Goal: Task Accomplishment & Management: Complete application form

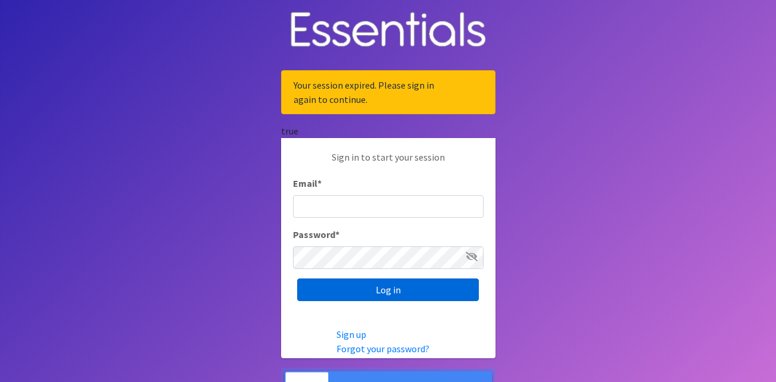
type input "partners@otmdiaperbank.org"
click at [441, 286] on input "Log in" at bounding box center [388, 290] width 182 height 23
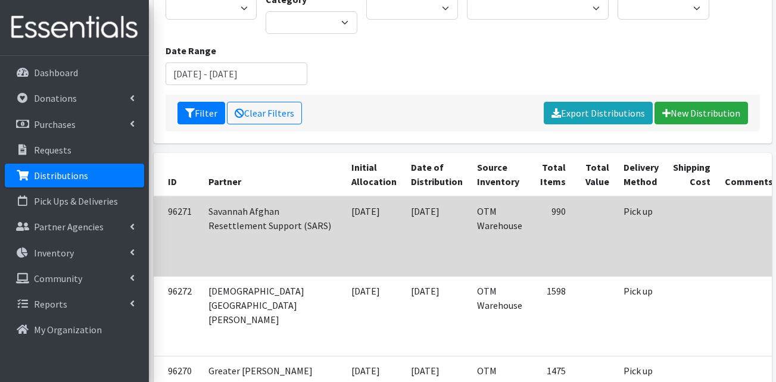
scroll to position [179, 0]
click at [573, 256] on td at bounding box center [594, 236] width 43 height 80
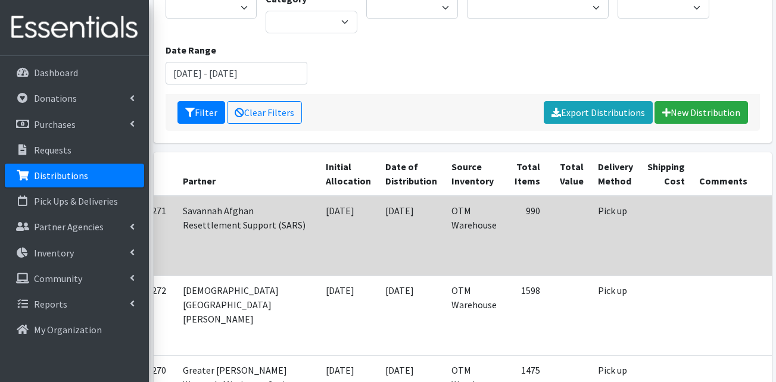
scroll to position [0, 47]
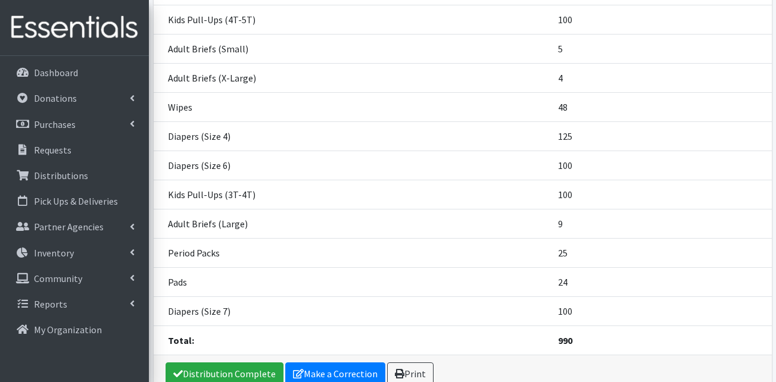
scroll to position [371, 0]
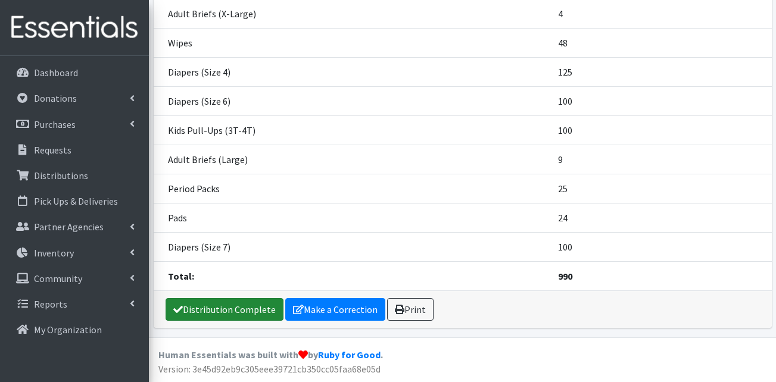
click at [231, 306] on link "Distribution Complete" at bounding box center [225, 309] width 118 height 23
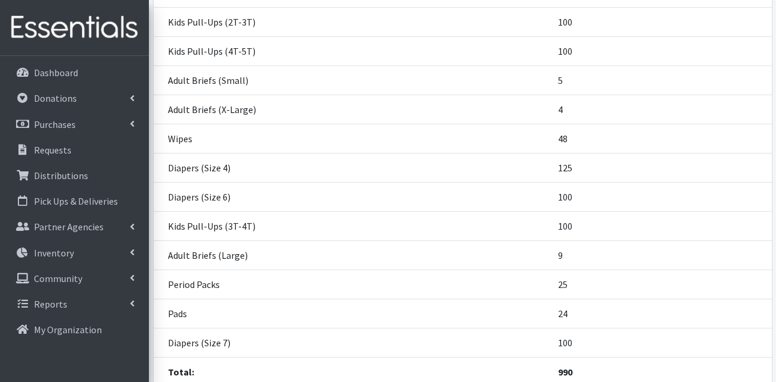
scroll to position [411, 0]
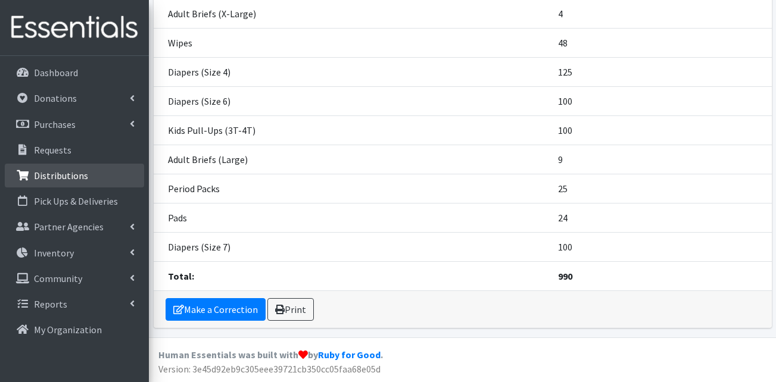
click at [87, 177] on link "Distributions" at bounding box center [74, 176] width 139 height 24
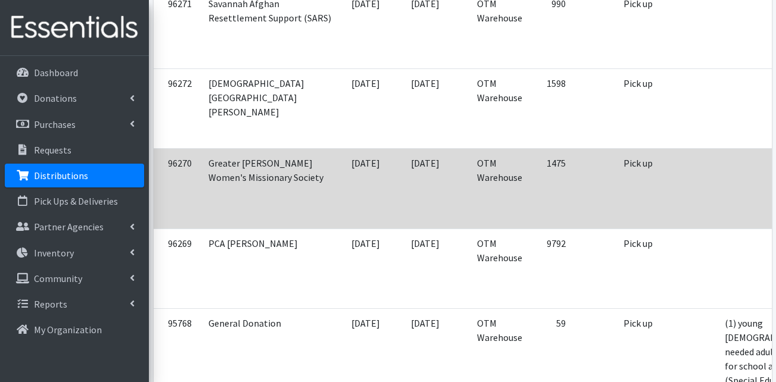
scroll to position [298, 0]
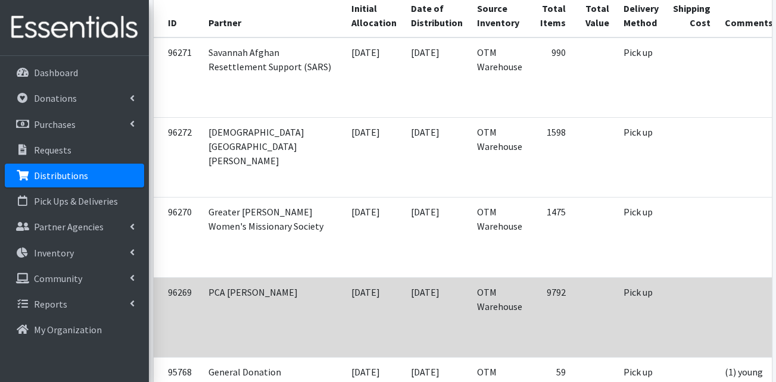
click at [573, 321] on td at bounding box center [594, 317] width 43 height 80
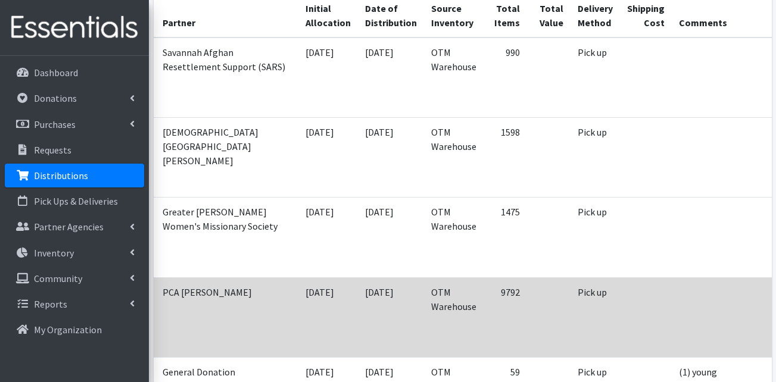
scroll to position [0, 47]
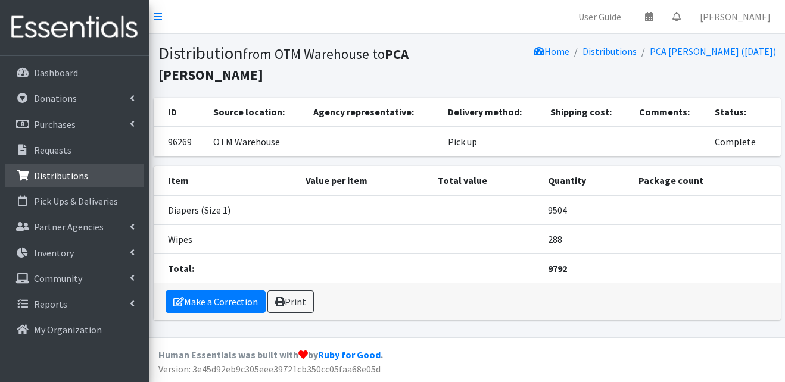
click at [71, 177] on p "Distributions" at bounding box center [61, 176] width 54 height 12
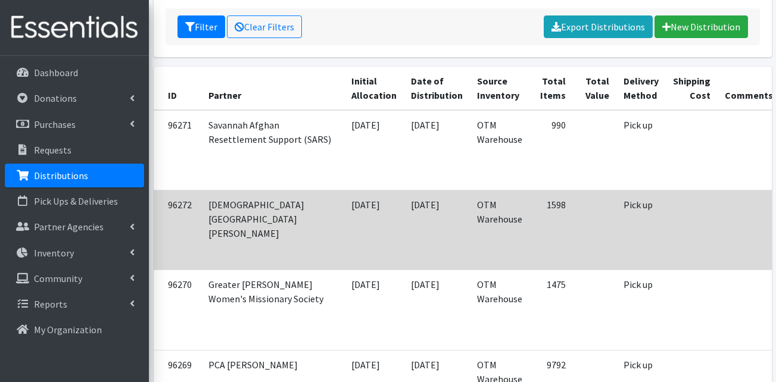
scroll to position [238, 0]
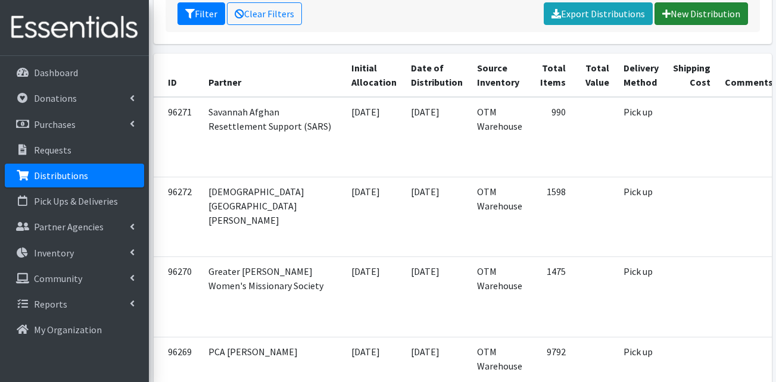
click at [699, 16] on link "New Distribution" at bounding box center [700, 13] width 93 height 23
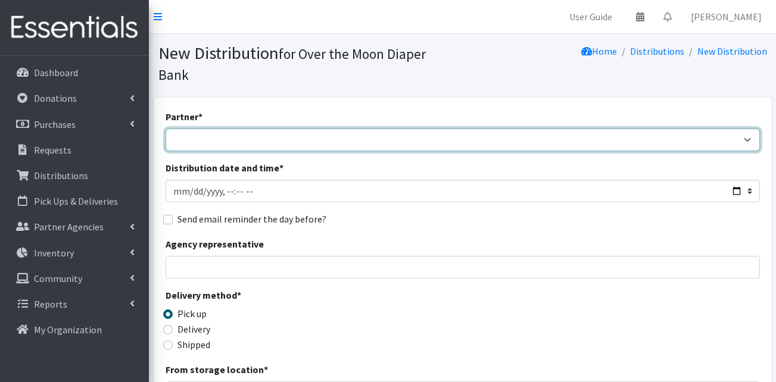
click at [298, 129] on select "AHJ Library System Amerigroup Back To School Event CCC Henderson Lighthouse CEM…" at bounding box center [463, 140] width 594 height 23
select select "7315"
click at [166, 129] on select "AHJ Library System Amerigroup Back To School Event CCC Henderson Lighthouse CEM…" at bounding box center [463, 140] width 594 height 23
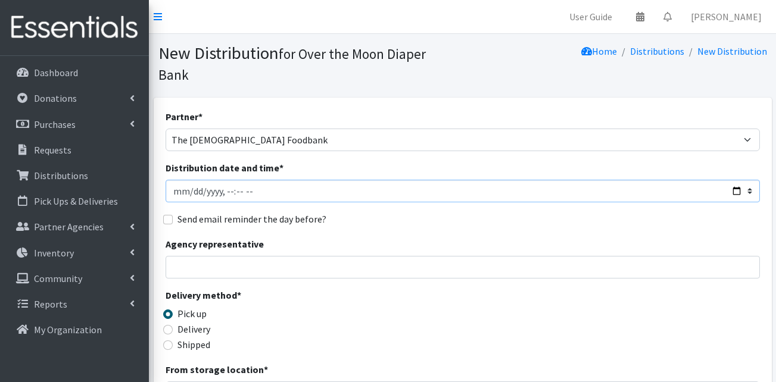
click at [189, 180] on input "Distribution date and time *" at bounding box center [463, 191] width 594 height 23
click at [227, 180] on input "Distribution date and time *" at bounding box center [463, 191] width 594 height 23
type input "2025-09-19T12:00"
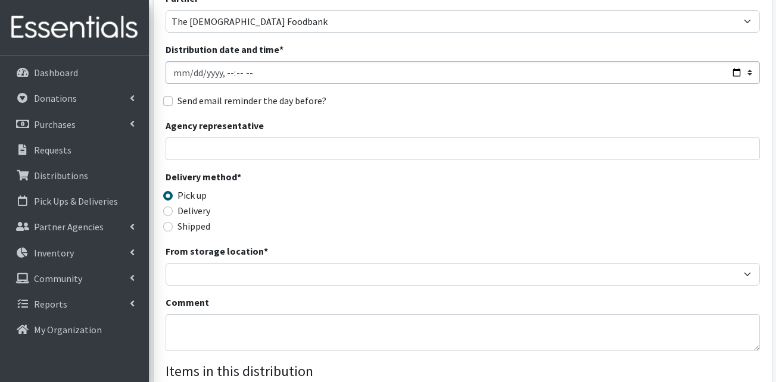
scroll to position [119, 0]
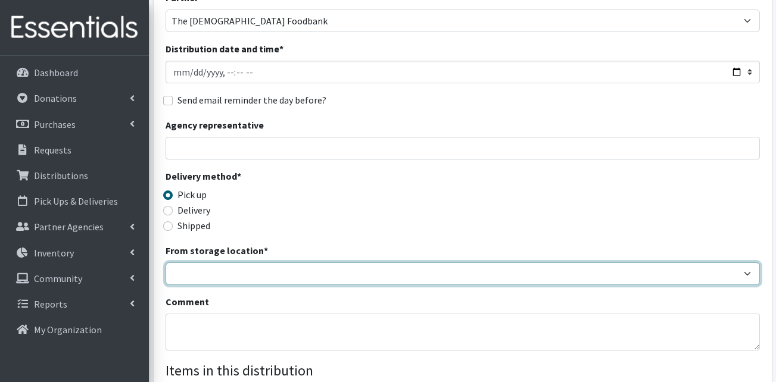
click at [244, 263] on select "OTM Warehouse" at bounding box center [463, 274] width 594 height 23
select select "385"
click at [166, 263] on select "OTM Warehouse" at bounding box center [463, 274] width 594 height 23
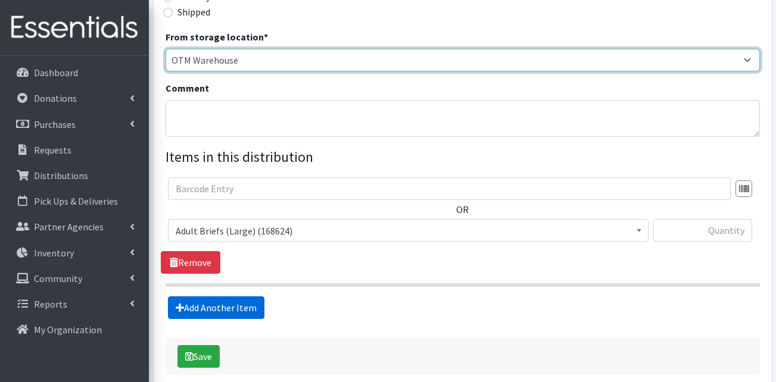
scroll to position [371, 0]
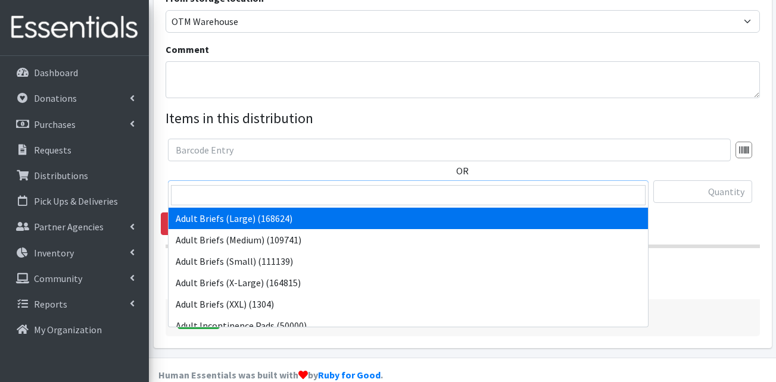
click at [262, 184] on span "Adult Briefs (Large) (168624)" at bounding box center [408, 192] width 465 height 17
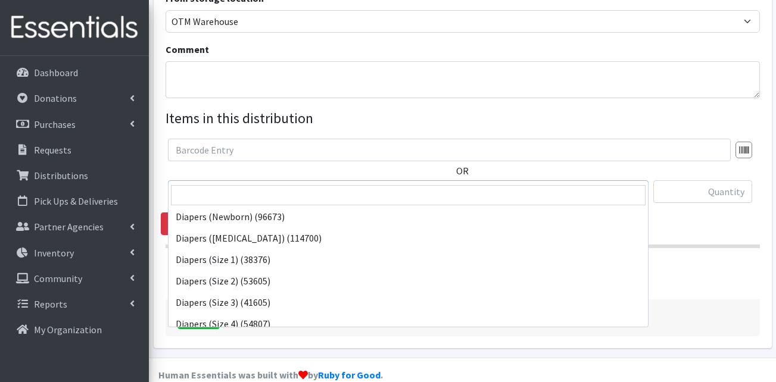
scroll to position [179, 0]
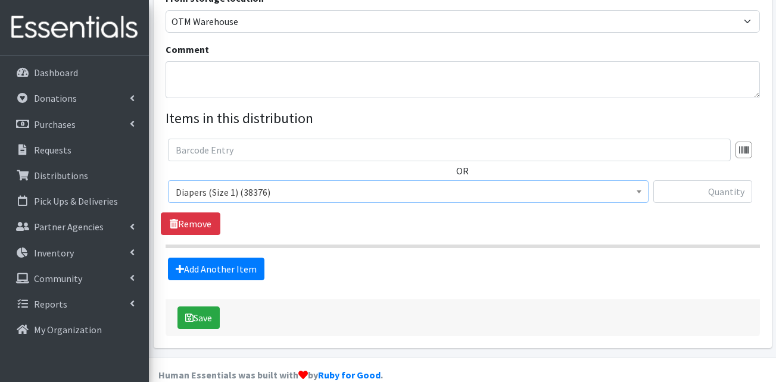
select select "13420"
click at [217, 258] on link "Add Another Item" at bounding box center [216, 269] width 96 height 23
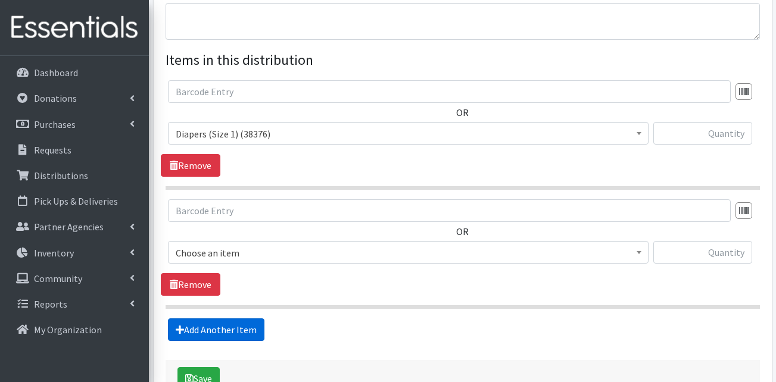
scroll to position [491, 0]
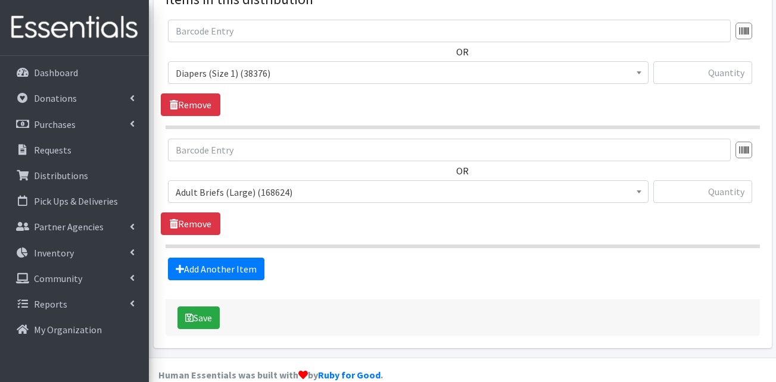
click at [257, 184] on span "Adult Briefs (Large) (168624)" at bounding box center [408, 192] width 465 height 17
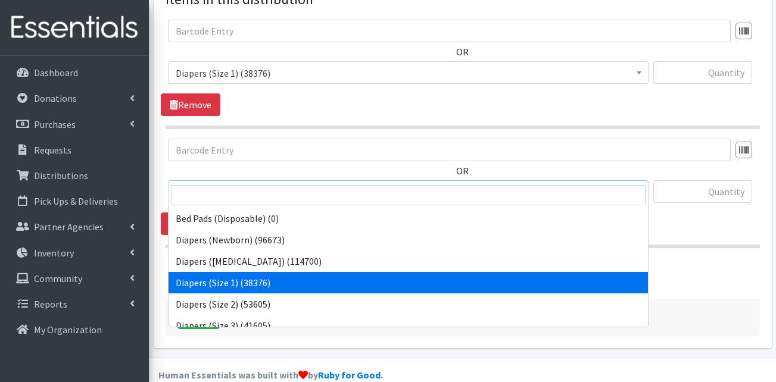
scroll to position [179, 0]
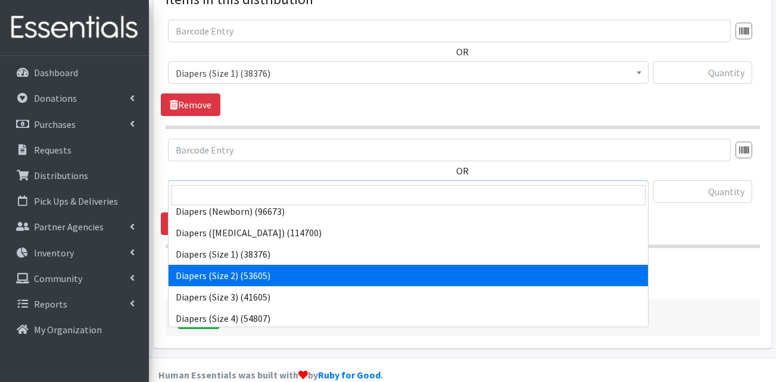
select select "13421"
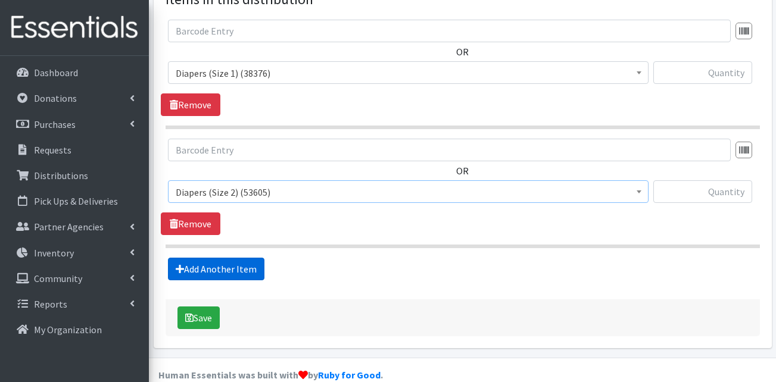
click at [243, 258] on link "Add Another Item" at bounding box center [216, 269] width 96 height 23
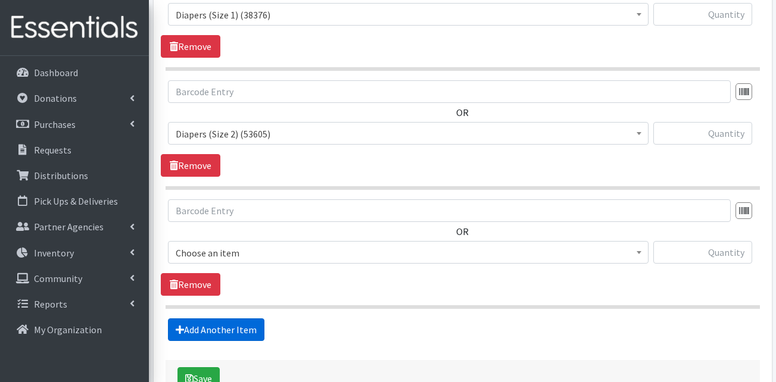
scroll to position [610, 0]
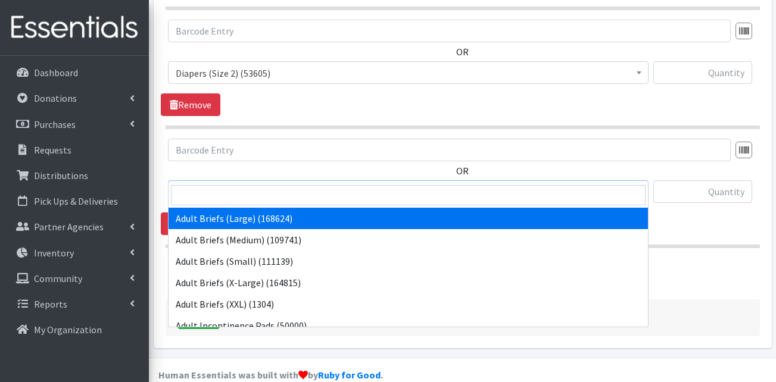
click at [288, 184] on span "Adult Briefs (Large) (168624)" at bounding box center [408, 192] width 465 height 17
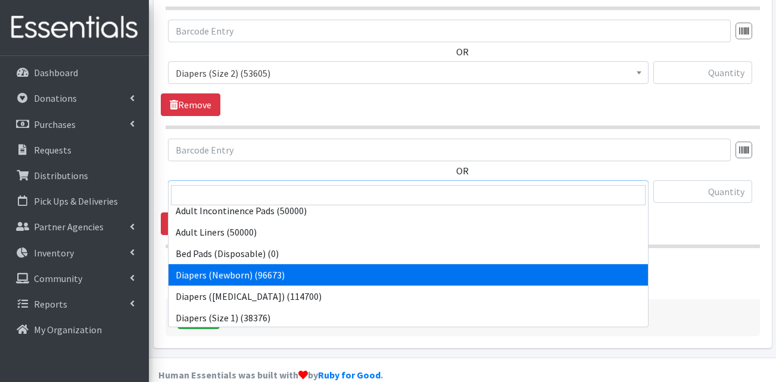
scroll to position [179, 0]
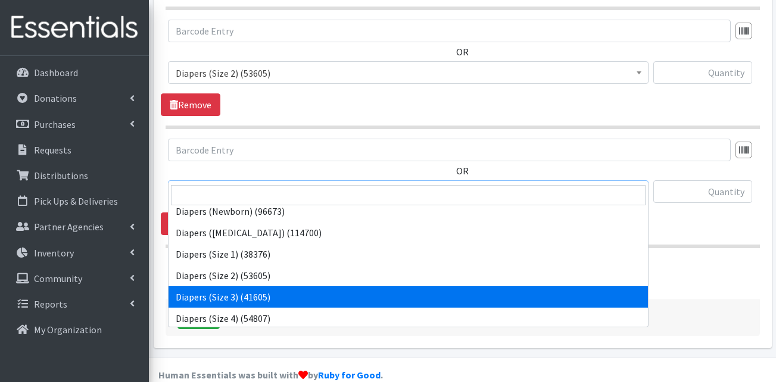
select select "13422"
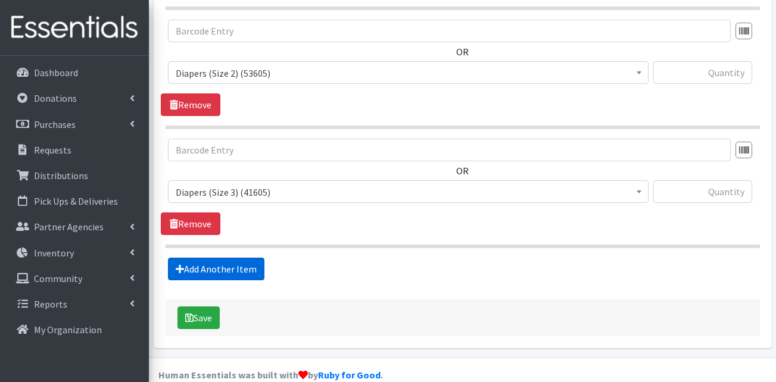
click at [239, 258] on link "Add Another Item" at bounding box center [216, 269] width 96 height 23
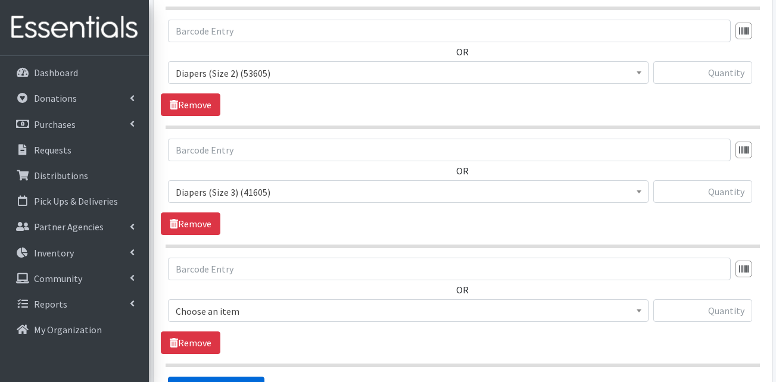
scroll to position [729, 0]
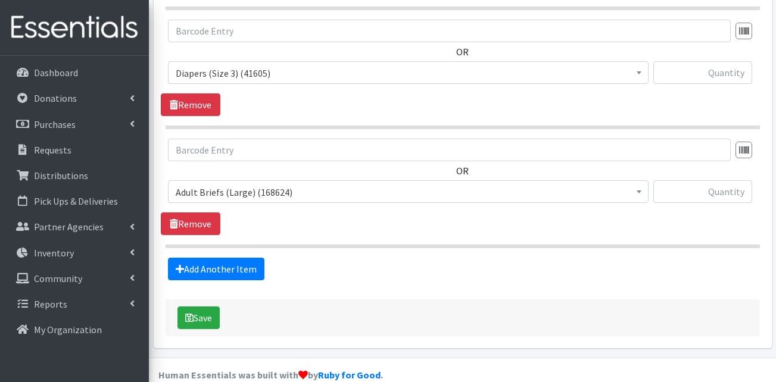
click at [292, 184] on span "Adult Briefs (Large) (168624)" at bounding box center [408, 192] width 465 height 17
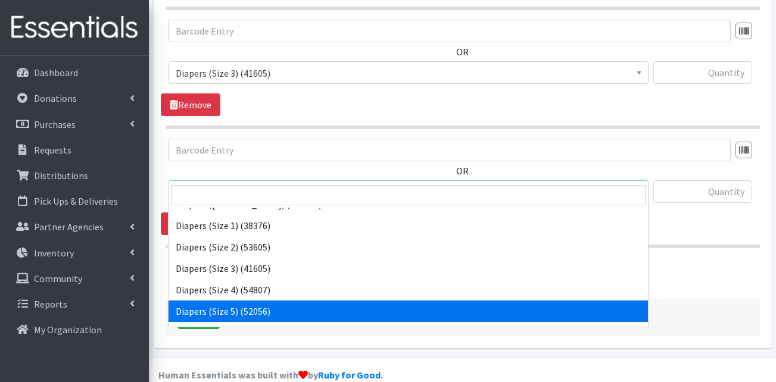
scroll to position [238, 0]
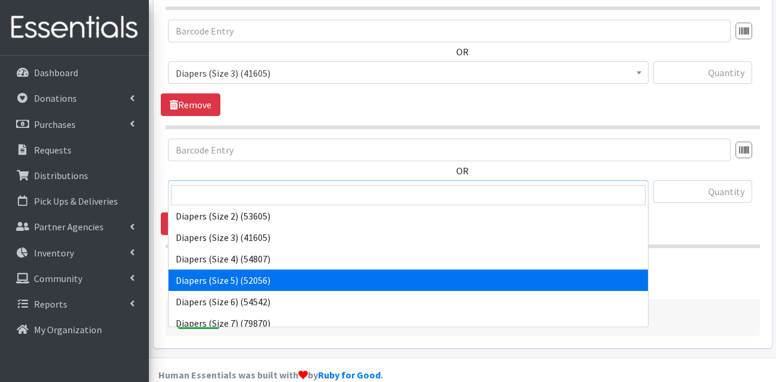
select select "13389"
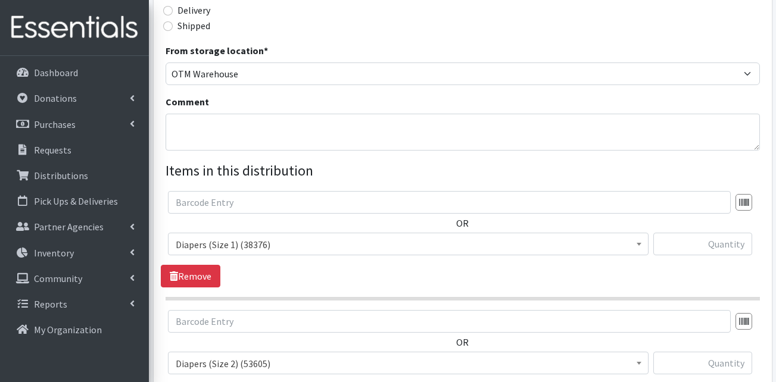
scroll to position [312, 0]
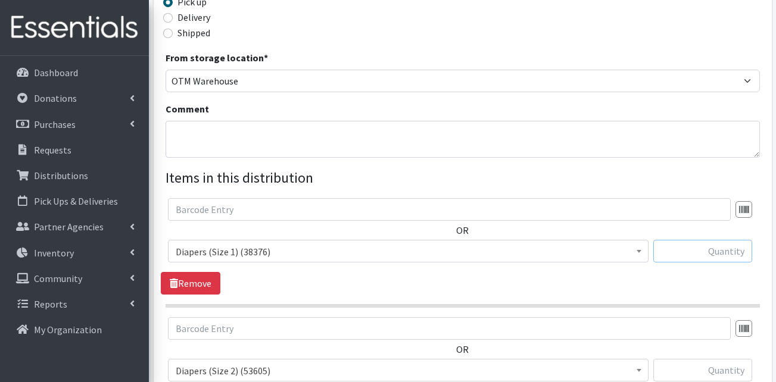
click at [670, 240] on input "text" at bounding box center [702, 251] width 99 height 23
click at [694, 240] on input "text" at bounding box center [702, 251] width 99 height 23
type input "10"
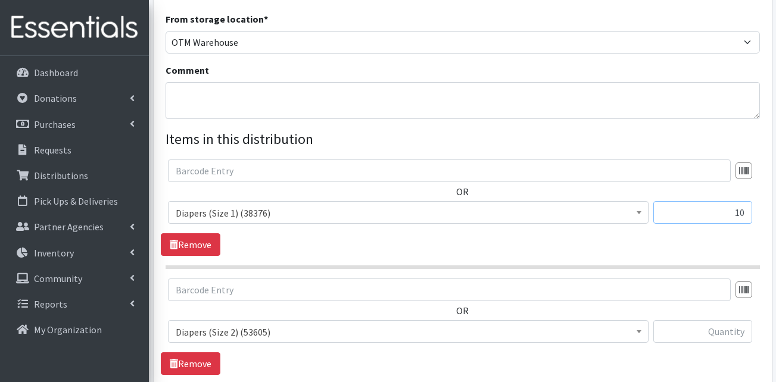
scroll to position [431, 0]
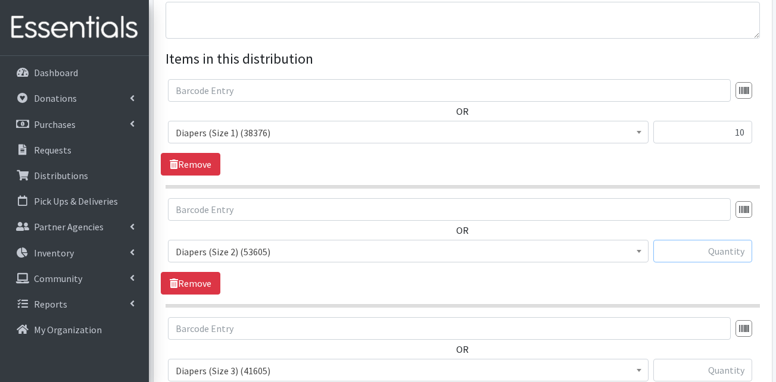
click at [721, 240] on input "text" at bounding box center [702, 251] width 99 height 23
type input "25"
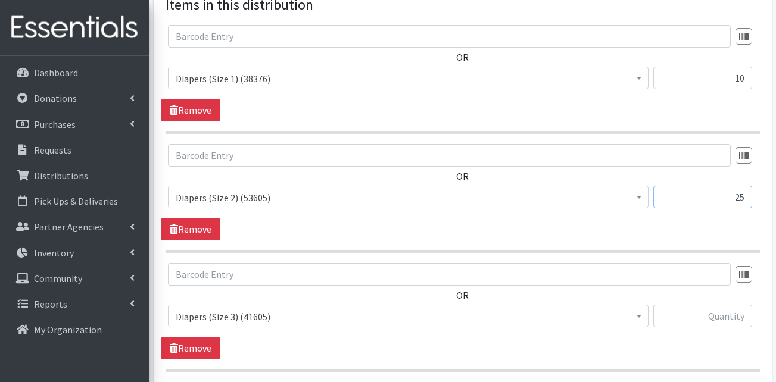
scroll to position [550, 0]
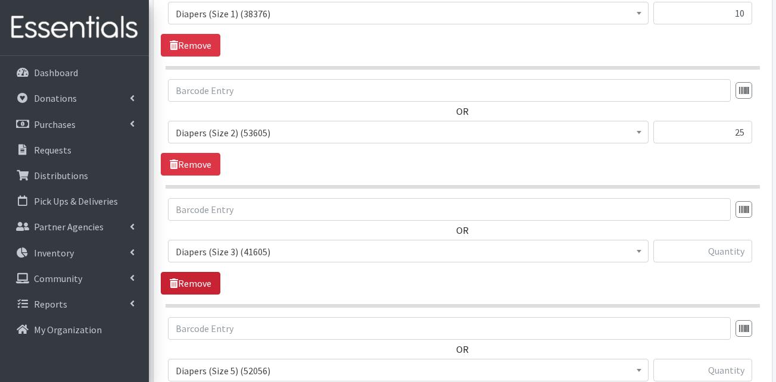
click at [193, 272] on link "Remove" at bounding box center [191, 283] width 60 height 23
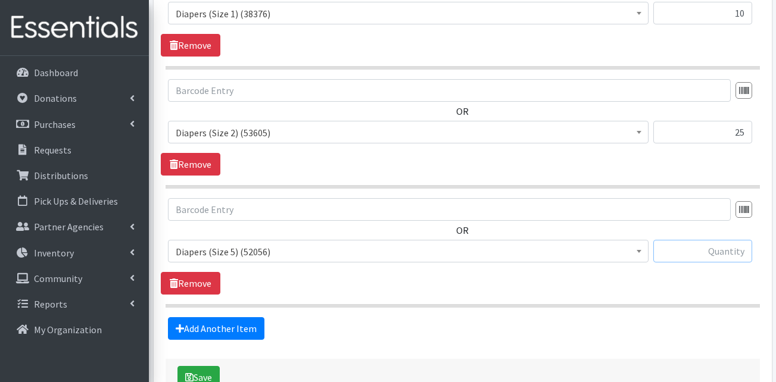
click at [712, 240] on input "text" at bounding box center [702, 251] width 99 height 23
type input "25"
click at [293, 317] on div "Add Another Item" at bounding box center [462, 328] width 603 height 23
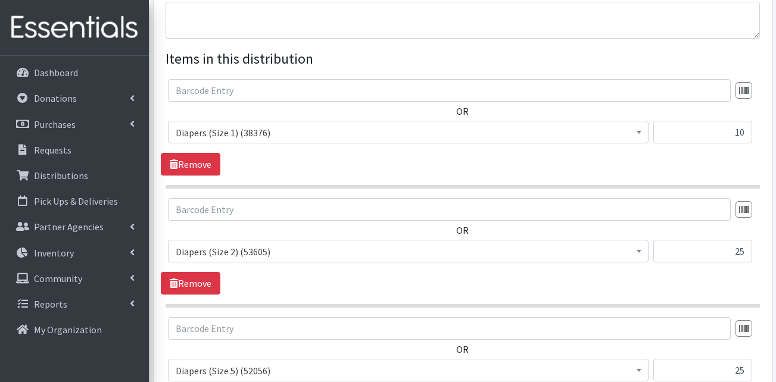
scroll to position [610, 0]
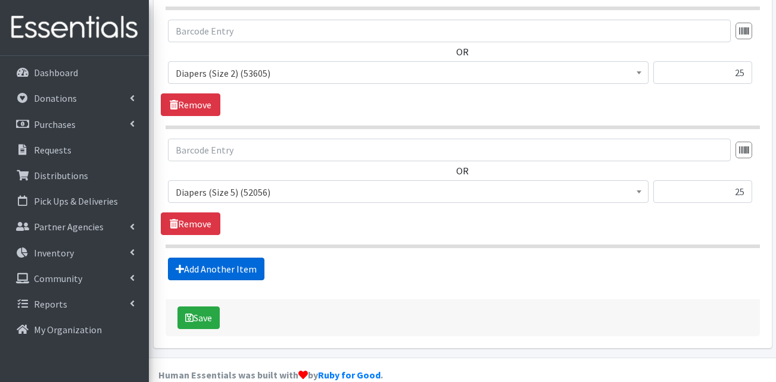
click at [217, 258] on link "Add Another Item" at bounding box center [216, 269] width 96 height 23
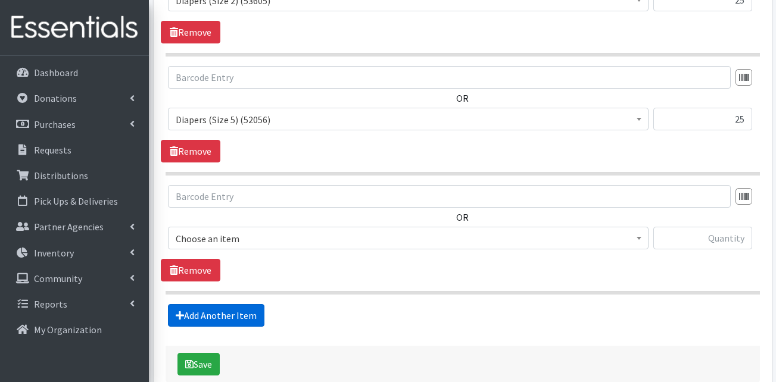
scroll to position [729, 0]
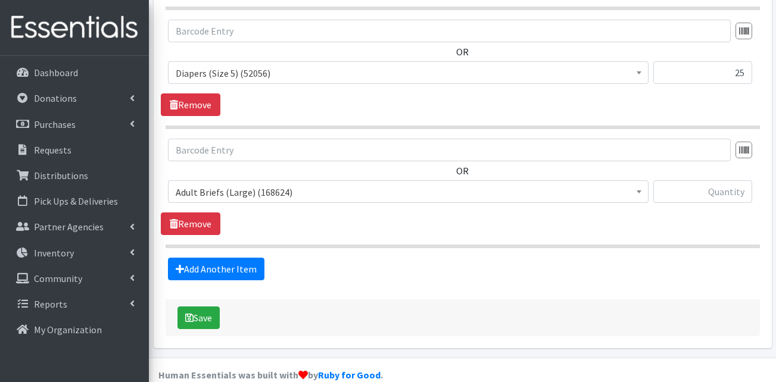
click at [243, 184] on span "Adult Briefs (Large) (168624)" at bounding box center [408, 192] width 465 height 17
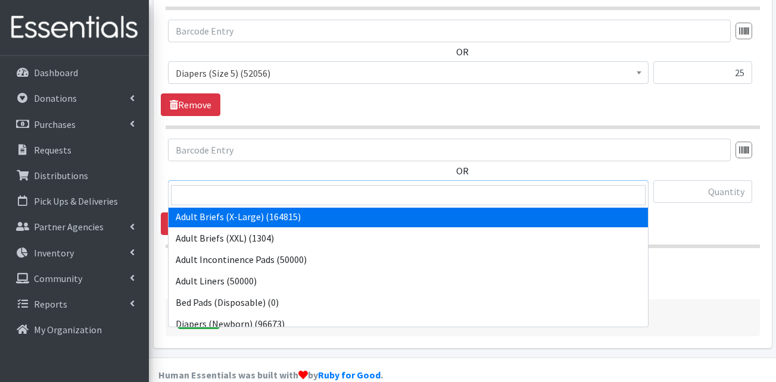
scroll to position [179, 0]
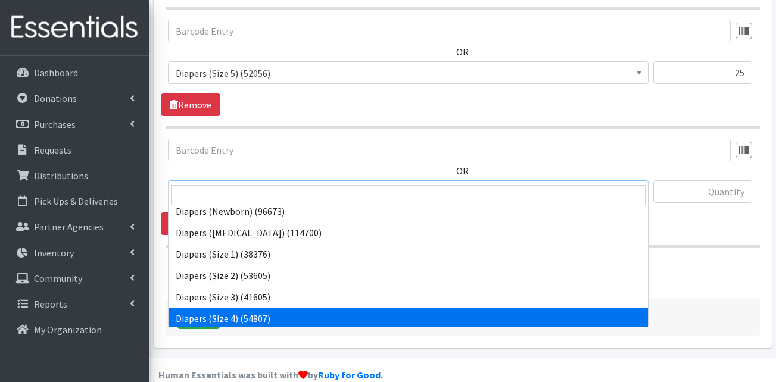
select select "13416"
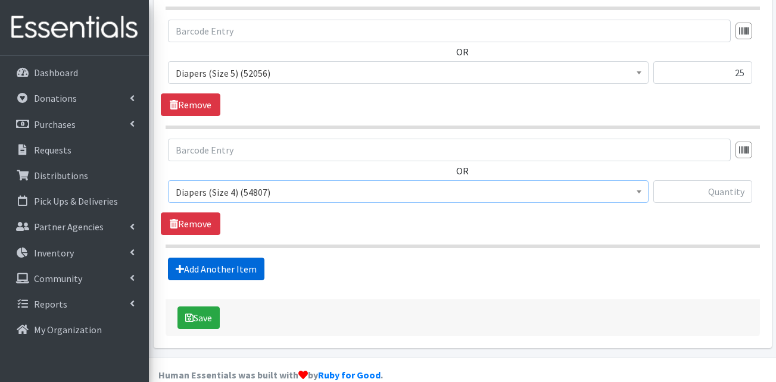
click at [241, 258] on link "Add Another Item" at bounding box center [216, 269] width 96 height 23
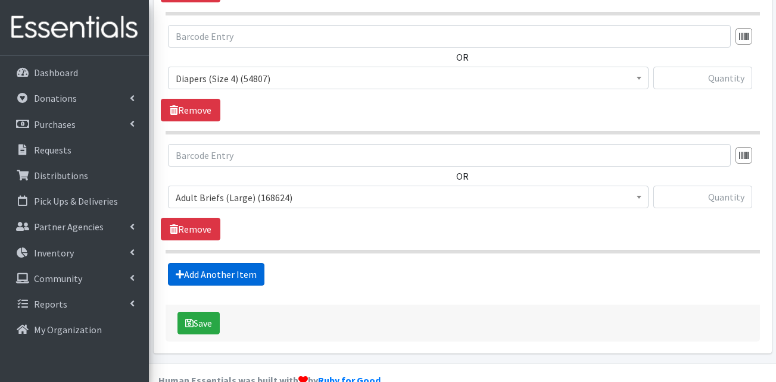
scroll to position [848, 0]
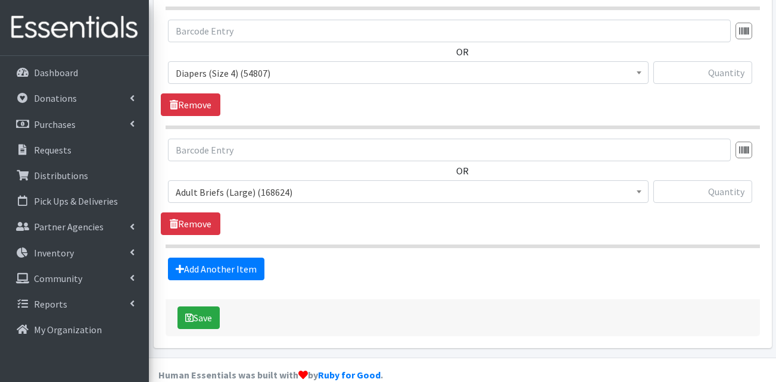
click at [260, 184] on span "Adult Briefs (Large) (168624)" at bounding box center [408, 192] width 465 height 17
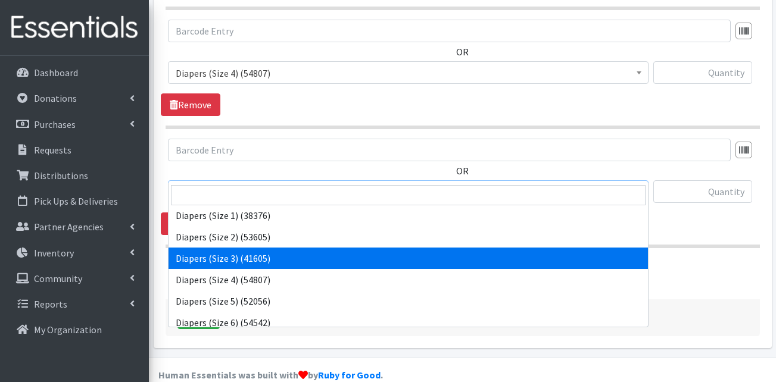
scroll to position [238, 0]
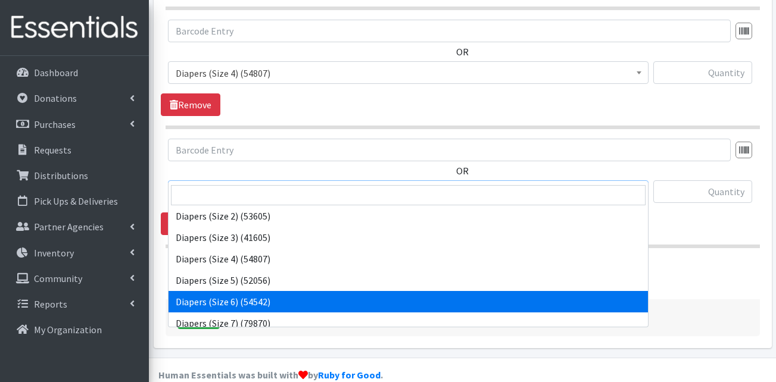
select select "13390"
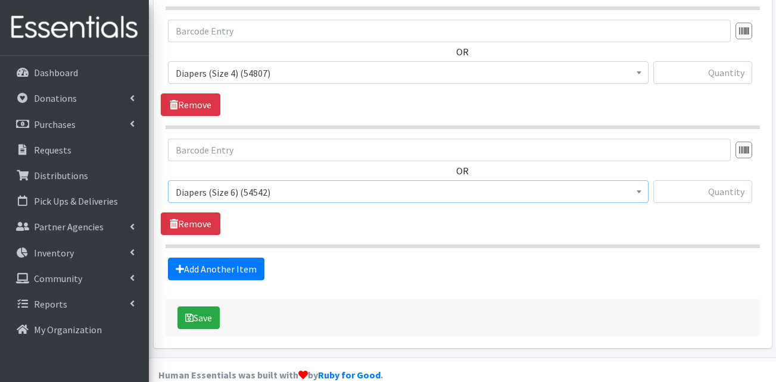
scroll to position [729, 0]
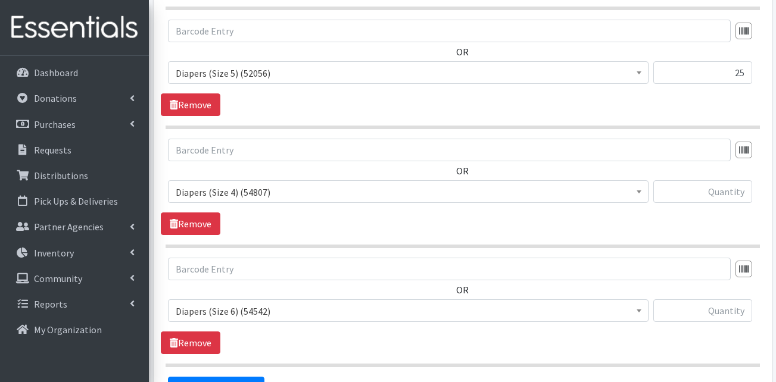
click at [725, 186] on div at bounding box center [702, 196] width 99 height 32
click at [726, 180] on input "text" at bounding box center [702, 191] width 99 height 23
type input "20"
click at [722, 299] on input "text" at bounding box center [702, 310] width 99 height 23
type input "2"
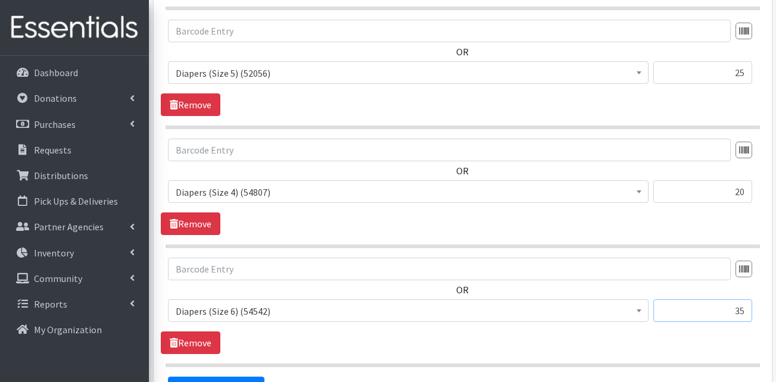
type input "35"
click at [690, 322] on div "OR Adult Briefs (Large) (168624) Adult Briefs (Medium) (109741) Adult Briefs (S…" at bounding box center [462, 306] width 603 height 96
click at [223, 377] on link "Add Another Item" at bounding box center [216, 388] width 96 height 23
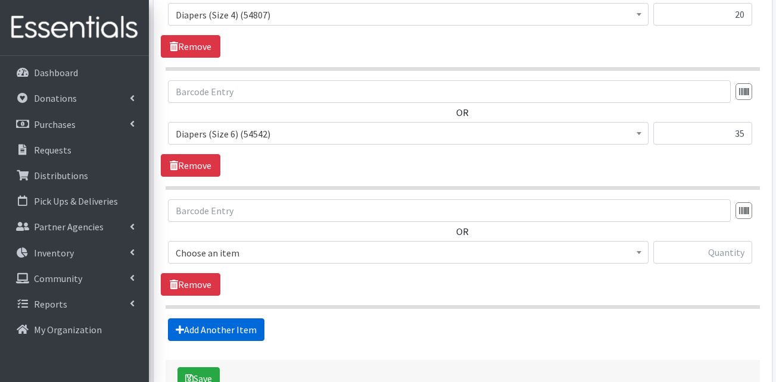
scroll to position [967, 0]
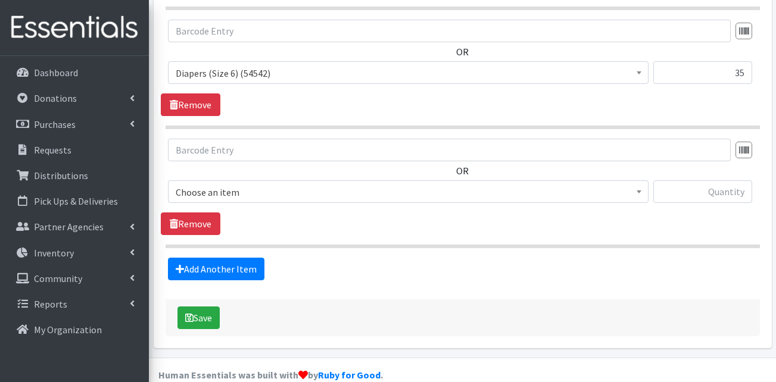
click at [257, 184] on span "Choose an item" at bounding box center [408, 192] width 465 height 17
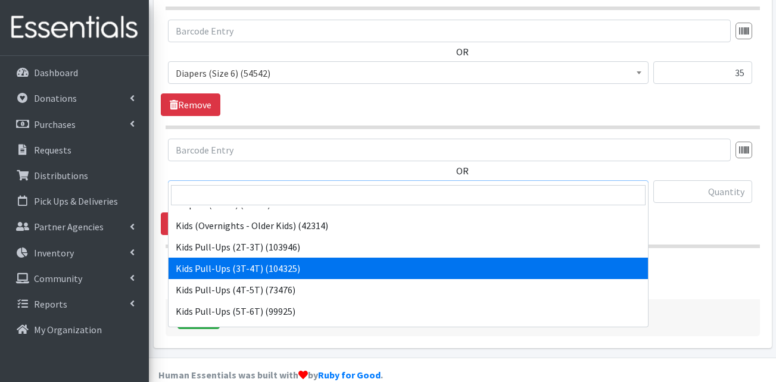
scroll to position [298, 0]
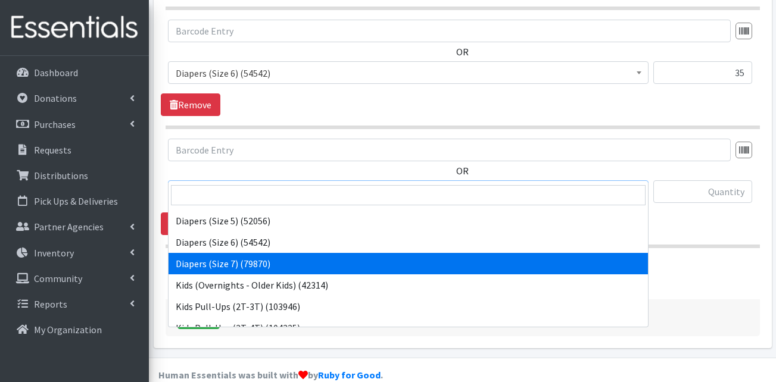
select select "13423"
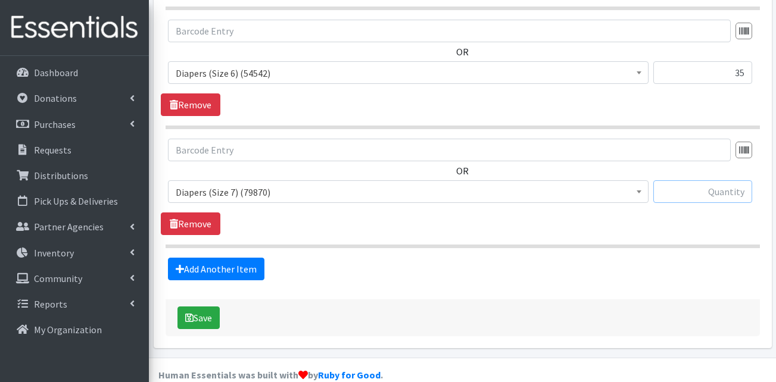
click at [700, 180] on input "text" at bounding box center [702, 191] width 99 height 23
type input "4"
click at [208, 258] on link "Add Another Item" at bounding box center [216, 269] width 96 height 23
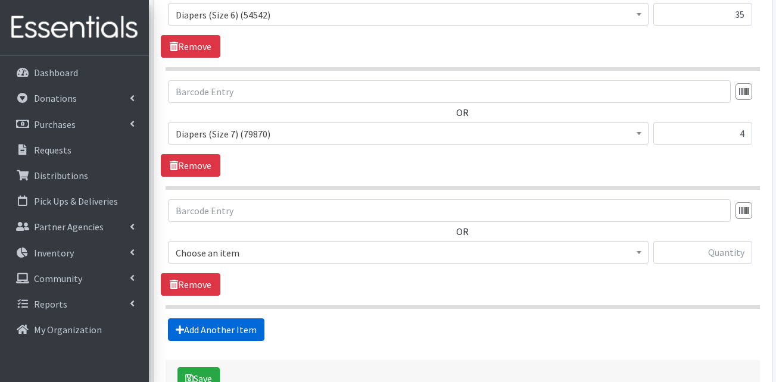
scroll to position [1086, 0]
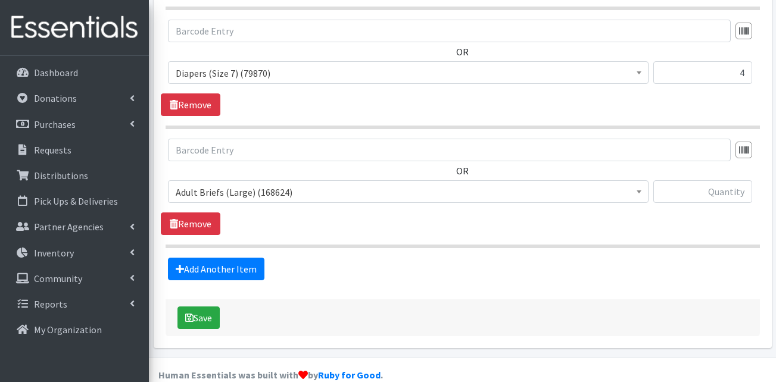
click at [273, 184] on span "Adult Briefs (Large) (168624)" at bounding box center [408, 192] width 465 height 17
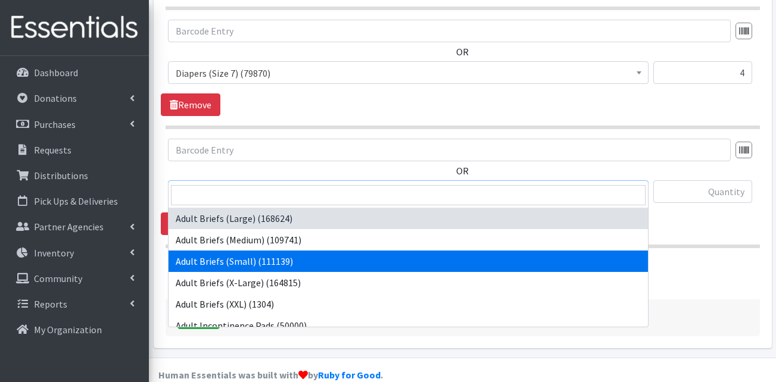
scroll to position [119, 0]
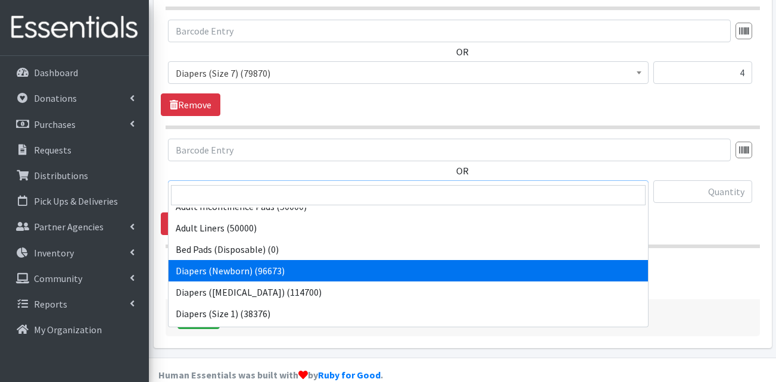
select select "13417"
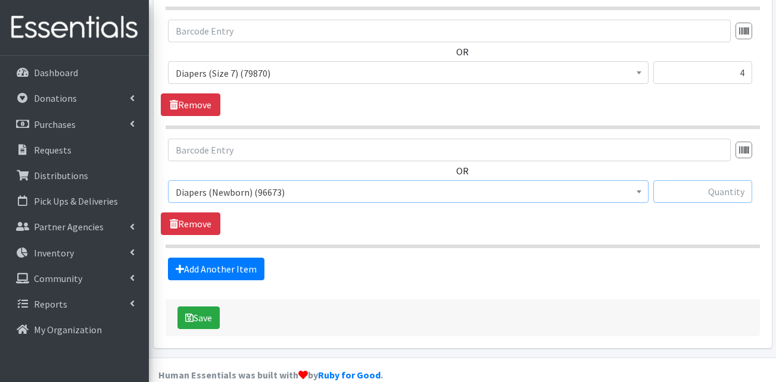
click at [726, 180] on input "text" at bounding box center [702, 191] width 99 height 23
type input "12"
click at [664, 216] on section "OR Adult Briefs (Large) (168624) Adult Briefs (Medium) (109741) Adult Briefs (S…" at bounding box center [463, 194] width 594 height 110
click at [211, 258] on link "Add Another Item" at bounding box center [216, 269] width 96 height 23
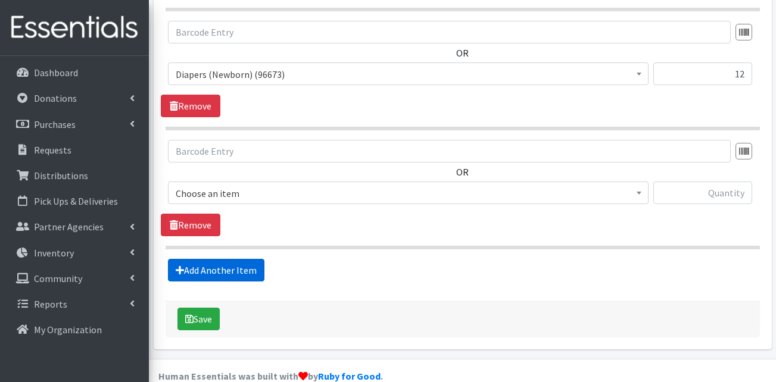
scroll to position [1205, 0]
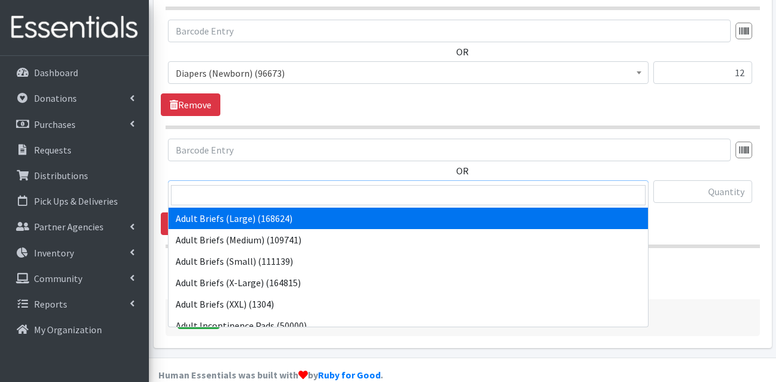
click at [243, 184] on span "Adult Briefs (Large) (168624)" at bounding box center [408, 192] width 465 height 17
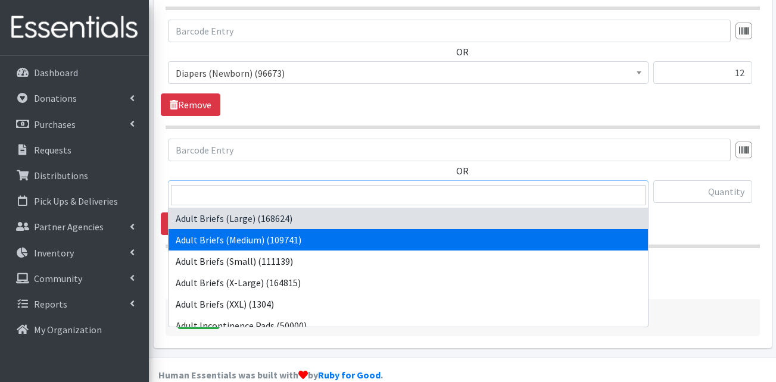
scroll to position [60, 0]
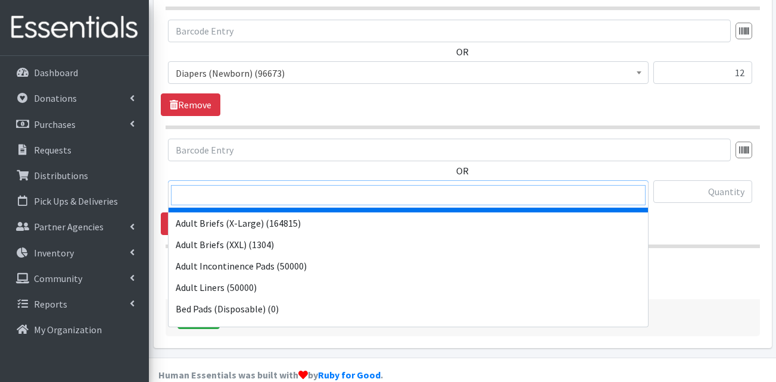
click at [232, 194] on input "search" at bounding box center [408, 195] width 474 height 20
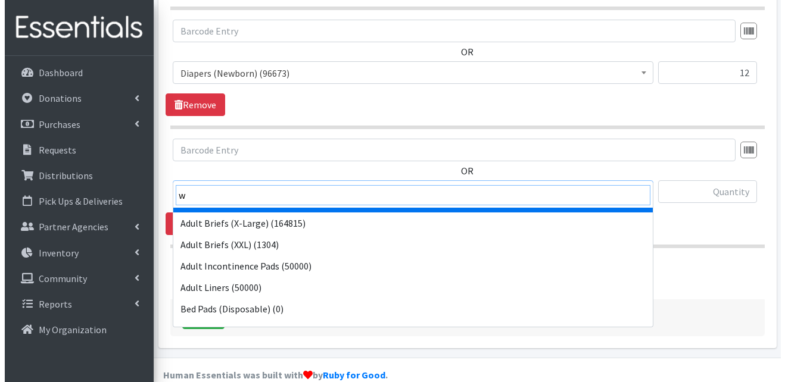
scroll to position [0, 0]
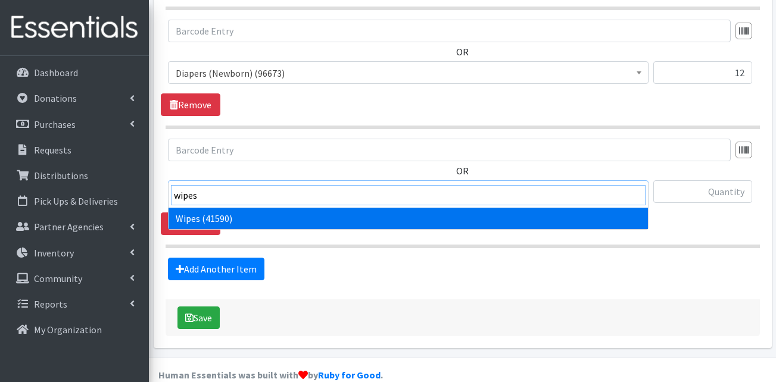
type input "wipes"
select select "13405"
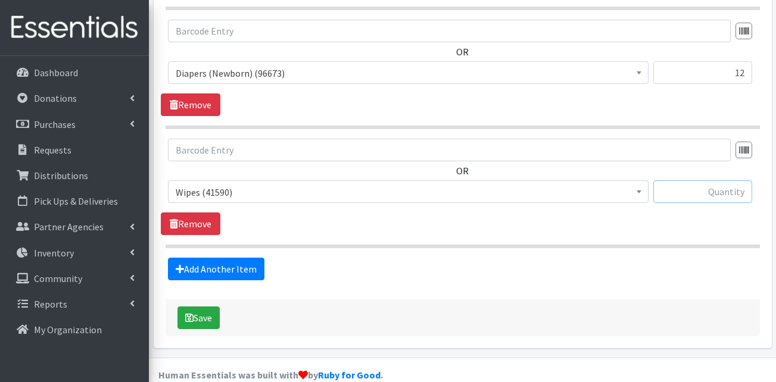
click at [702, 180] on input "text" at bounding box center [702, 191] width 99 height 23
type input "48"
click at [201, 307] on button "Save" at bounding box center [198, 318] width 42 height 23
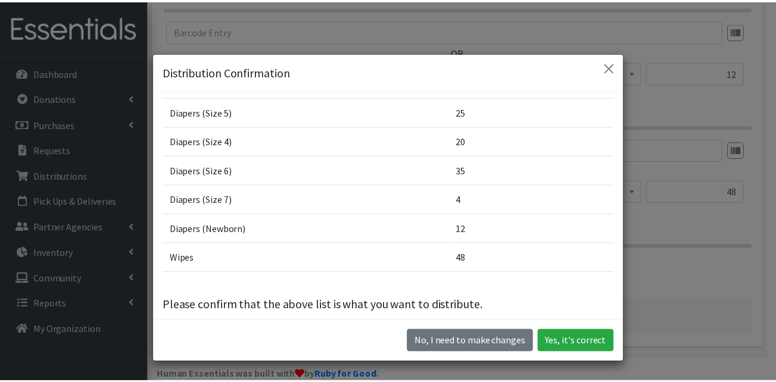
scroll to position [149, 0]
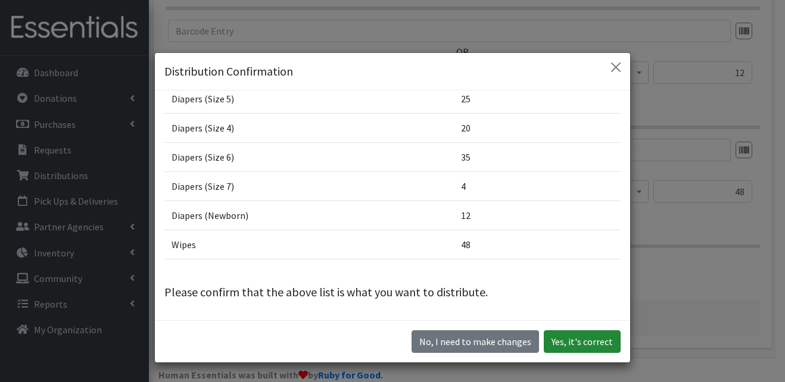
click at [560, 343] on button "Yes, it's correct" at bounding box center [582, 341] width 77 height 23
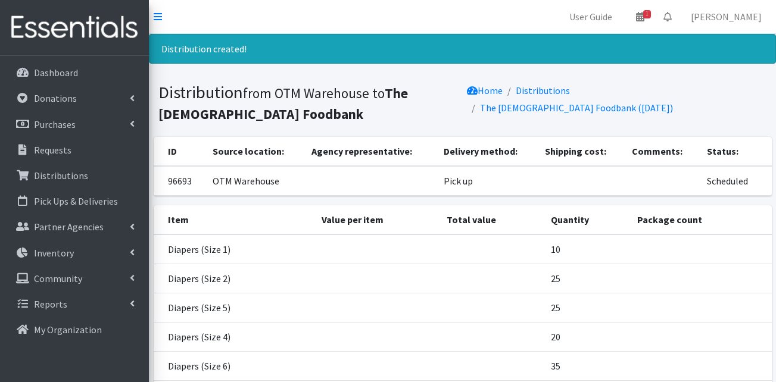
scroll to position [207, 0]
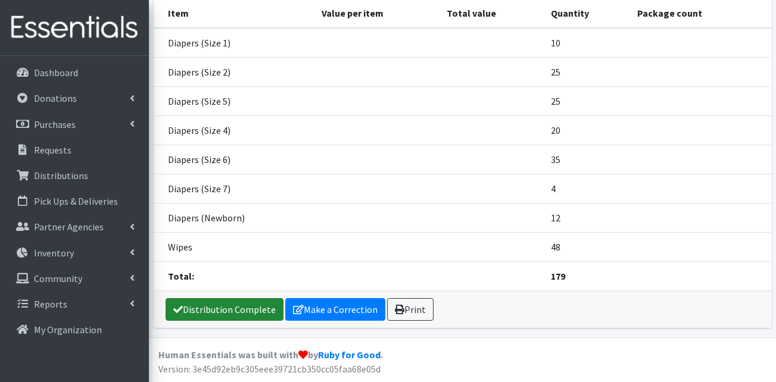
click at [251, 310] on link "Distribution Complete" at bounding box center [225, 309] width 118 height 23
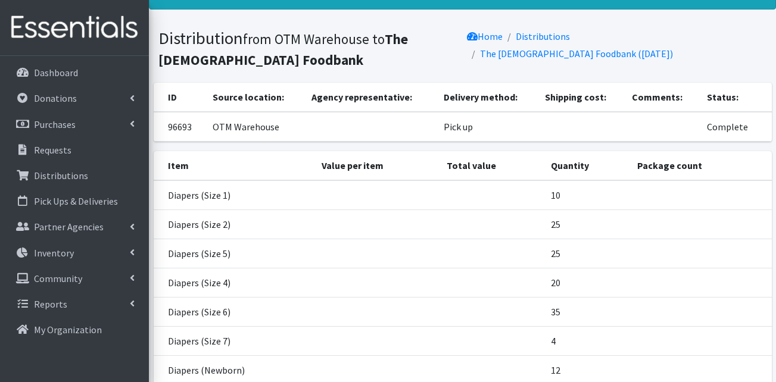
scroll to position [0, 0]
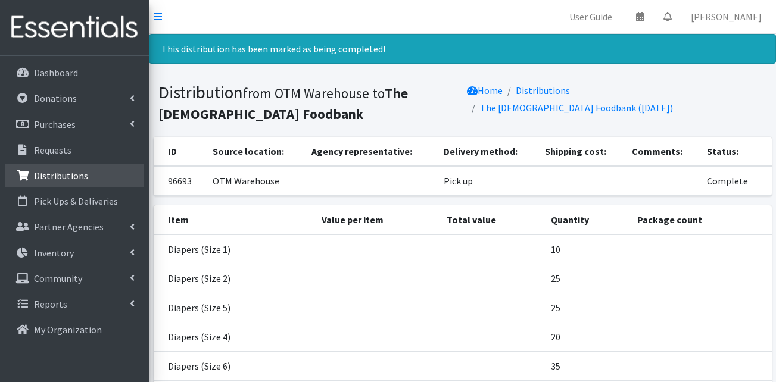
click at [87, 174] on link "Distributions" at bounding box center [74, 176] width 139 height 24
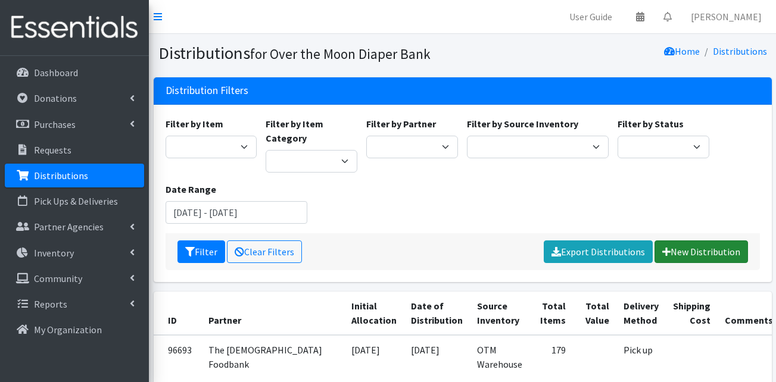
click at [675, 252] on link "New Distribution" at bounding box center [700, 252] width 93 height 23
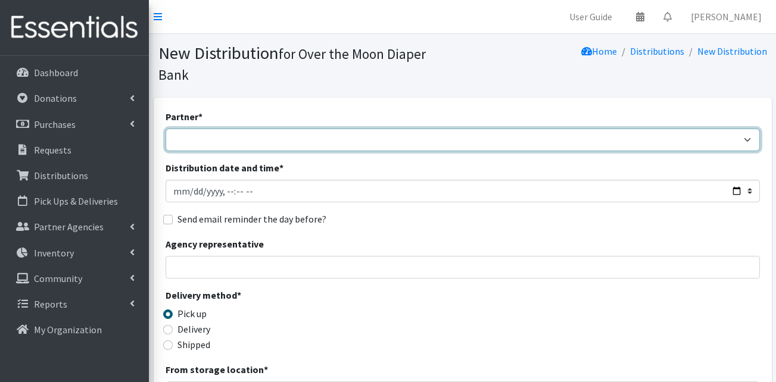
click at [324, 129] on select "AHJ Library System Amerigroup Back To School Event CCC [PERSON_NAME] Lighthouse…" at bounding box center [463, 140] width 594 height 23
select select "5229"
click at [166, 129] on select "AHJ Library System Amerigroup Back To School Event CCC [PERSON_NAME] Lighthouse…" at bounding box center [463, 140] width 594 height 23
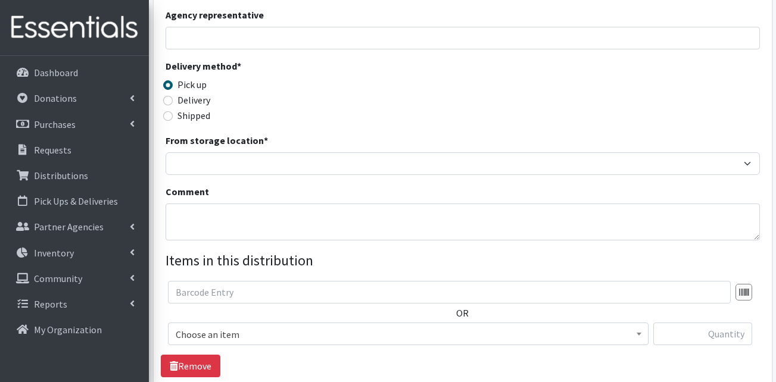
scroll to position [298, 0]
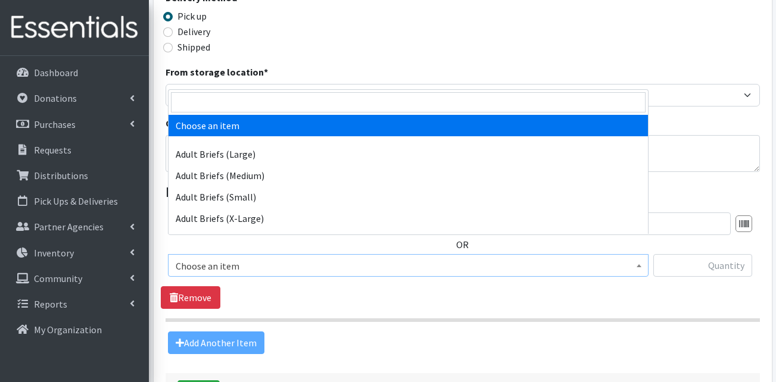
click at [236, 258] on span "Choose an item" at bounding box center [408, 266] width 465 height 17
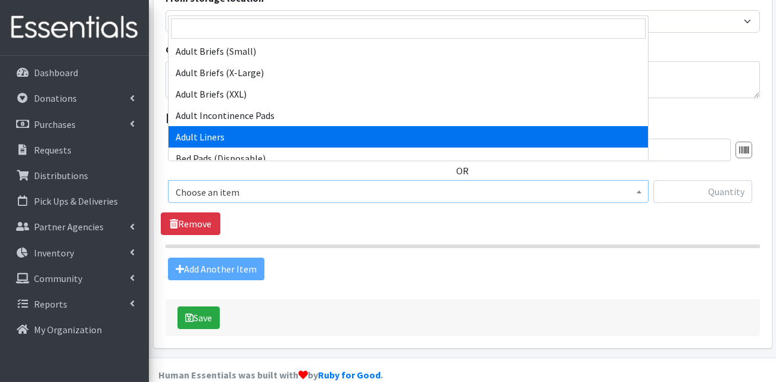
scroll to position [238, 0]
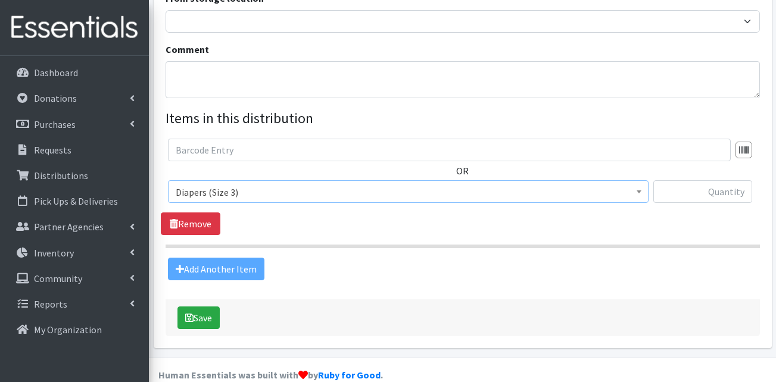
select select "13422"
click at [688, 180] on input "text" at bounding box center [702, 191] width 99 height 23
type input "8"
click at [237, 258] on div "Add Another Item" at bounding box center [462, 269] width 603 height 23
click at [213, 258] on div "Add Another Item" at bounding box center [462, 269] width 603 height 23
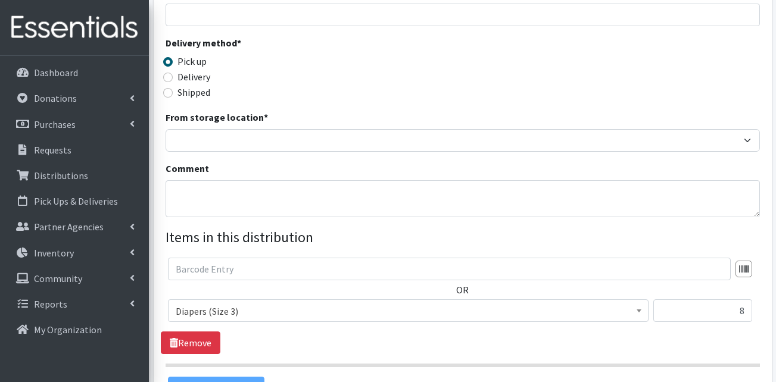
scroll to position [193, 0]
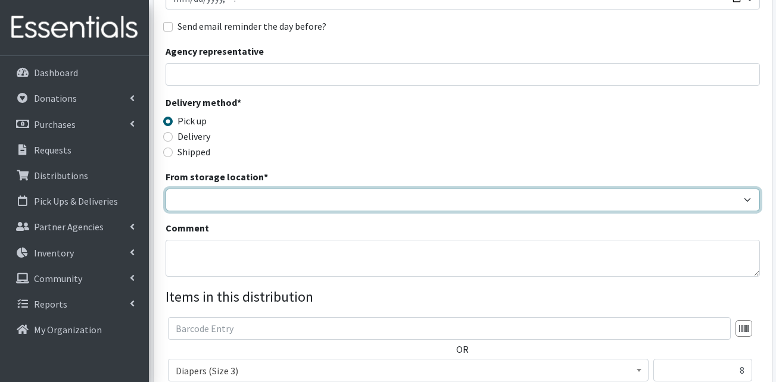
click at [298, 189] on select "OTM Warehouse" at bounding box center [463, 200] width 594 height 23
select select "385"
click at [166, 189] on select "OTM Warehouse" at bounding box center [463, 200] width 594 height 23
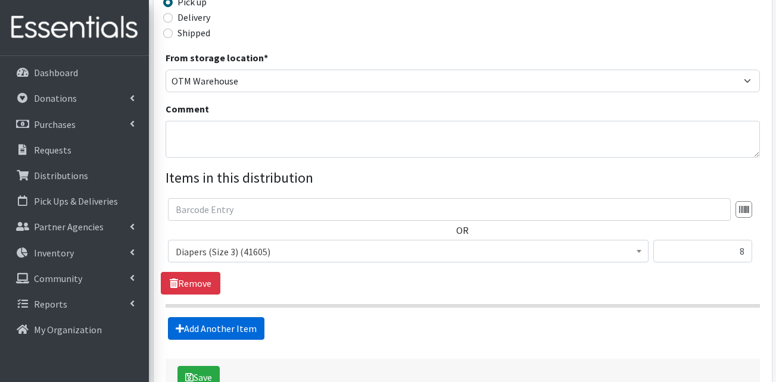
click at [205, 317] on link "Add Another Item" at bounding box center [216, 328] width 96 height 23
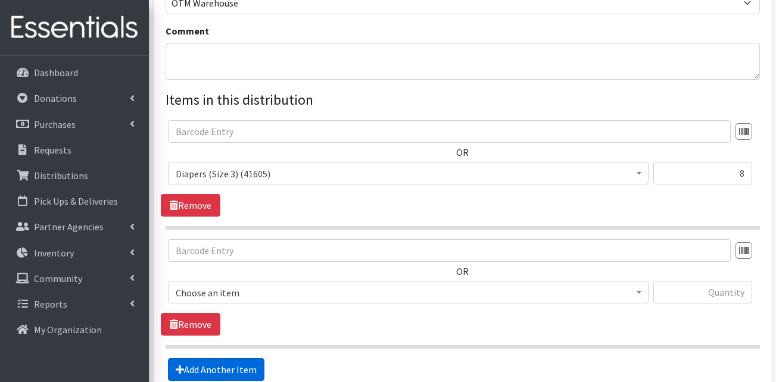
scroll to position [491, 0]
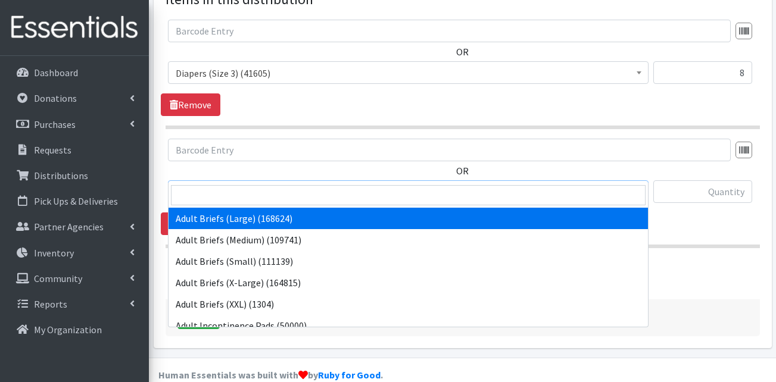
click at [276, 184] on span "Adult Briefs (Large) (168624)" at bounding box center [408, 192] width 465 height 17
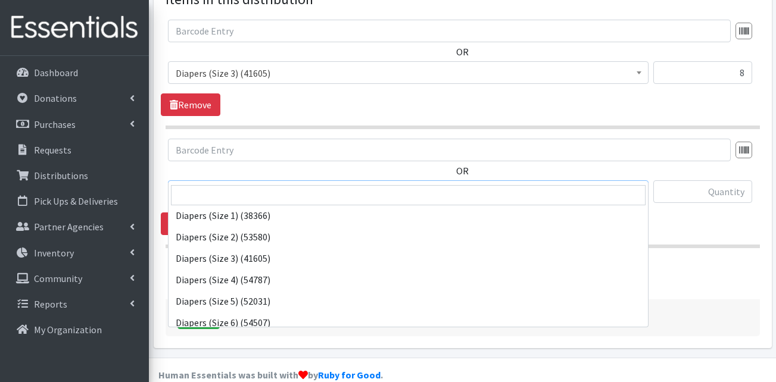
scroll to position [238, 0]
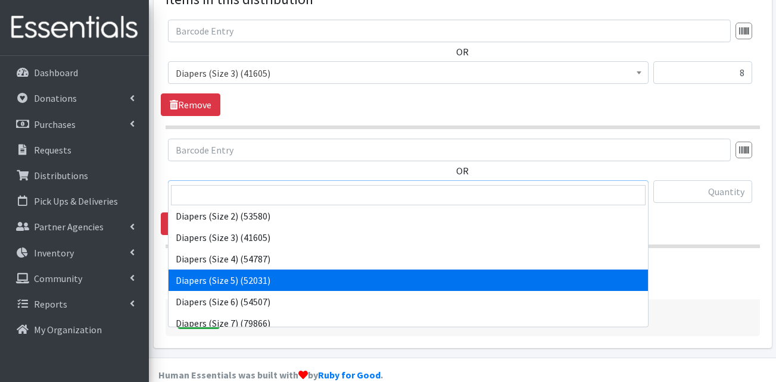
select select "13389"
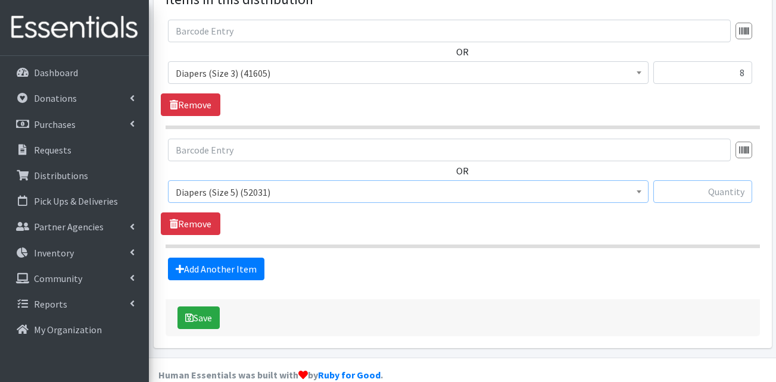
click at [698, 180] on input "text" at bounding box center [702, 191] width 99 height 23
type input "20"
click at [578, 258] on div "Add Another Item" at bounding box center [462, 269] width 603 height 23
click at [242, 258] on link "Add Another Item" at bounding box center [216, 269] width 96 height 23
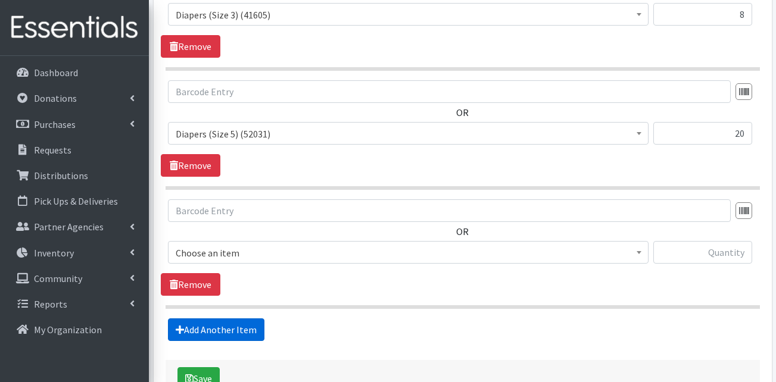
scroll to position [610, 0]
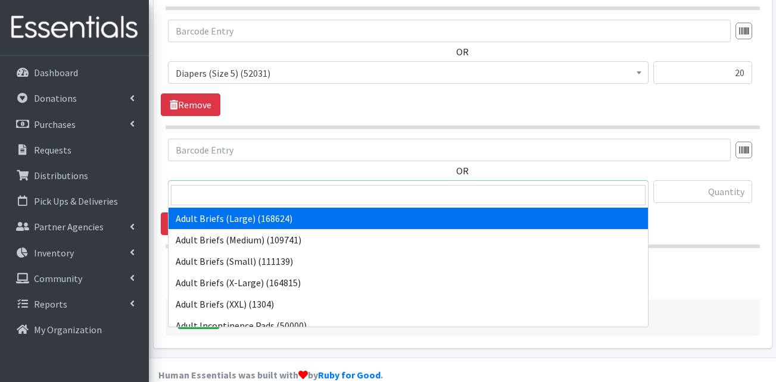
click at [252, 184] on span "Adult Briefs (Large) (168624)" at bounding box center [408, 192] width 465 height 17
click at [680, 180] on input "text" at bounding box center [702, 191] width 99 height 23
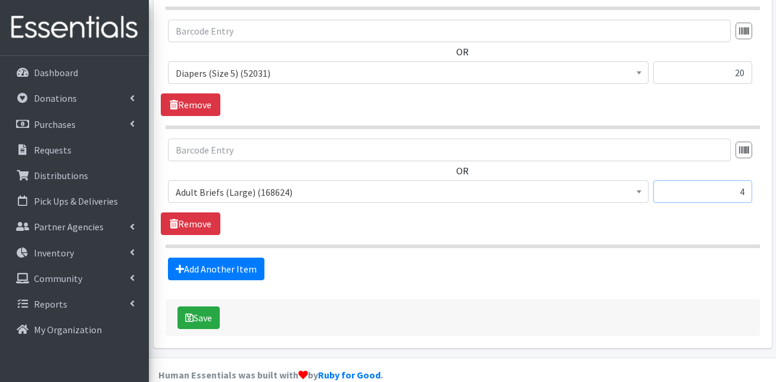
type input "4"
click at [305, 184] on span "Adult Briefs (Large) (168624)" at bounding box center [408, 192] width 465 height 17
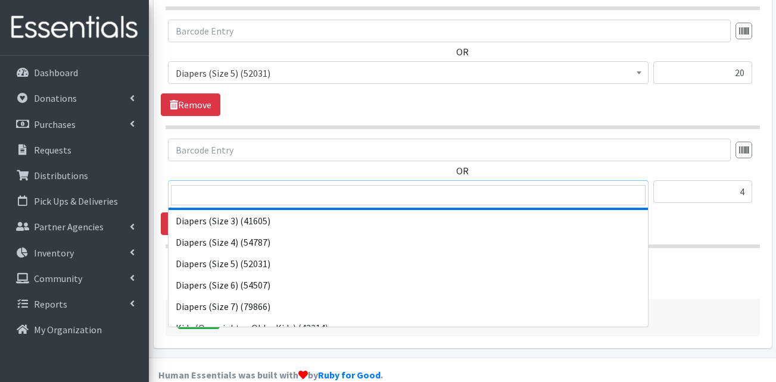
scroll to position [357, 0]
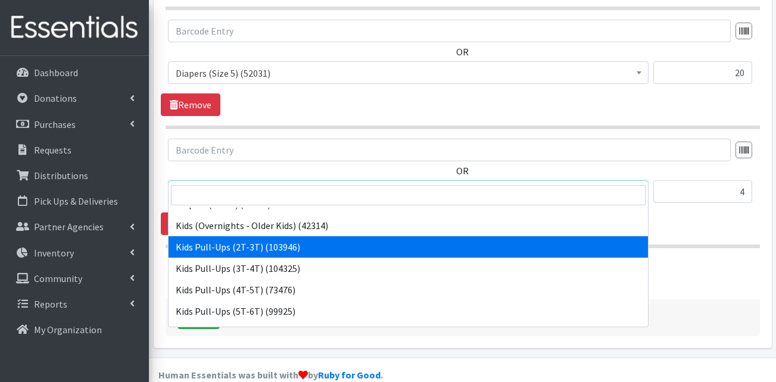
select select "13408"
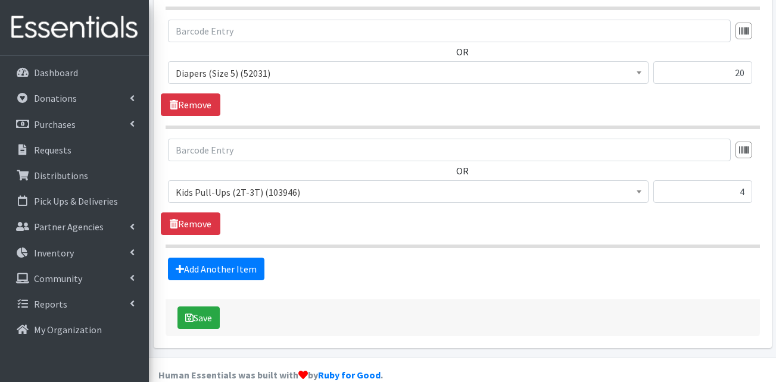
click at [224, 258] on link "Add Another Item" at bounding box center [216, 269] width 96 height 23
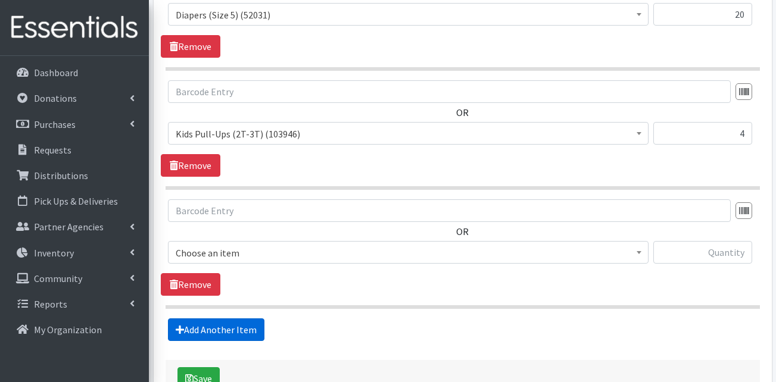
scroll to position [729, 0]
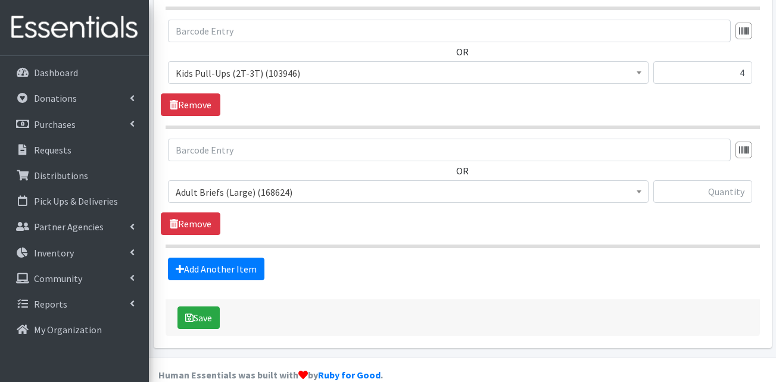
click at [239, 184] on span "Adult Briefs (Large) (168624)" at bounding box center [408, 192] width 465 height 17
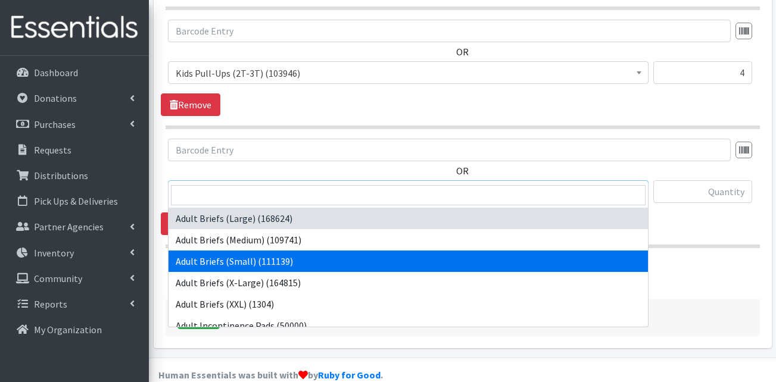
scroll to position [179, 0]
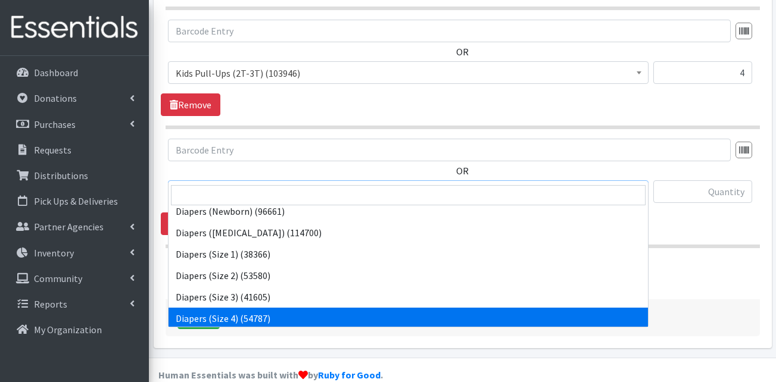
select select "13416"
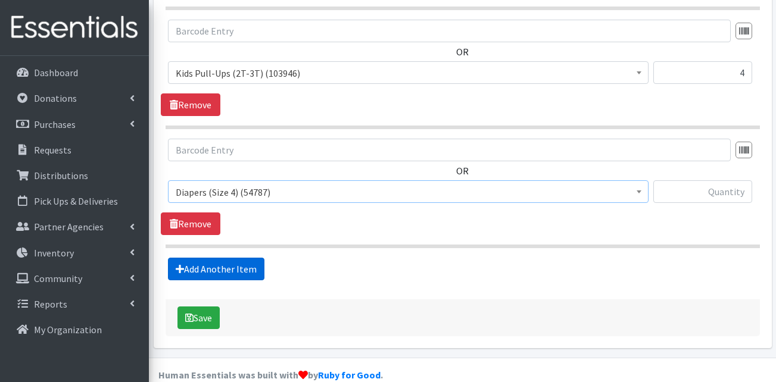
click at [226, 258] on link "Add Another Item" at bounding box center [216, 269] width 96 height 23
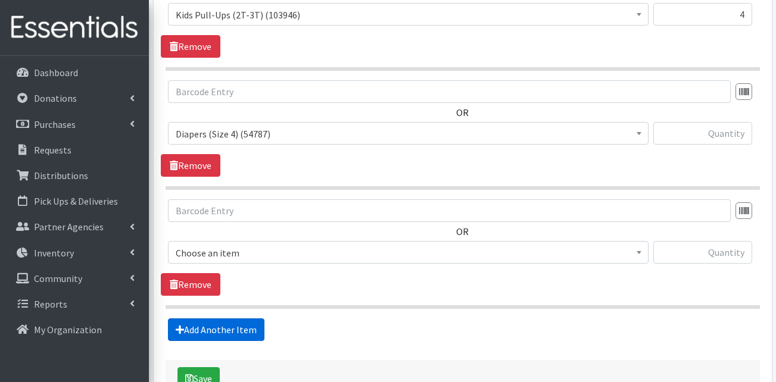
scroll to position [848, 0]
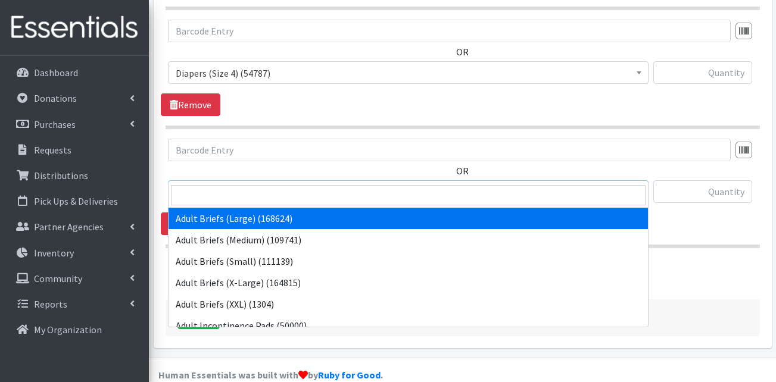
click at [254, 184] on span "Adult Briefs (Large) (168624)" at bounding box center [408, 192] width 465 height 17
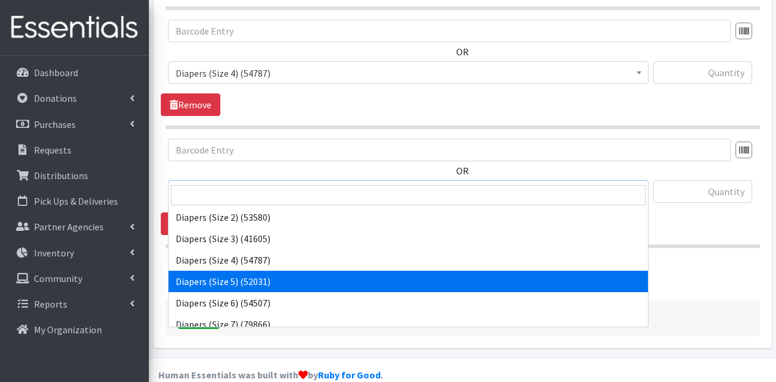
scroll to position [238, 0]
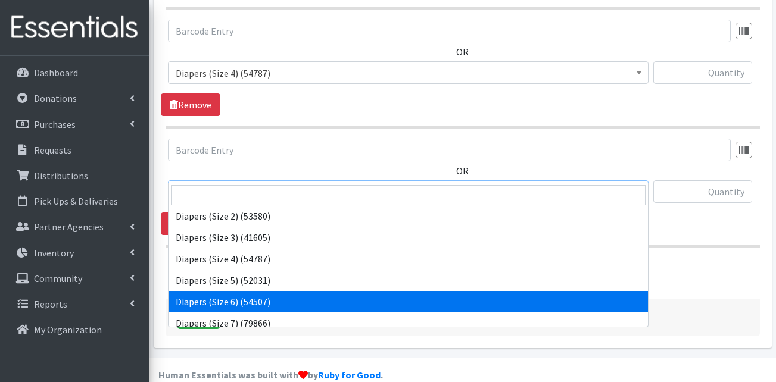
select select "13390"
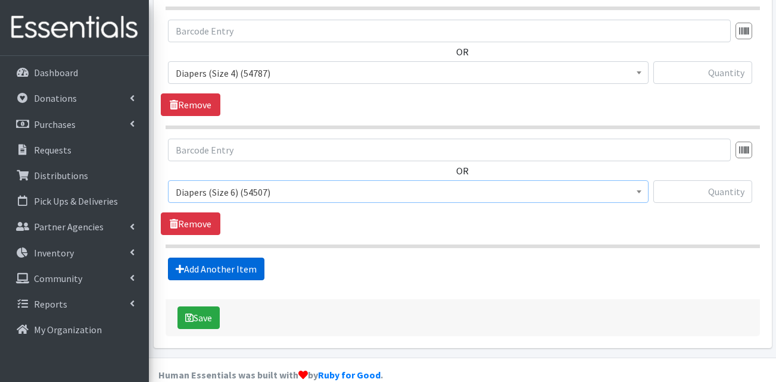
click at [210, 259] on link "Add Another Item" at bounding box center [216, 269] width 96 height 23
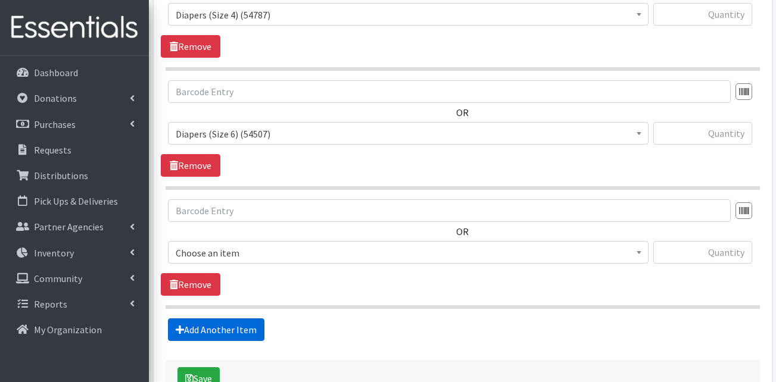
scroll to position [967, 0]
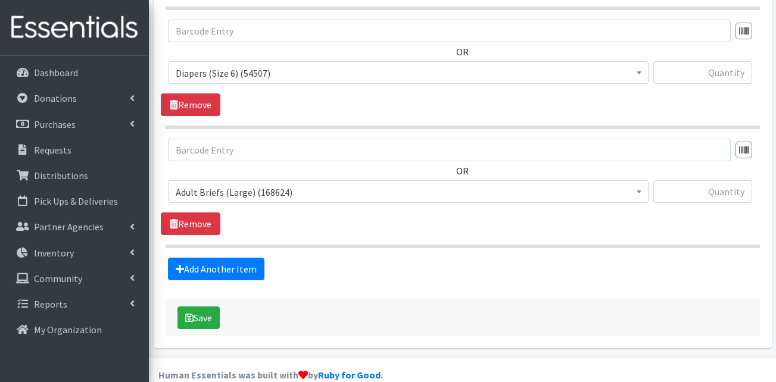
click at [252, 184] on span "Adult Briefs (Large) (168624)" at bounding box center [408, 192] width 465 height 17
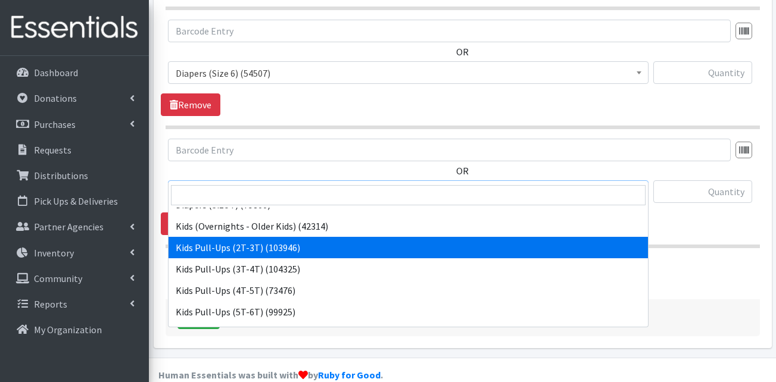
scroll to position [357, 0]
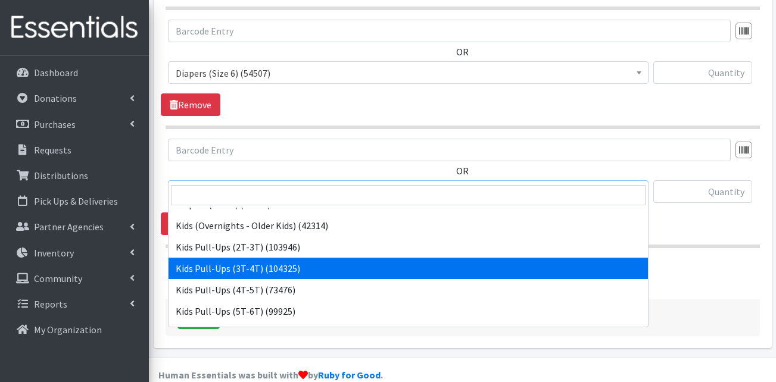
select select "13409"
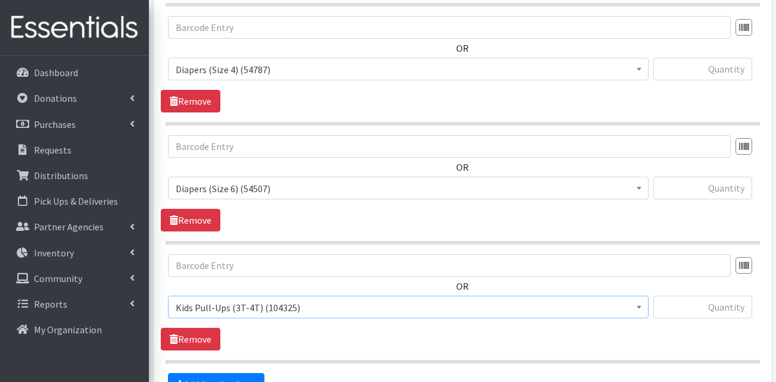
scroll to position [848, 0]
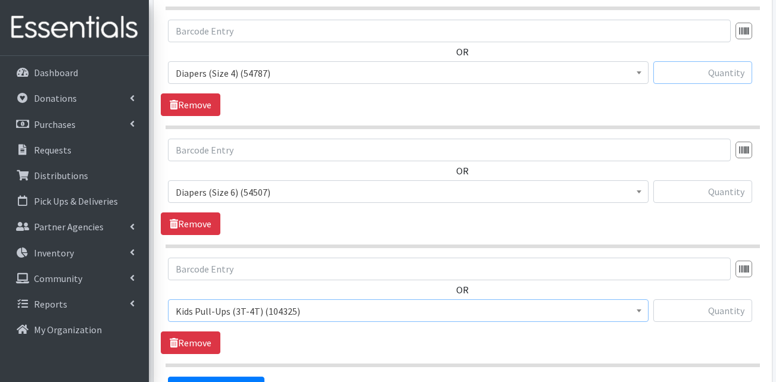
click at [692, 61] on input "text" at bounding box center [702, 72] width 99 height 23
type input "8"
click at [697, 180] on input "text" at bounding box center [702, 191] width 99 height 23
type input "35"
click at [739, 299] on input "text" at bounding box center [702, 310] width 99 height 23
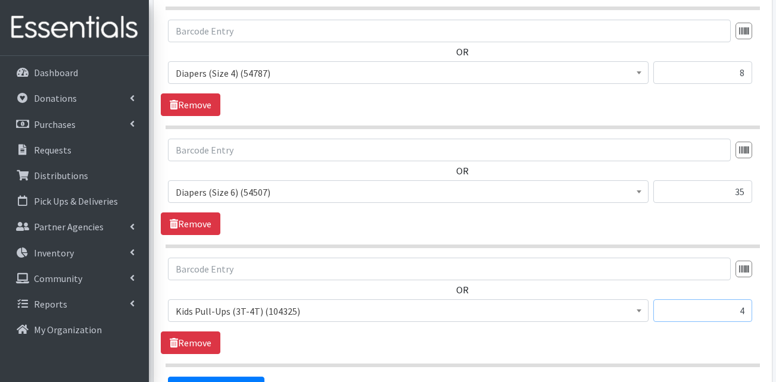
type input "4"
click at [672, 326] on div "OR Adult Briefs (Large) (168624) Adult Briefs (Medium) (109741) Adult Briefs (S…" at bounding box center [462, 306] width 603 height 96
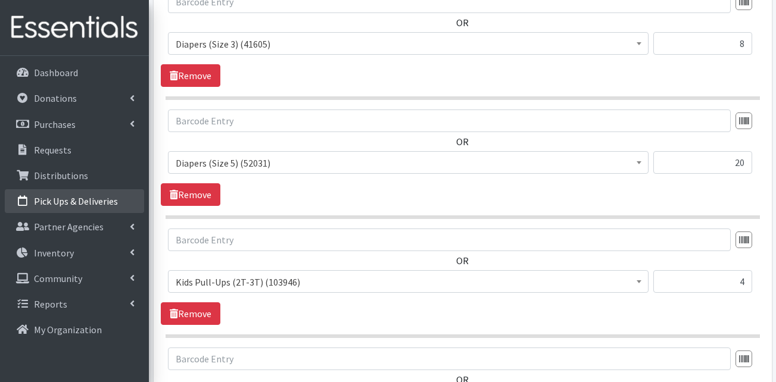
scroll to position [371, 0]
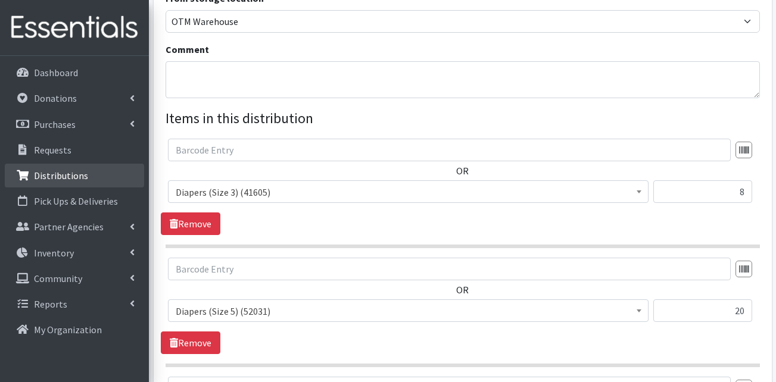
click at [65, 180] on p "Distributions" at bounding box center [61, 176] width 54 height 12
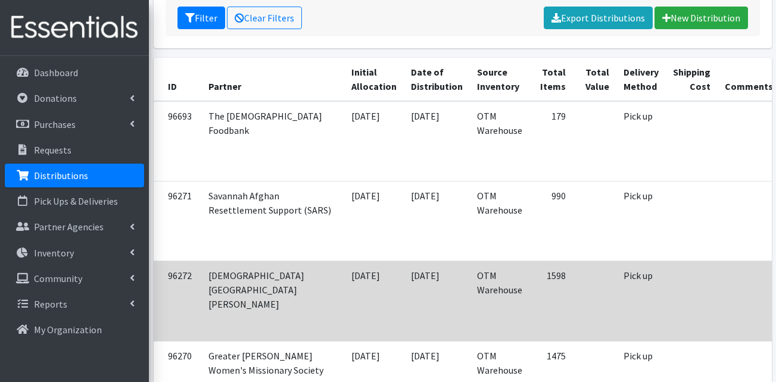
scroll to position [238, 0]
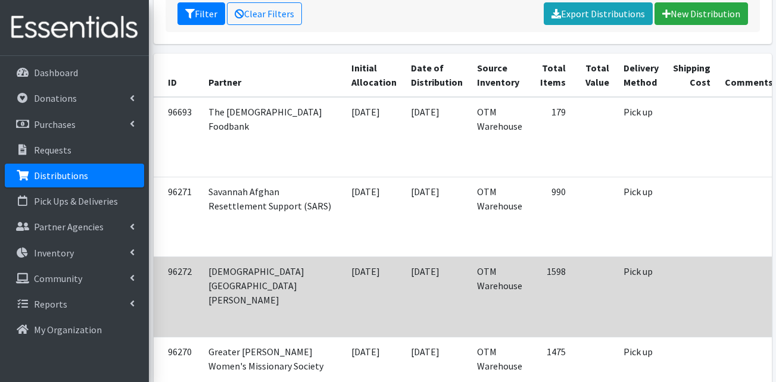
click at [470, 288] on td "OTM Warehouse" at bounding box center [500, 297] width 60 height 80
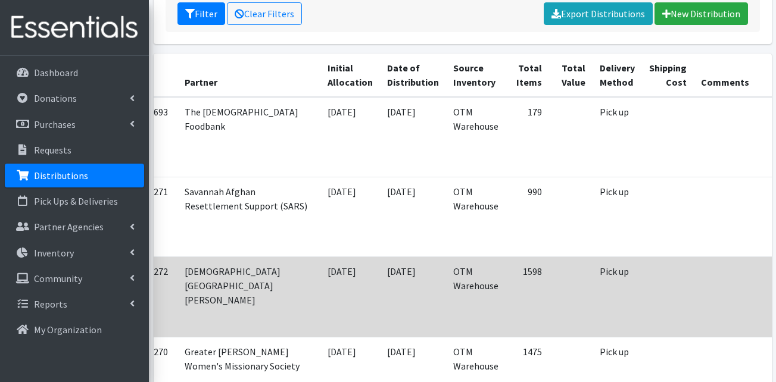
scroll to position [0, 47]
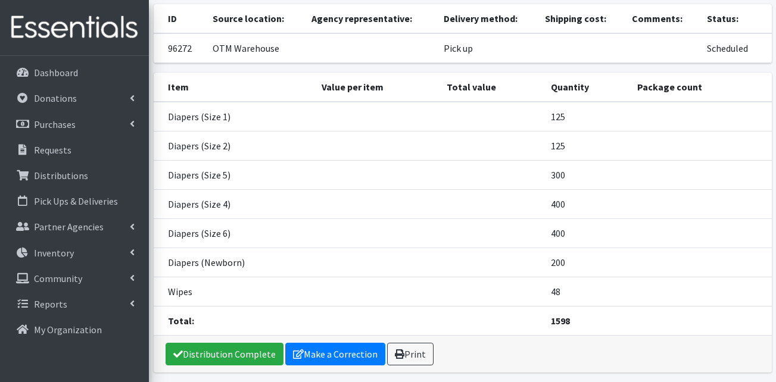
scroll to position [138, 0]
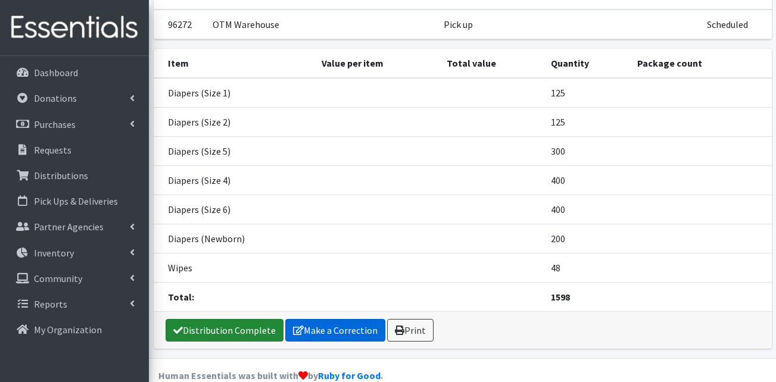
click at [238, 319] on link "Distribution Complete" at bounding box center [225, 330] width 118 height 23
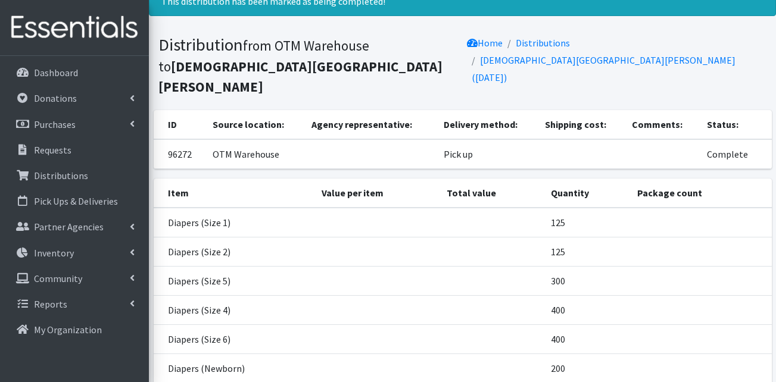
scroll to position [0, 0]
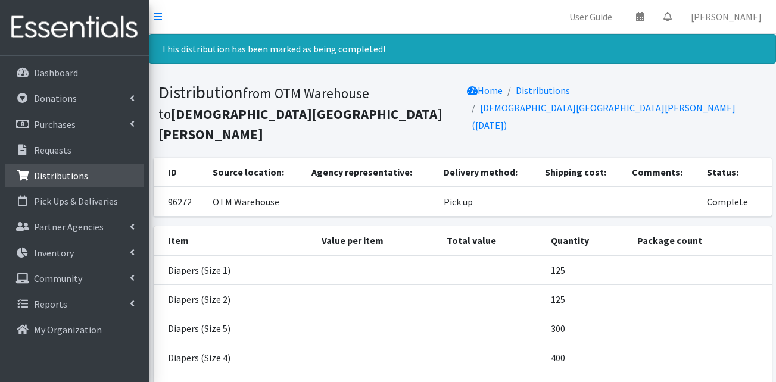
click at [43, 180] on p "Distributions" at bounding box center [61, 176] width 54 height 12
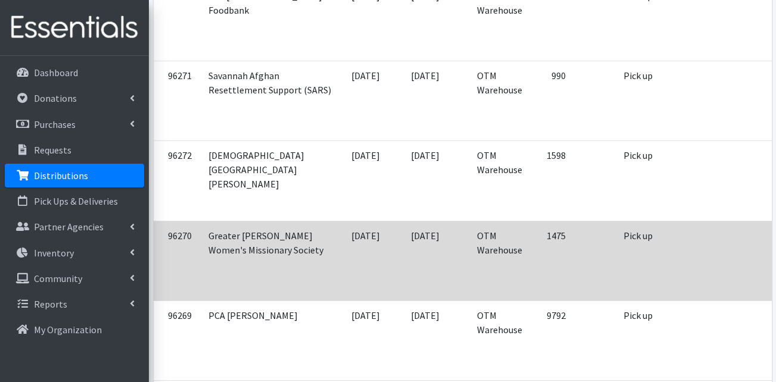
scroll to position [357, 0]
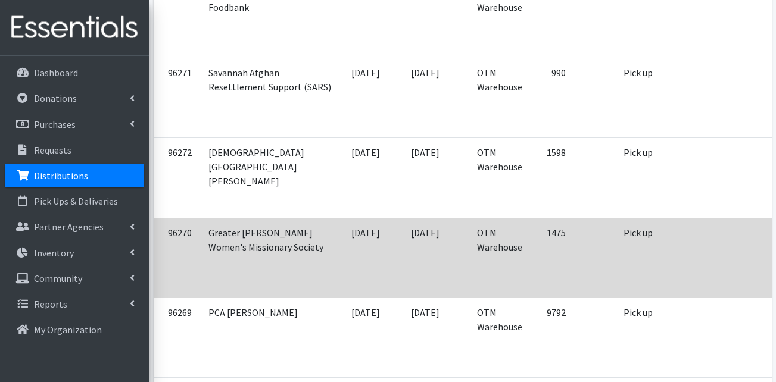
click at [404, 289] on td "[DATE]" at bounding box center [437, 258] width 66 height 80
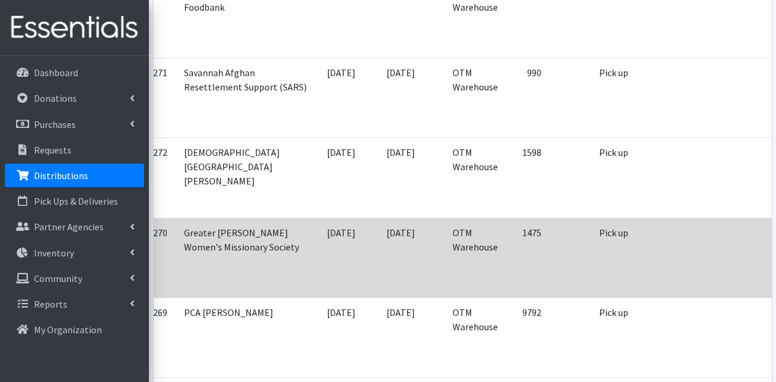
scroll to position [0, 47]
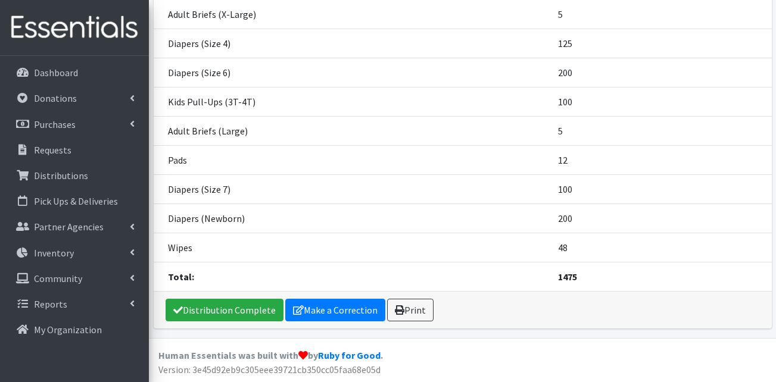
scroll to position [371, 0]
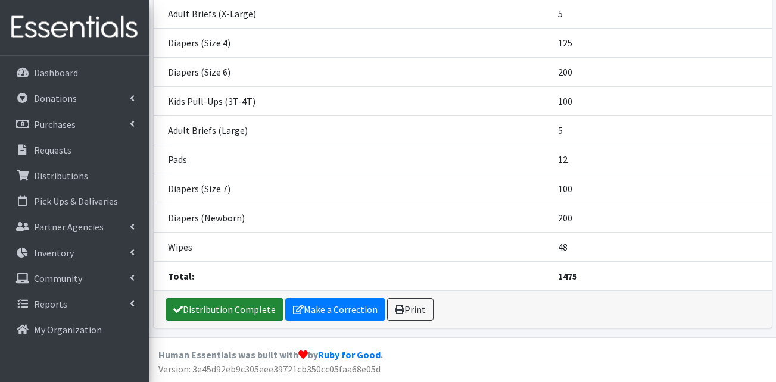
click at [227, 311] on link "Distribution Complete" at bounding box center [225, 309] width 118 height 23
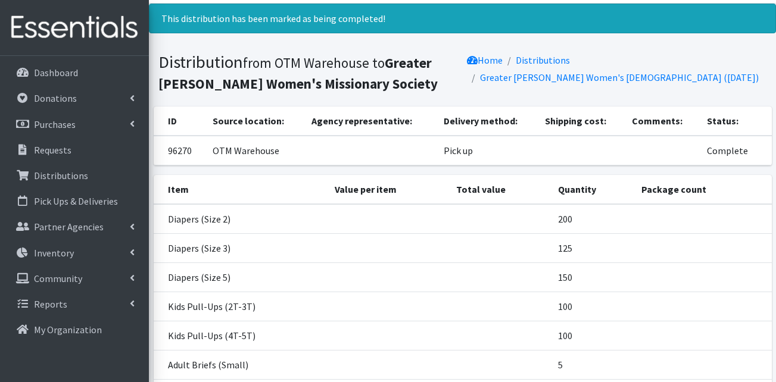
scroll to position [0, 0]
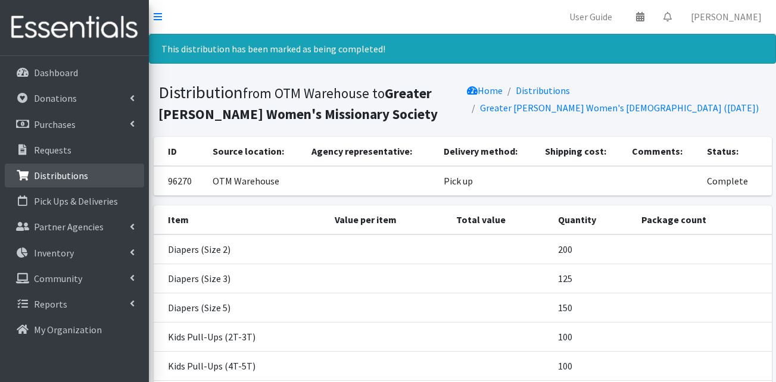
click at [52, 185] on link "Distributions" at bounding box center [74, 176] width 139 height 24
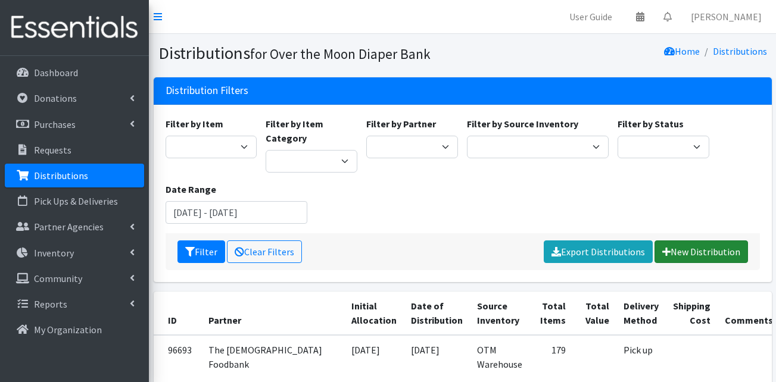
click at [687, 245] on link "New Distribution" at bounding box center [700, 252] width 93 height 23
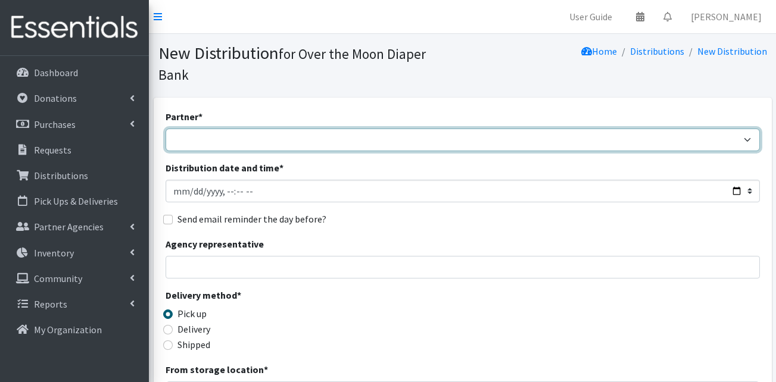
click at [403, 129] on select "AHJ Library System Amerigroup Back To School Event CCC [PERSON_NAME] Lighthouse…" at bounding box center [463, 140] width 594 height 23
click at [333, 129] on select "AHJ Library System Amerigroup Back To School Event CCC [PERSON_NAME] Lighthouse…" at bounding box center [463, 140] width 594 height 23
select select "4663"
click at [166, 129] on select "AHJ Library System Amerigroup Back To School Event CCC [PERSON_NAME] Lighthouse…" at bounding box center [463, 140] width 594 height 23
click at [283, 129] on select "AHJ Library System Amerigroup Back To School Event CCC [PERSON_NAME] Lighthouse…" at bounding box center [463, 140] width 594 height 23
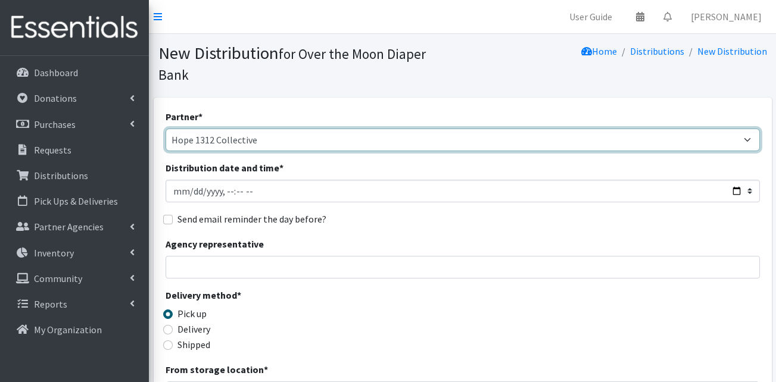
click at [166, 129] on select "AHJ Library System Amerigroup Back To School Event CCC [PERSON_NAME] Lighthouse…" at bounding box center [463, 140] width 594 height 23
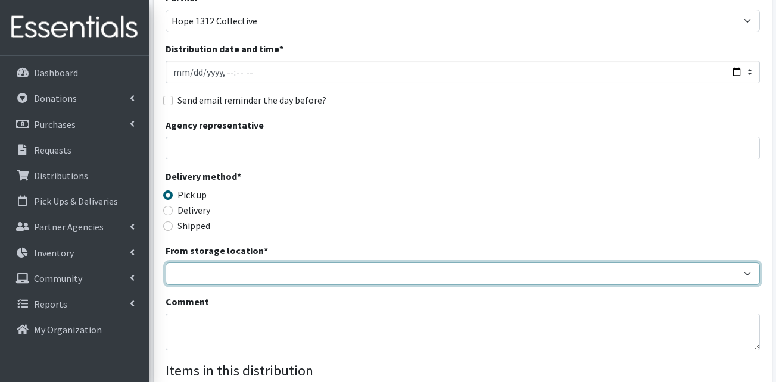
drag, startPoint x: 214, startPoint y: 255, endPoint x: 214, endPoint y: 267, distance: 11.3
click at [214, 263] on select "OTM Warehouse" at bounding box center [463, 274] width 594 height 23
select select "385"
click at [166, 263] on select "OTM Warehouse" at bounding box center [463, 274] width 594 height 23
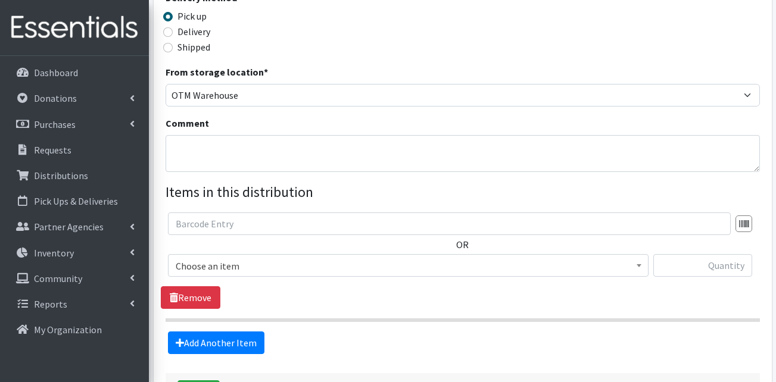
click at [218, 258] on span "Choose an item" at bounding box center [408, 266] width 465 height 17
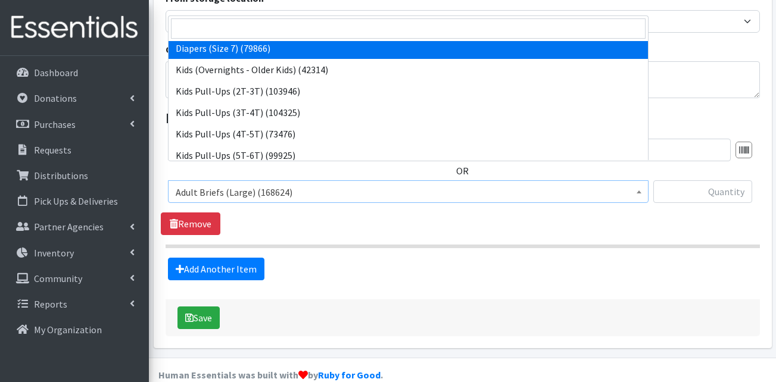
scroll to position [357, 0]
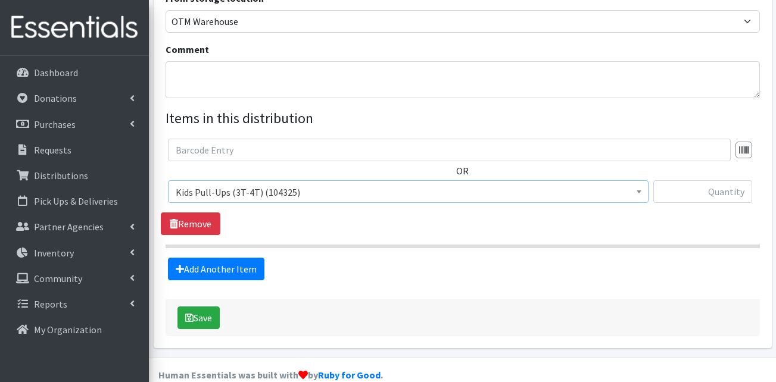
click at [230, 184] on span "Kids Pull-Ups (3T-4T) (104325)" at bounding box center [408, 192] width 465 height 17
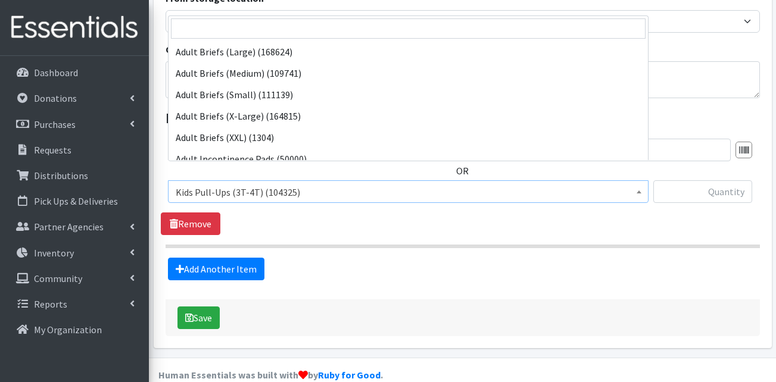
scroll to position [386, 0]
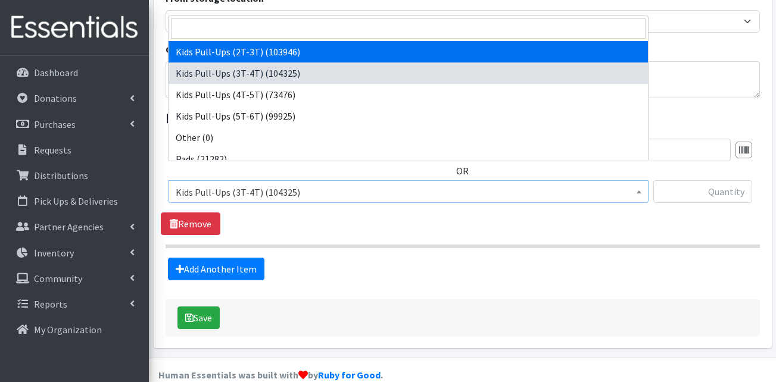
select select "13408"
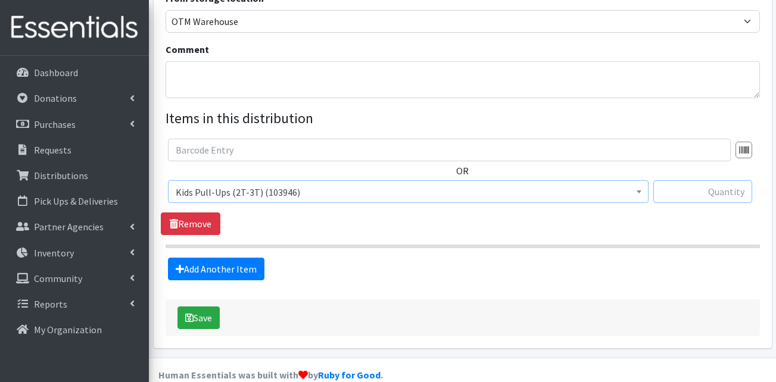
click at [733, 180] on input "text" at bounding box center [702, 191] width 99 height 23
type input "4"
click at [253, 260] on link "Add Another Item" at bounding box center [216, 269] width 96 height 23
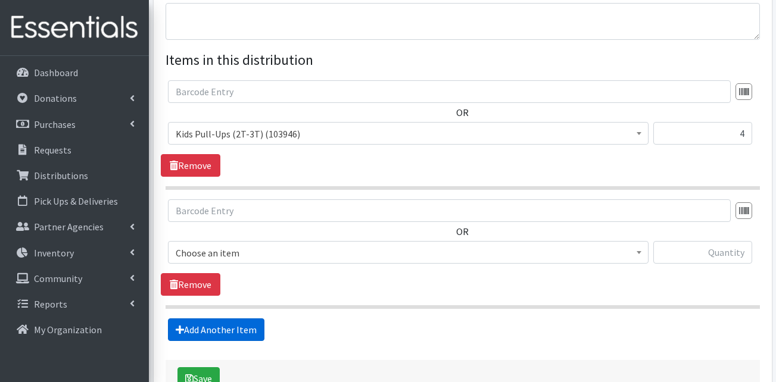
scroll to position [491, 0]
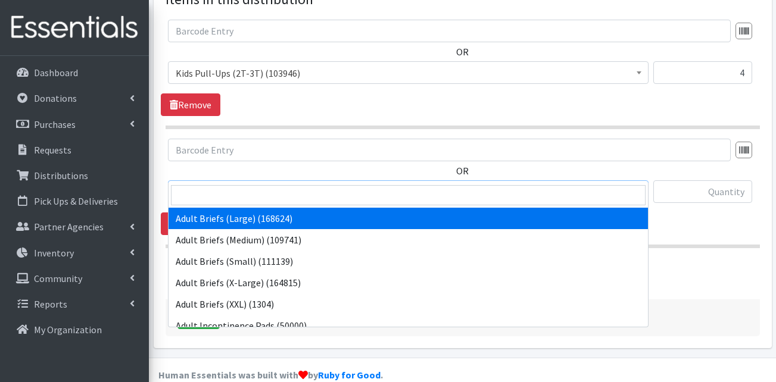
click at [250, 184] on span "Adult Briefs (Large) (168624)" at bounding box center [408, 192] width 465 height 17
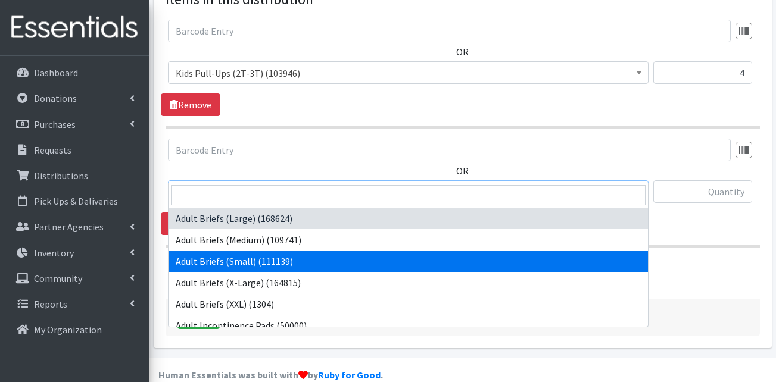
select select "13412"
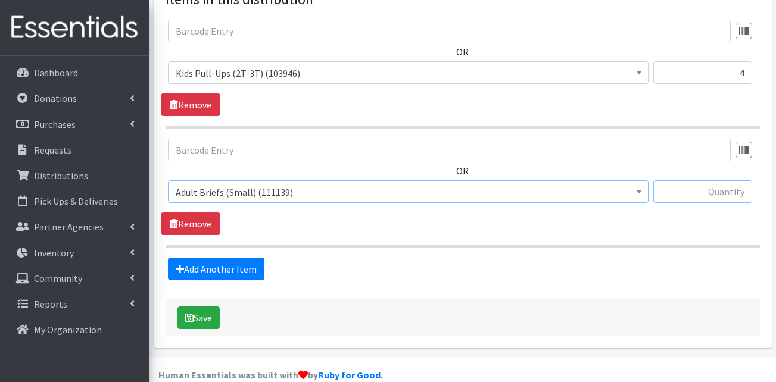
click at [680, 180] on input "text" at bounding box center [702, 191] width 99 height 23
type input "4"
type input "3"
click at [213, 258] on link "Add Another Item" at bounding box center [216, 269] width 96 height 23
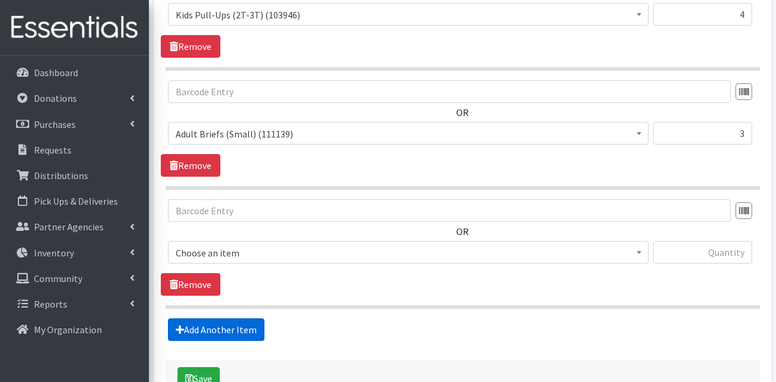
scroll to position [610, 0]
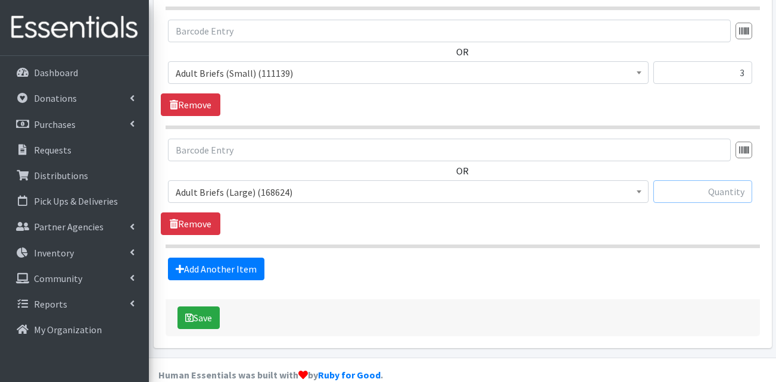
click at [698, 180] on input "text" at bounding box center [702, 191] width 99 height 23
type input "16"
click at [402, 191] on span "Adult Briefs (Large) (168624) Adult Briefs (Medium) (109741) Adult Briefs (Smal…" at bounding box center [408, 196] width 480 height 32
click at [403, 184] on span "Adult Briefs (Large) (168624)" at bounding box center [408, 192] width 465 height 17
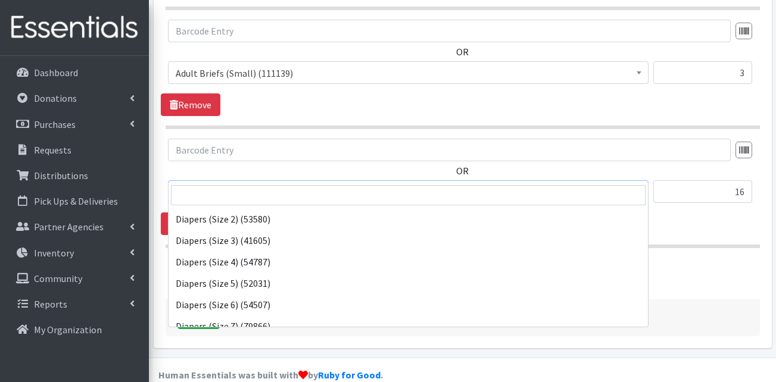
scroll to position [238, 0]
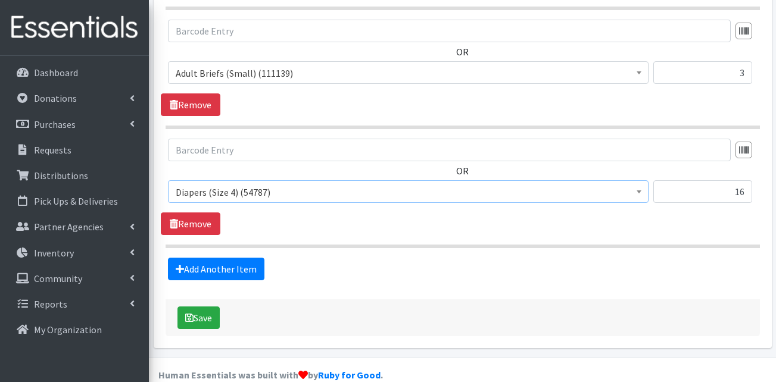
select select "13416"
click at [221, 258] on link "Add Another Item" at bounding box center [216, 269] width 96 height 23
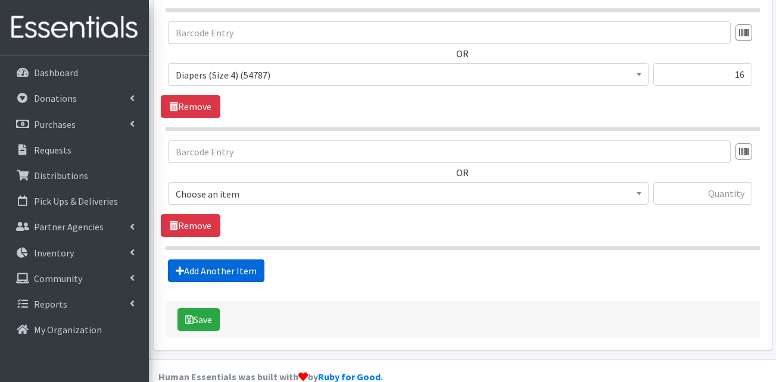
scroll to position [729, 0]
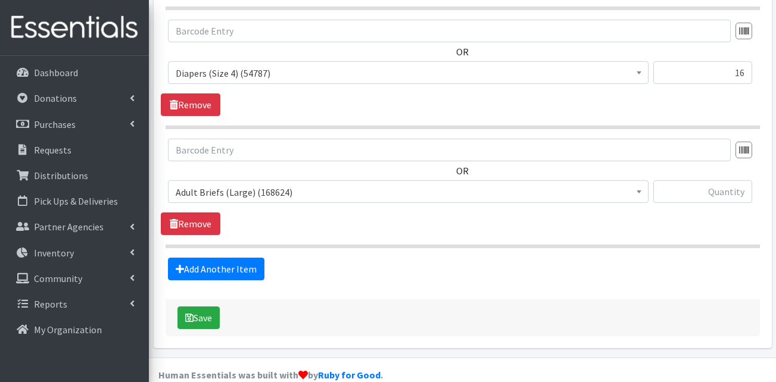
click at [276, 184] on span "Adult Briefs (Large) (168624)" at bounding box center [408, 192] width 465 height 17
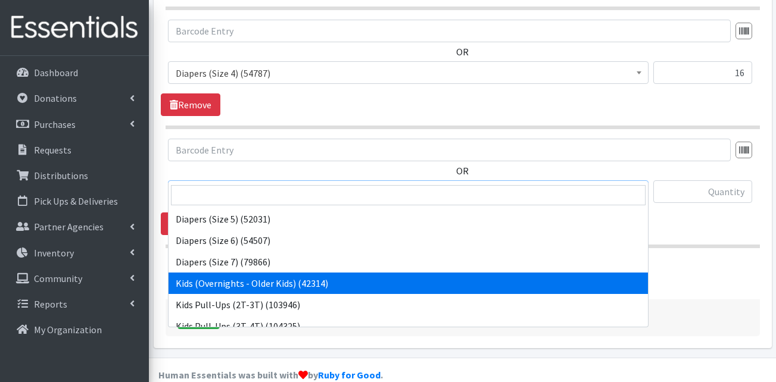
scroll to position [357, 0]
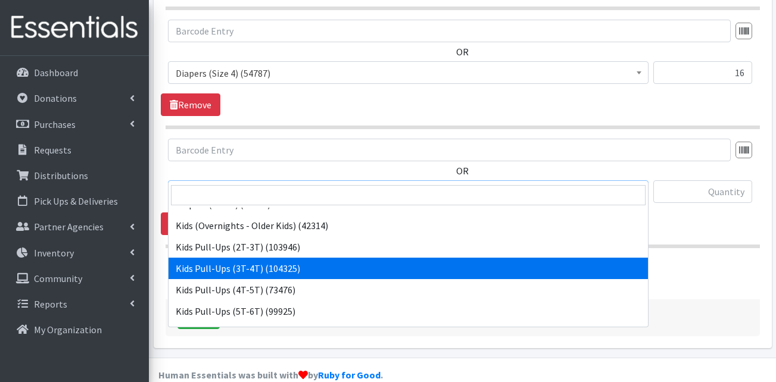
select select "13409"
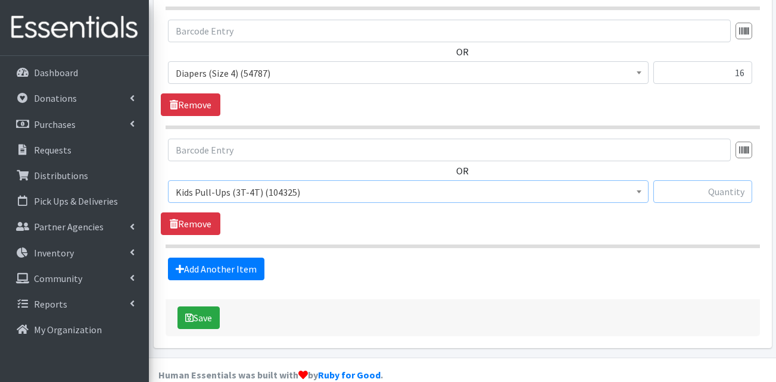
click at [725, 180] on input "text" at bounding box center [702, 191] width 99 height 23
type input "4"
click at [378, 299] on div "Save" at bounding box center [463, 317] width 594 height 37
click at [218, 258] on link "Add Another Item" at bounding box center [216, 269] width 96 height 23
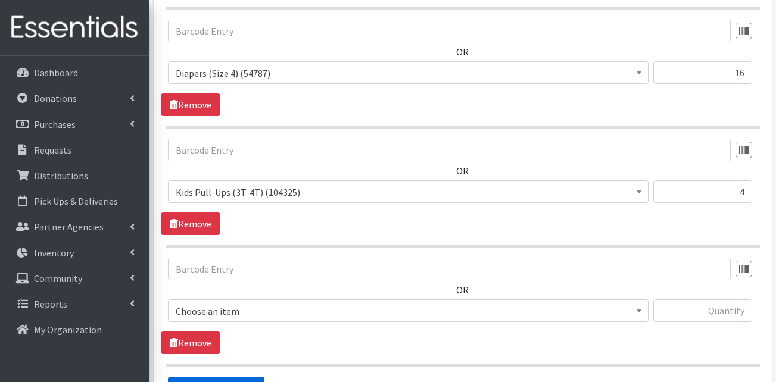
scroll to position [848, 0]
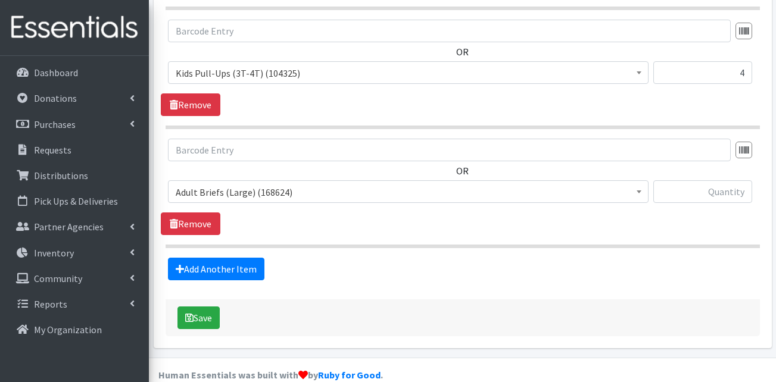
click at [246, 184] on span "Adult Briefs (Large) (168624)" at bounding box center [408, 192] width 465 height 17
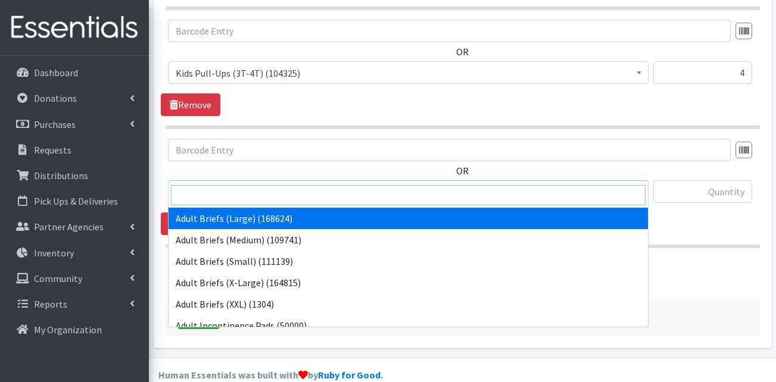
click at [238, 196] on input "search" at bounding box center [408, 195] width 474 height 20
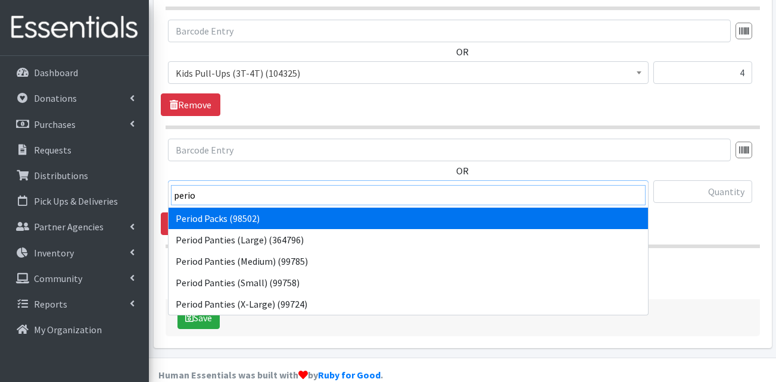
type input "perio"
drag, startPoint x: 241, startPoint y: 216, endPoint x: 455, endPoint y: 196, distance: 215.2
select select "15291"
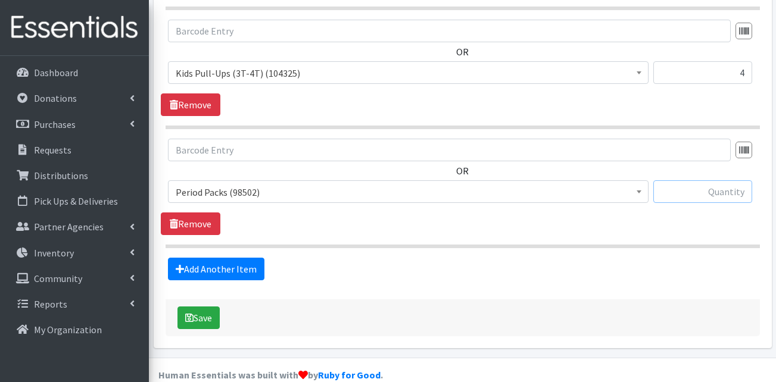
click at [679, 180] on input "text" at bounding box center [702, 191] width 99 height 23
type input "20"
click at [229, 258] on link "Add Another Item" at bounding box center [216, 269] width 96 height 23
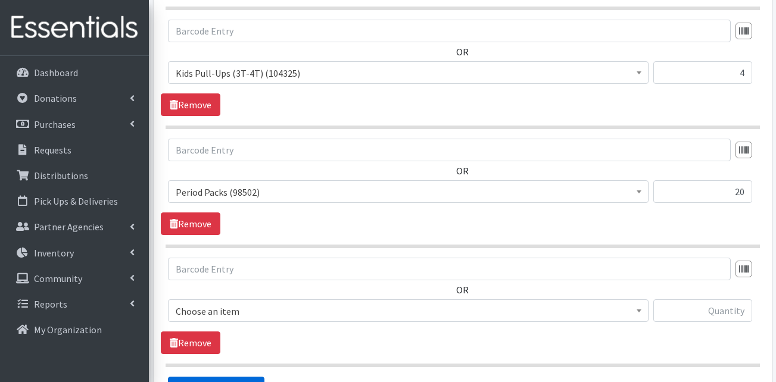
scroll to position [967, 0]
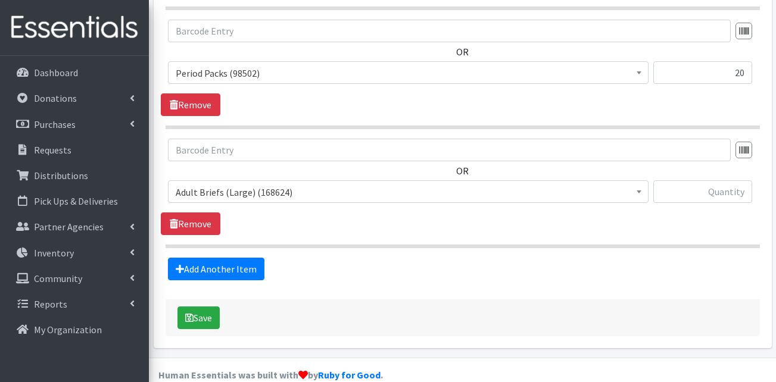
click at [244, 184] on span "Adult Briefs (Large) (168624)" at bounding box center [408, 192] width 465 height 17
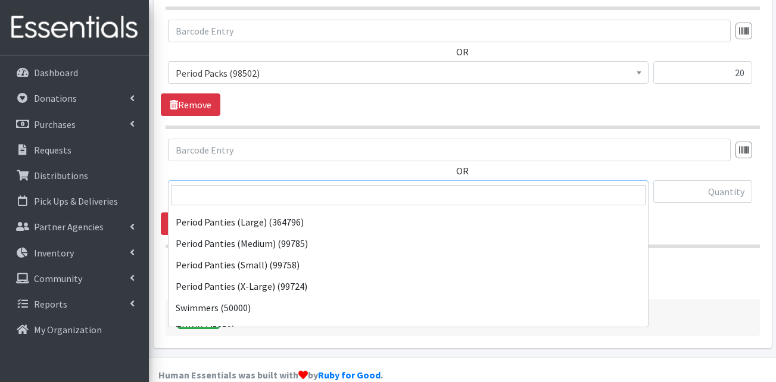
scroll to position [588, 0]
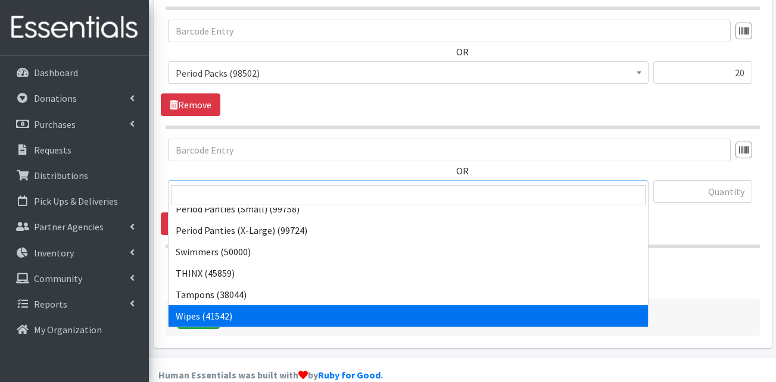
drag, startPoint x: 214, startPoint y: 318, endPoint x: 219, endPoint y: 313, distance: 7.2
select select "13405"
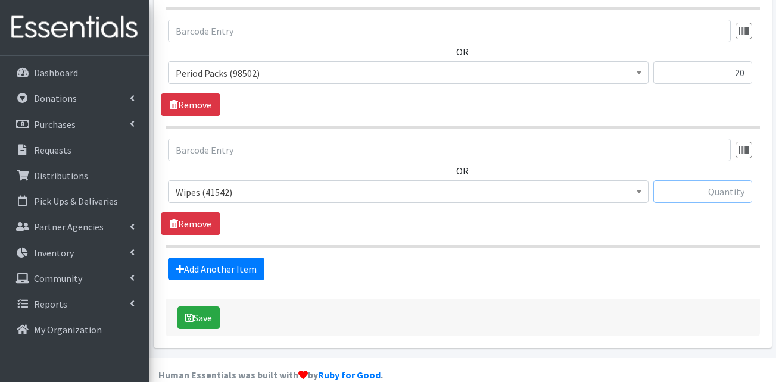
click at [728, 180] on input "text" at bounding box center [702, 191] width 99 height 23
type input "48"
click at [549, 258] on div "Add Another Item" at bounding box center [462, 269] width 603 height 23
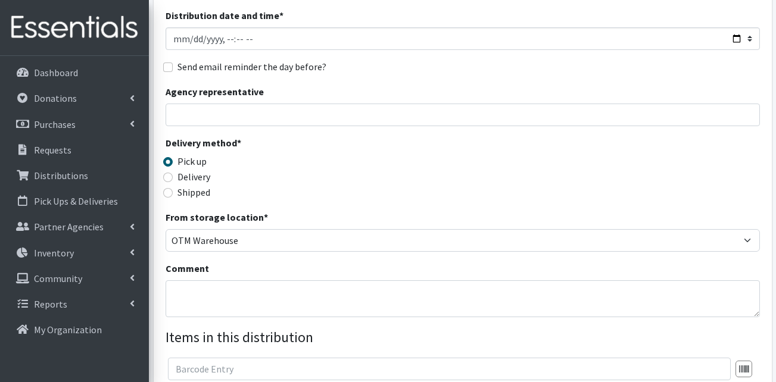
scroll to position [74, 0]
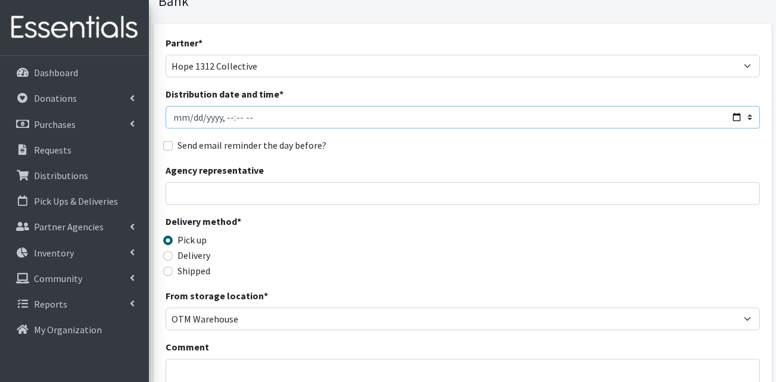
click at [186, 106] on input "Distribution date and time *" at bounding box center [463, 117] width 594 height 23
type input "2025-09-19T23:59"
click at [226, 106] on input "Distribution date and time *" at bounding box center [463, 117] width 594 height 23
type input "2025-09-19T21:30"
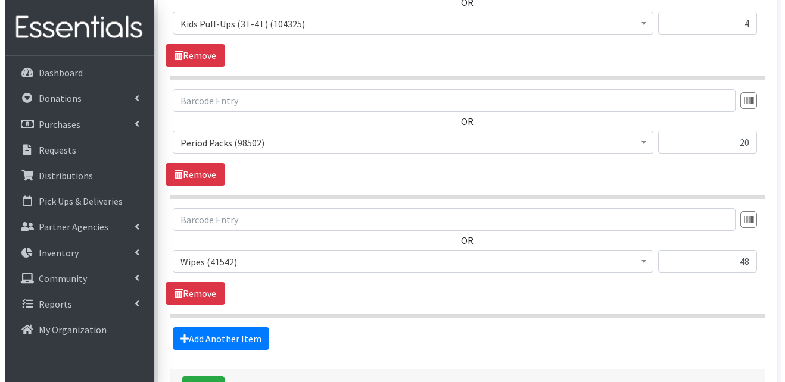
scroll to position [967, 0]
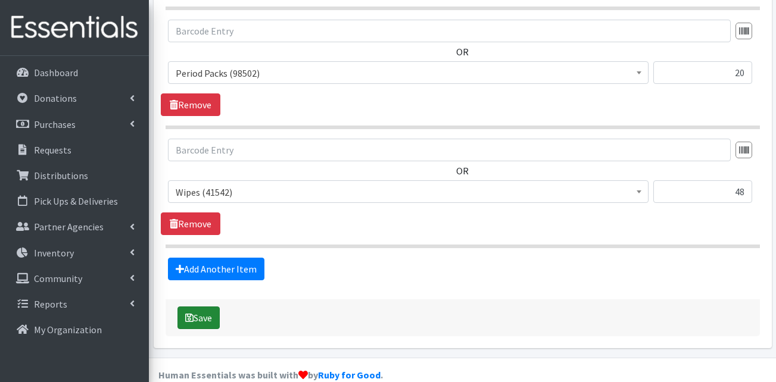
click at [212, 307] on button "Save" at bounding box center [198, 318] width 42 height 23
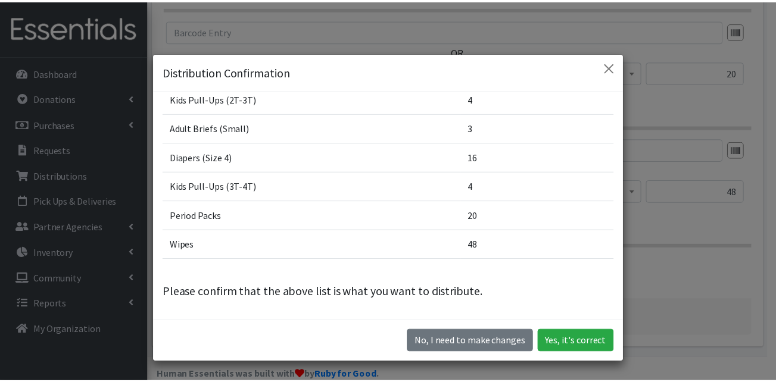
scroll to position [33, 0]
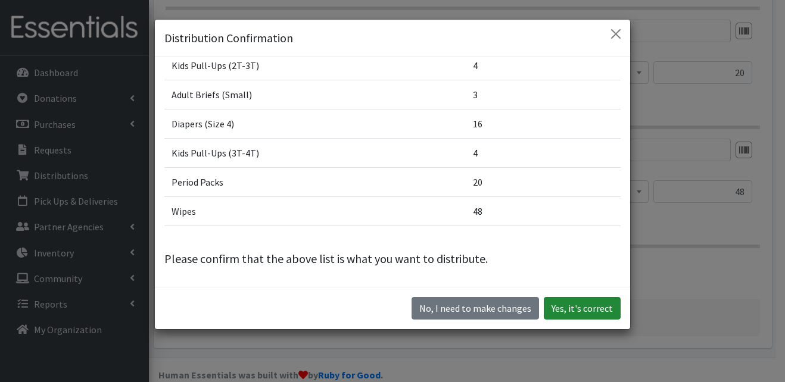
click at [574, 308] on button "Yes, it's correct" at bounding box center [582, 308] width 77 height 23
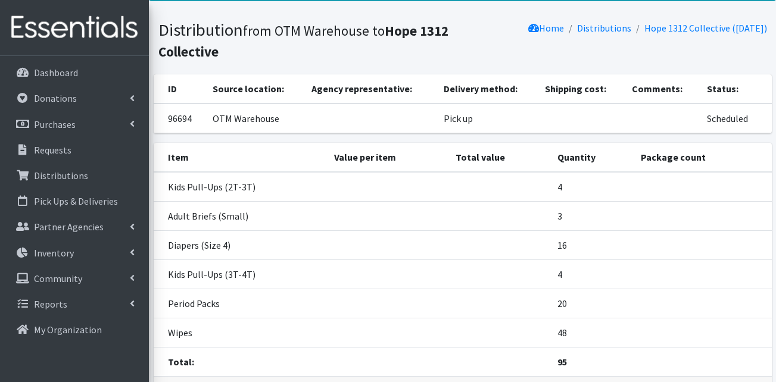
scroll to position [148, 0]
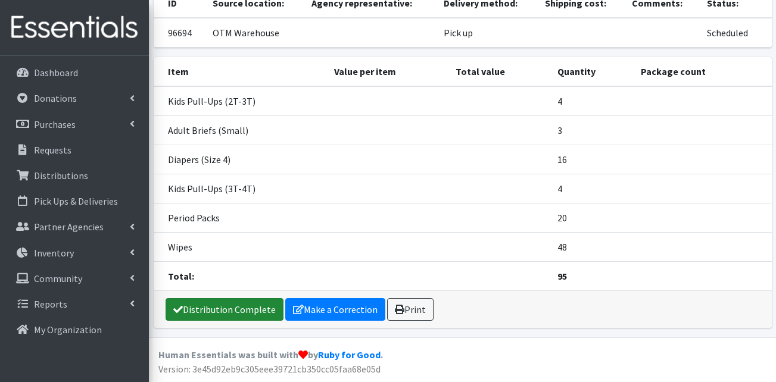
click at [230, 312] on link "Distribution Complete" at bounding box center [225, 309] width 118 height 23
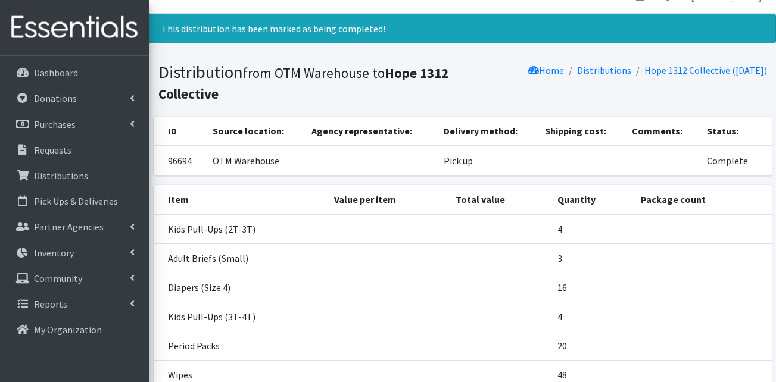
scroll to position [0, 0]
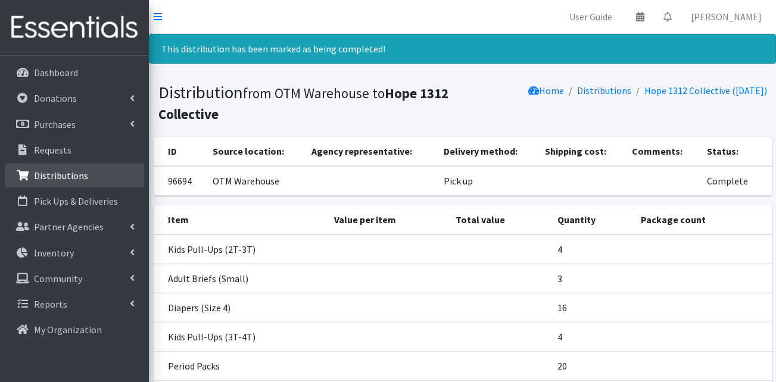
click at [88, 175] on link "Distributions" at bounding box center [74, 176] width 139 height 24
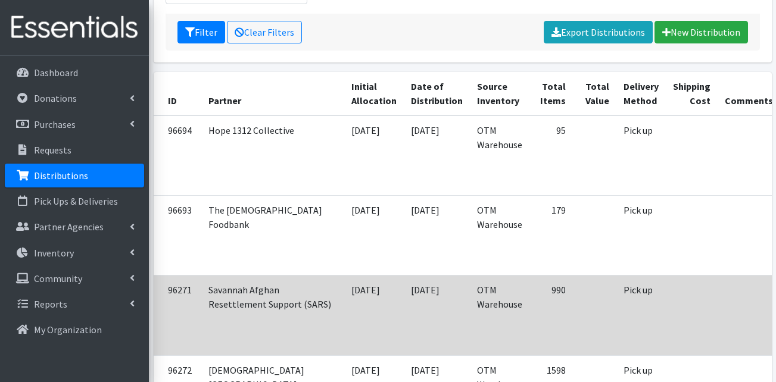
scroll to position [238, 0]
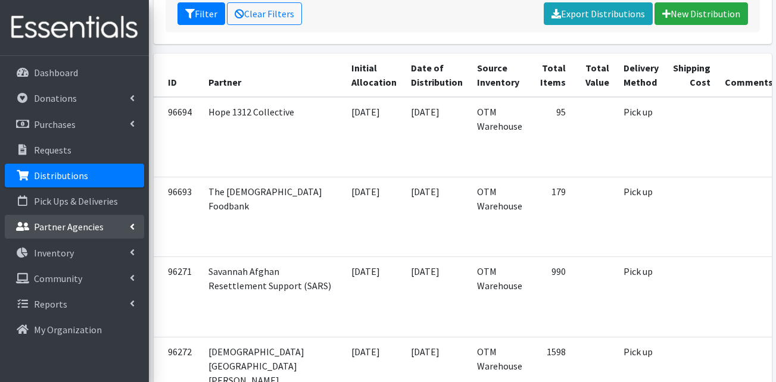
click at [83, 221] on p "Partner Agencies" at bounding box center [69, 227] width 70 height 12
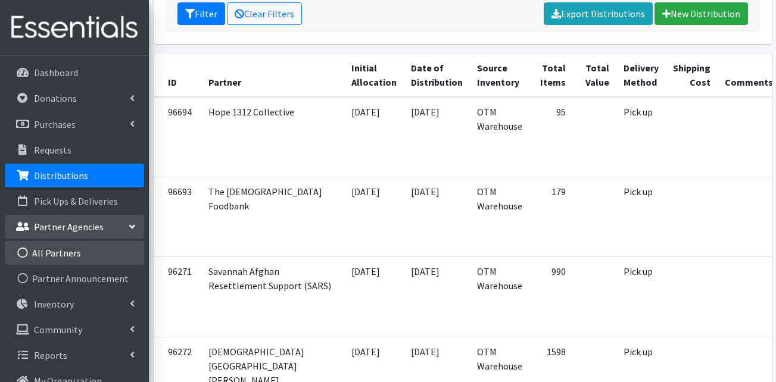
click at [72, 249] on link "All Partners" at bounding box center [74, 253] width 139 height 24
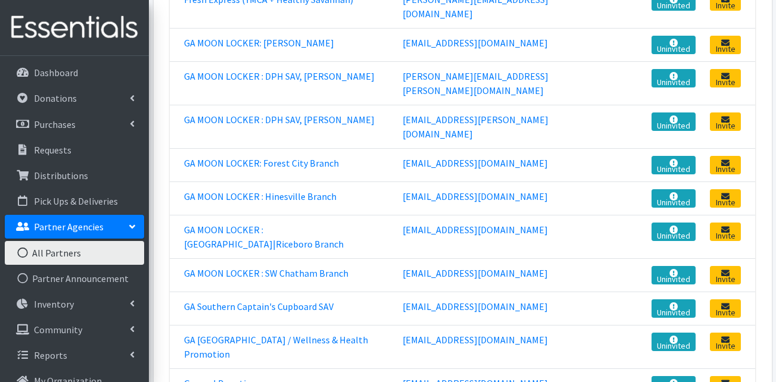
scroll to position [595, 0]
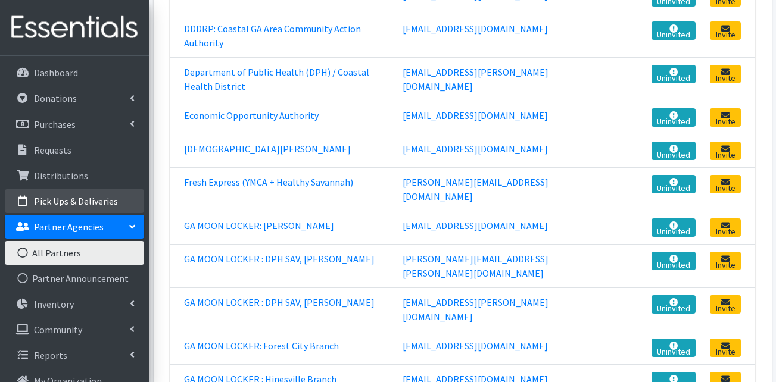
click at [59, 189] on link "Pick Ups & Deliveries" at bounding box center [74, 201] width 139 height 24
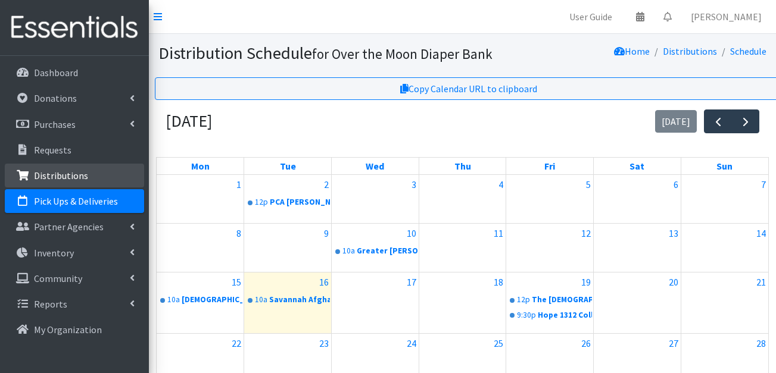
click at [64, 179] on p "Distributions" at bounding box center [61, 176] width 54 height 12
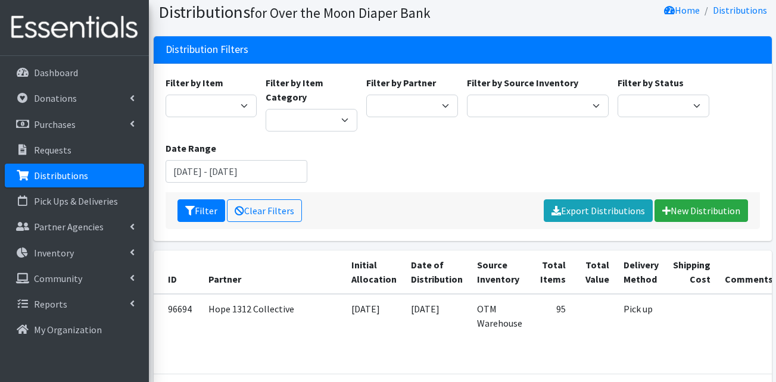
scroll to position [60, 0]
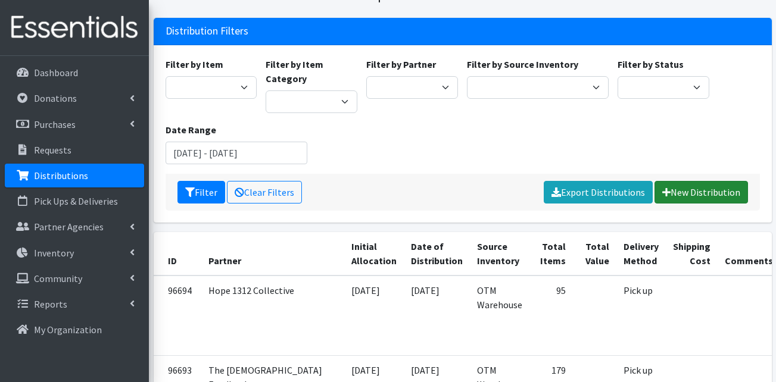
click at [728, 195] on link "New Distribution" at bounding box center [700, 192] width 93 height 23
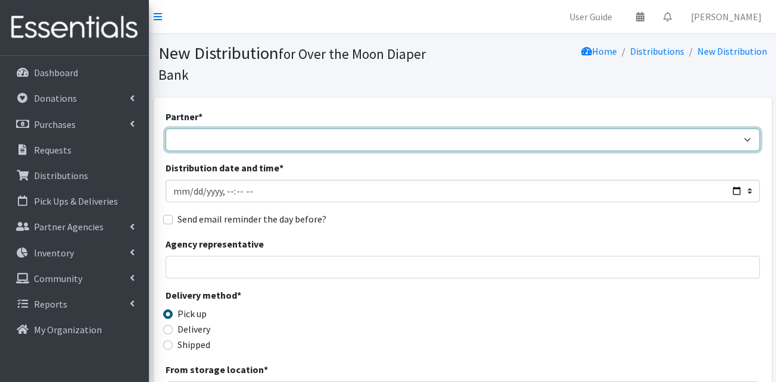
click at [688, 129] on select "AHJ Library System Amerigroup Back To School Event CCC [PERSON_NAME] Lighthouse…" at bounding box center [463, 140] width 594 height 23
select select "4545"
click at [166, 129] on select "AHJ Library System Amerigroup Back To School Event CCC [PERSON_NAME] Lighthouse…" at bounding box center [463, 140] width 594 height 23
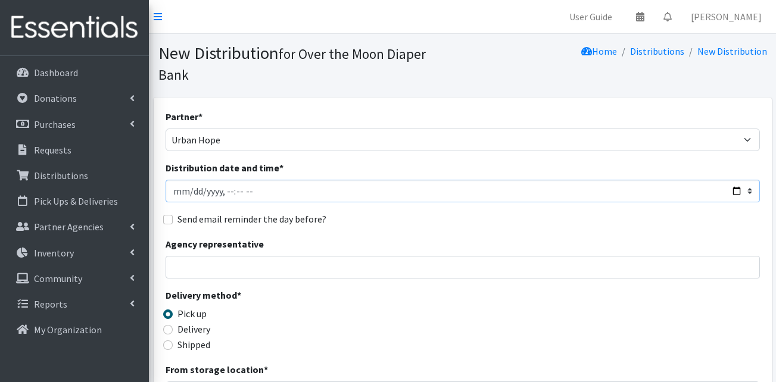
click at [238, 180] on input "Distribution date and time *" at bounding box center [463, 191] width 594 height 23
click at [248, 180] on input "Distribution date and time *" at bounding box center [463, 191] width 594 height 23
type input "[DATE]T11:00"
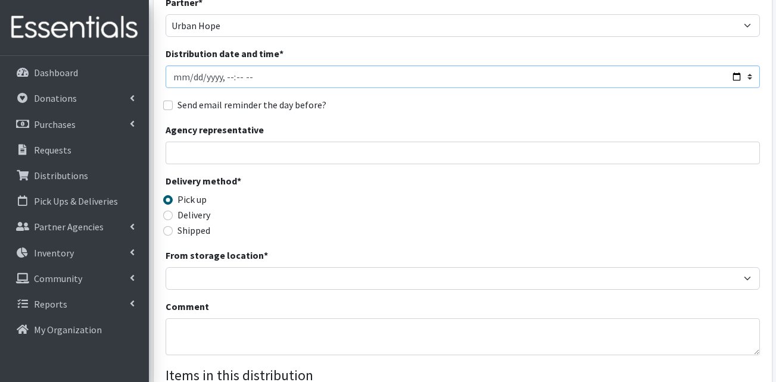
scroll to position [119, 0]
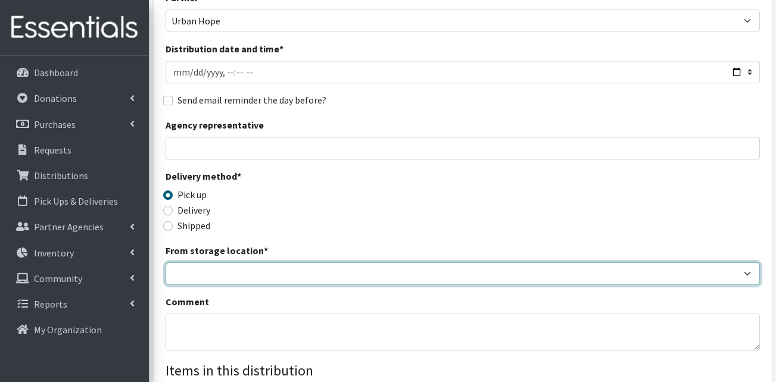
click at [243, 263] on select "OTM Warehouse" at bounding box center [463, 274] width 594 height 23
select select "385"
click at [166, 263] on select "OTM Warehouse" at bounding box center [463, 274] width 594 height 23
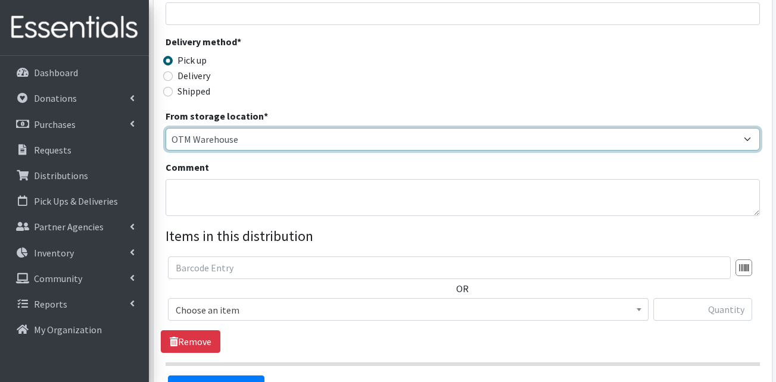
scroll to position [298, 0]
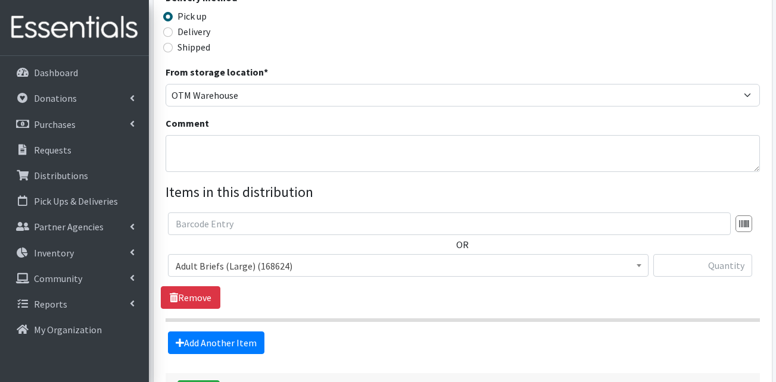
click at [267, 258] on span "Adult Briefs (Large) (168624)" at bounding box center [408, 266] width 465 height 17
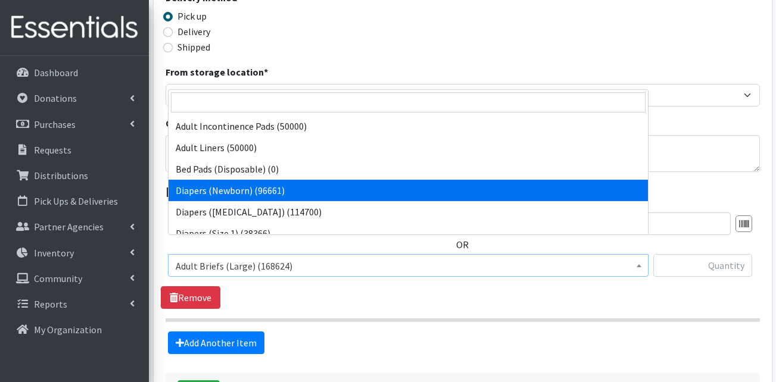
scroll to position [119, 0]
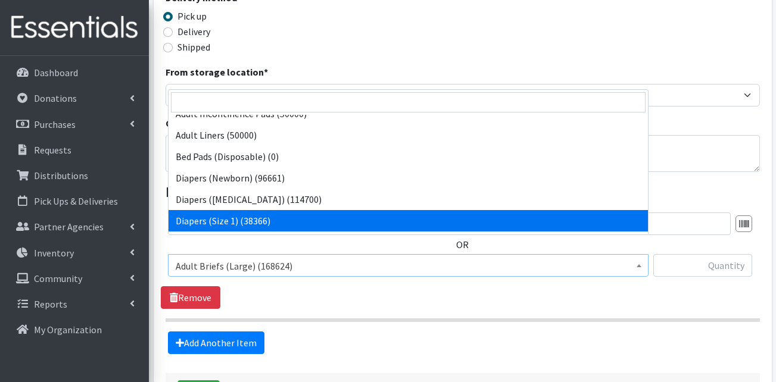
select select "13420"
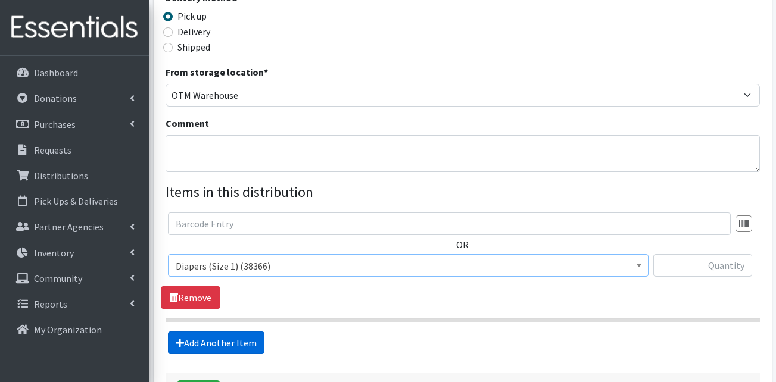
click at [223, 332] on link "Add Another Item" at bounding box center [216, 343] width 96 height 23
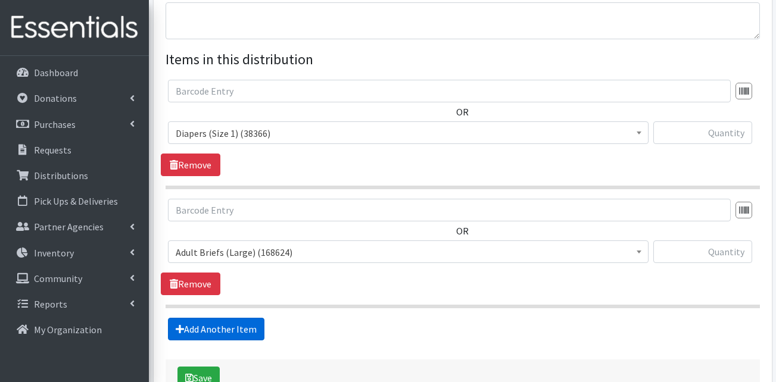
scroll to position [491, 0]
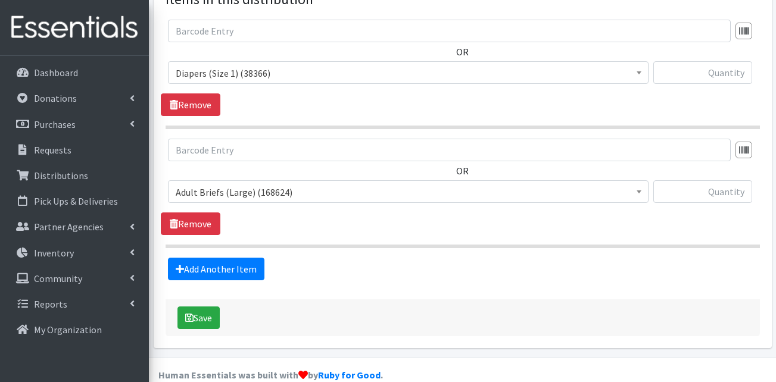
click at [279, 184] on span "Adult Briefs (Large) (168624)" at bounding box center [408, 192] width 465 height 17
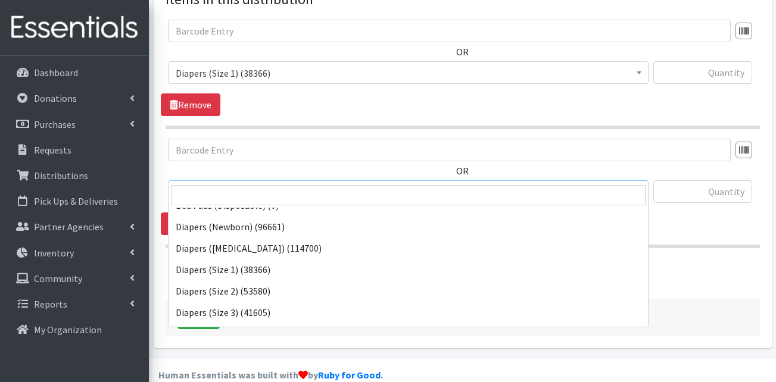
scroll to position [179, 0]
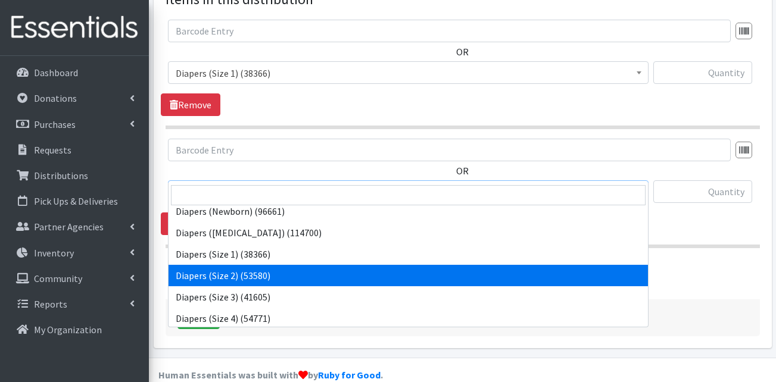
select select "13421"
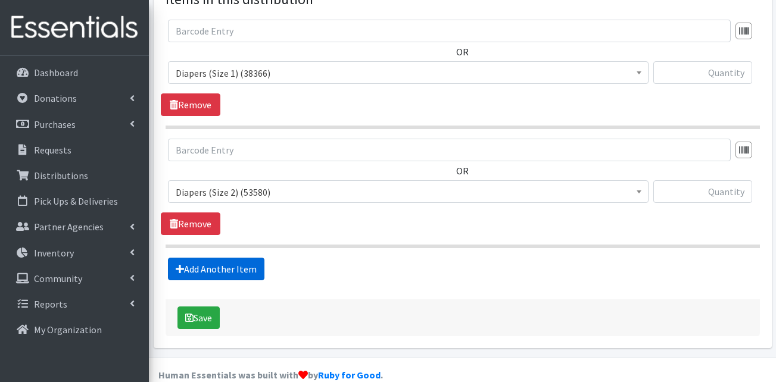
click at [234, 258] on link "Add Another Item" at bounding box center [216, 269] width 96 height 23
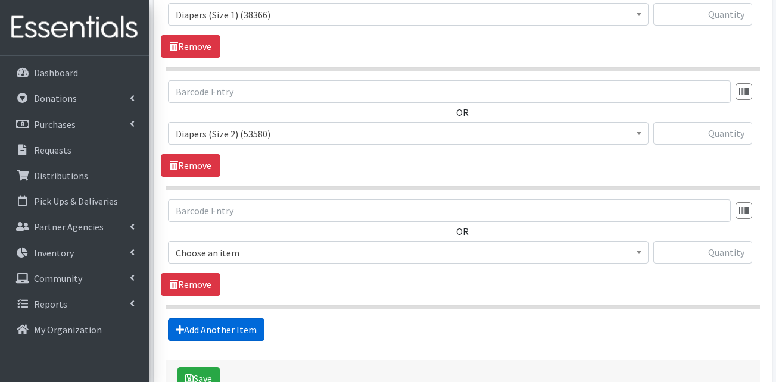
scroll to position [610, 0]
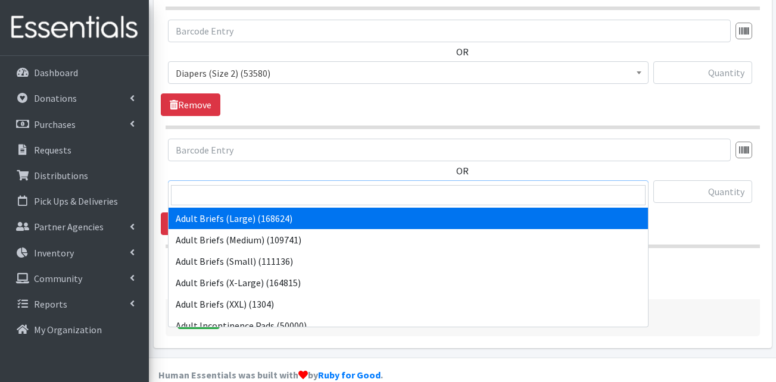
click at [269, 184] on span "Adult Briefs (Large) (168624)" at bounding box center [408, 192] width 465 height 17
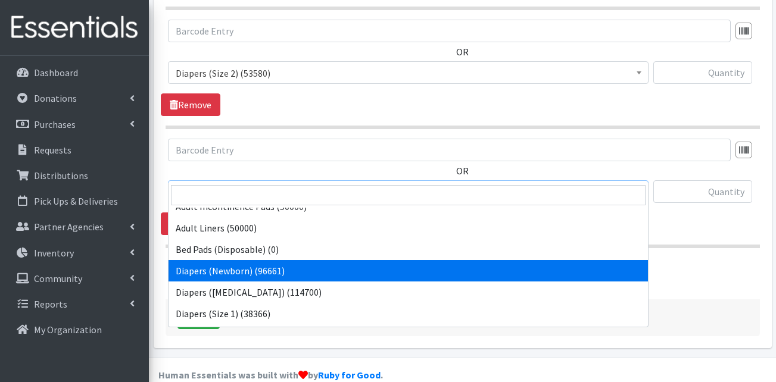
scroll to position [179, 0]
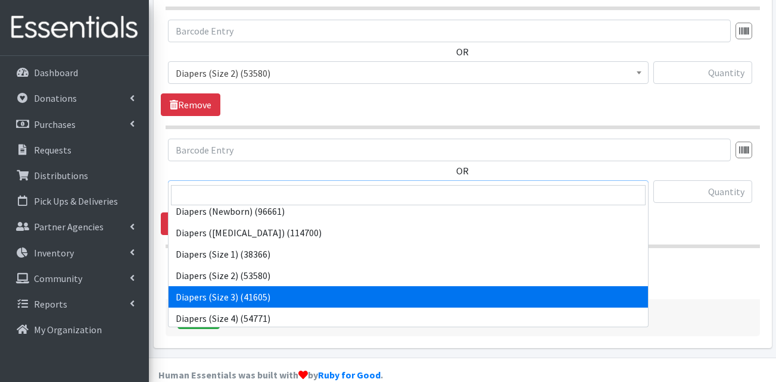
select select "13422"
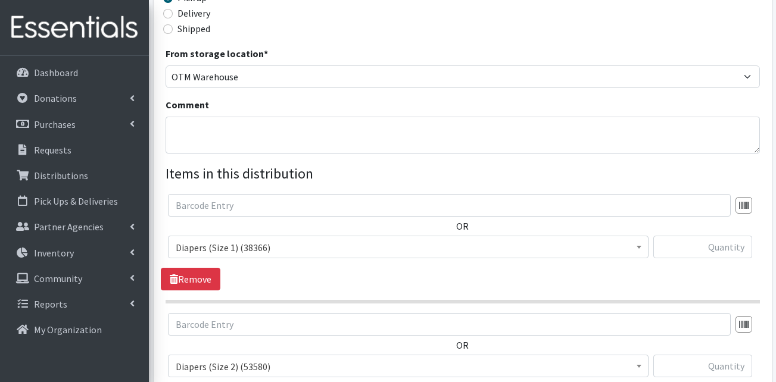
scroll to position [312, 0]
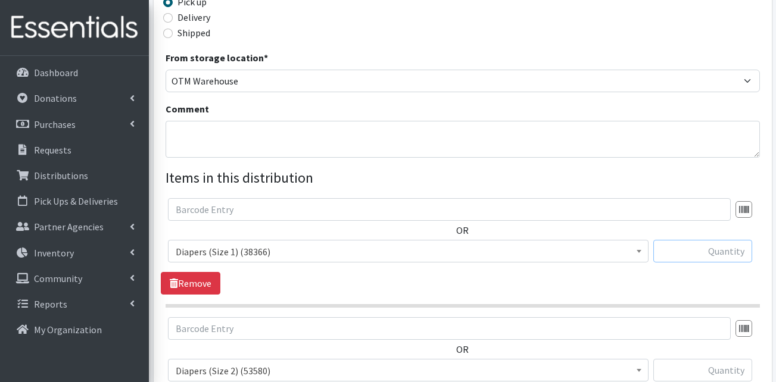
click at [708, 240] on input "text" at bounding box center [702, 251] width 99 height 23
click at [714, 240] on input "text" at bounding box center [702, 251] width 99 height 23
type input "200"
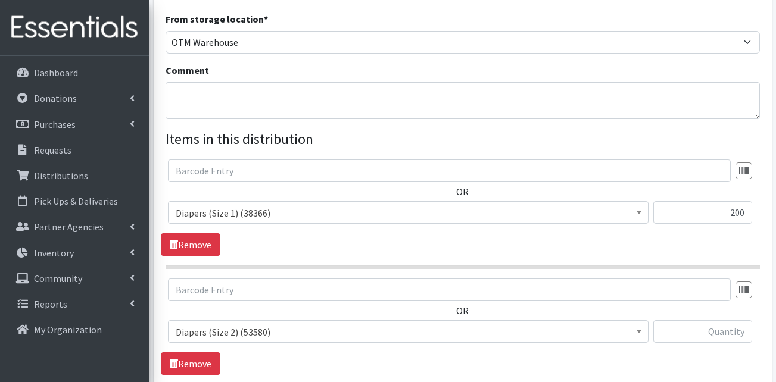
scroll to position [371, 0]
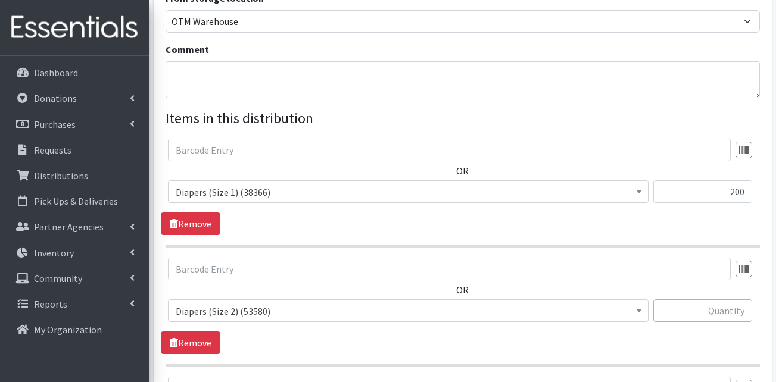
click at [713, 299] on input "text" at bounding box center [702, 310] width 99 height 23
type input "250"
click at [714, 268] on div "OR Adult Briefs (Large) (168624) Adult Briefs (Medium) (109741) Adult Briefs (S…" at bounding box center [462, 295] width 603 height 74
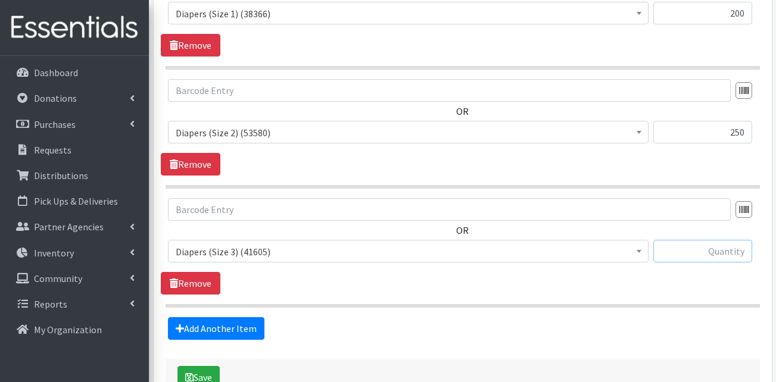
click at [721, 240] on input "text" at bounding box center [702, 251] width 99 height 23
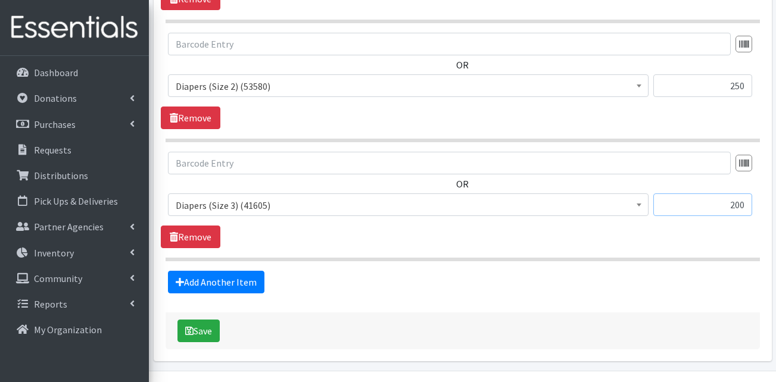
scroll to position [610, 0]
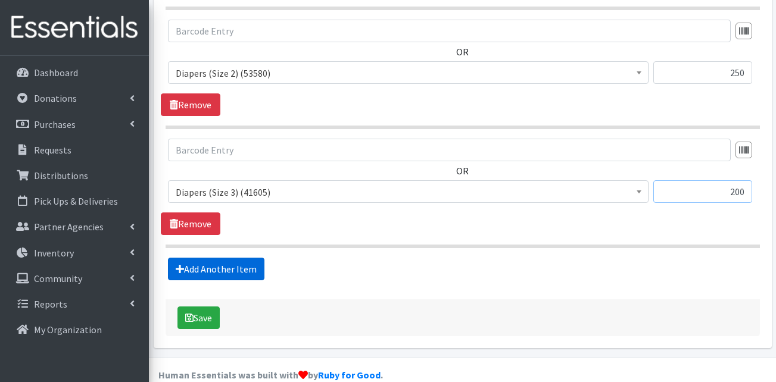
type input "200"
click at [207, 258] on link "Add Another Item" at bounding box center [216, 269] width 96 height 23
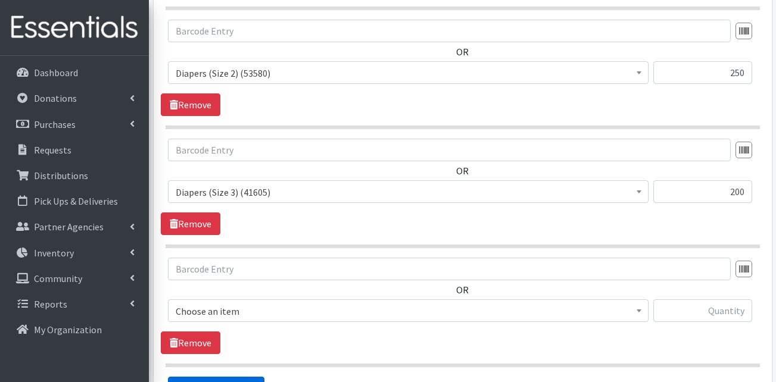
scroll to position [729, 0]
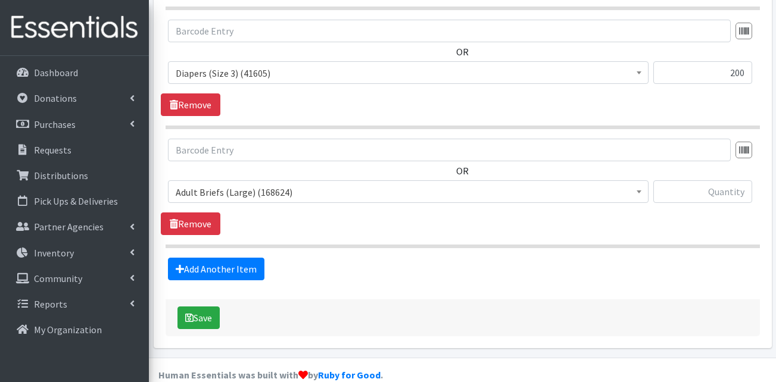
click at [283, 184] on span "Adult Briefs (Large) (168624)" at bounding box center [408, 192] width 465 height 17
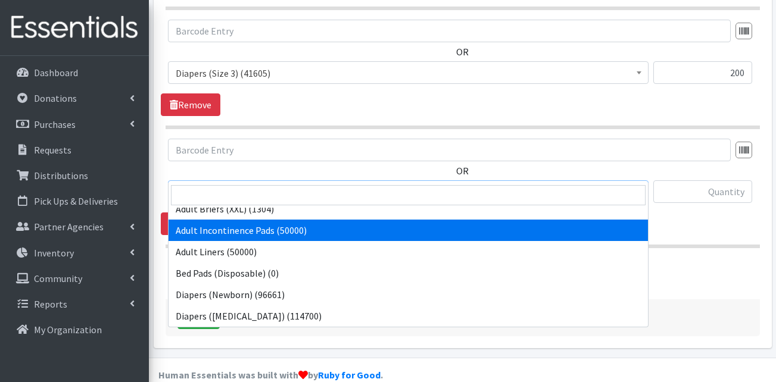
scroll to position [238, 0]
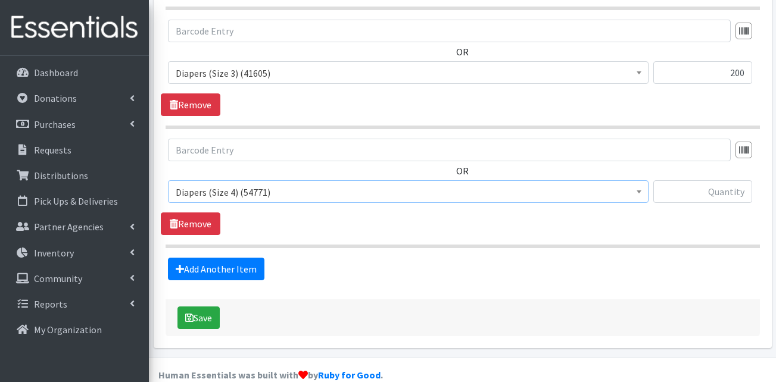
select select "13416"
click at [680, 180] on input "text" at bounding box center [702, 191] width 99 height 23
type input "200"
drag, startPoint x: 342, startPoint y: 266, endPoint x: 413, endPoint y: 154, distance: 131.6
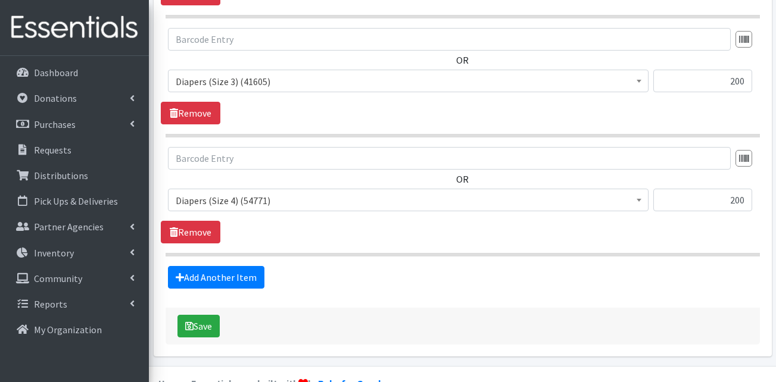
scroll to position [729, 0]
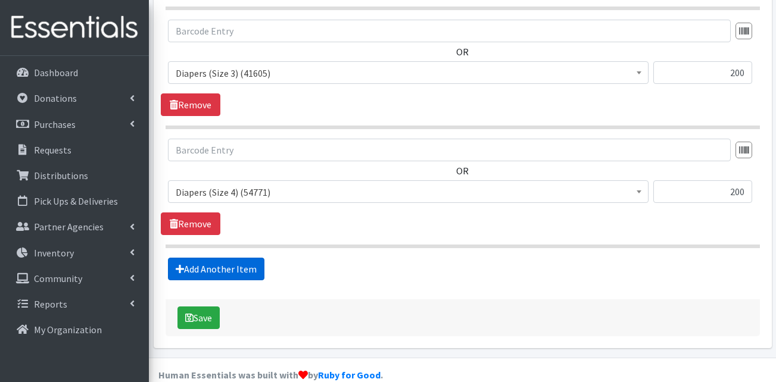
click at [192, 258] on link "Add Another Item" at bounding box center [216, 269] width 96 height 23
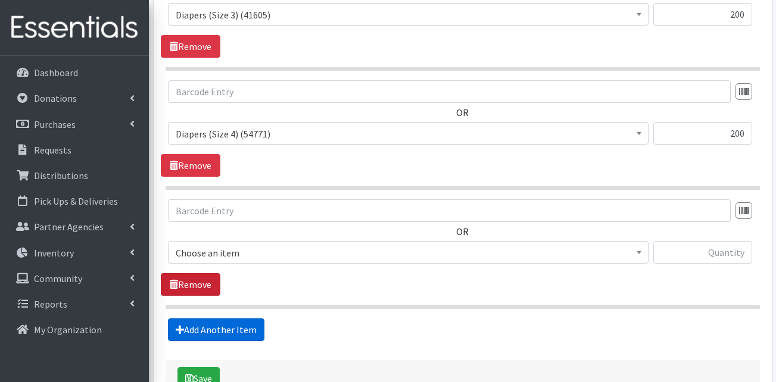
scroll to position [848, 0]
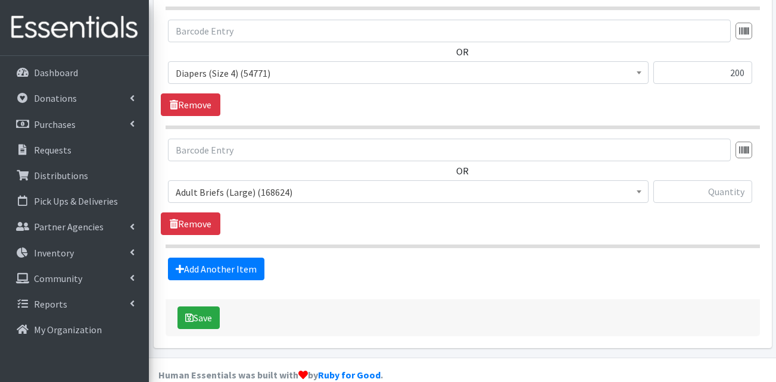
click at [264, 184] on span "Adult Briefs (Large) (168624)" at bounding box center [408, 192] width 465 height 17
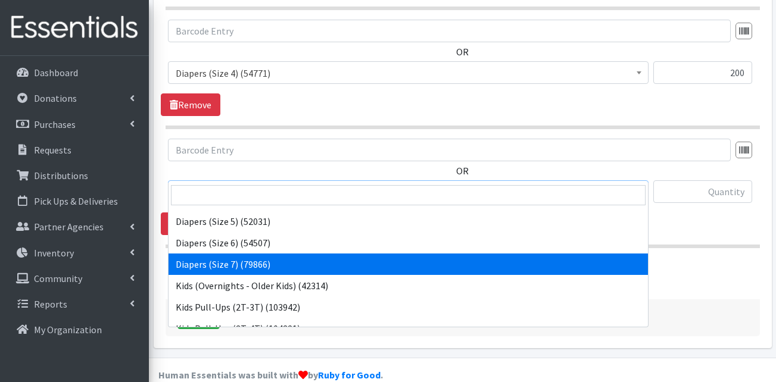
scroll to position [298, 0]
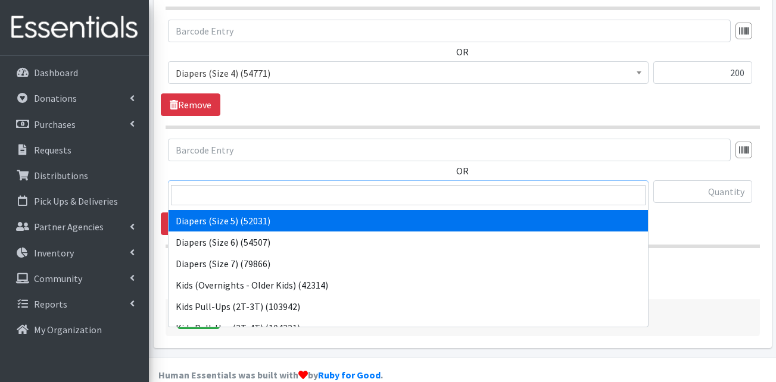
select select "13389"
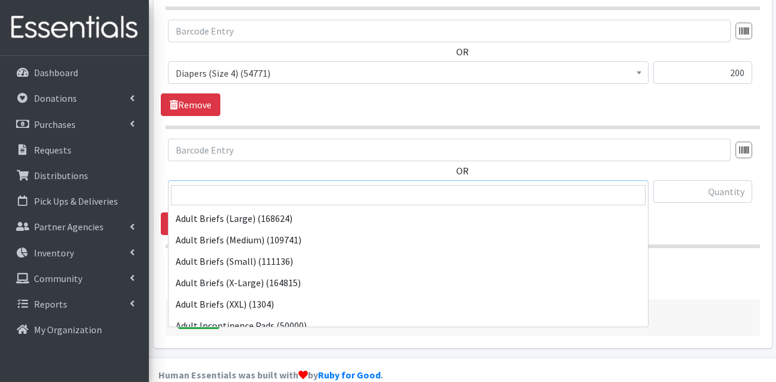
scroll to position [279, 0]
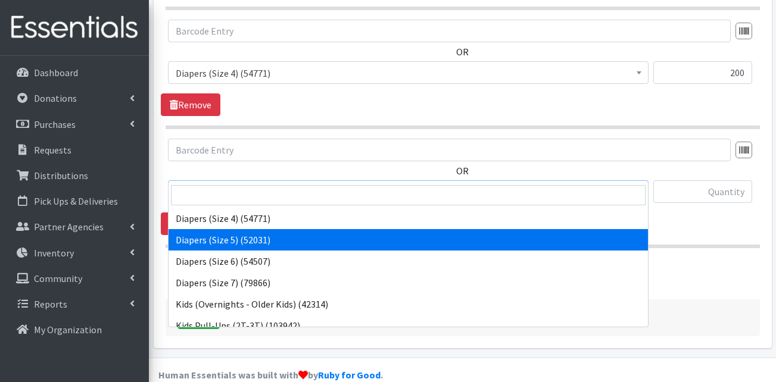
drag, startPoint x: 355, startPoint y: 165, endPoint x: 434, endPoint y: 132, distance: 85.4
click at [434, 139] on div "OR Adult Briefs (Large) (168624) Adult Briefs (Medium) (109741) Adult Briefs (S…" at bounding box center [462, 176] width 603 height 74
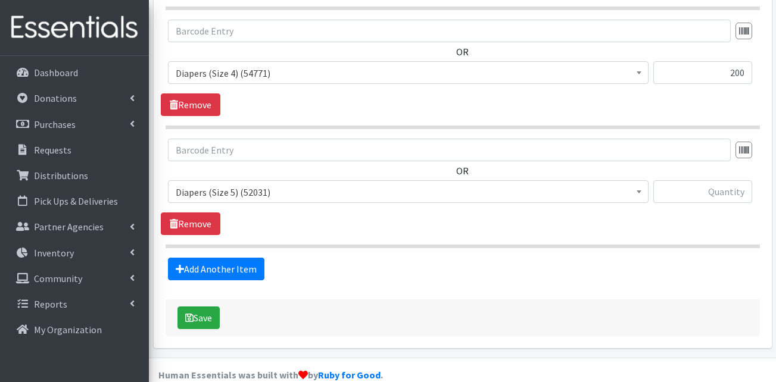
drag, startPoint x: 488, startPoint y: 133, endPoint x: 402, endPoint y: 249, distance: 144.8
click at [401, 258] on div "Add Another Item" at bounding box center [462, 269] width 603 height 23
click at [706, 180] on input "text" at bounding box center [702, 191] width 99 height 23
type input "260"
click at [241, 258] on link "Add Another Item" at bounding box center [216, 269] width 96 height 23
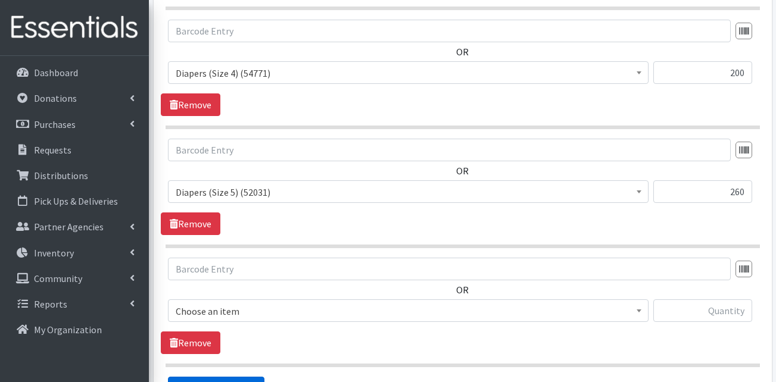
scroll to position [967, 0]
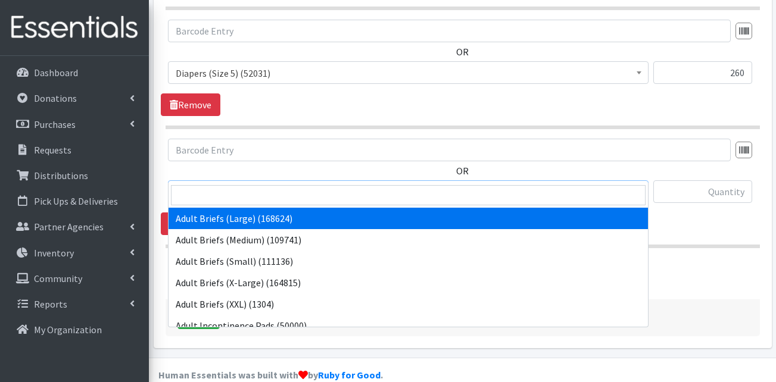
drag, startPoint x: 289, startPoint y: 177, endPoint x: 292, endPoint y: 278, distance: 101.2
click at [289, 184] on span "Adult Briefs (Large) (168624)" at bounding box center [408, 192] width 465 height 17
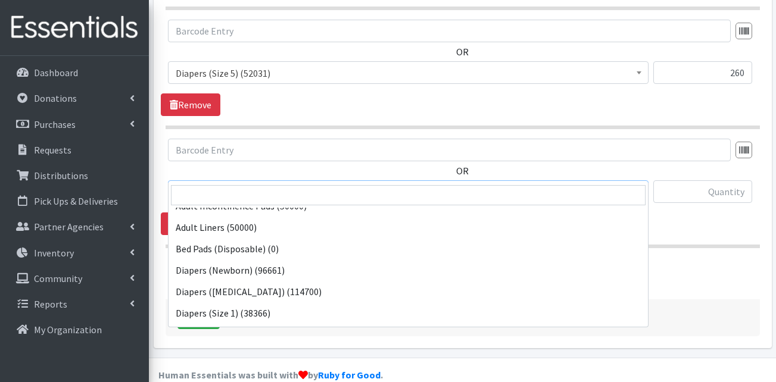
scroll to position [298, 0]
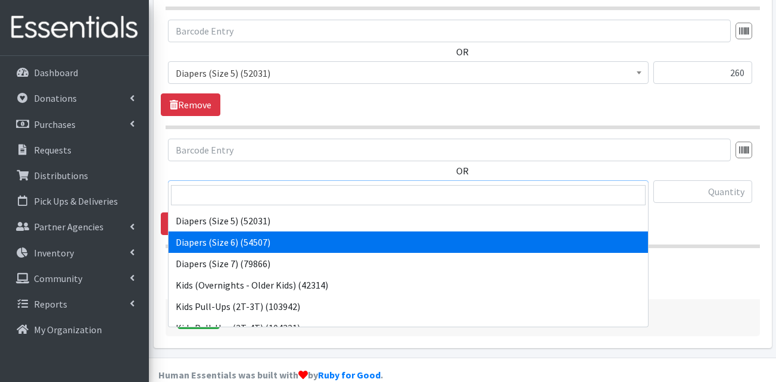
drag, startPoint x: 261, startPoint y: 245, endPoint x: 267, endPoint y: 244, distance: 6.0
select select "13390"
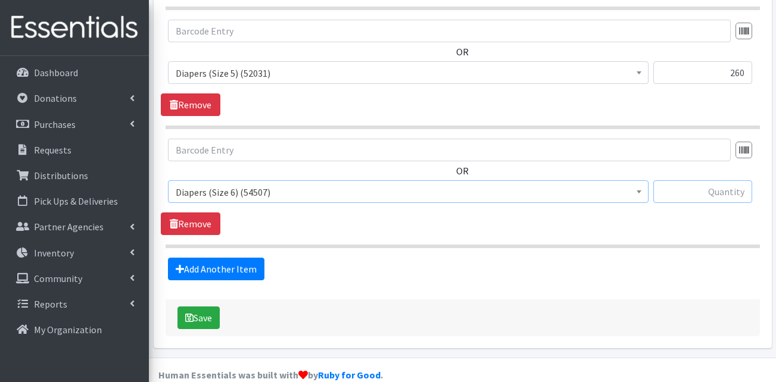
click at [724, 180] on input "text" at bounding box center [702, 191] width 99 height 23
click at [707, 180] on input "text" at bounding box center [702, 191] width 99 height 23
type input "400"
click at [236, 258] on link "Add Another Item" at bounding box center [216, 269] width 96 height 23
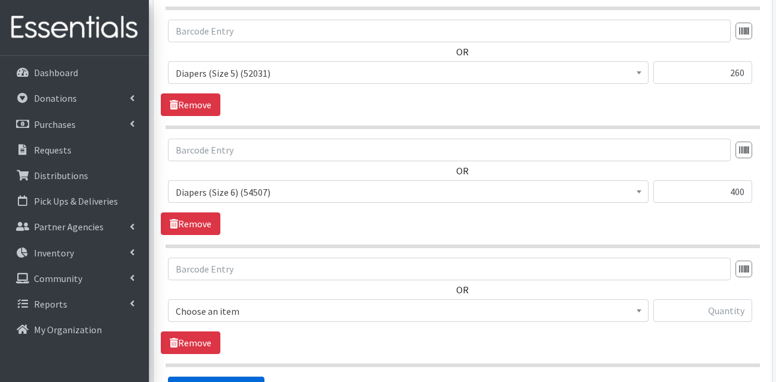
scroll to position [1086, 0]
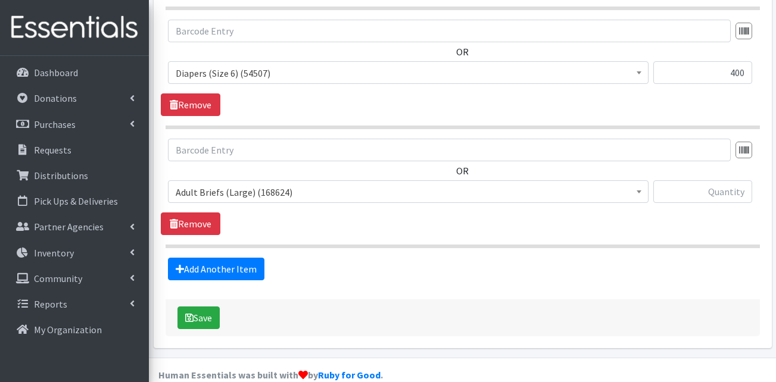
click at [269, 184] on span "Adult Briefs (Large) (168624)" at bounding box center [408, 192] width 465 height 17
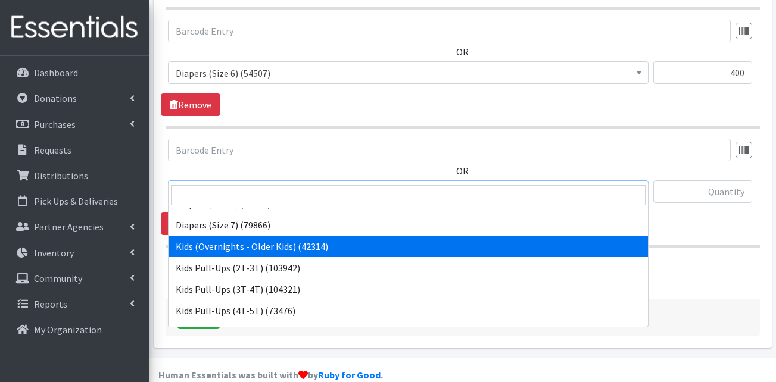
scroll to position [357, 0]
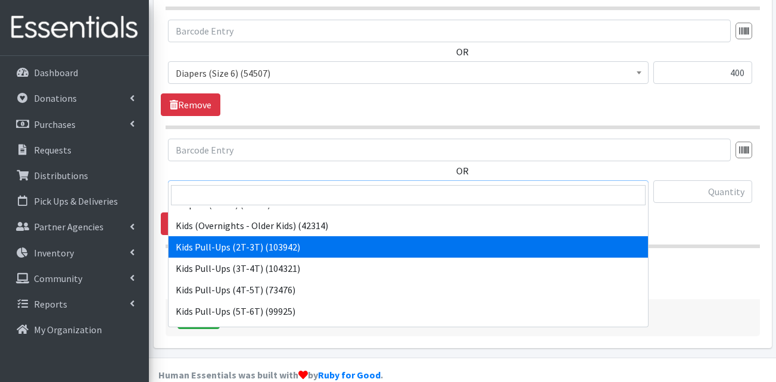
select select "13408"
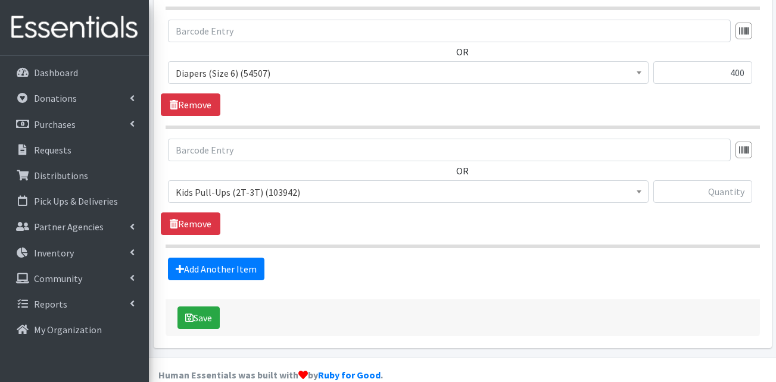
click at [700, 192] on div "OR Adult Briefs (Large) (168624) Adult Briefs (Medium) (109741) Adult Briefs (S…" at bounding box center [462, 187] width 603 height 96
click at [700, 184] on div at bounding box center [702, 196] width 99 height 32
click at [700, 180] on input "text" at bounding box center [702, 191] width 99 height 23
type input "100"
click at [222, 258] on link "Add Another Item" at bounding box center [216, 269] width 96 height 23
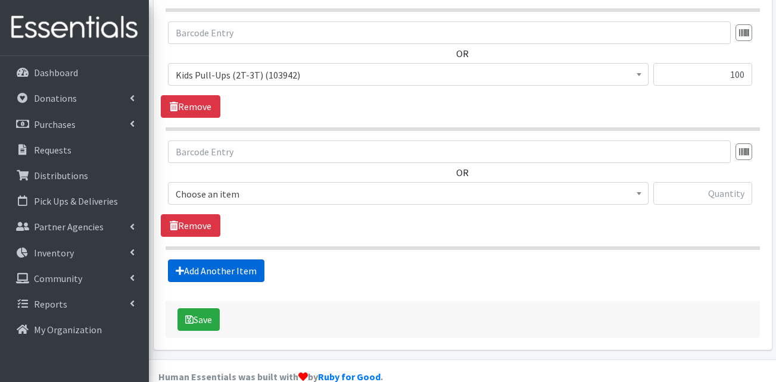
scroll to position [1205, 0]
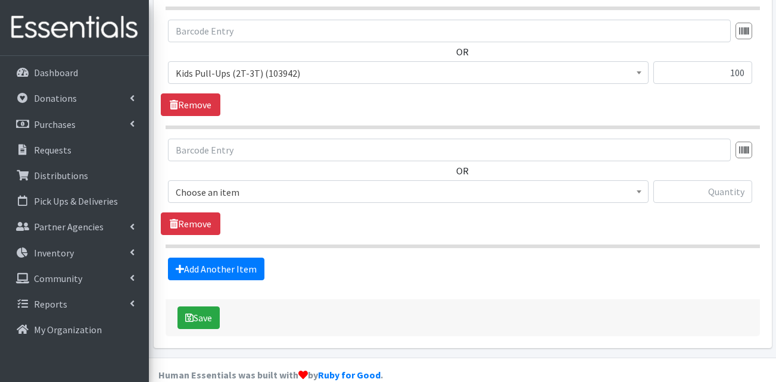
click at [266, 184] on span "Choose an item" at bounding box center [408, 192] width 465 height 17
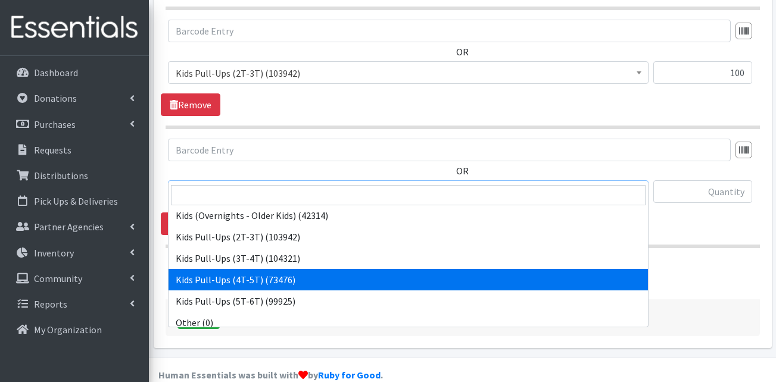
scroll to position [357, 0]
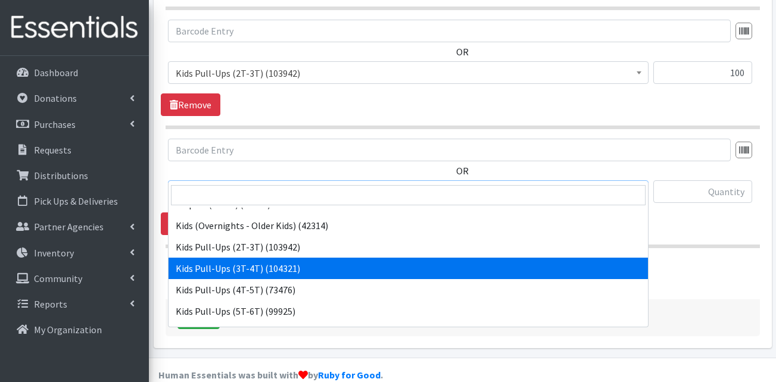
select select "13409"
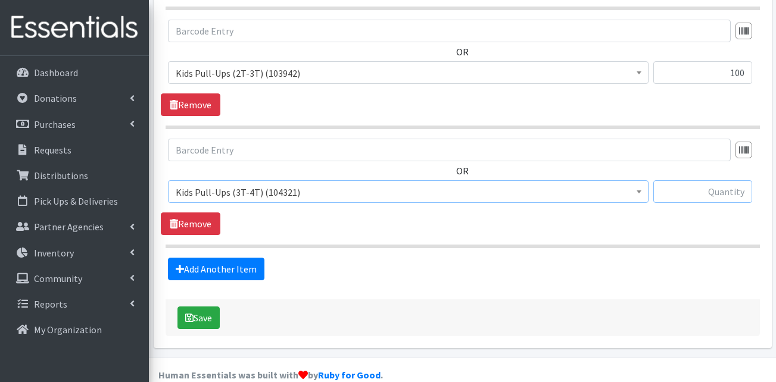
click at [711, 181] on input "text" at bounding box center [702, 191] width 99 height 23
type input "100"
click at [233, 258] on link "Add Another Item" at bounding box center [216, 269] width 96 height 23
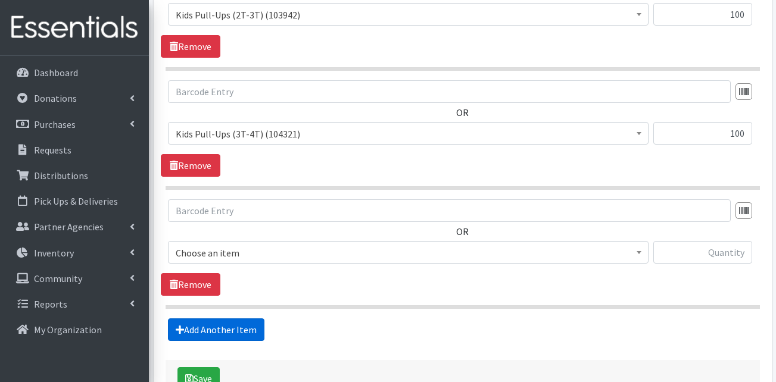
scroll to position [1324, 0]
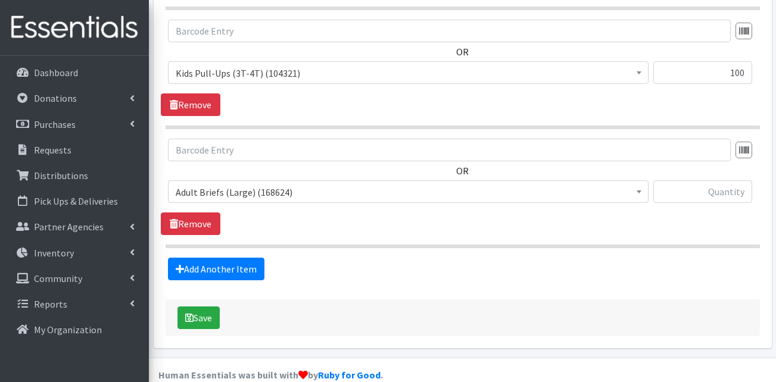
click at [260, 184] on span "Adult Briefs (Large) (168624)" at bounding box center [408, 192] width 465 height 17
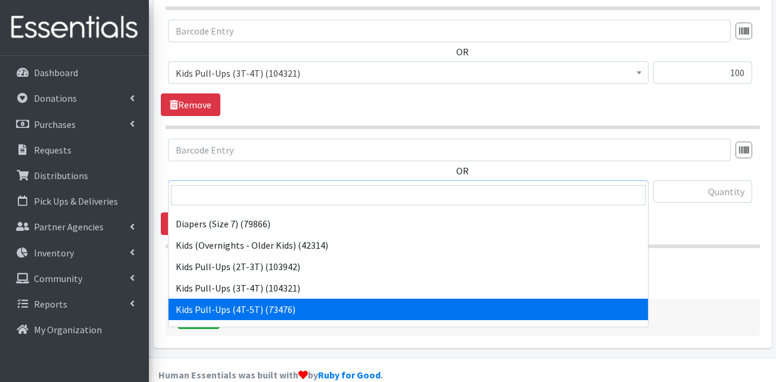
scroll to position [357, 0]
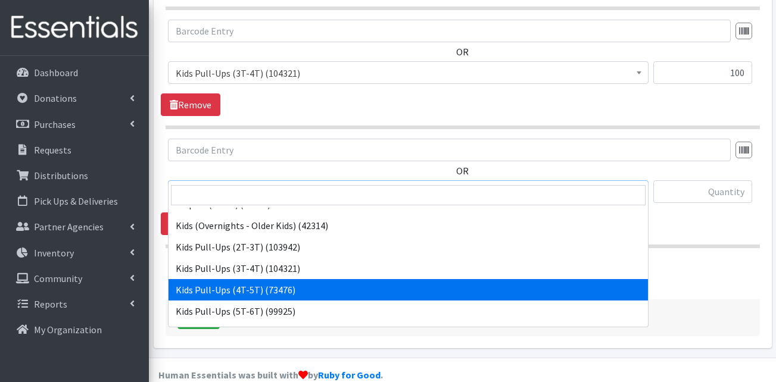
select select "13424"
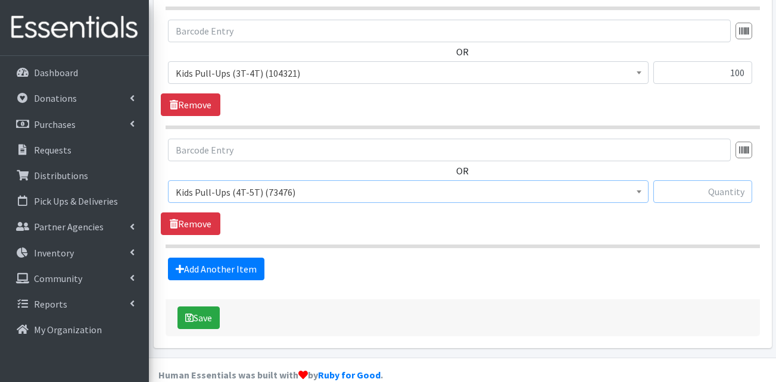
click at [723, 180] on input "text" at bounding box center [702, 191] width 99 height 23
type input "100"
click at [229, 258] on link "Add Another Item" at bounding box center [216, 269] width 96 height 23
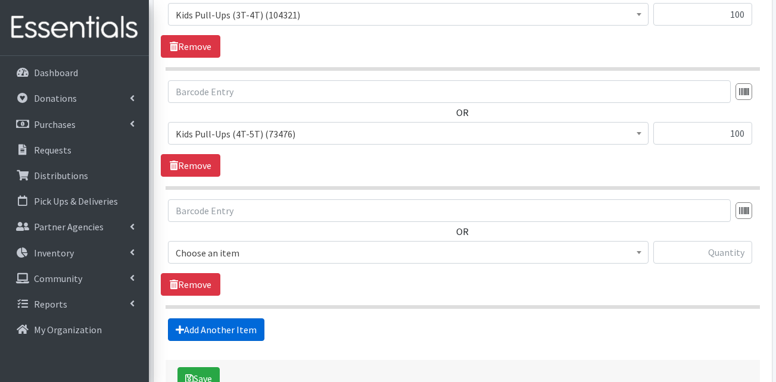
scroll to position [1443, 0]
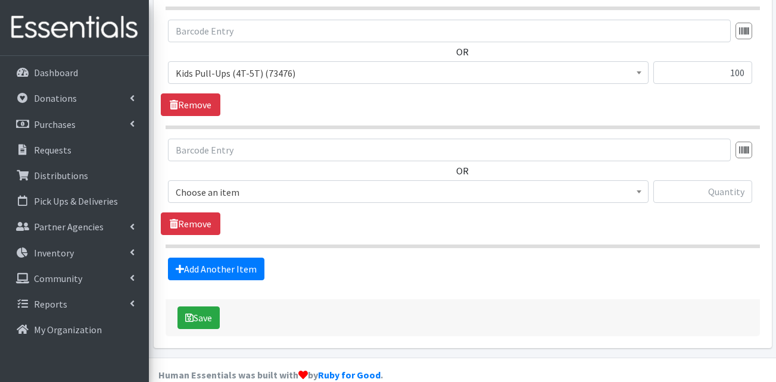
click at [288, 180] on span "Choose an item" at bounding box center [408, 191] width 480 height 23
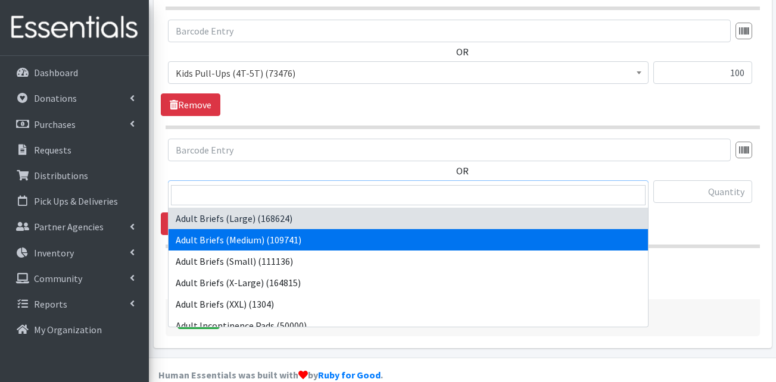
drag, startPoint x: 295, startPoint y: 236, endPoint x: 318, endPoint y: 237, distance: 22.6
select select "13414"
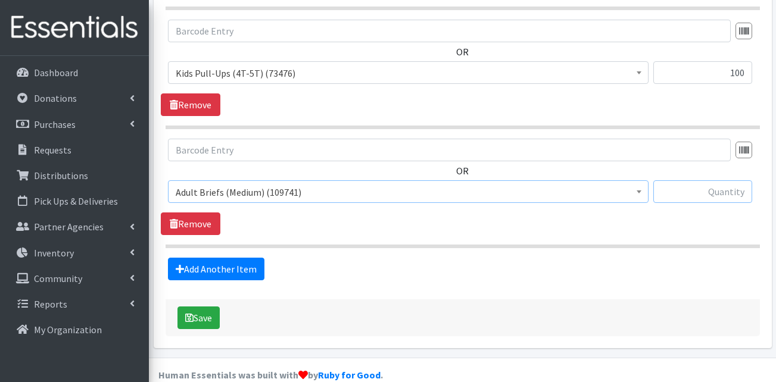
click at [722, 180] on input "text" at bounding box center [702, 191] width 99 height 23
type input "1"
click at [244, 258] on link "Add Another Item" at bounding box center [216, 269] width 96 height 23
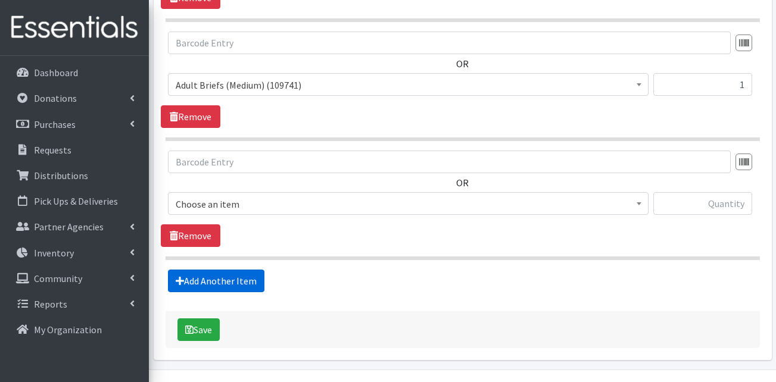
scroll to position [1562, 0]
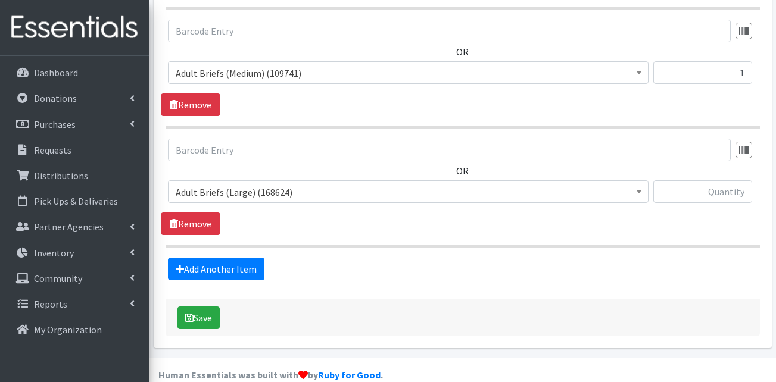
click at [354, 184] on span "Adult Briefs (Large) (168624)" at bounding box center [408, 192] width 465 height 17
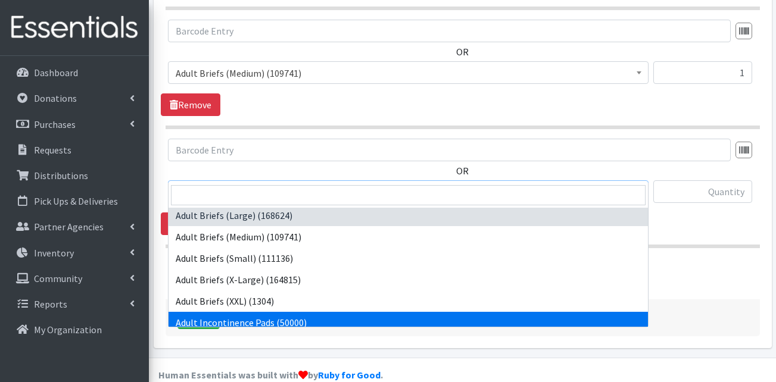
scroll to position [0, 0]
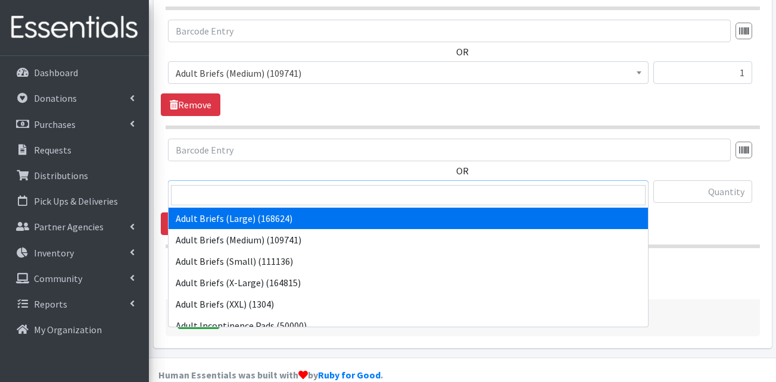
drag, startPoint x: 303, startPoint y: 222, endPoint x: 347, endPoint y: 220, distance: 44.1
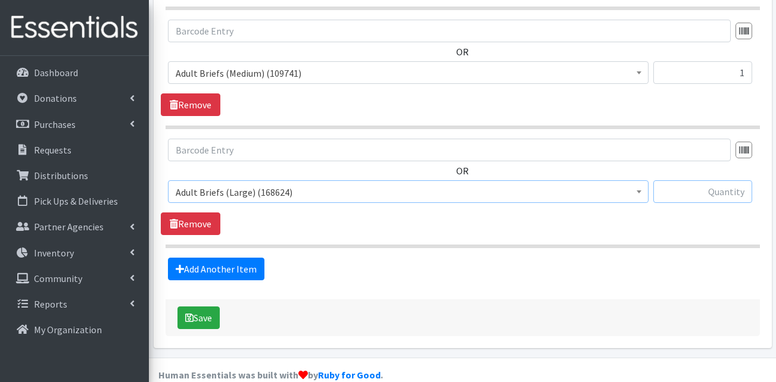
click at [737, 180] on input "text" at bounding box center [702, 191] width 99 height 23
click at [732, 180] on input "text" at bounding box center [702, 191] width 99 height 23
type input "7"
click at [199, 258] on link "Add Another Item" at bounding box center [216, 269] width 96 height 23
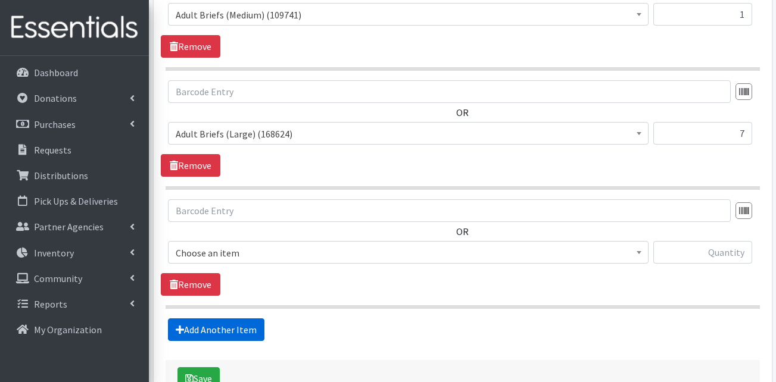
scroll to position [1681, 0]
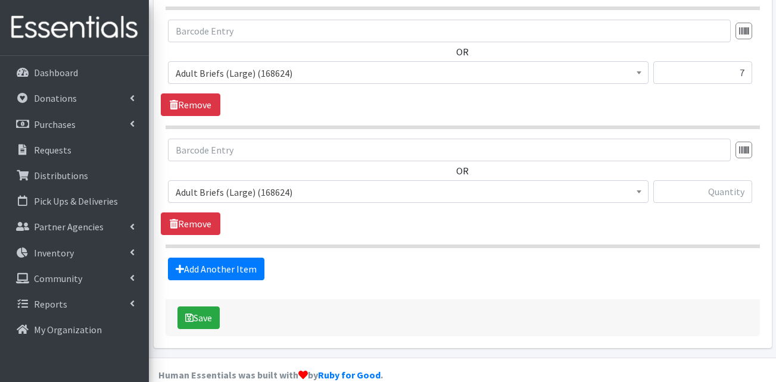
click at [304, 184] on span "Adult Briefs (Large) (168624)" at bounding box center [408, 192] width 465 height 17
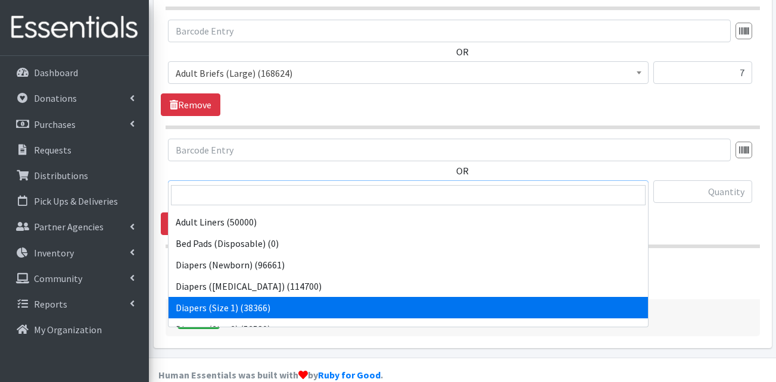
scroll to position [0, 0]
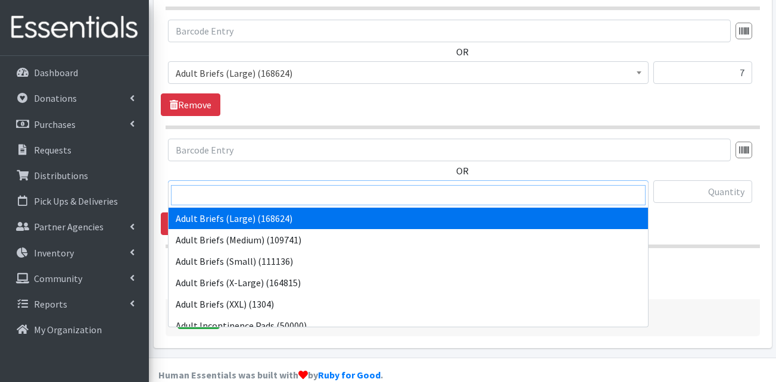
click at [326, 195] on input "search" at bounding box center [408, 195] width 474 height 20
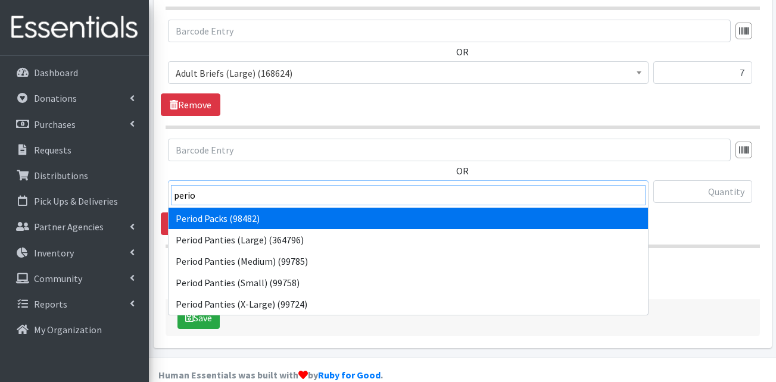
type input "perio"
select select "15291"
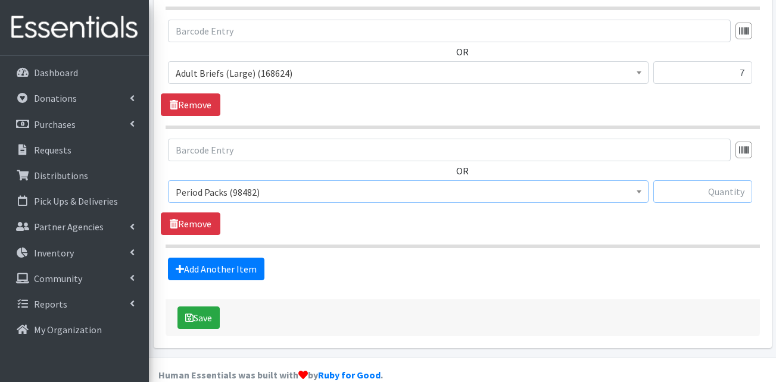
click at [699, 180] on input "text" at bounding box center [702, 191] width 99 height 23
type input "50"
click at [199, 258] on link "Add Another Item" at bounding box center [216, 269] width 96 height 23
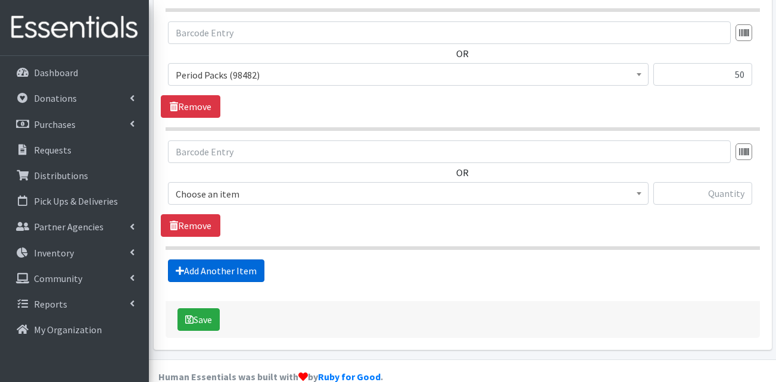
scroll to position [1800, 0]
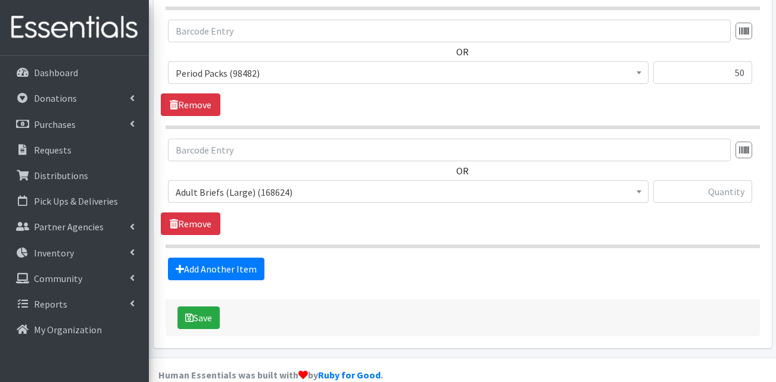
click at [271, 159] on div "OR Adult Briefs (Large) (168624) Adult Briefs (Medium) (109741) Adult Briefs (S…" at bounding box center [462, 176] width 603 height 74
click at [270, 184] on span "Adult Briefs (Large) (168624)" at bounding box center [408, 192] width 465 height 17
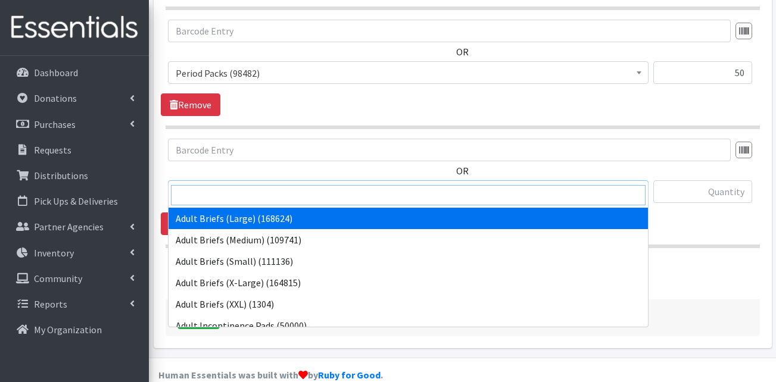
click at [276, 187] on input "search" at bounding box center [408, 195] width 474 height 20
type input "["
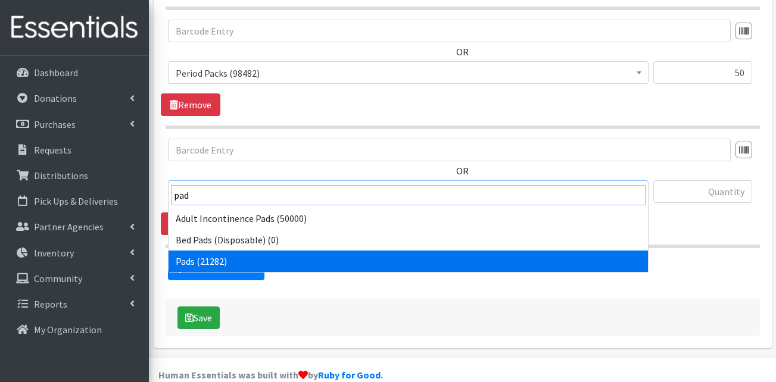
type input "pad"
select select "13402"
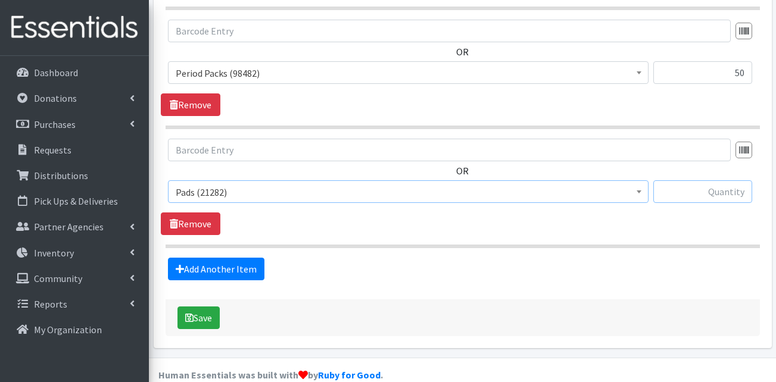
click at [710, 180] on input "text" at bounding box center [702, 191] width 99 height 23
type input "12"
click at [226, 258] on link "Add Another Item" at bounding box center [216, 269] width 96 height 23
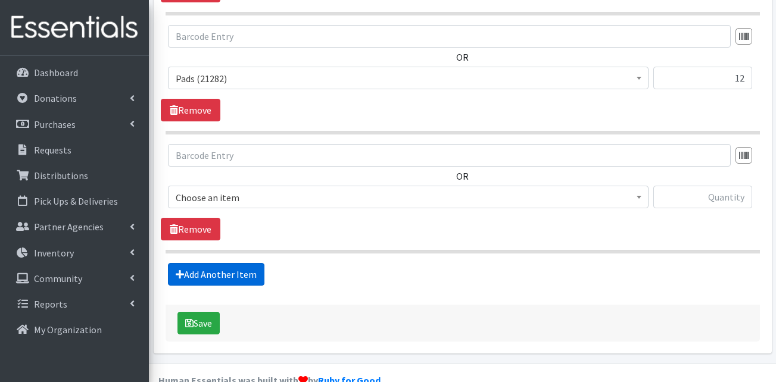
scroll to position [1919, 0]
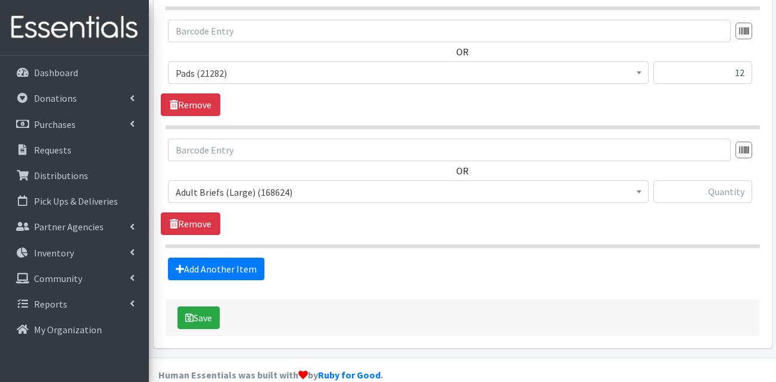
click at [226, 184] on span "Adult Briefs (Large) (168624)" at bounding box center [408, 192] width 465 height 17
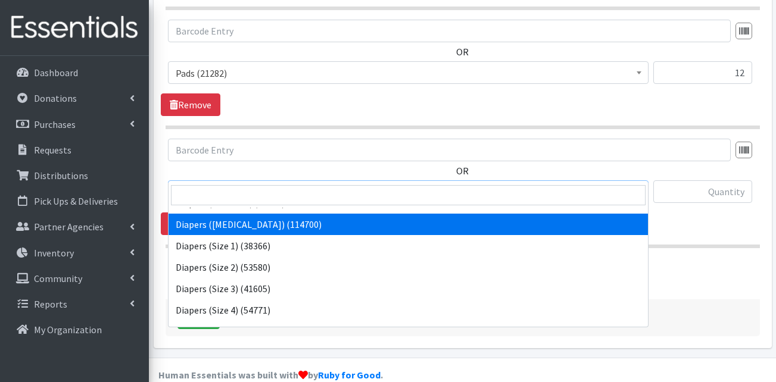
scroll to position [119, 0]
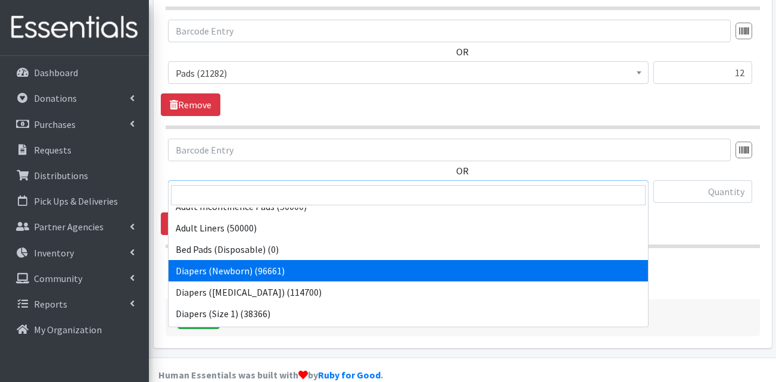
select select "13417"
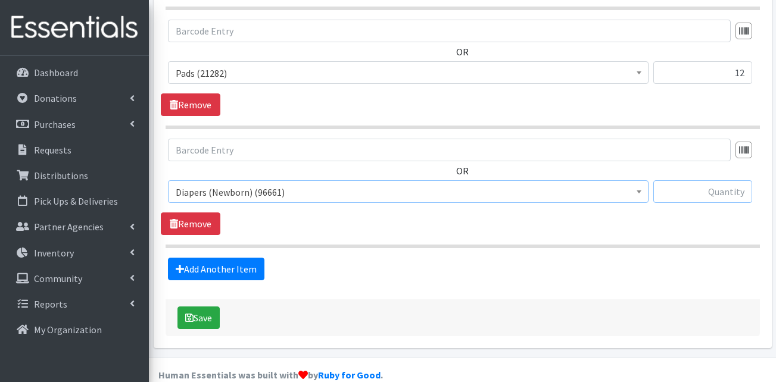
click at [729, 180] on input "text" at bounding box center [702, 191] width 99 height 23
type input "200"
click at [206, 258] on link "Add Another Item" at bounding box center [216, 269] width 96 height 23
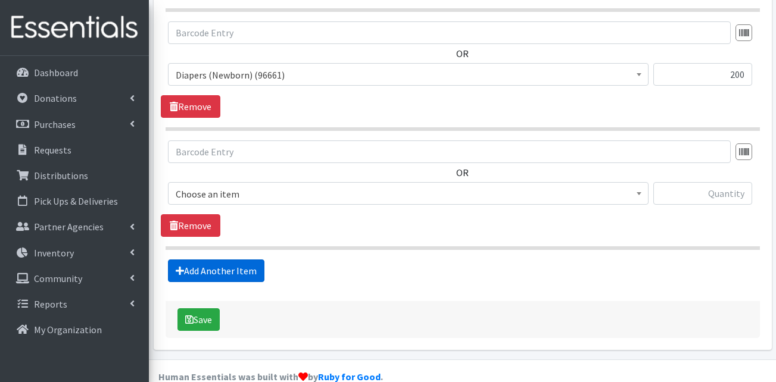
scroll to position [2038, 0]
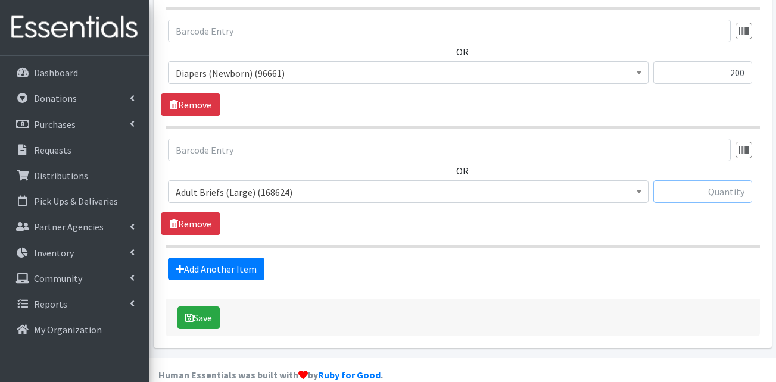
click at [704, 180] on input "text" at bounding box center [702, 191] width 99 height 23
type input "72"
click at [257, 184] on span "Adult Briefs (Large) (168624)" at bounding box center [408, 192] width 465 height 17
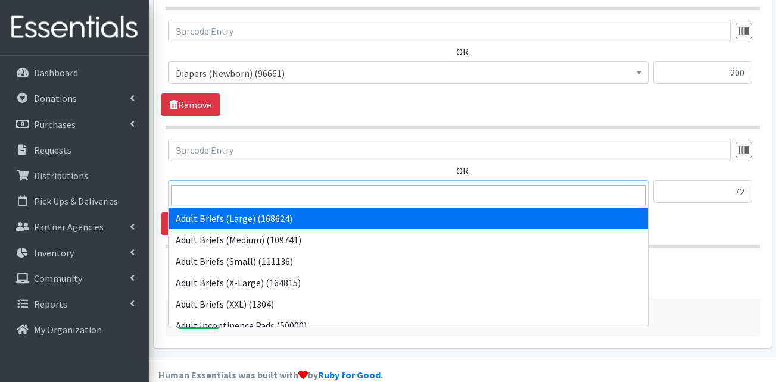
click at [284, 193] on input "search" at bounding box center [408, 195] width 474 height 20
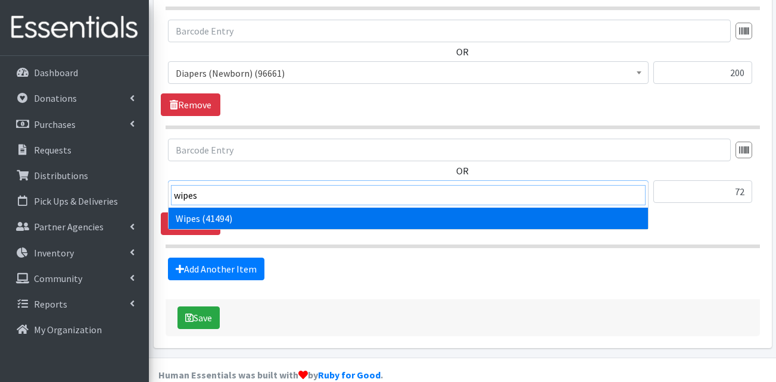
type input "wipes"
select select "13405"
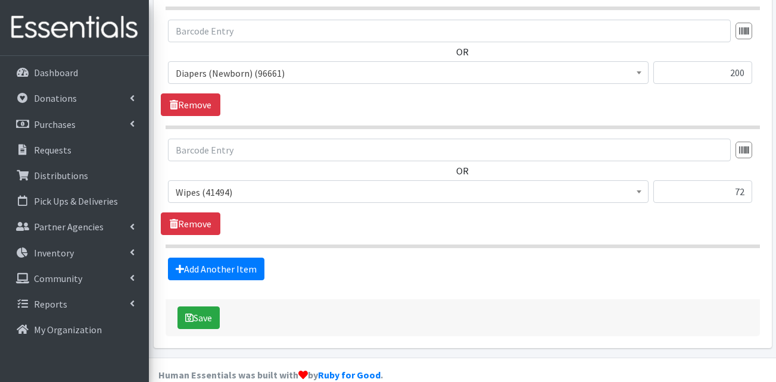
click at [374, 258] on div "Add Another Item" at bounding box center [462, 269] width 603 height 23
click at [206, 307] on button "Save" at bounding box center [198, 318] width 42 height 23
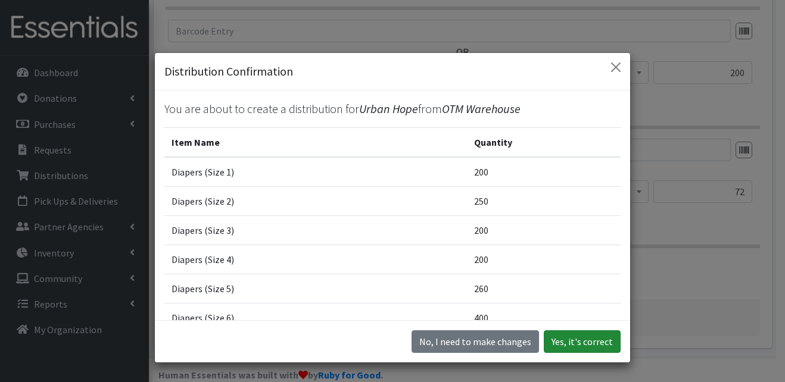
click at [561, 342] on button "Yes, it's correct" at bounding box center [582, 341] width 77 height 23
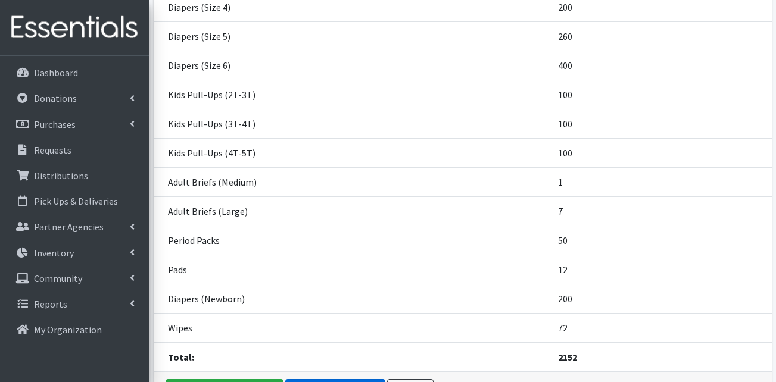
scroll to position [411, 0]
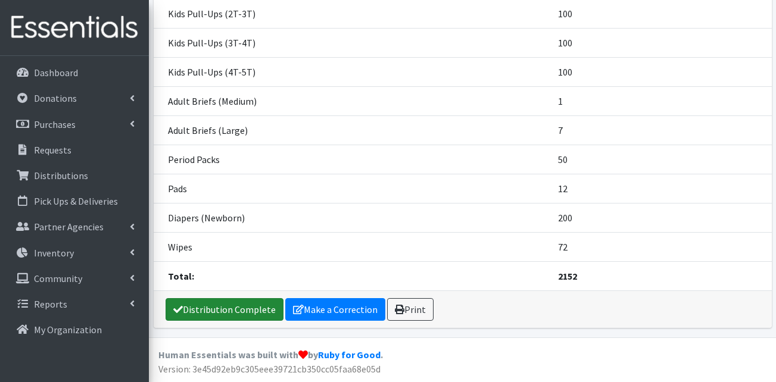
click at [224, 310] on link "Distribution Complete" at bounding box center [225, 309] width 118 height 23
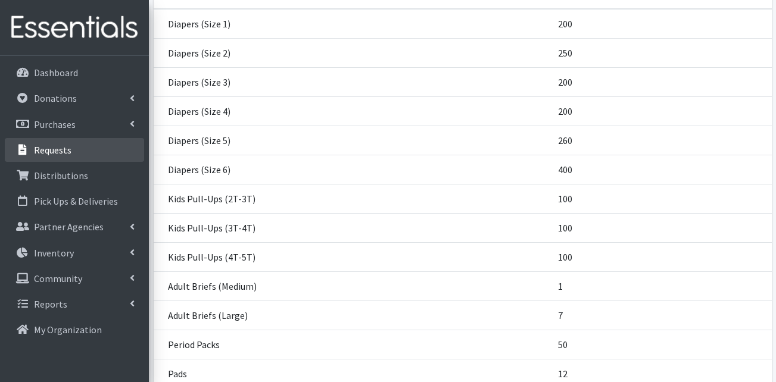
scroll to position [113, 0]
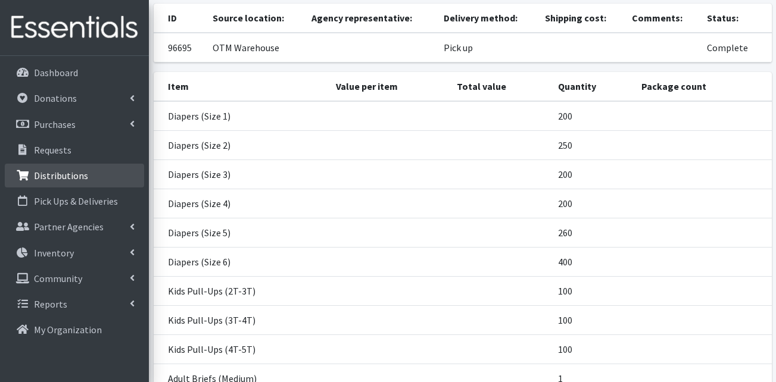
click at [70, 179] on p "Distributions" at bounding box center [61, 176] width 54 height 12
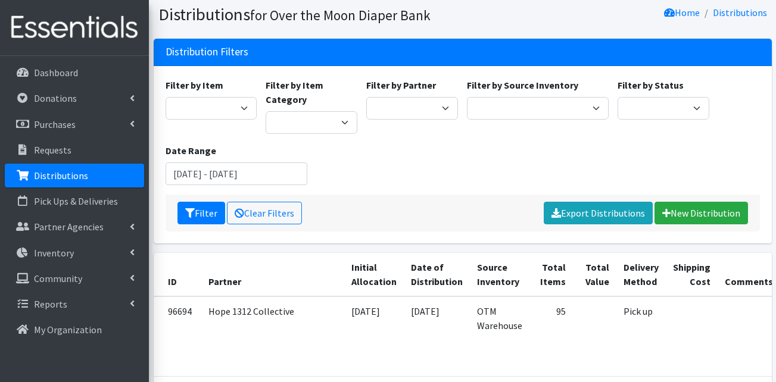
scroll to position [60, 0]
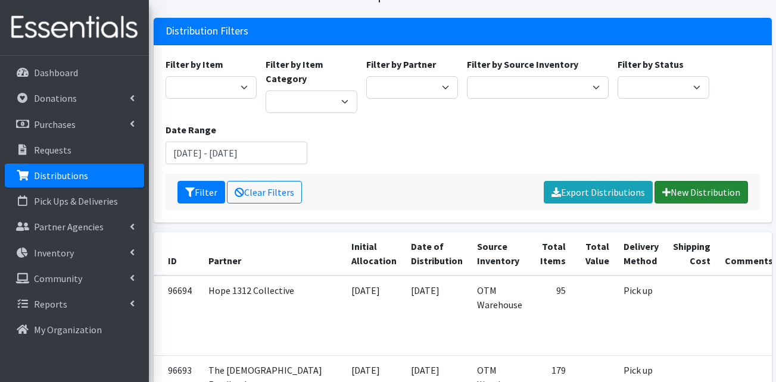
click at [697, 190] on link "New Distribution" at bounding box center [700, 192] width 93 height 23
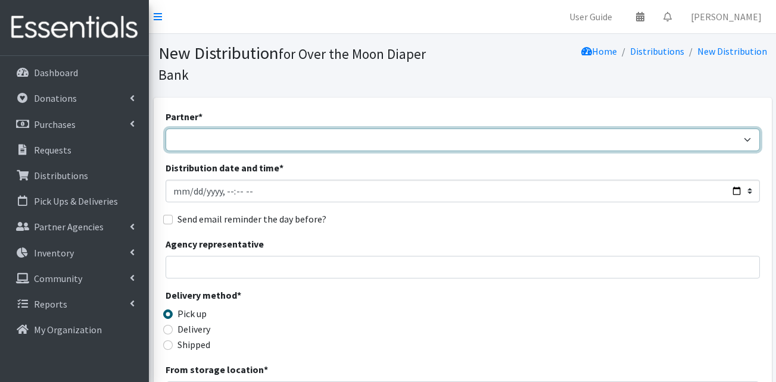
drag, startPoint x: 224, startPoint y: 114, endPoint x: 231, endPoint y: 129, distance: 16.8
click at [224, 129] on select "AHJ Library System Amerigroup Back To School Event CCC [PERSON_NAME] Lighthouse…" at bounding box center [463, 140] width 594 height 23
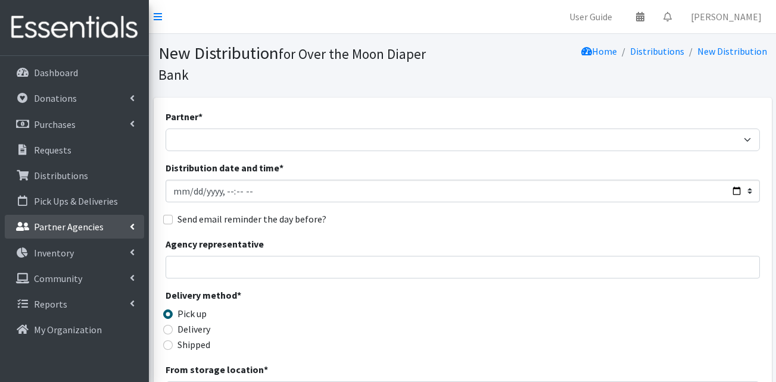
click at [114, 222] on link "Partner Agencies" at bounding box center [74, 227] width 139 height 24
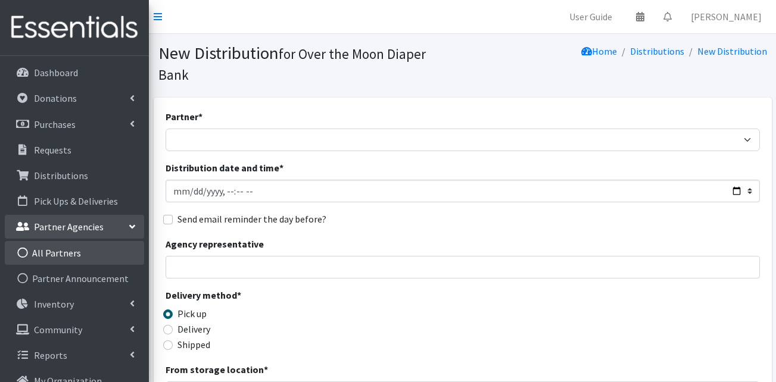
click at [96, 249] on link "All Partners" at bounding box center [74, 253] width 139 height 24
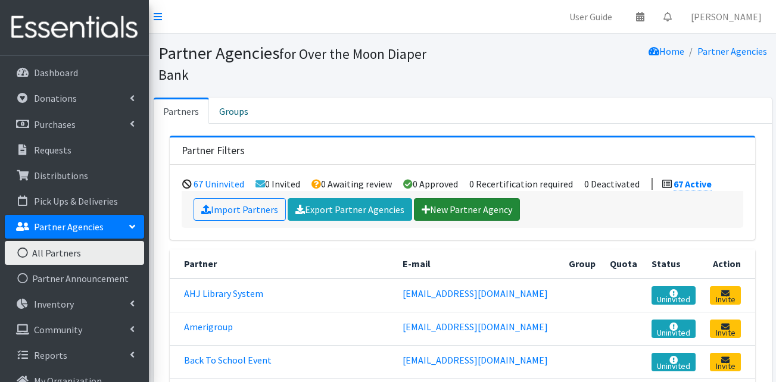
click at [448, 198] on link "New Partner Agency" at bounding box center [467, 209] width 106 height 23
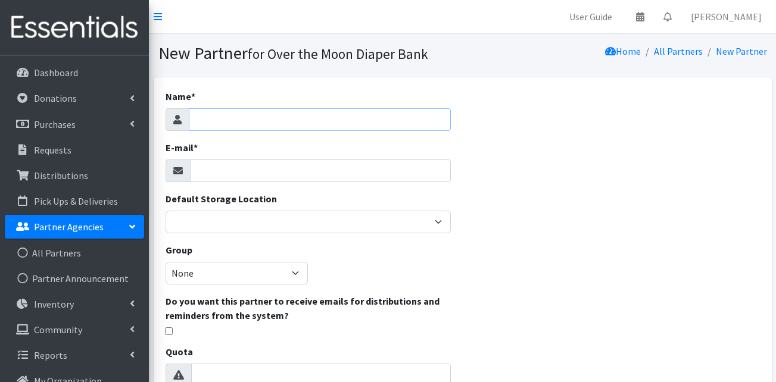
click at [274, 120] on input "Name *" at bounding box center [320, 119] width 262 height 23
type input "GA MOON LOCKER: [PERSON_NAME]"
type input "[EMAIL_ADDRESS][DOMAIN_NAME]"
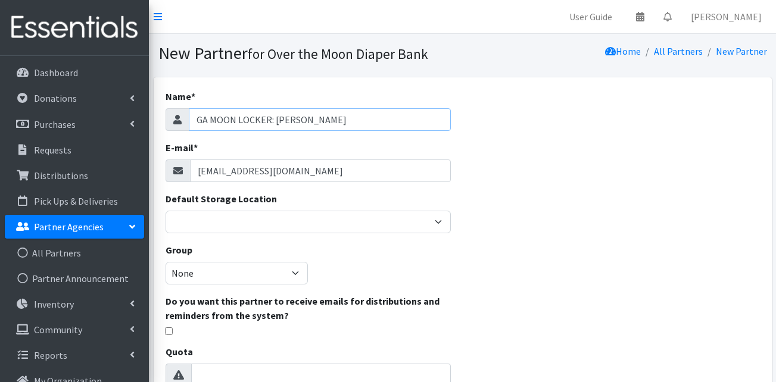
drag, startPoint x: 318, startPoint y: 120, endPoint x: 276, endPoint y: 123, distance: 43.0
click at [276, 123] on input "GA MOON LOCKER: [PERSON_NAME]" at bounding box center [320, 119] width 262 height 23
click at [297, 118] on input "GA MOON LOCKER: Inspiritus" at bounding box center [320, 119] width 262 height 23
drag, startPoint x: 316, startPoint y: 123, endPoint x: 273, endPoint y: 127, distance: 43.1
click at [273, 127] on input "GA MOON LOCKER: Inspirits" at bounding box center [320, 119] width 262 height 23
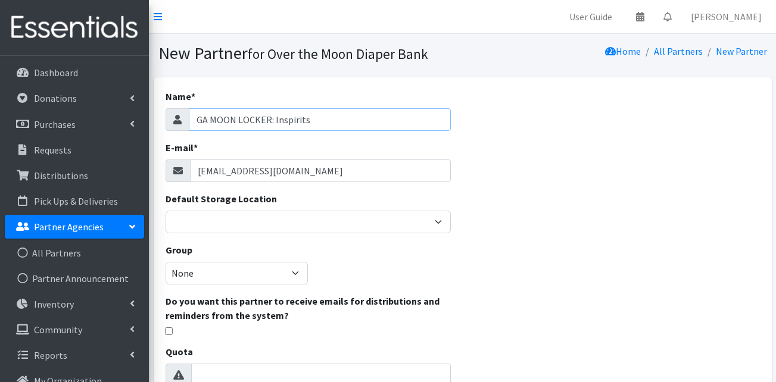
paste input "Margaret.Padgett@weinspirit.org"
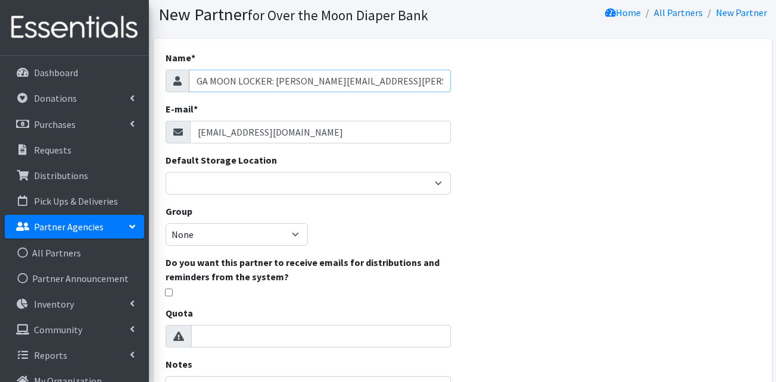
scroll to position [60, 0]
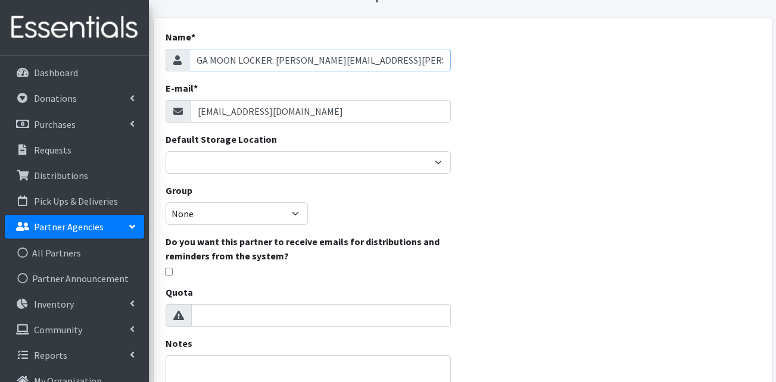
type input "GA MOON LOCKER: Margaret.Padgett@weinspirit.org"
drag, startPoint x: 326, startPoint y: 110, endPoint x: 125, endPoint y: 115, distance: 200.7
click at [125, 115] on div "User Guide 0 Pick-ups remaining this week View Calendar 0 Requests 0 Partner Ag…" at bounding box center [388, 289] width 776 height 698
paste input "Margaret.Padgett@weinspirit.org"
type input "Margaret.Padgett@weinspirit.org"
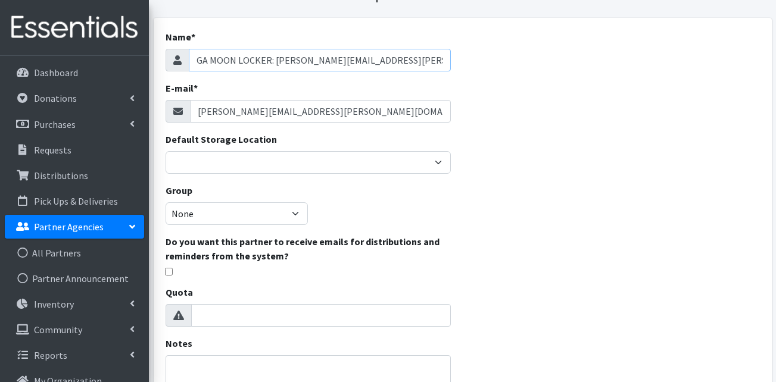
drag, startPoint x: 419, startPoint y: 60, endPoint x: 272, endPoint y: 63, distance: 147.1
click at [272, 63] on input "GA MOON LOCKER: Margaret.Padgett@weinspirit.org" at bounding box center [320, 60] width 262 height 23
type input "GA MOON LOCKER: We In Spirit- Savannah"
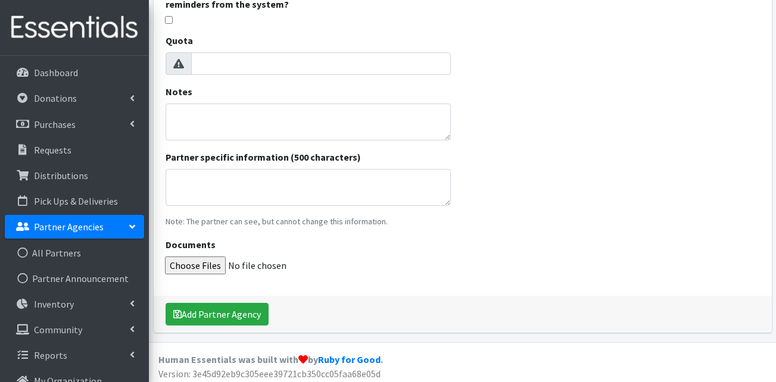
scroll to position [316, 0]
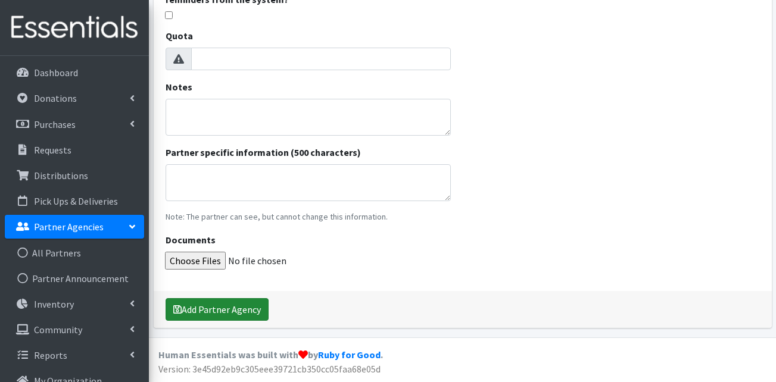
click at [210, 317] on button "Add Partner Agency" at bounding box center [217, 309] width 103 height 23
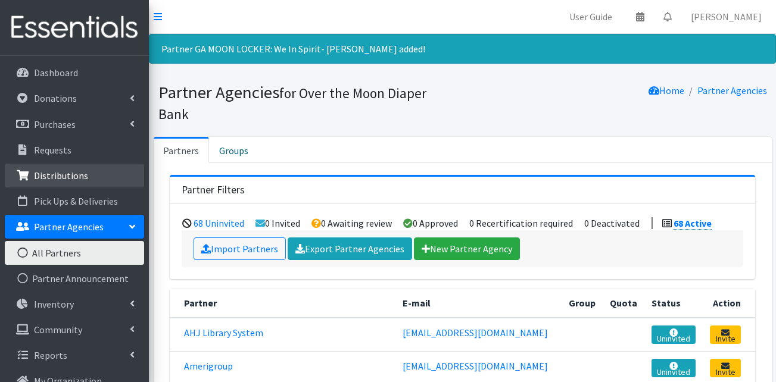
click at [62, 176] on p "Distributions" at bounding box center [61, 176] width 54 height 12
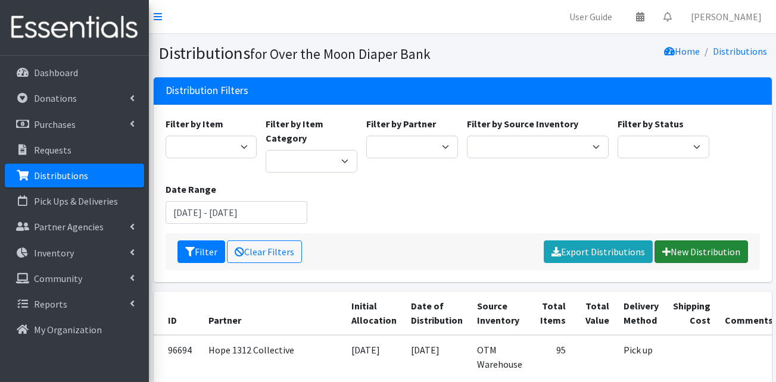
click at [704, 254] on link "New Distribution" at bounding box center [700, 252] width 93 height 23
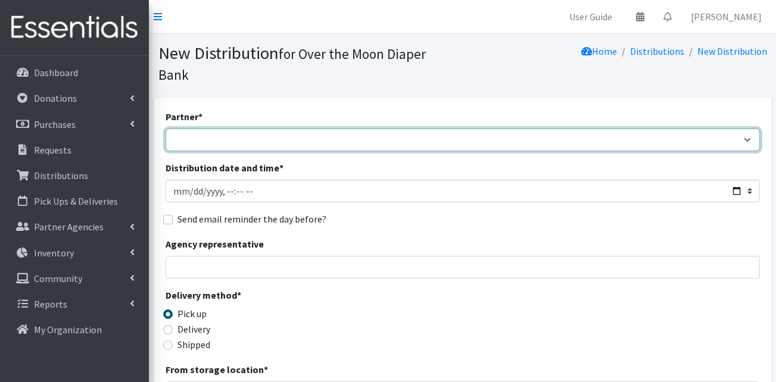
click at [210, 129] on select "AHJ Library System Amerigroup Back To School Event CCC [PERSON_NAME] Lighthouse…" at bounding box center [463, 140] width 594 height 23
select select "8186"
click at [166, 129] on select "AHJ Library System Amerigroup Back To School Event CCC [PERSON_NAME] Lighthouse…" at bounding box center [463, 140] width 594 height 23
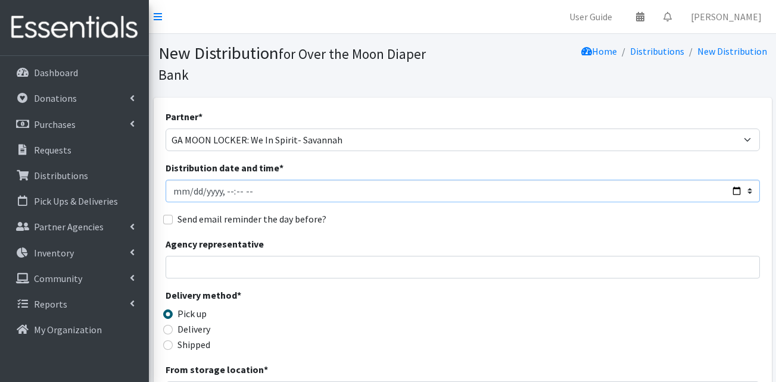
click at [189, 180] on input "Distribution date and time *" at bounding box center [463, 191] width 594 height 23
click at [237, 180] on input "Distribution date and time *" at bounding box center [463, 191] width 594 height 23
click at [245, 180] on input "Distribution date and time *" at bounding box center [463, 191] width 594 height 23
click at [188, 180] on input "Distribution date and time *" at bounding box center [463, 191] width 594 height 23
type input "2025-09-15T11:00"
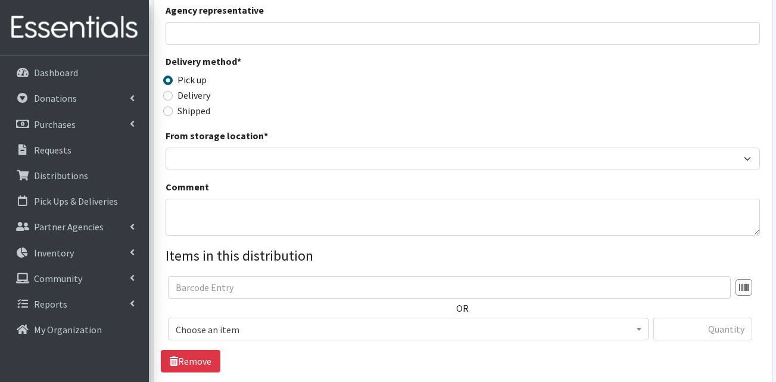
scroll to position [238, 0]
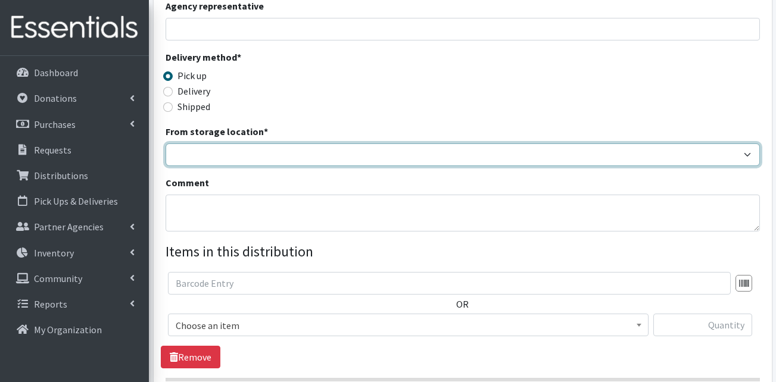
click at [233, 143] on select "OTM Warehouse" at bounding box center [463, 154] width 594 height 23
select select "385"
click at [166, 143] on select "OTM Warehouse" at bounding box center [463, 154] width 594 height 23
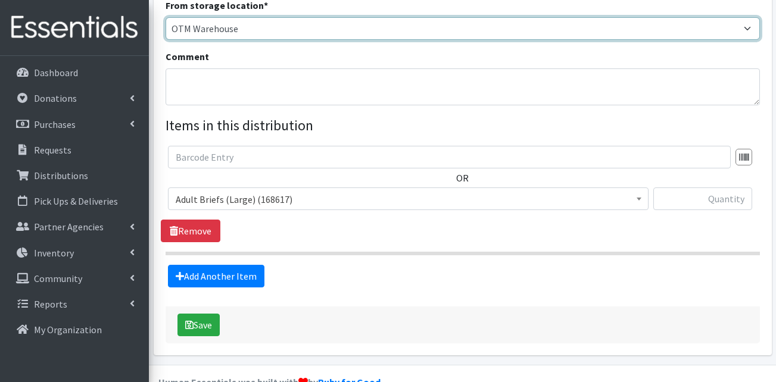
scroll to position [371, 0]
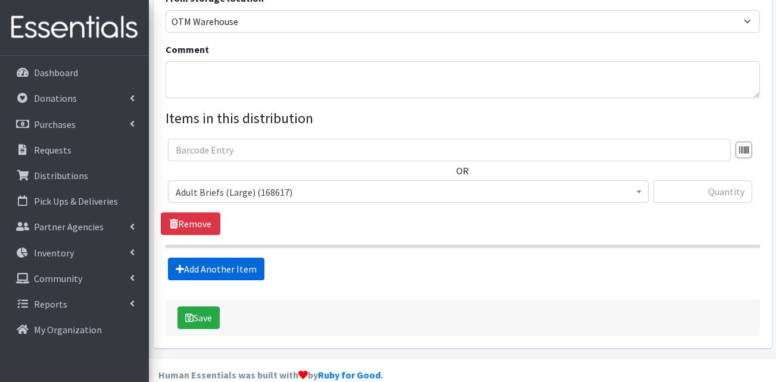
click at [226, 258] on link "Add Another Item" at bounding box center [216, 269] width 96 height 23
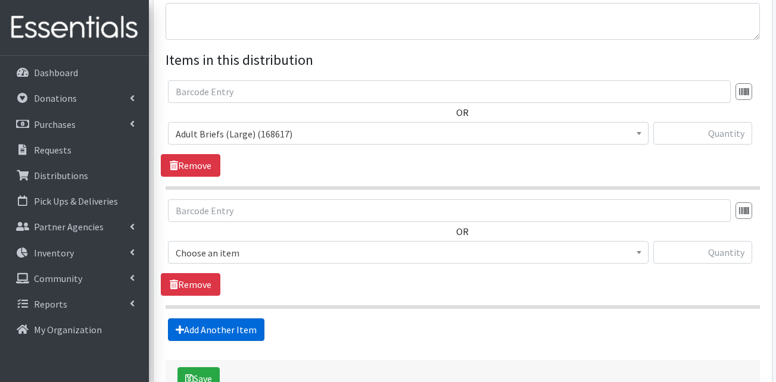
scroll to position [491, 0]
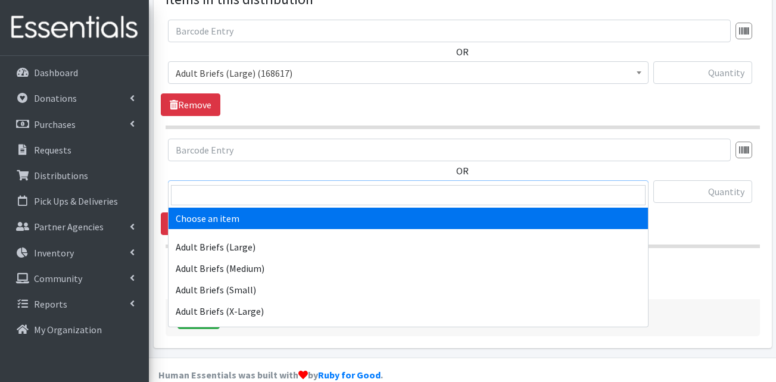
click at [239, 184] on span "Choose an item" at bounding box center [408, 192] width 465 height 17
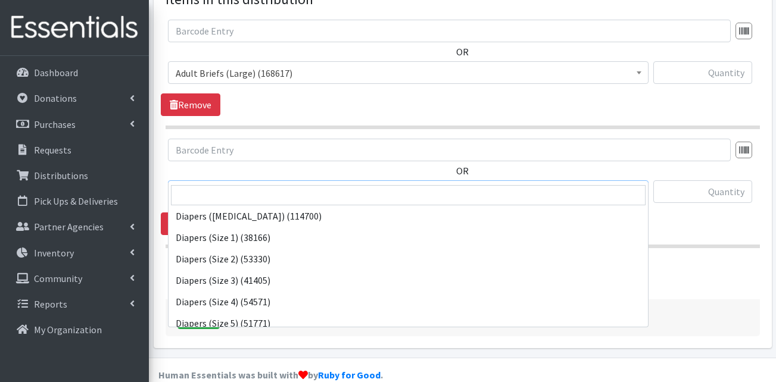
scroll to position [202, 0]
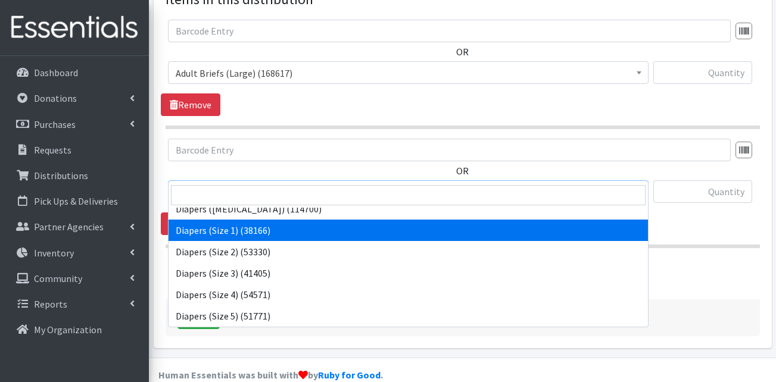
select select "13420"
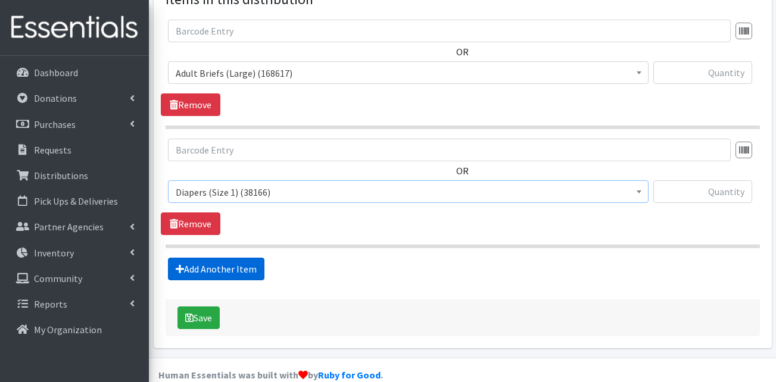
click at [216, 258] on link "Add Another Item" at bounding box center [216, 269] width 96 height 23
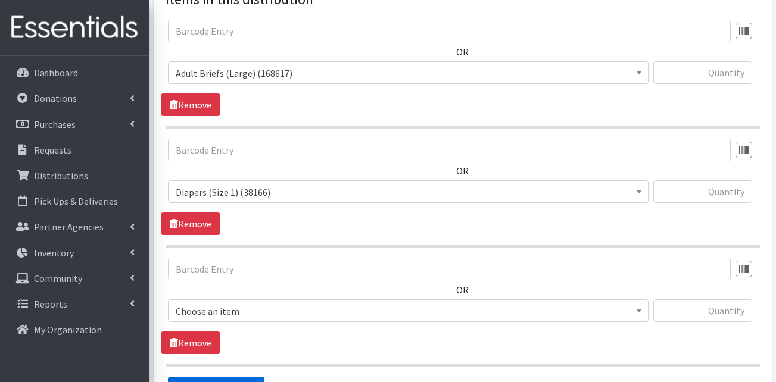
scroll to position [610, 0]
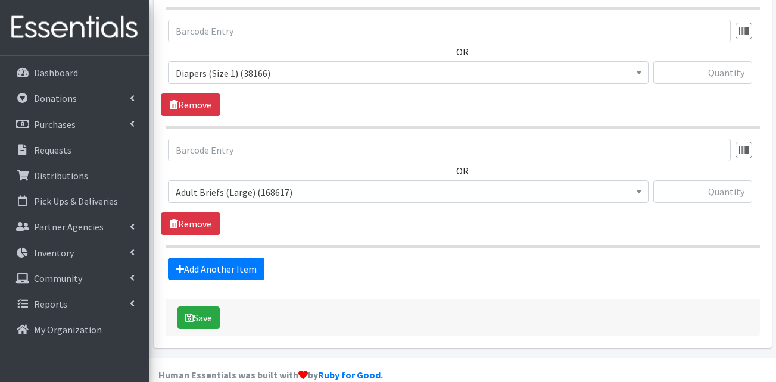
click at [236, 184] on span "Adult Briefs (Large) (168617)" at bounding box center [408, 192] width 465 height 17
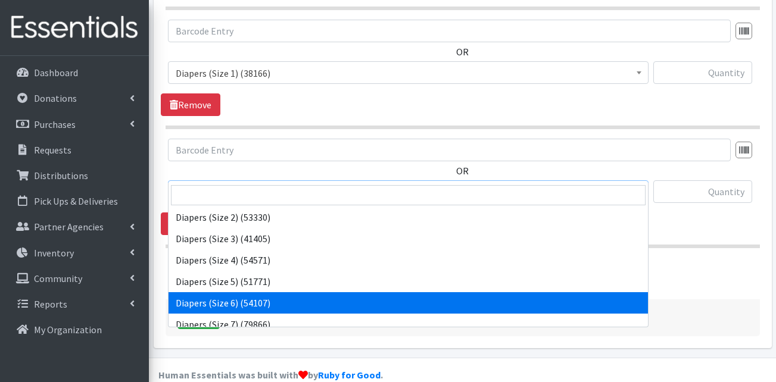
scroll to position [238, 0]
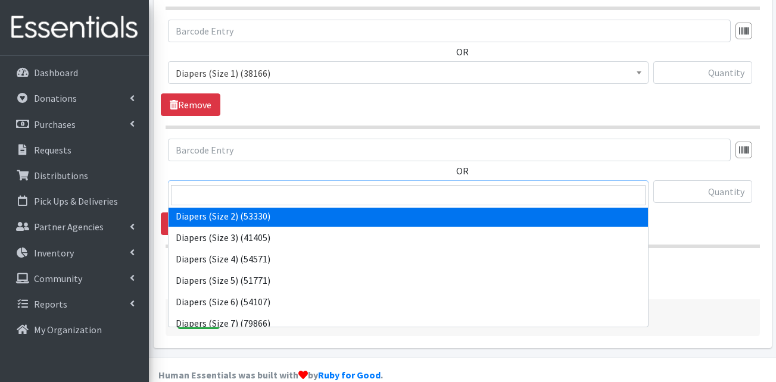
select select "13421"
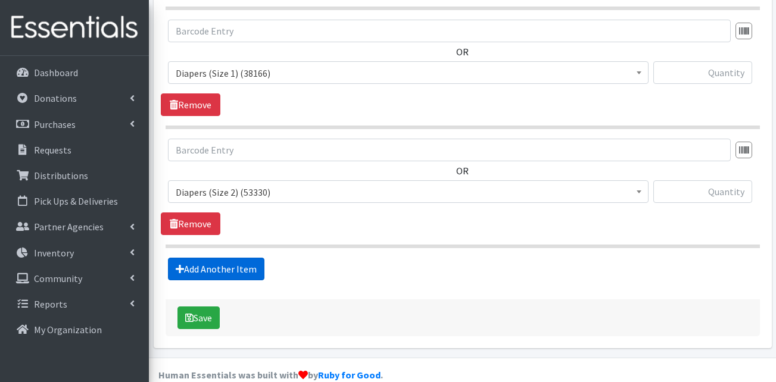
click at [207, 258] on link "Add Another Item" at bounding box center [216, 269] width 96 height 23
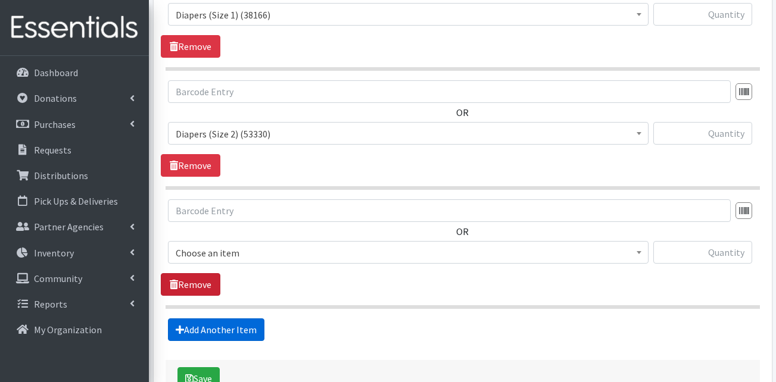
scroll to position [729, 0]
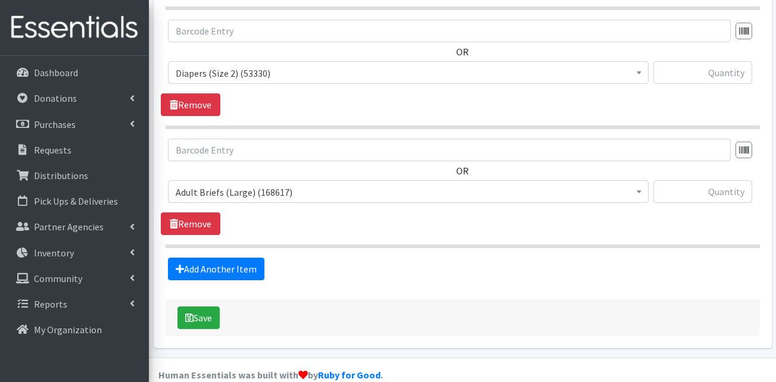
click at [223, 184] on span "Adult Briefs (Large) (168617)" at bounding box center [408, 192] width 465 height 17
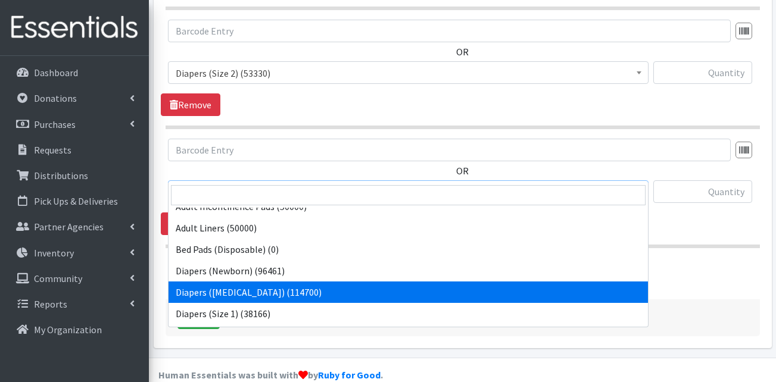
scroll to position [179, 0]
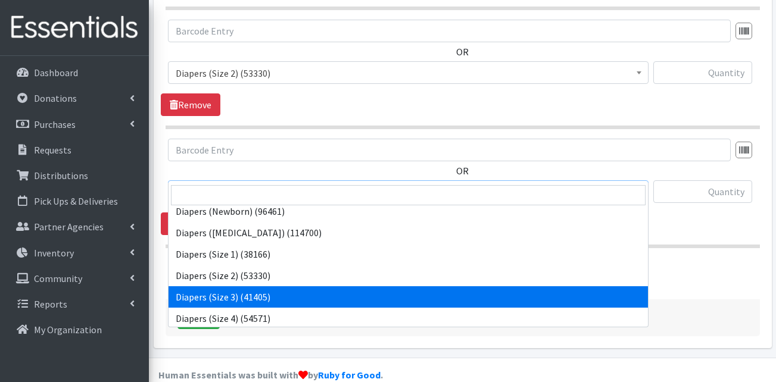
select select "13422"
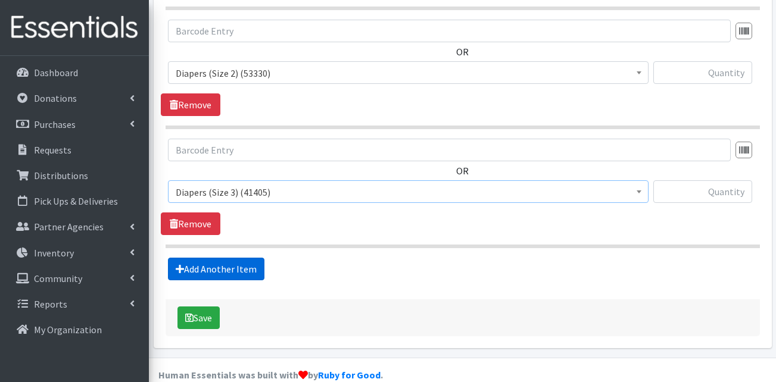
click at [229, 258] on link "Add Another Item" at bounding box center [216, 269] width 96 height 23
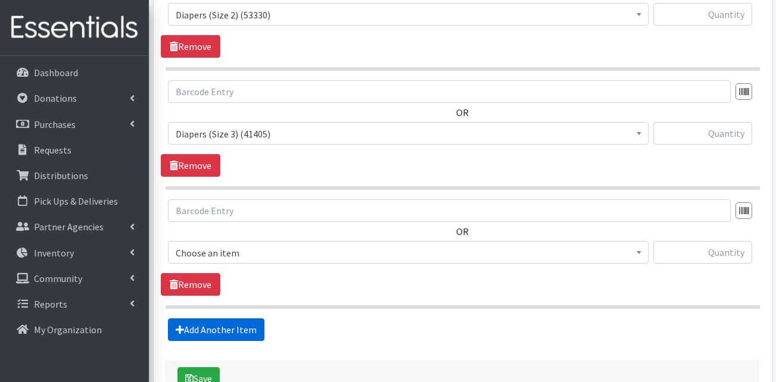
scroll to position [848, 0]
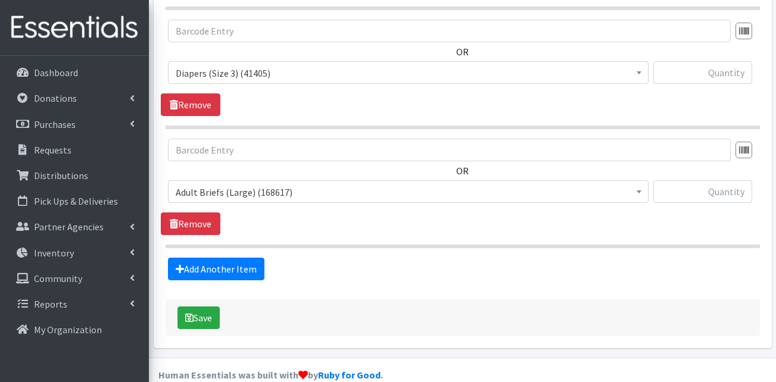
click at [241, 184] on span "Adult Briefs (Large) (168617)" at bounding box center [408, 192] width 465 height 17
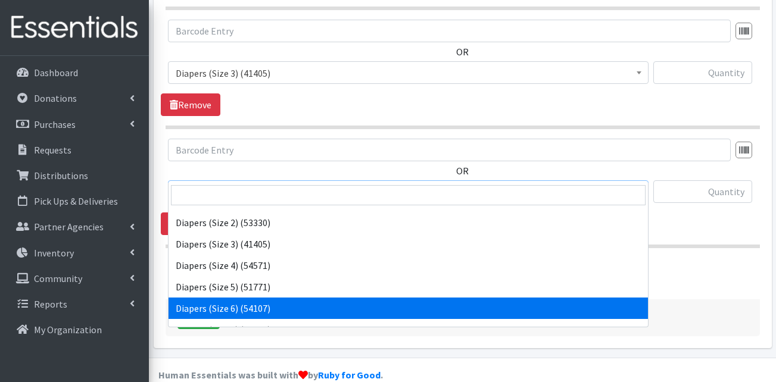
scroll to position [238, 0]
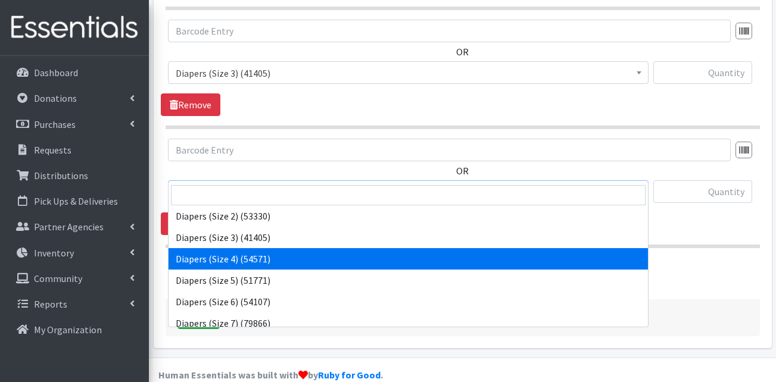
select select "13416"
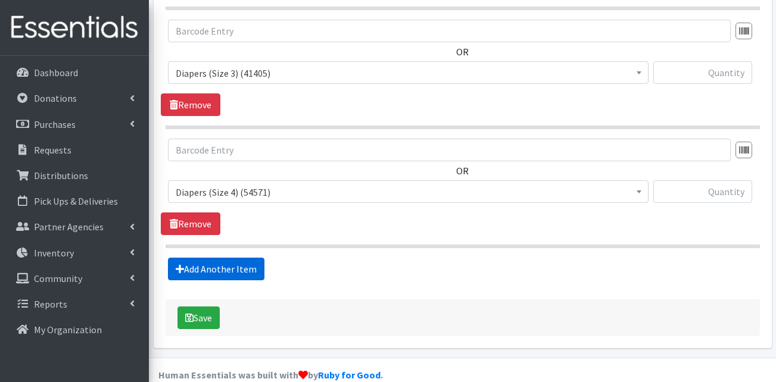
click at [236, 258] on link "Add Another Item" at bounding box center [216, 269] width 96 height 23
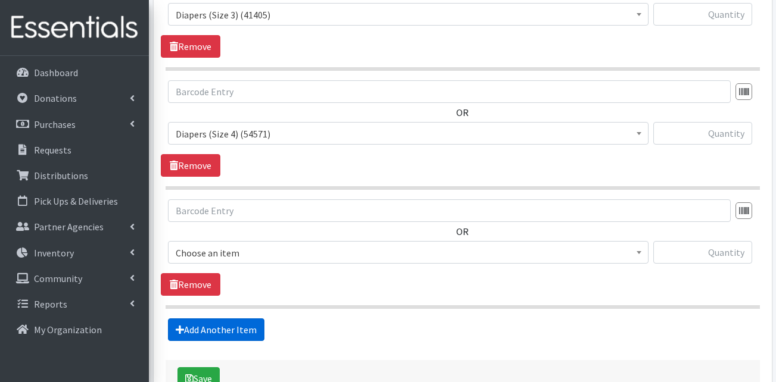
scroll to position [967, 0]
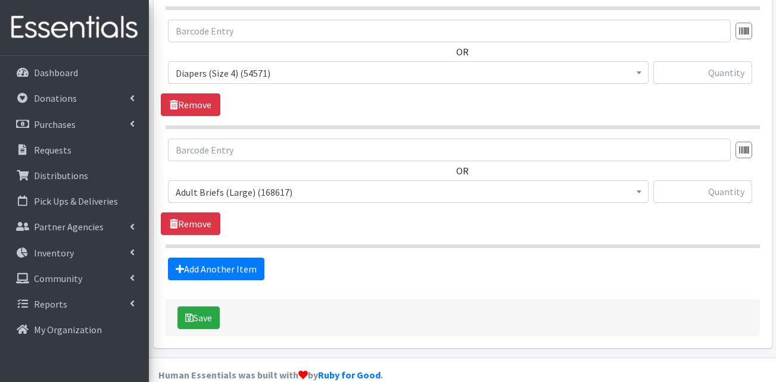
click at [248, 184] on span "Adult Briefs (Large) (168617)" at bounding box center [408, 192] width 465 height 17
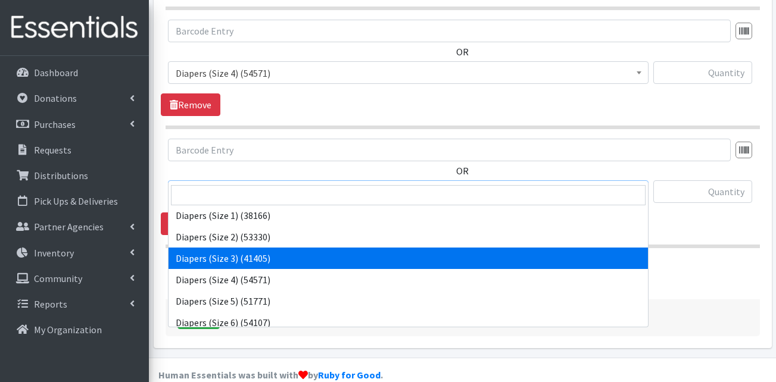
scroll to position [238, 0]
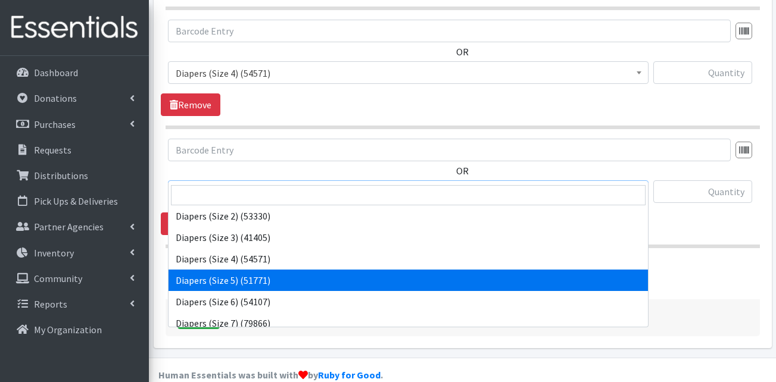
select select "13389"
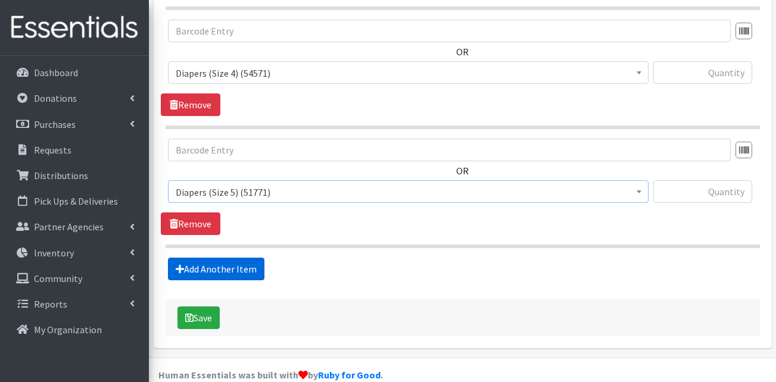
click at [231, 258] on link "Add Another Item" at bounding box center [216, 269] width 96 height 23
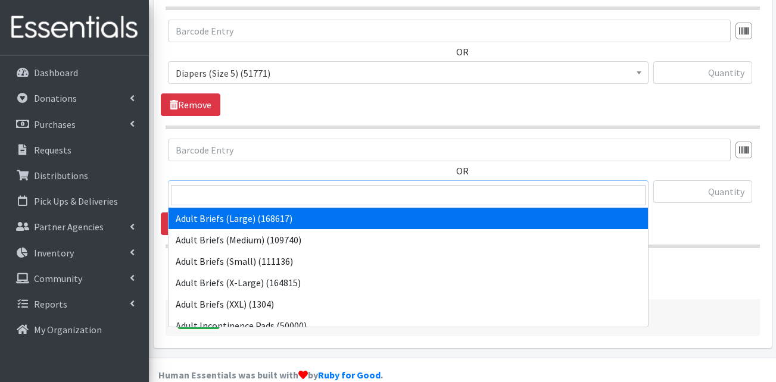
click at [246, 180] on span "Adult Briefs (Large) (168617)" at bounding box center [408, 191] width 480 height 23
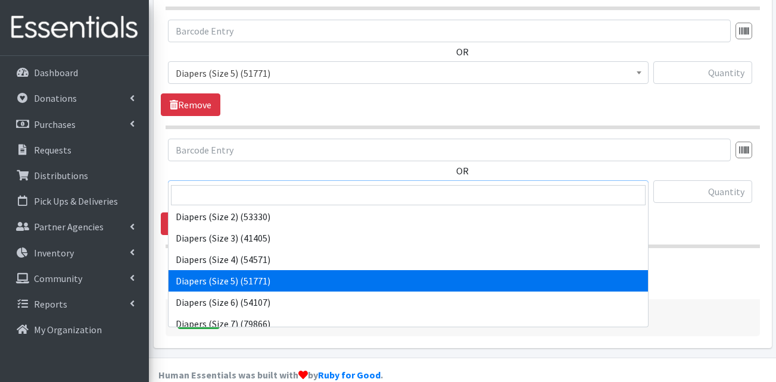
scroll to position [238, 0]
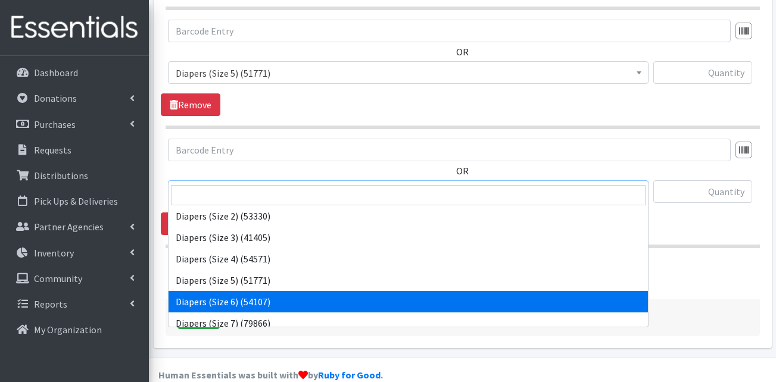
select select "13390"
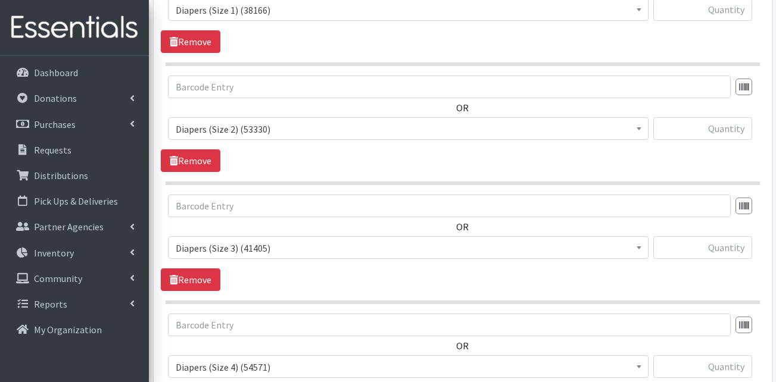
scroll to position [610, 0]
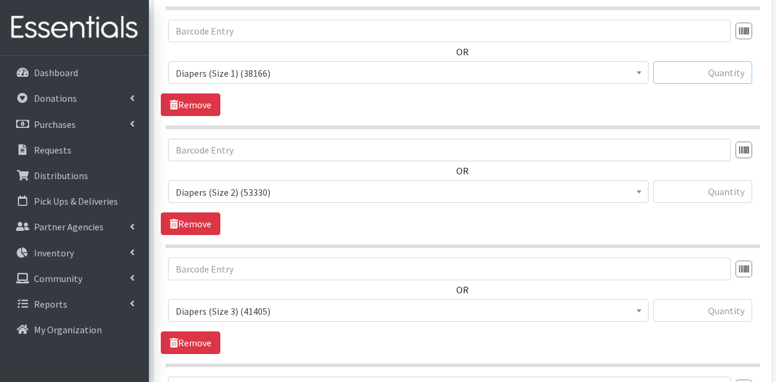
click at [704, 61] on input "text" at bounding box center [702, 72] width 99 height 23
type input "400"
click at [716, 180] on input "text" at bounding box center [702, 191] width 99 height 23
type input "300"
click at [719, 299] on input "text" at bounding box center [702, 310] width 99 height 23
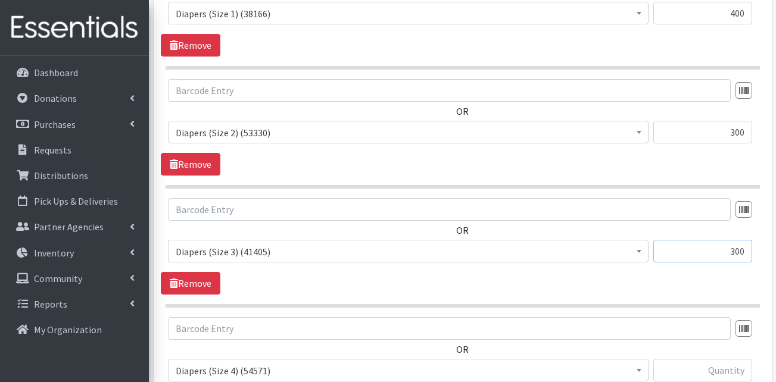
scroll to position [729, 0]
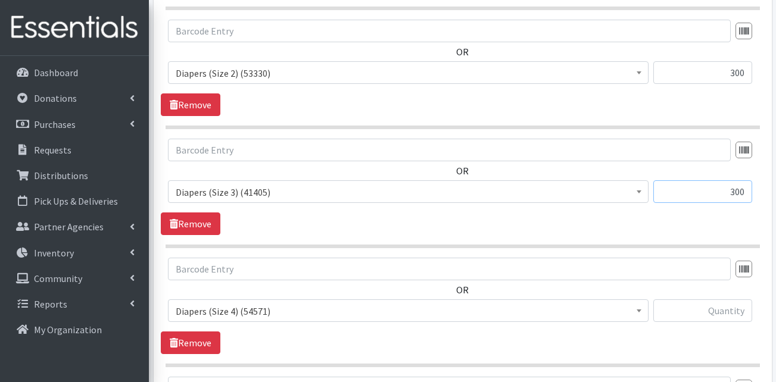
type input "300"
click at [729, 299] on input "text" at bounding box center [702, 310] width 99 height 23
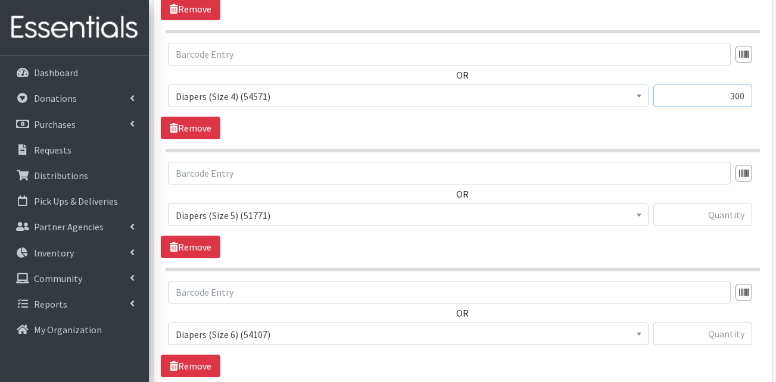
scroll to position [967, 0]
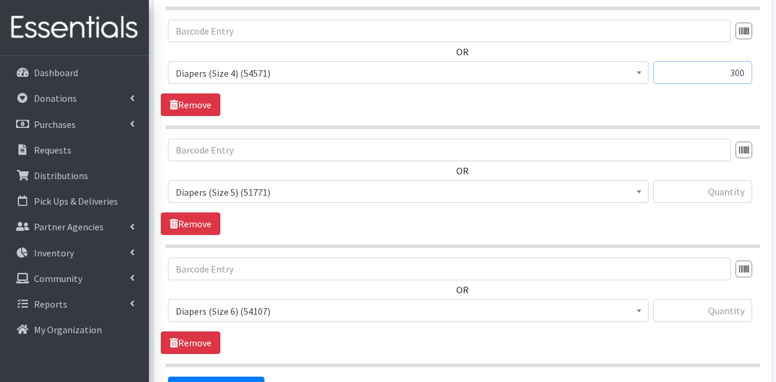
type input "300"
click at [717, 180] on input "text" at bounding box center [702, 191] width 99 height 23
type input "200"
click at [715, 299] on input "text" at bounding box center [702, 310] width 99 height 23
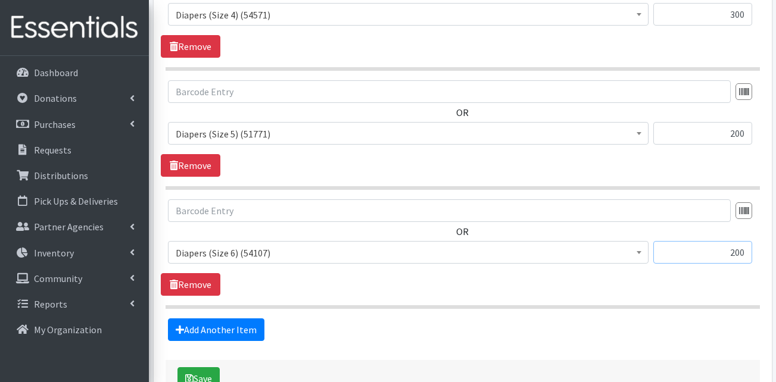
scroll to position [1086, 0]
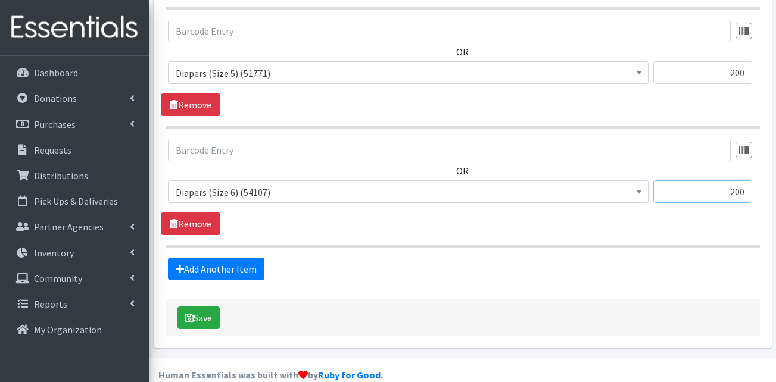
type input "200"
click at [226, 258] on link "Add Another Item" at bounding box center [216, 269] width 96 height 23
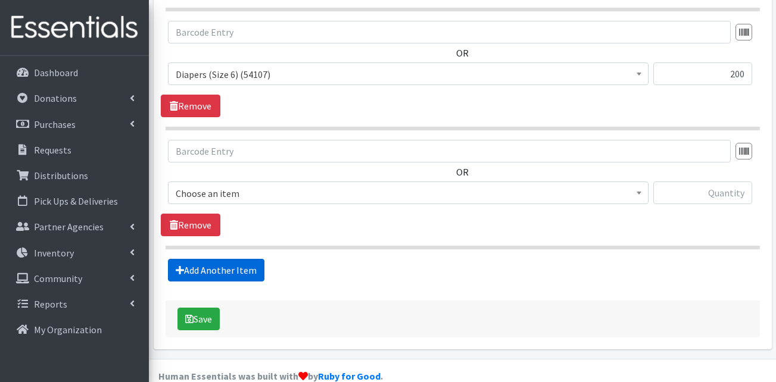
scroll to position [1205, 0]
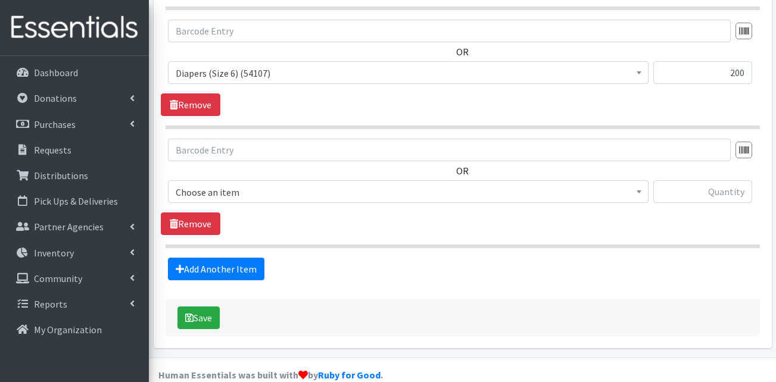
click at [251, 184] on span "Choose an item" at bounding box center [408, 192] width 465 height 17
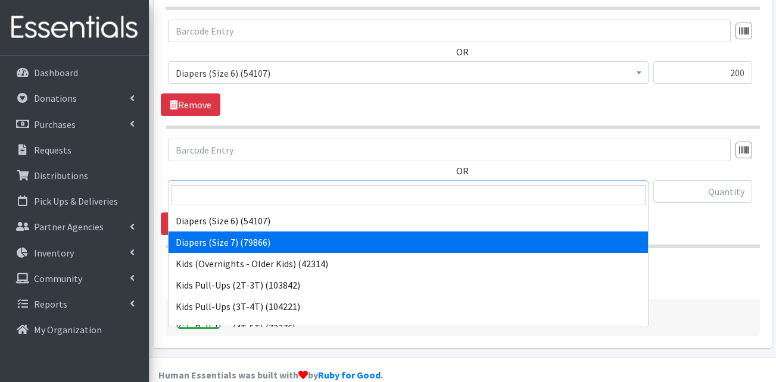
scroll to position [298, 0]
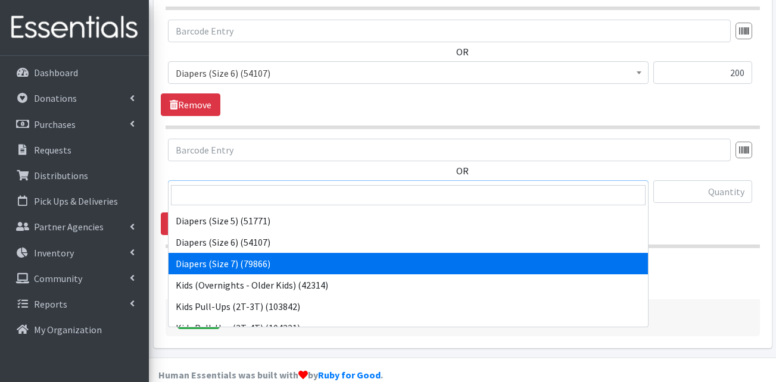
select select "13423"
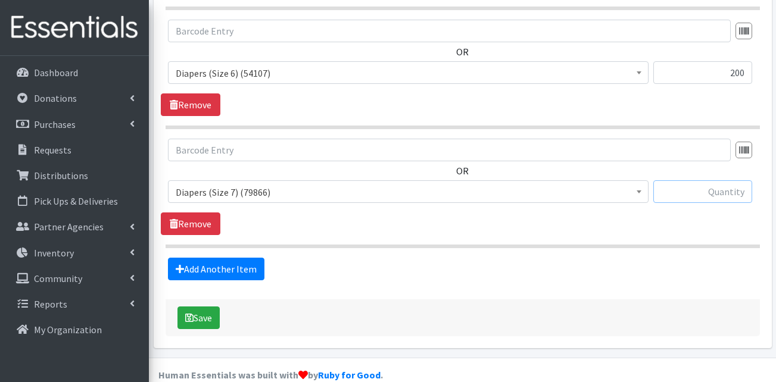
click at [706, 180] on input "text" at bounding box center [702, 191] width 99 height 23
type input "200"
click at [227, 258] on link "Add Another Item" at bounding box center [216, 269] width 96 height 23
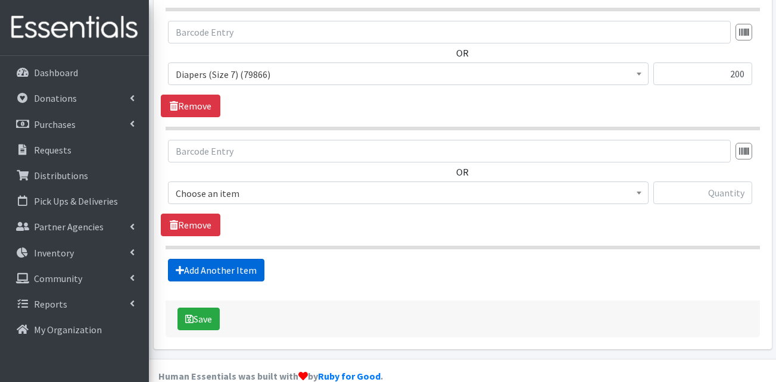
scroll to position [1324, 0]
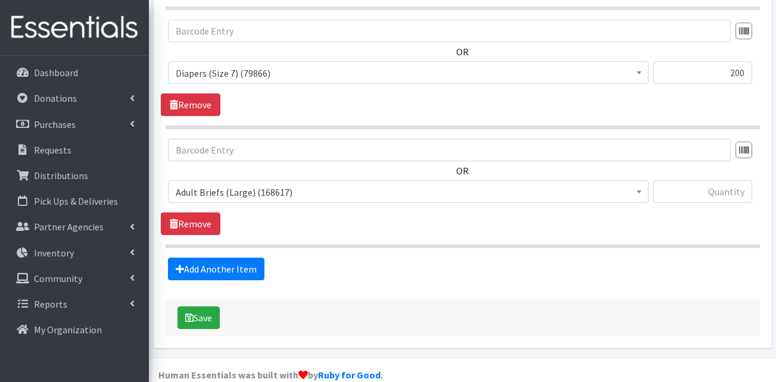
click at [240, 184] on span "Adult Briefs (Large) (168617)" at bounding box center [408, 192] width 465 height 17
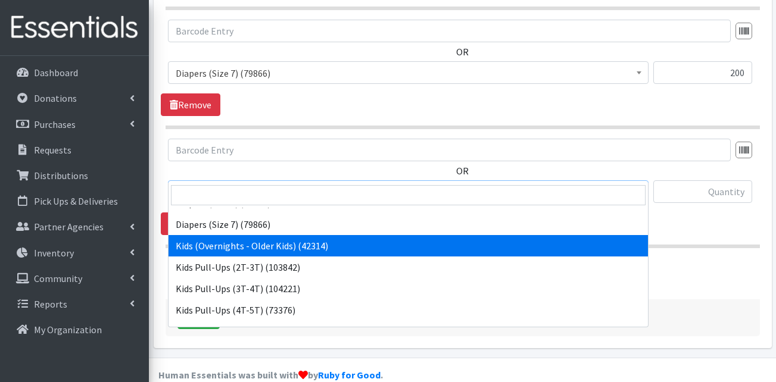
scroll to position [357, 0]
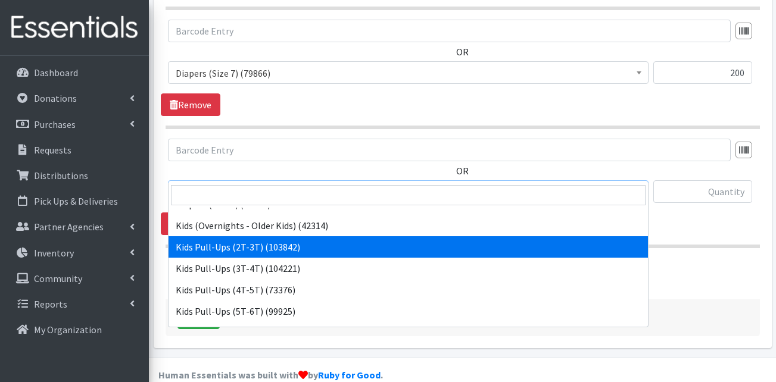
select select "13408"
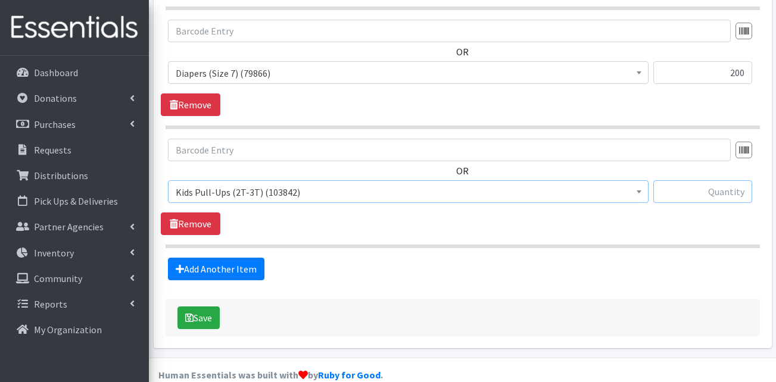
click at [700, 180] on input "text" at bounding box center [702, 191] width 99 height 23
type input "200"
click at [227, 258] on link "Add Another Item" at bounding box center [216, 269] width 96 height 23
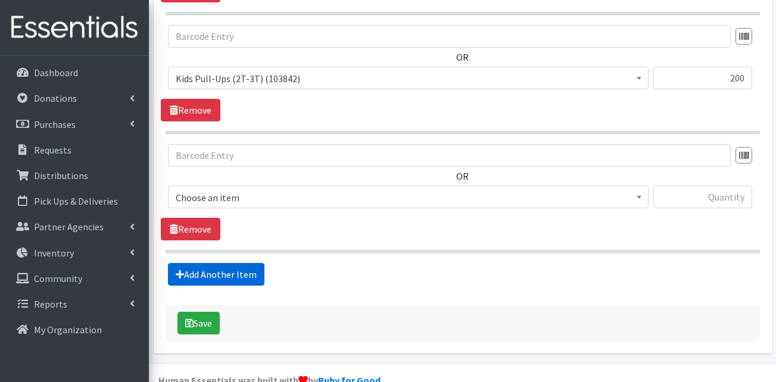
scroll to position [1443, 0]
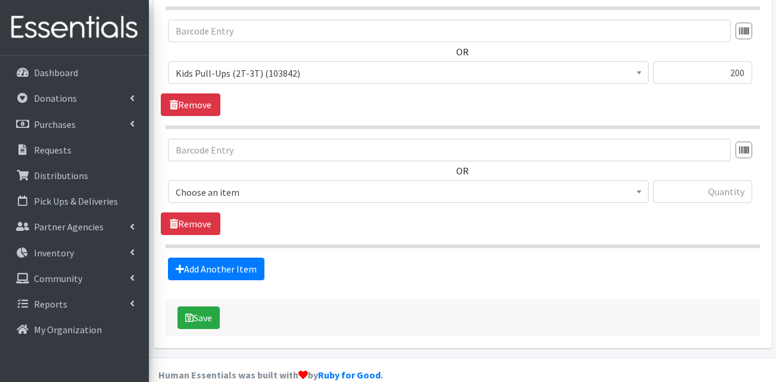
click at [257, 184] on span "Choose an item" at bounding box center [408, 192] width 465 height 17
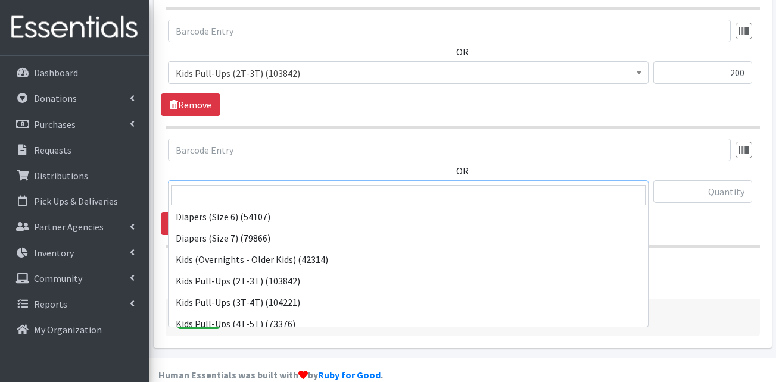
scroll to position [417, 0]
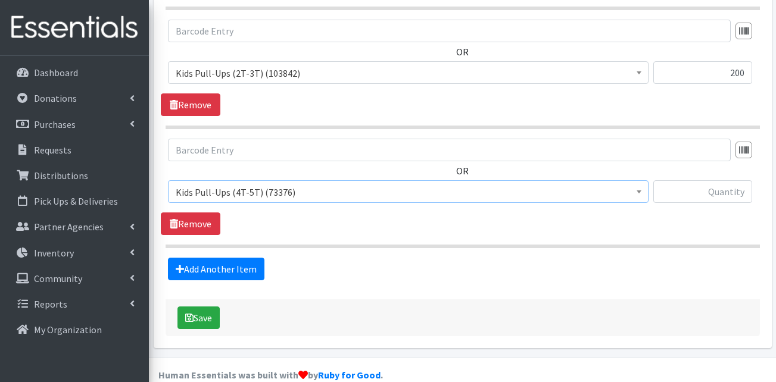
click at [276, 184] on span "Kids Pull-Ups (4T-5T) (73376)" at bounding box center [408, 192] width 465 height 17
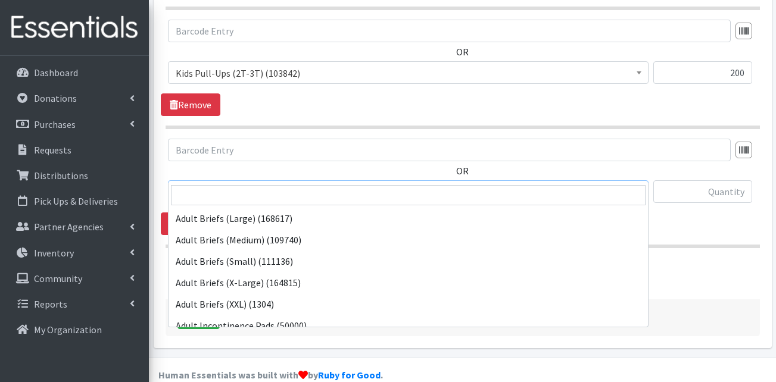
scroll to position [407, 0]
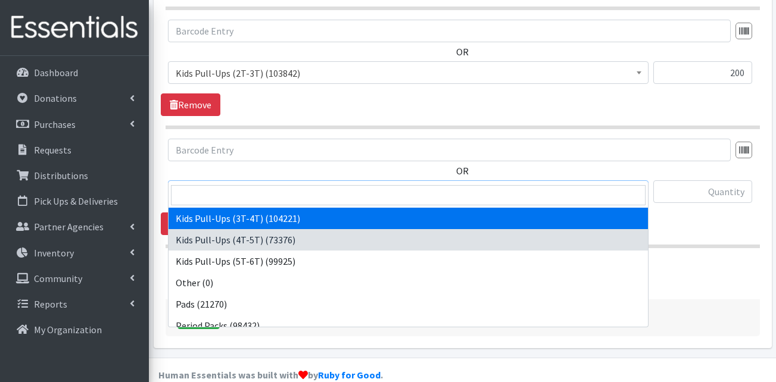
select select "13409"
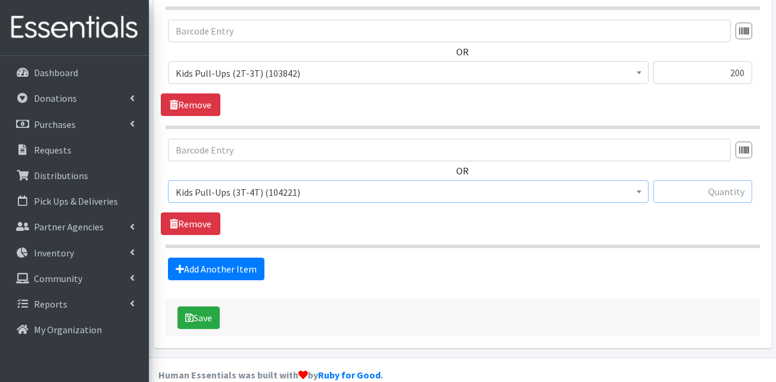
click at [732, 180] on input "text" at bounding box center [702, 191] width 99 height 23
type input "200"
click at [195, 258] on link "Add Another Item" at bounding box center [216, 269] width 96 height 23
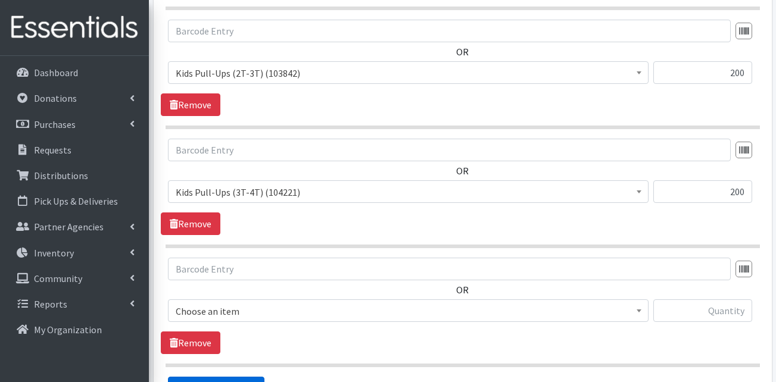
scroll to position [1562, 0]
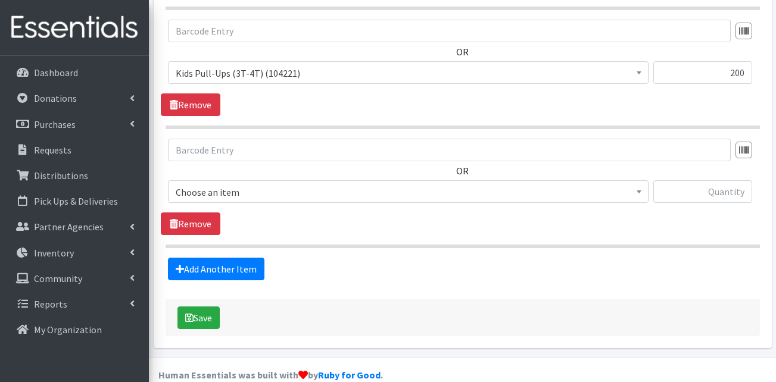
click at [252, 185] on span "Choose an item Adult Briefs (Large) Adult Briefs (Medium) Adult Briefs (Small) …" at bounding box center [408, 196] width 480 height 32
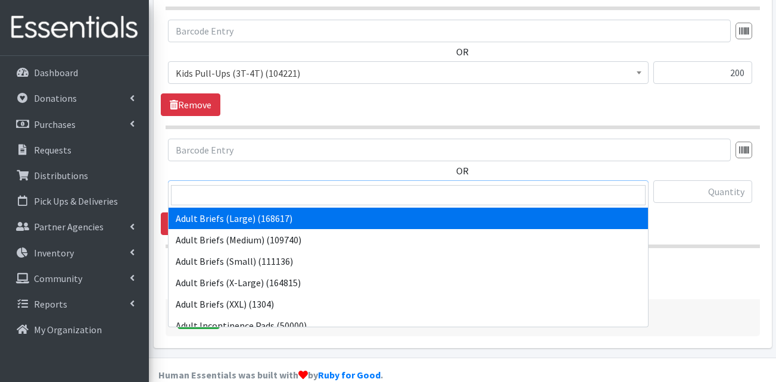
click at [257, 184] on span "Adult Briefs (Large) (168617)" at bounding box center [408, 192] width 465 height 17
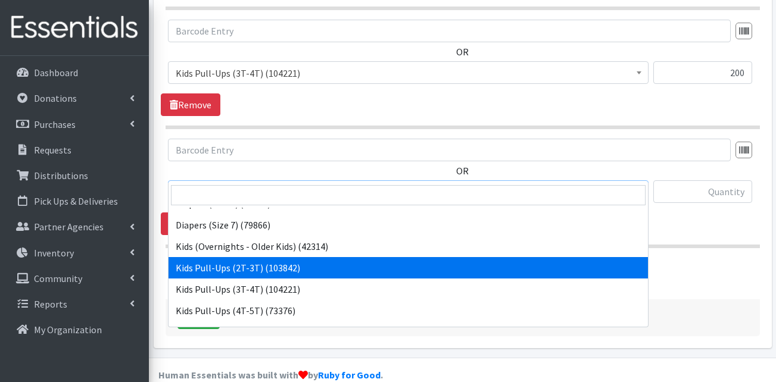
scroll to position [357, 0]
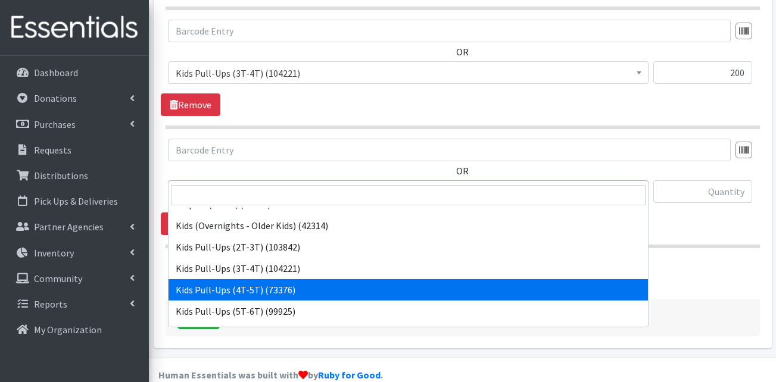
select select "13424"
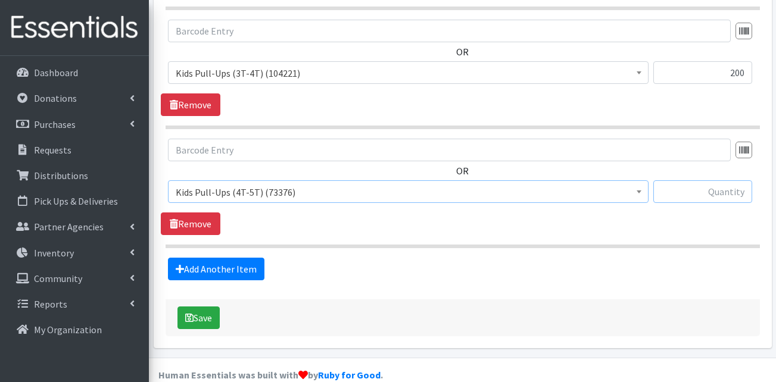
click at [728, 180] on input "text" at bounding box center [702, 191] width 99 height 23
type input "200"
click at [195, 258] on link "Add Another Item" at bounding box center [216, 269] width 96 height 23
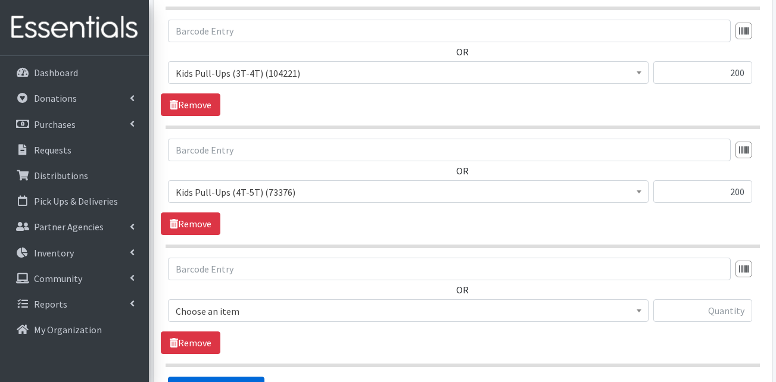
scroll to position [1681, 0]
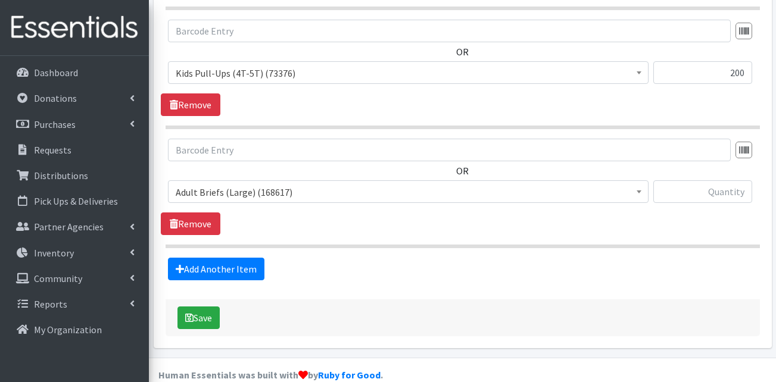
drag, startPoint x: 549, startPoint y: 309, endPoint x: 452, endPoint y: 273, distance: 103.4
click at [549, 308] on div "Save" at bounding box center [463, 317] width 594 height 37
click at [235, 258] on link "Add Another Item" at bounding box center [216, 269] width 96 height 23
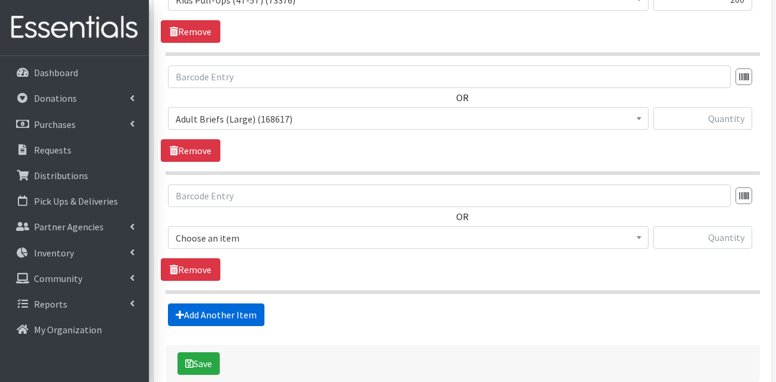
scroll to position [1800, 0]
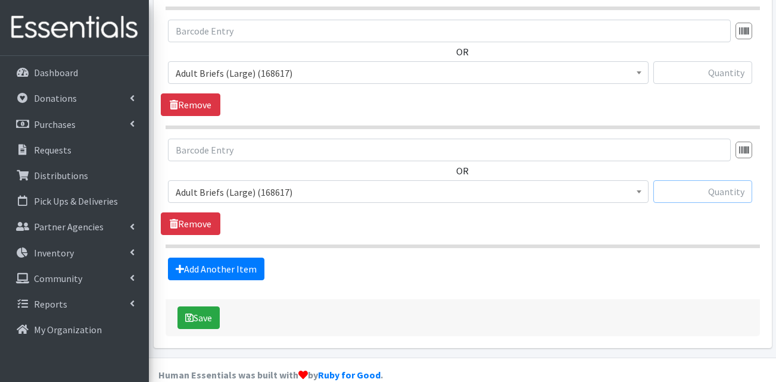
click at [732, 180] on input "text" at bounding box center [702, 191] width 99 height 23
type input "130"
click at [249, 184] on span "Adult Briefs (Large) (168617)" at bounding box center [408, 192] width 465 height 17
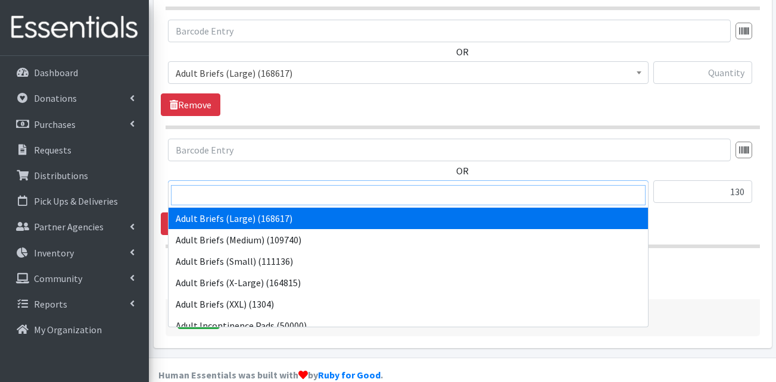
click at [233, 196] on input "search" at bounding box center [408, 195] width 474 height 20
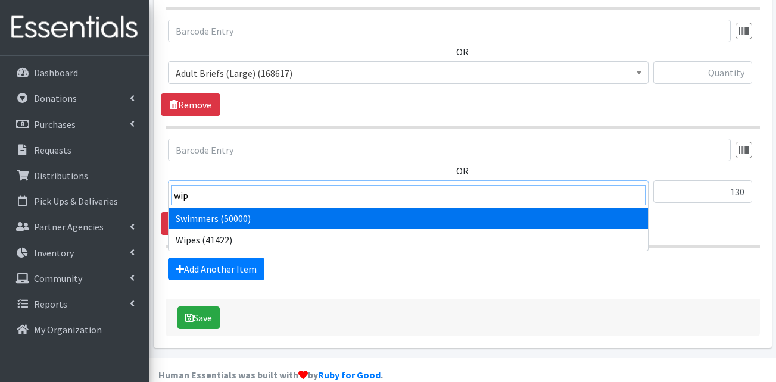
click at [267, 198] on input "wip" at bounding box center [408, 195] width 474 height 20
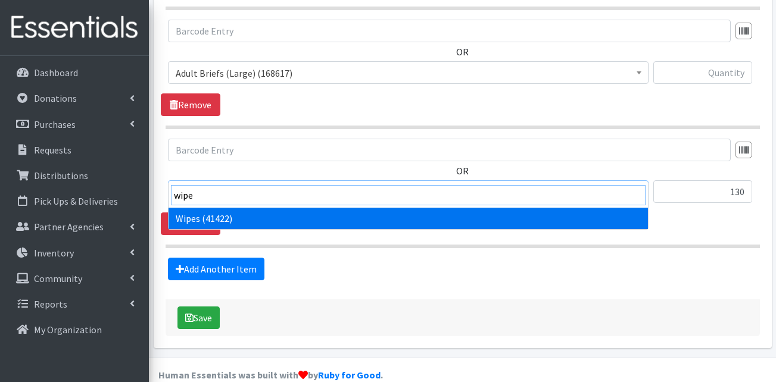
type input "wipe"
select select "13405"
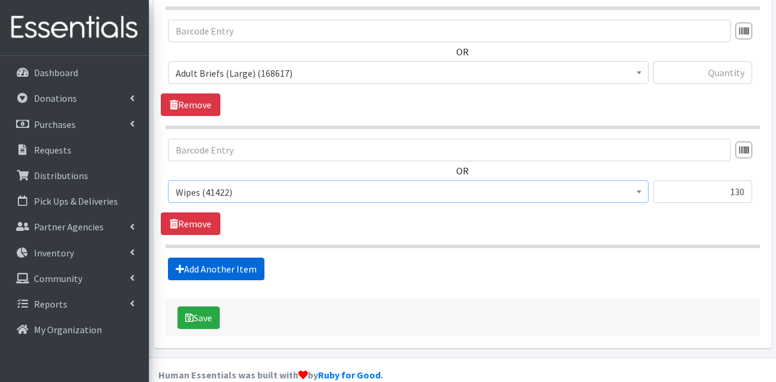
click at [213, 258] on link "Add Another Item" at bounding box center [216, 269] width 96 height 23
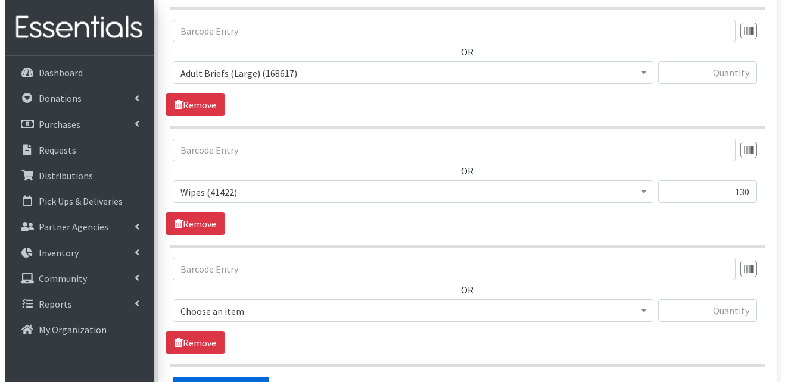
scroll to position [1919, 0]
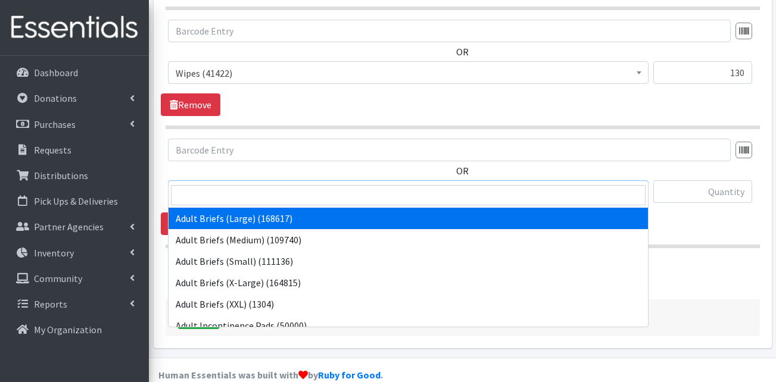
click at [255, 180] on span "Adult Briefs (Large) (168617)" at bounding box center [408, 191] width 480 height 23
click at [233, 193] on input "search" at bounding box center [408, 195] width 474 height 20
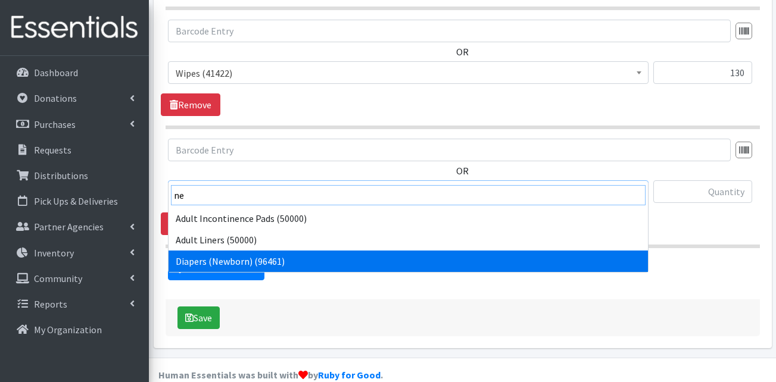
type input "ne"
select select "13417"
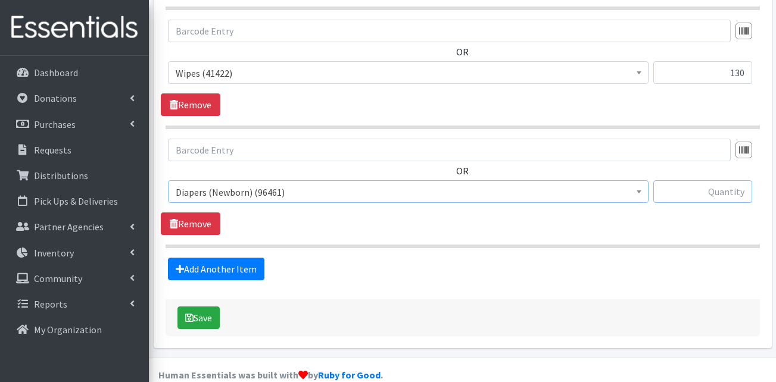
click at [723, 180] on input "text" at bounding box center [702, 191] width 99 height 23
type input "200"
click at [216, 307] on button "Save" at bounding box center [198, 318] width 42 height 23
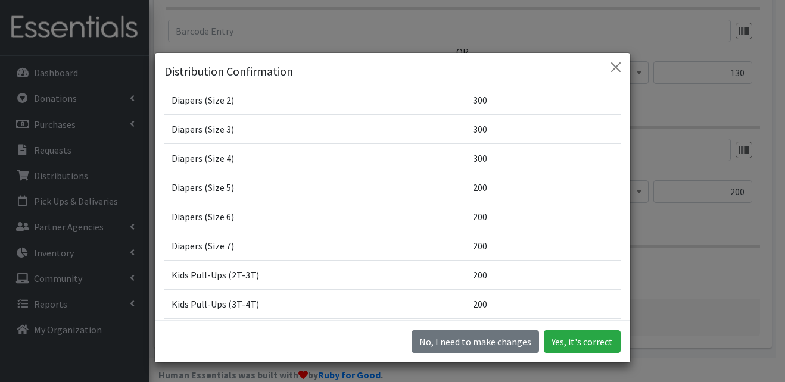
scroll to position [175, 0]
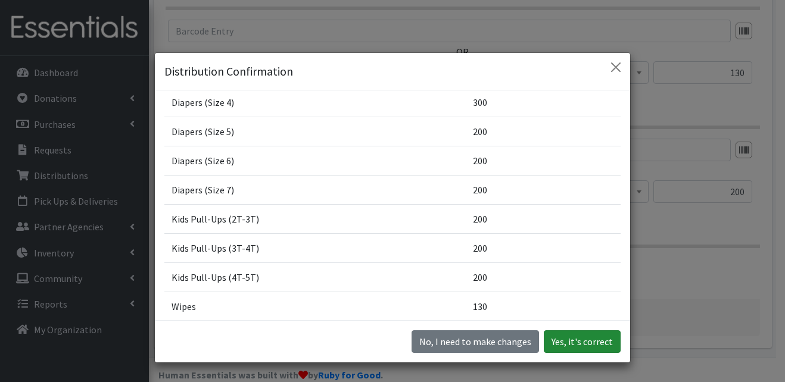
click at [573, 345] on button "Yes, it's correct" at bounding box center [582, 341] width 77 height 23
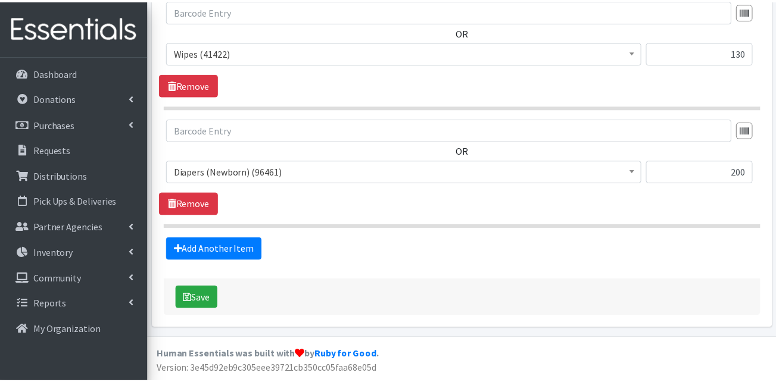
scroll to position [0, 0]
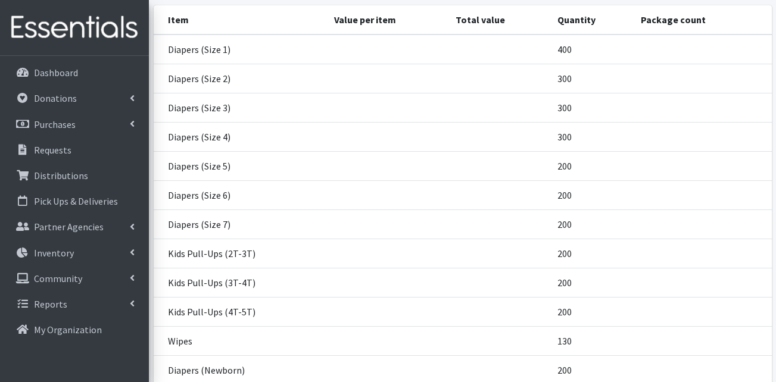
scroll to position [298, 0]
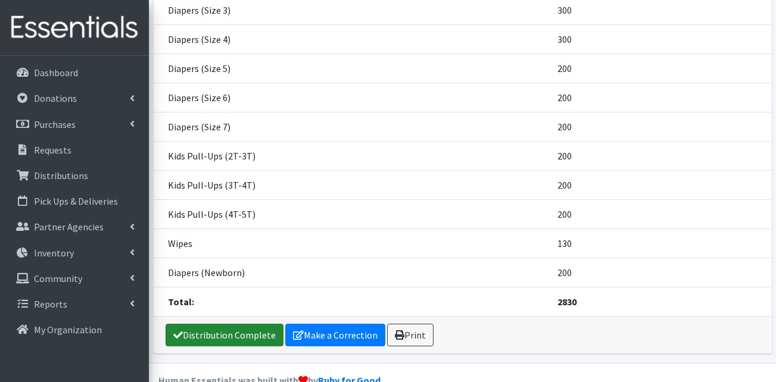
click at [205, 335] on link "Distribution Complete" at bounding box center [225, 335] width 118 height 23
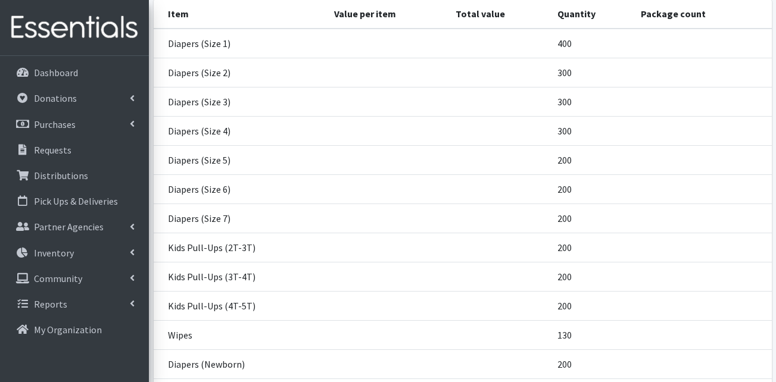
scroll to position [0, 0]
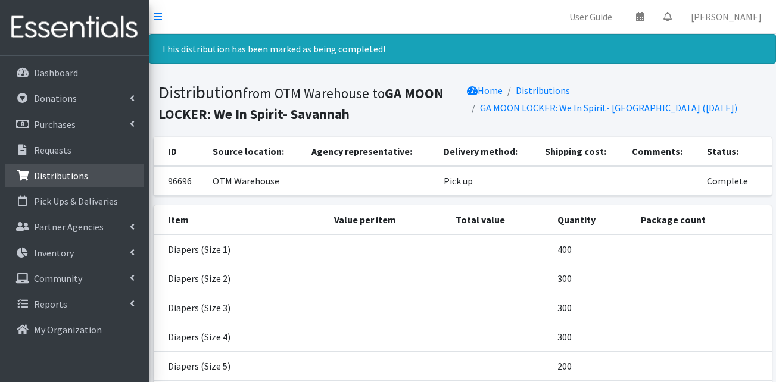
click at [54, 179] on p "Distributions" at bounding box center [61, 176] width 54 height 12
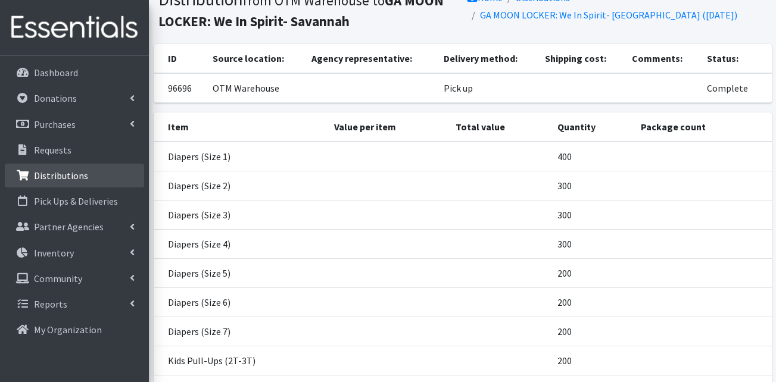
scroll to position [179, 0]
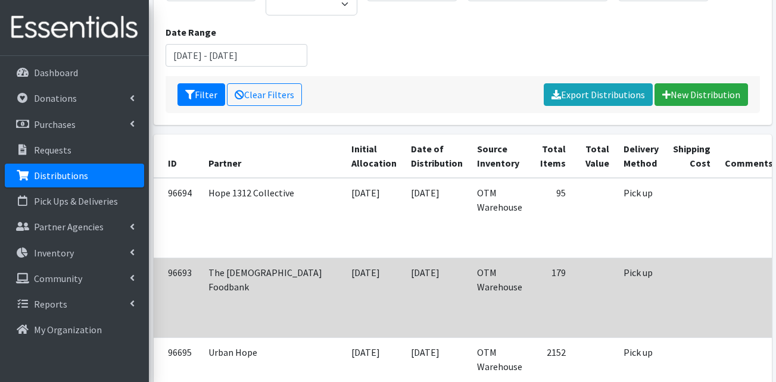
scroll to position [238, 0]
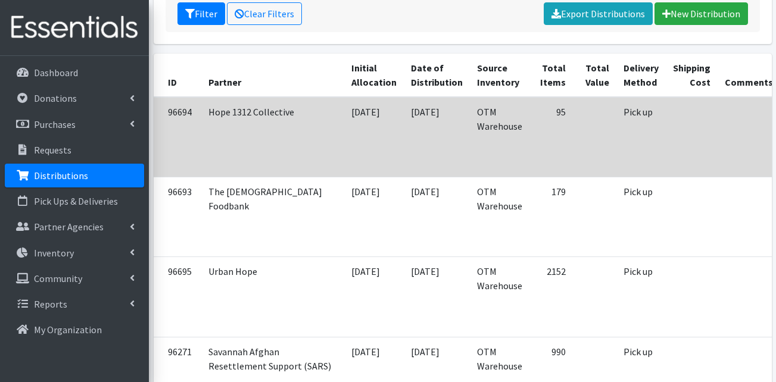
click at [666, 137] on td at bounding box center [692, 137] width 52 height 80
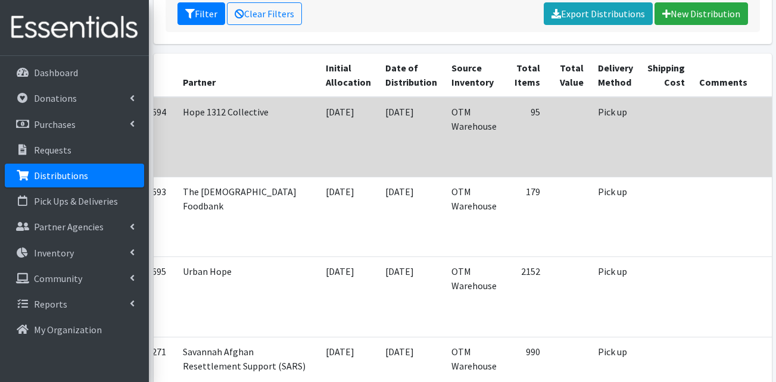
scroll to position [0, 43]
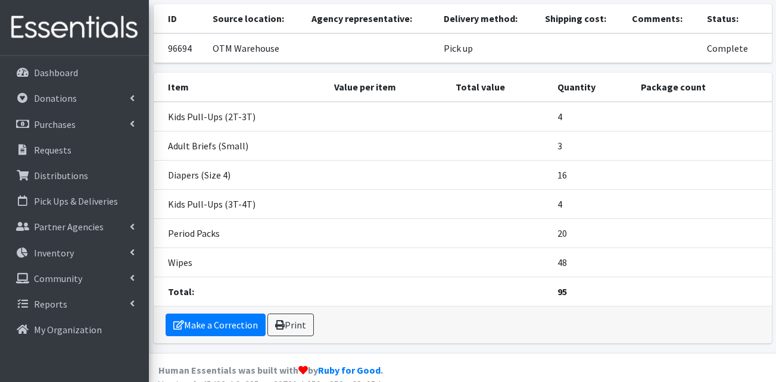
scroll to position [109, 0]
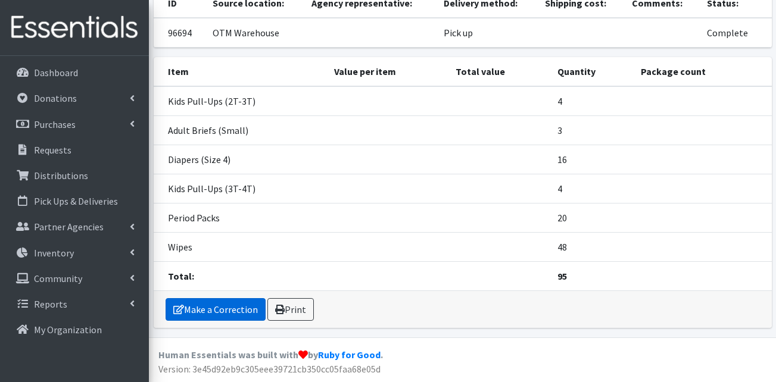
click at [206, 311] on link "Make a Correction" at bounding box center [216, 309] width 100 height 23
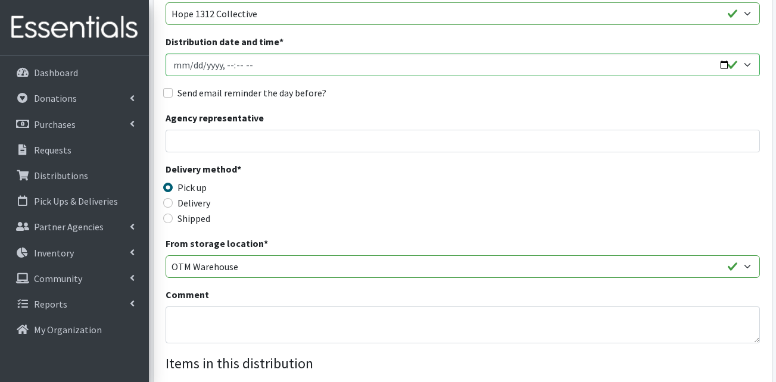
scroll to position [298, 0]
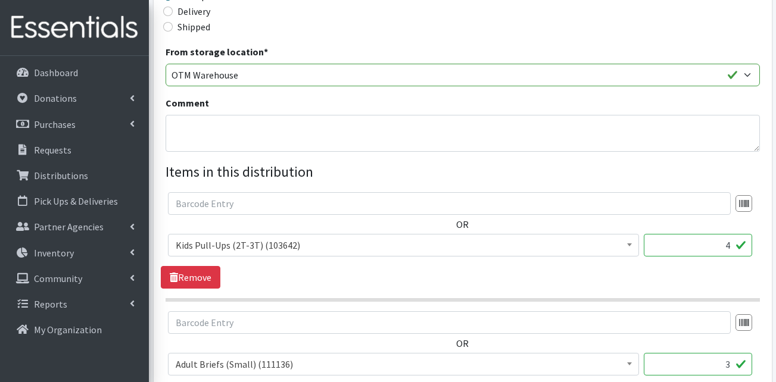
drag, startPoint x: 717, startPoint y: 241, endPoint x: 754, endPoint y: 239, distance: 36.9
click at [754, 239] on div "Adult Briefs (Large) (168617) Adult Briefs (Medium) (109740) Adult Briefs (Smal…" at bounding box center [462, 250] width 589 height 32
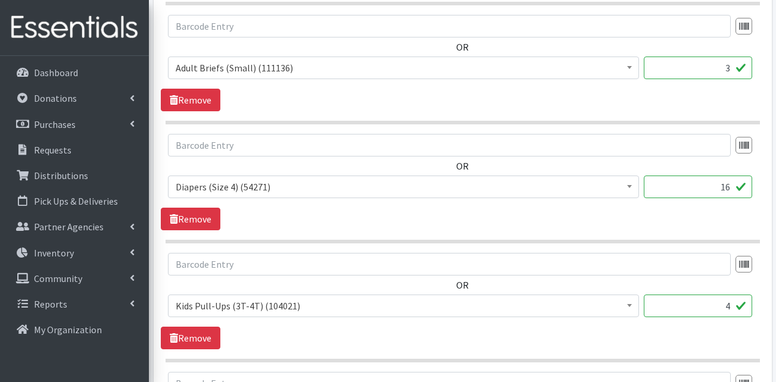
scroll to position [595, 0]
type input "100"
drag, startPoint x: 710, startPoint y: 191, endPoint x: 748, endPoint y: 187, distance: 38.3
click at [748, 187] on input "16" at bounding box center [698, 185] width 108 height 23
type input "400"
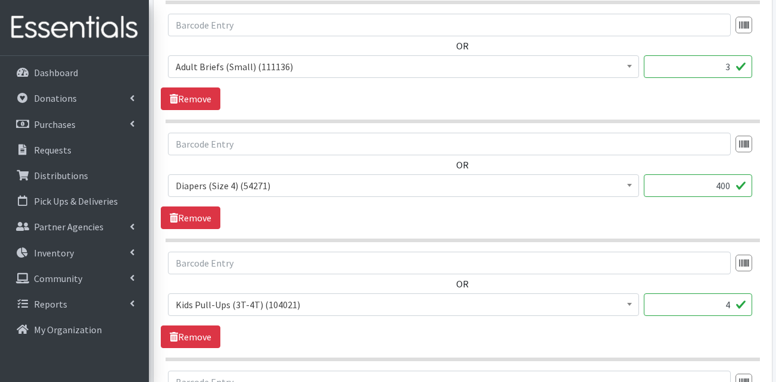
drag, startPoint x: 703, startPoint y: 304, endPoint x: 732, endPoint y: 304, distance: 29.2
click at [732, 304] on input "4" at bounding box center [698, 304] width 108 height 23
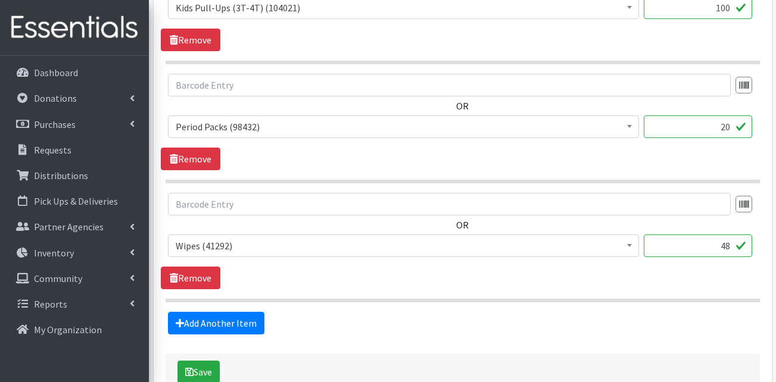
scroll to position [893, 0]
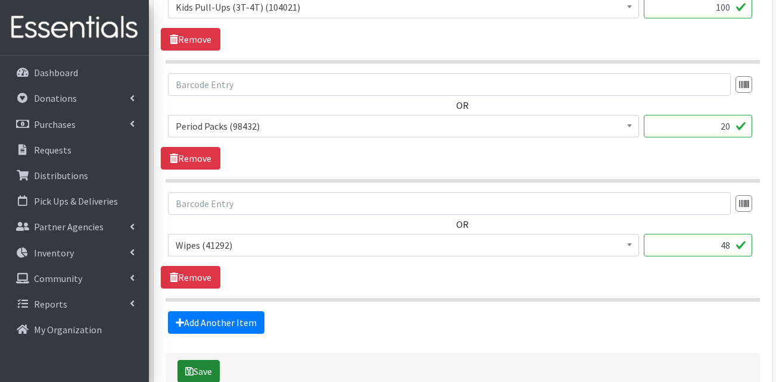
type input "100"
click at [200, 366] on button "Save" at bounding box center [198, 371] width 42 height 23
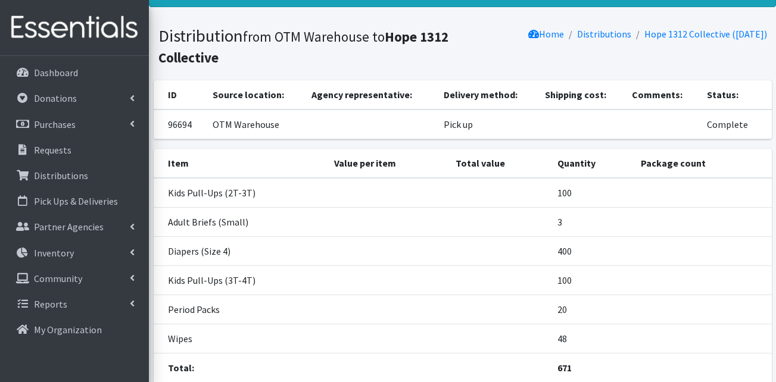
scroll to position [148, 0]
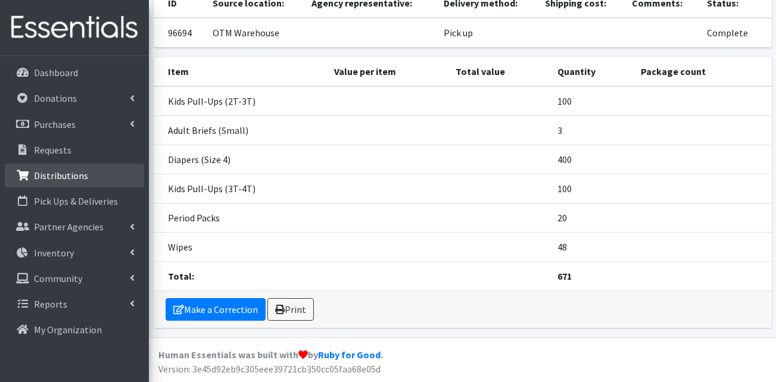
click at [83, 179] on p "Distributions" at bounding box center [61, 176] width 54 height 12
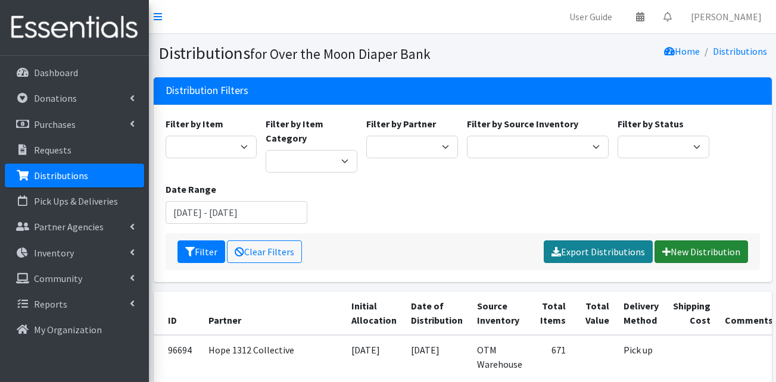
click at [675, 255] on link "New Distribution" at bounding box center [700, 252] width 93 height 23
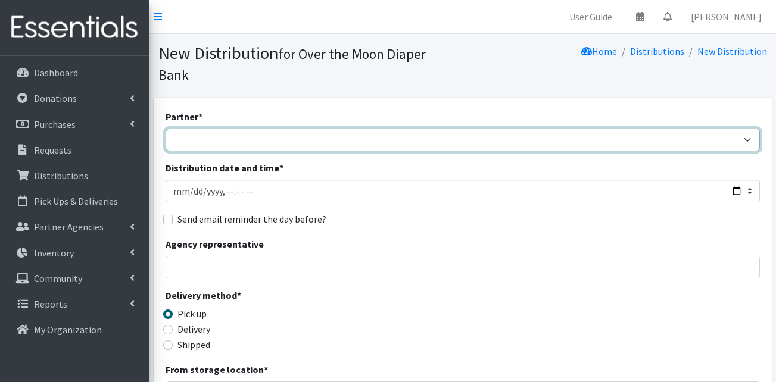
click at [233, 129] on select "AHJ Library System Amerigroup Back To School Event CCC [PERSON_NAME] Lighthouse…" at bounding box center [463, 140] width 594 height 23
click at [348, 129] on select "AHJ Library System Amerigroup Back To School Event CCC Henderson Lighthouse CEM…" at bounding box center [463, 140] width 594 height 23
select select "7570"
click at [166, 129] on select "AHJ Library System Amerigroup Back To School Event CCC Henderson Lighthouse CEM…" at bounding box center [463, 140] width 594 height 23
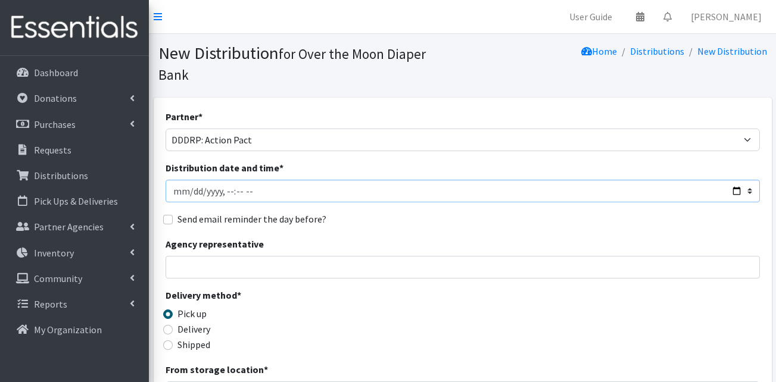
click at [189, 180] on input "Distribution date and time *" at bounding box center [463, 191] width 594 height 23
click at [191, 180] on input "Distribution date and time *" at bounding box center [463, 191] width 594 height 23
click at [241, 180] on input "Distribution date and time *" at bounding box center [463, 191] width 594 height 23
click at [251, 180] on input "Distribution date and time *" at bounding box center [463, 191] width 594 height 23
type input "2025-09-14T11:00"
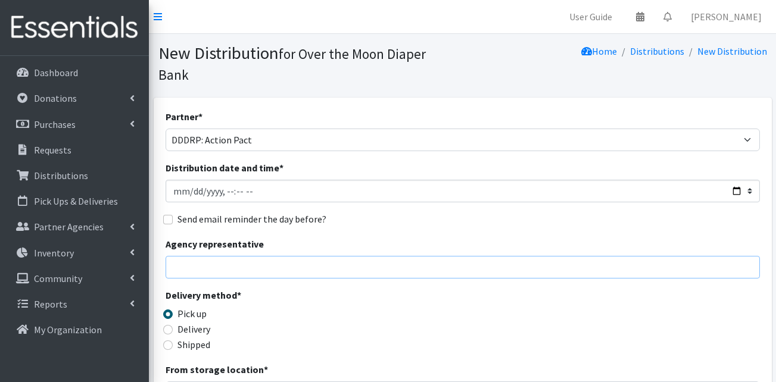
drag, startPoint x: 301, startPoint y: 258, endPoint x: 297, endPoint y: 239, distance: 18.9
click at [301, 258] on div "Partner * AHJ Library System Amerigroup Back To School Event CCC Henderson Ligh…" at bounding box center [463, 381] width 594 height 542
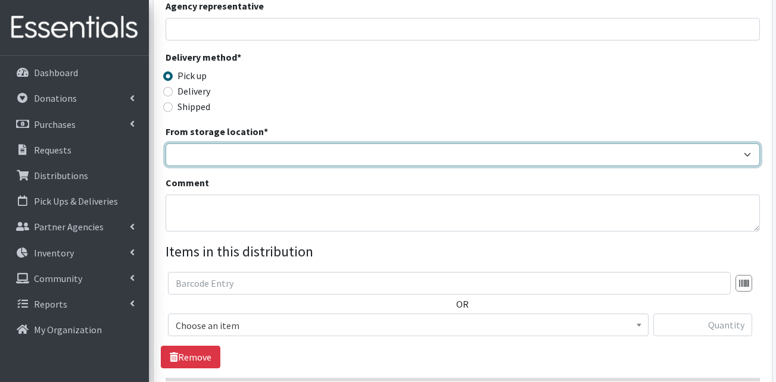
click at [246, 143] on select "OTM Warehouse" at bounding box center [463, 154] width 594 height 23
select select "385"
click at [166, 143] on select "OTM Warehouse" at bounding box center [463, 154] width 594 height 23
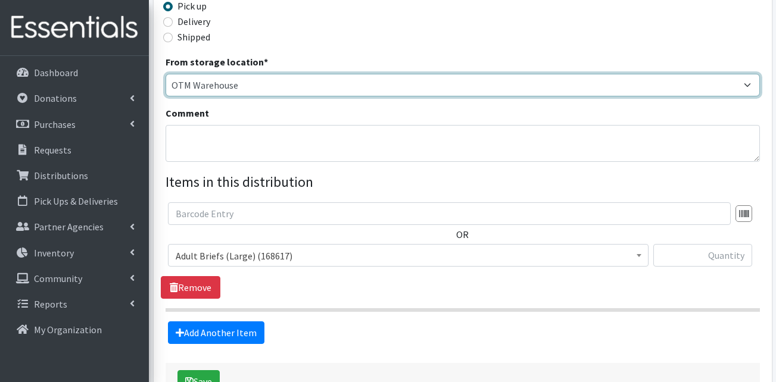
scroll to position [357, 0]
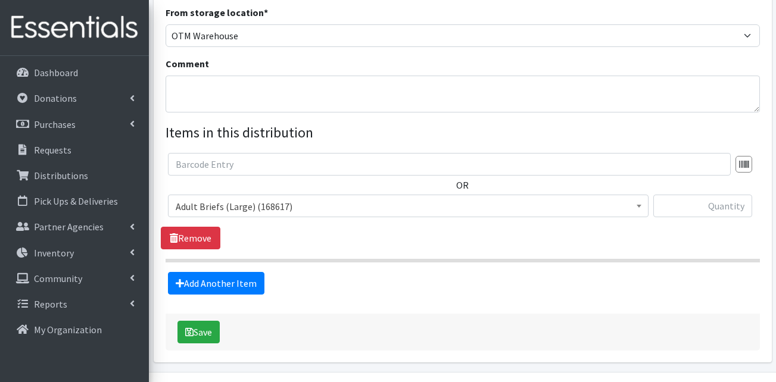
click at [241, 198] on span "Adult Briefs (Large) (168617)" at bounding box center [408, 206] width 465 height 17
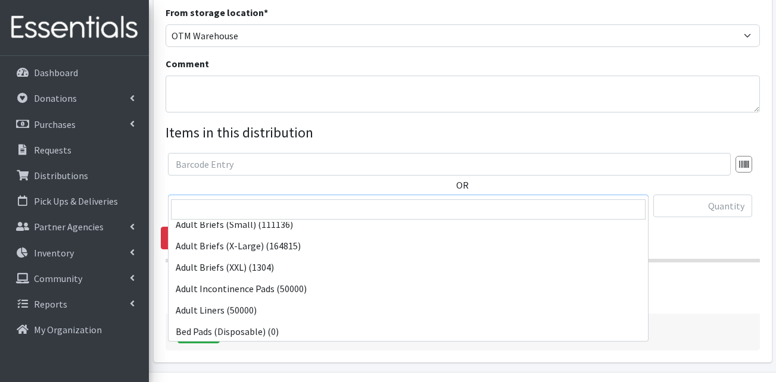
scroll to position [173, 0]
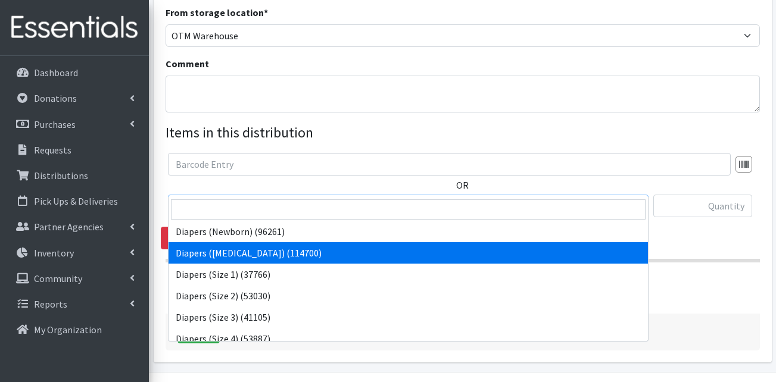
select select "13421"
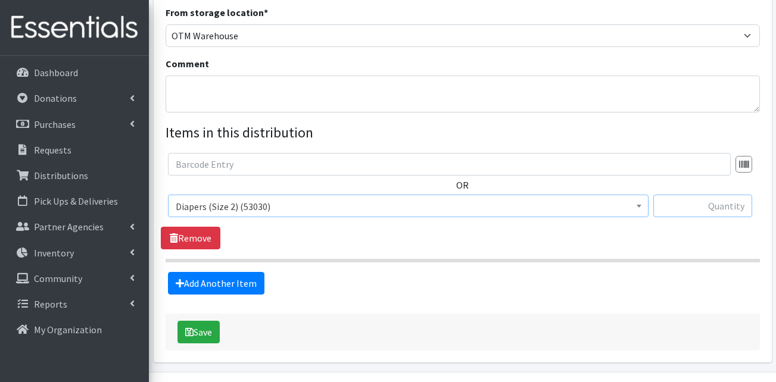
click at [719, 195] on input "text" at bounding box center [702, 206] width 99 height 23
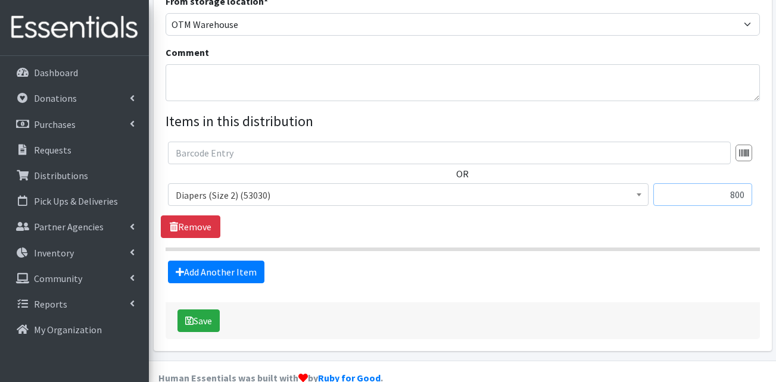
scroll to position [371, 0]
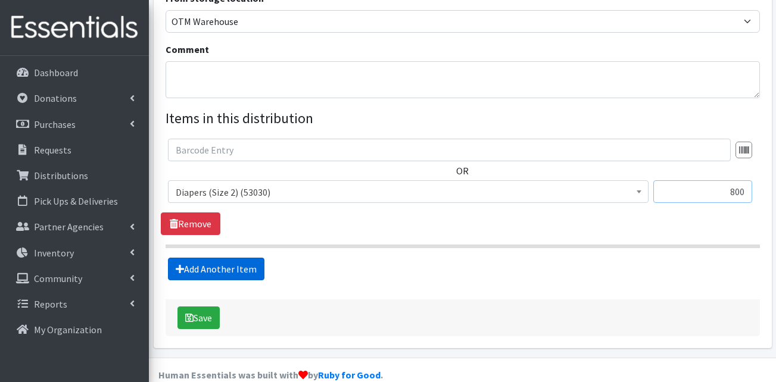
type input "800"
click at [227, 258] on link "Add Another Item" at bounding box center [216, 269] width 96 height 23
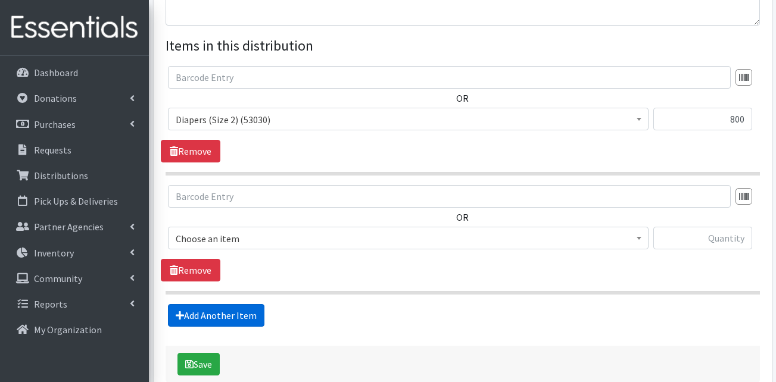
scroll to position [491, 0]
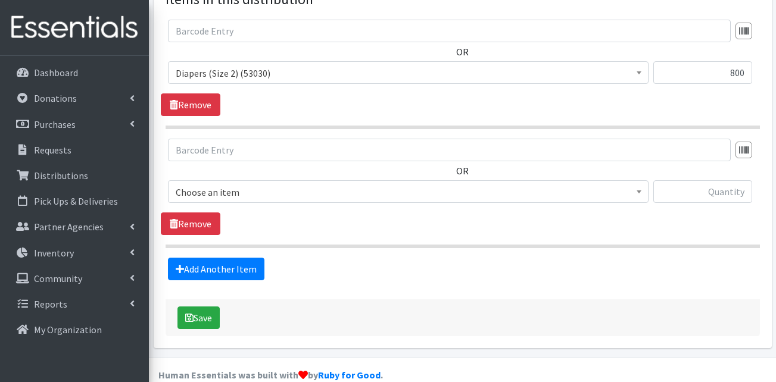
click at [266, 184] on span "Choose an item" at bounding box center [408, 192] width 465 height 17
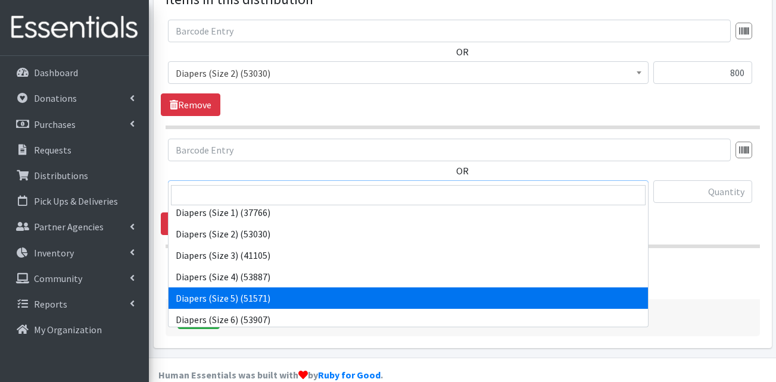
scroll to position [242, 0]
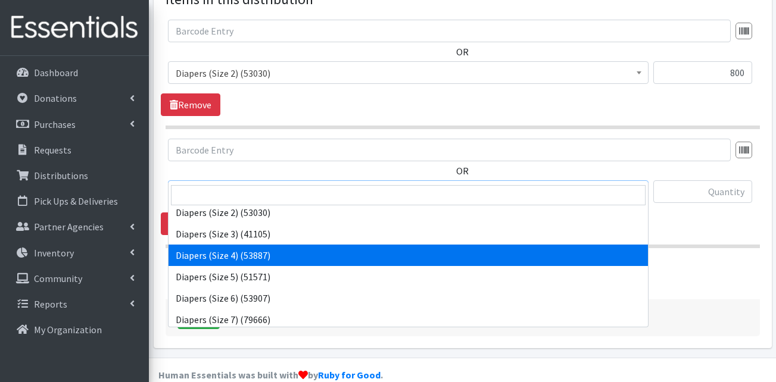
select select "13416"
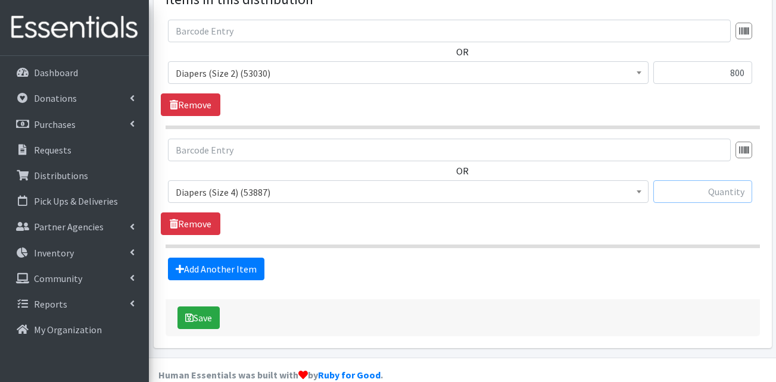
click at [731, 180] on input "text" at bounding box center [702, 191] width 99 height 23
type input "2400"
click at [196, 258] on link "Add Another Item" at bounding box center [216, 269] width 96 height 23
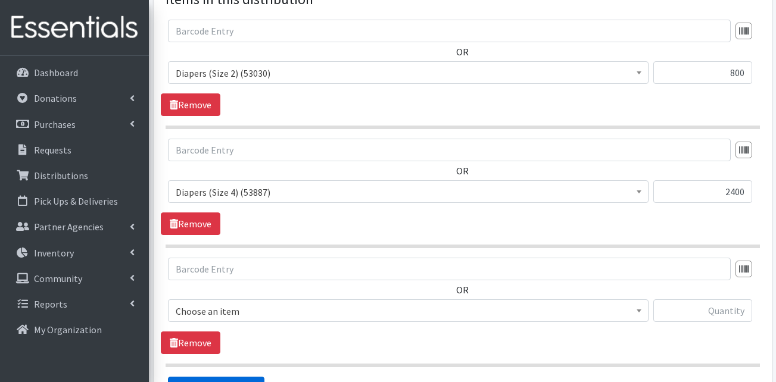
scroll to position [610, 0]
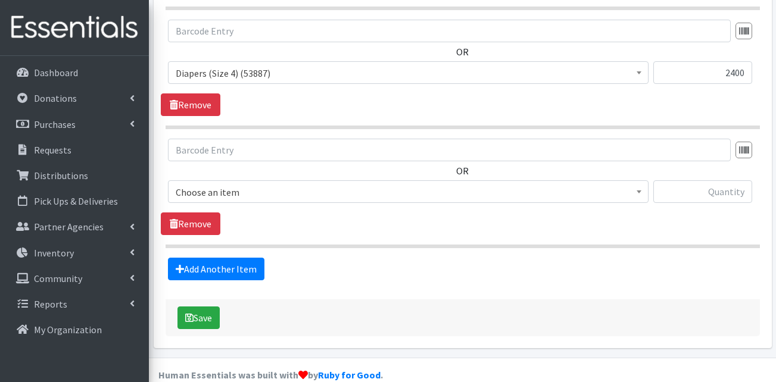
click at [255, 184] on span "Choose an item" at bounding box center [408, 192] width 465 height 17
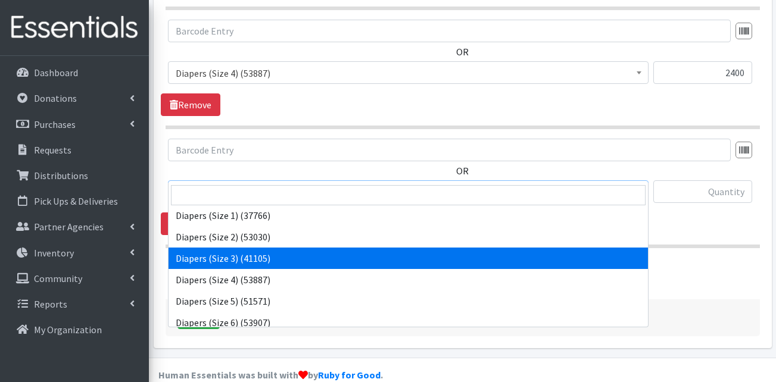
scroll to position [238, 0]
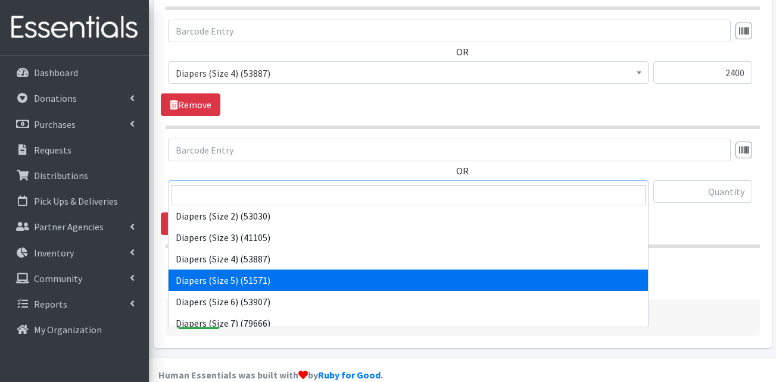
select select "13389"
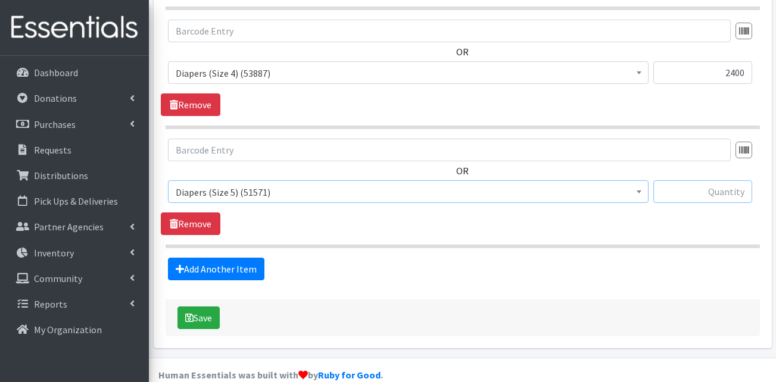
click at [717, 180] on input "text" at bounding box center [702, 191] width 99 height 23
type input "1600"
click at [217, 258] on link "Add Another Item" at bounding box center [216, 269] width 96 height 23
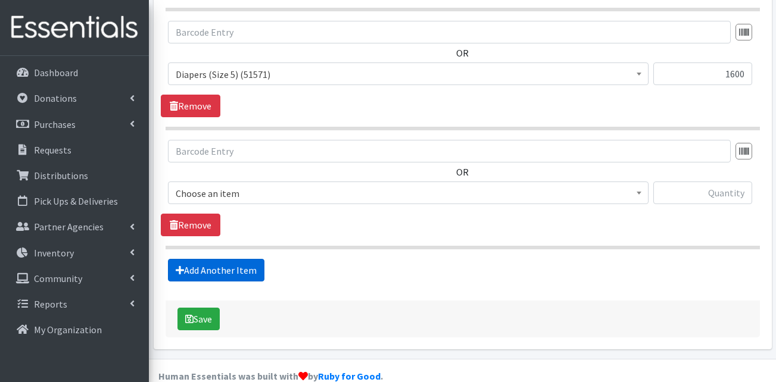
scroll to position [729, 0]
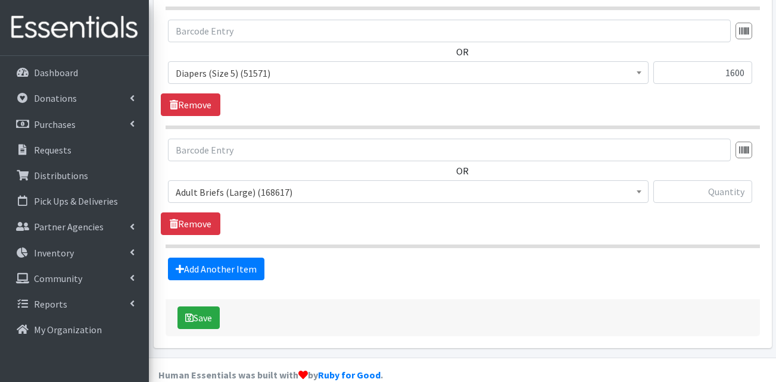
click at [278, 180] on span "Adult Briefs (Large) (168617)" at bounding box center [408, 191] width 480 height 23
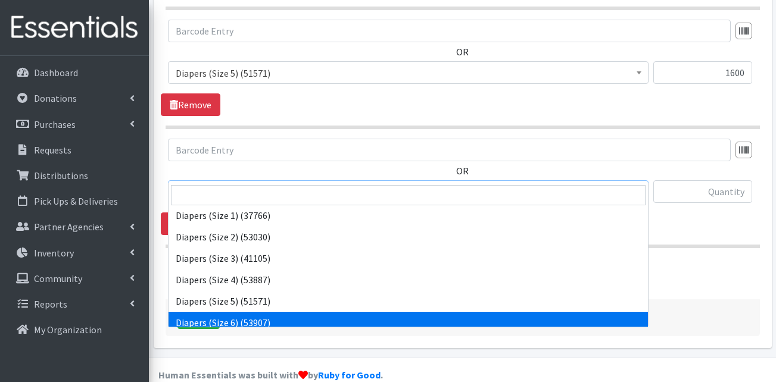
scroll to position [238, 0]
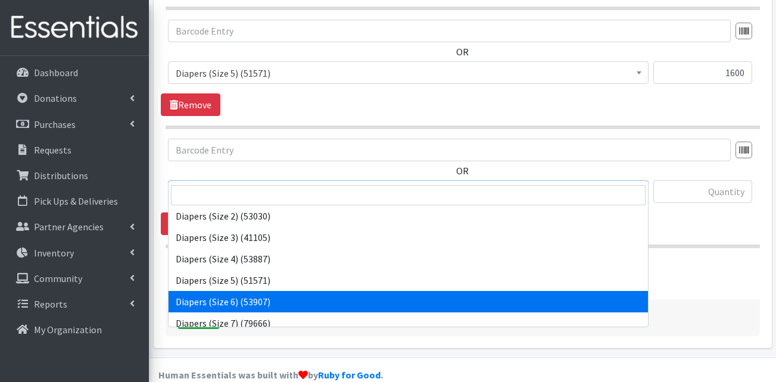
select select "13390"
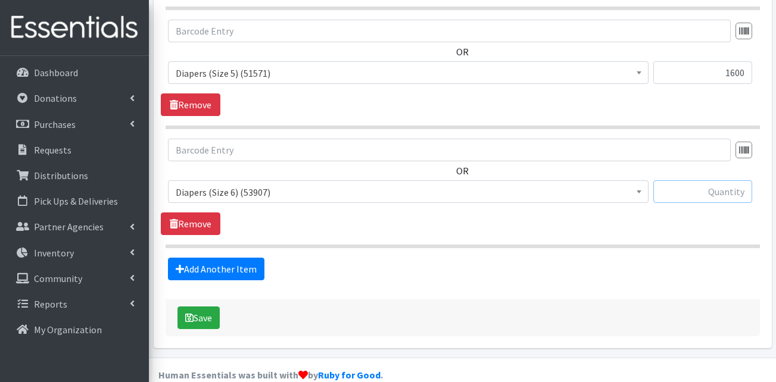
click at [707, 180] on input "text" at bounding box center [702, 191] width 99 height 23
type input "1200"
click at [220, 258] on link "Add Another Item" at bounding box center [216, 269] width 96 height 23
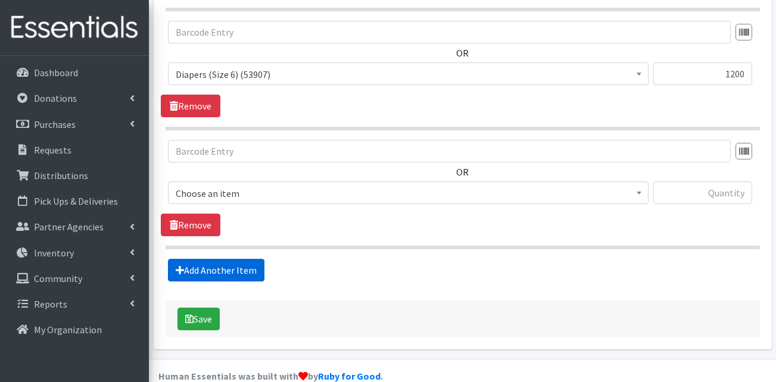
scroll to position [848, 0]
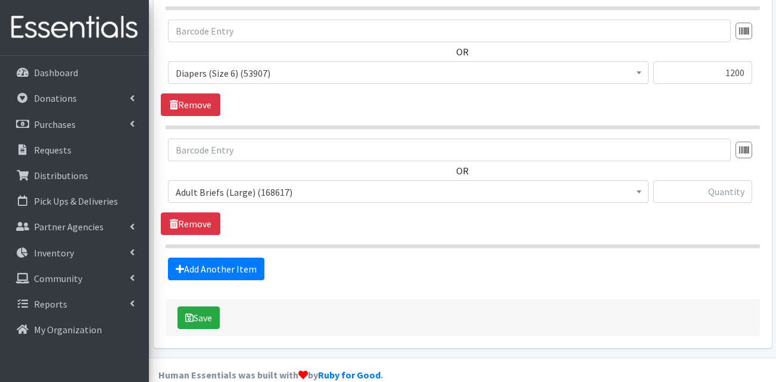
click at [258, 184] on span "Adult Briefs (Large) (168617)" at bounding box center [408, 192] width 465 height 17
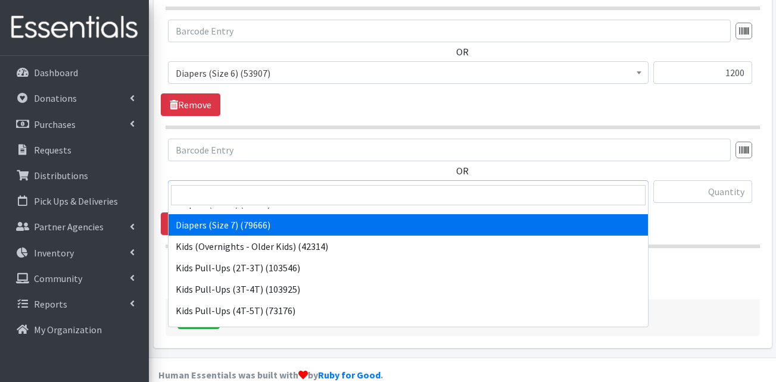
scroll to position [357, 0]
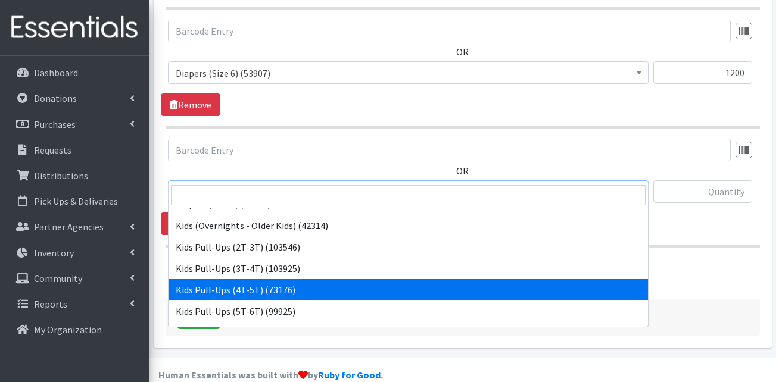
select select "13424"
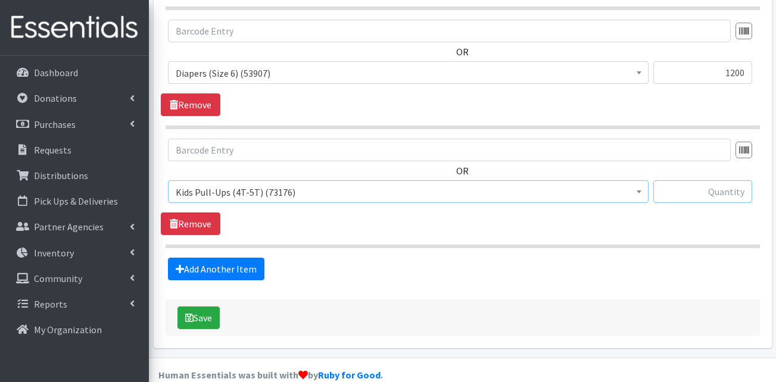
click at [709, 180] on input "text" at bounding box center [702, 191] width 99 height 23
type input "400"
click at [205, 258] on link "Add Another Item" at bounding box center [216, 269] width 96 height 23
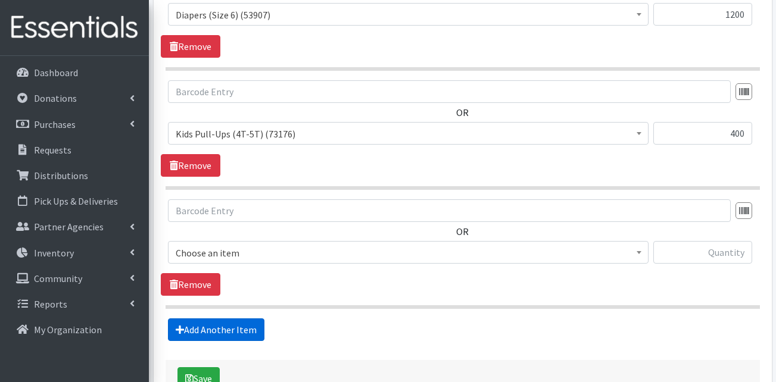
scroll to position [967, 0]
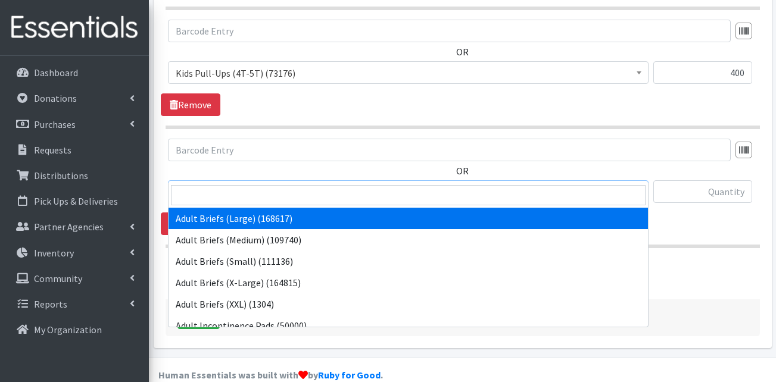
click at [254, 184] on span "Adult Briefs (Large) (168617)" at bounding box center [408, 192] width 465 height 17
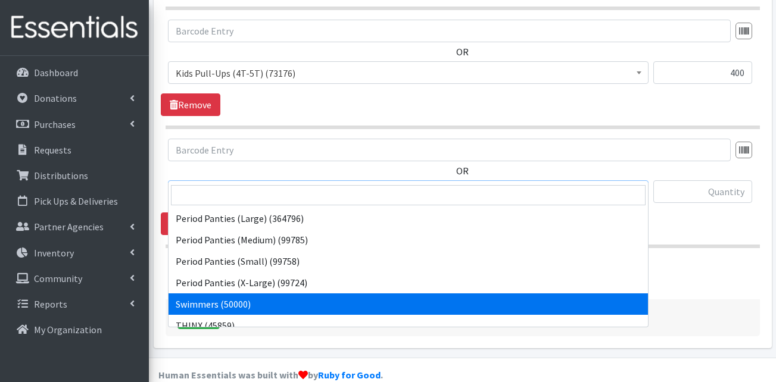
scroll to position [588, 0]
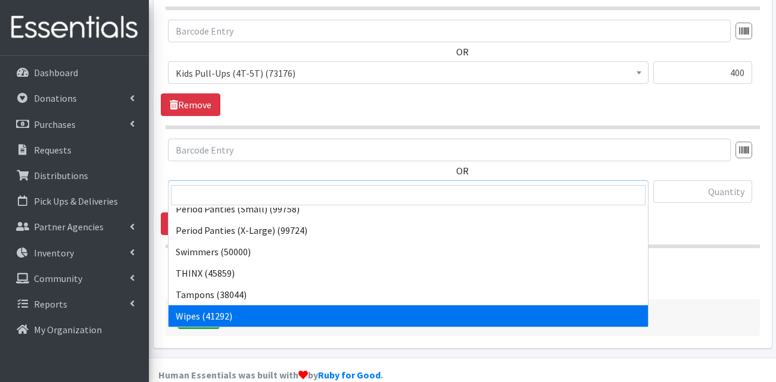
select select "13405"
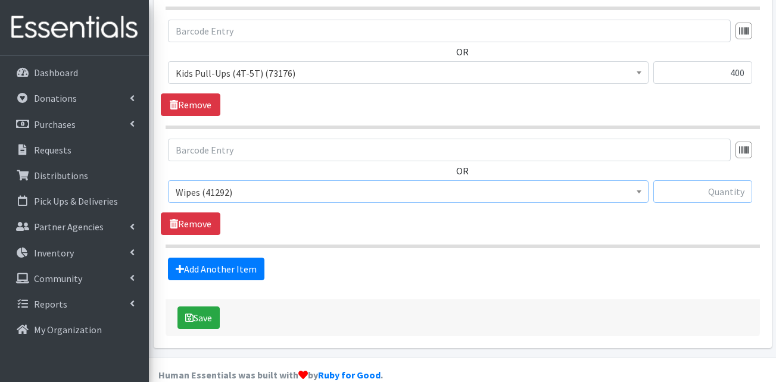
click at [730, 180] on input "text" at bounding box center [702, 191] width 99 height 23
type input "128"
click at [204, 307] on button "Save" at bounding box center [198, 318] width 42 height 23
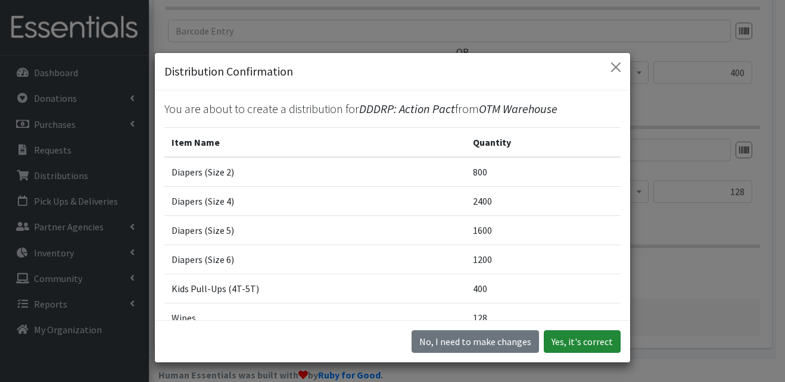
click at [575, 345] on button "Yes, it's correct" at bounding box center [582, 341] width 77 height 23
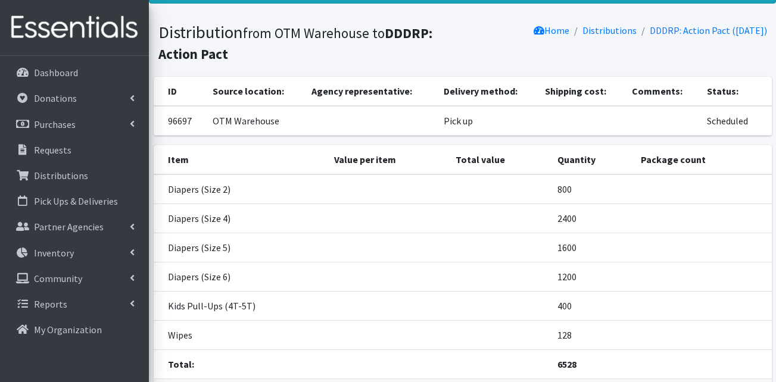
scroll to position [148, 0]
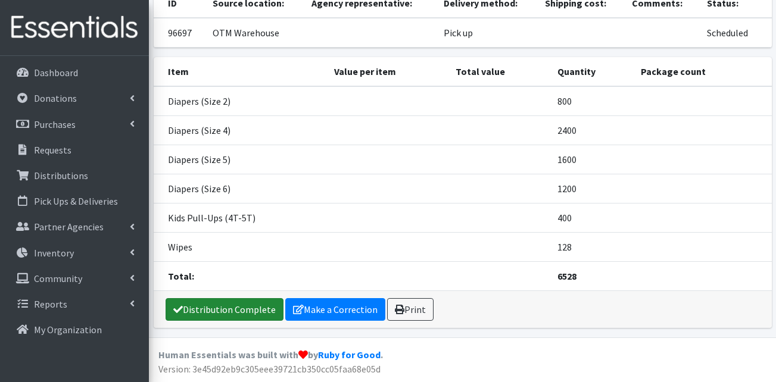
click at [218, 303] on link "Distribution Complete" at bounding box center [225, 309] width 118 height 23
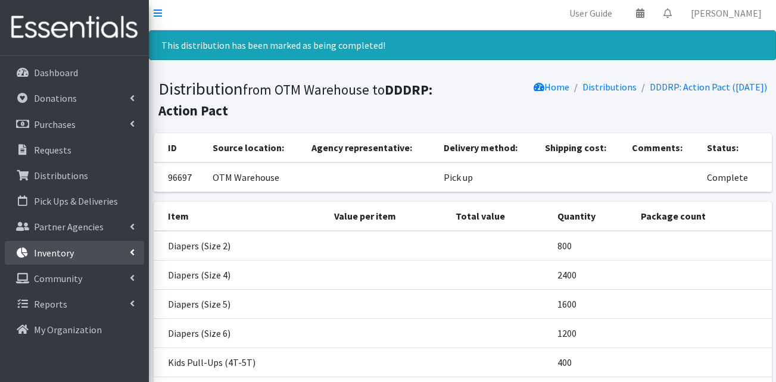
scroll to position [0, 0]
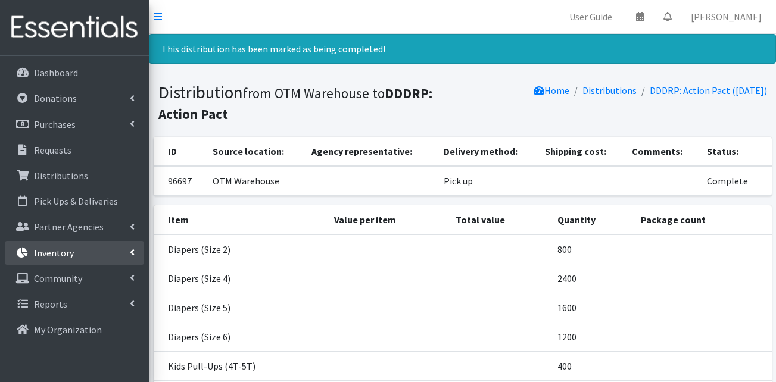
click at [104, 255] on link "Inventory" at bounding box center [74, 253] width 139 height 24
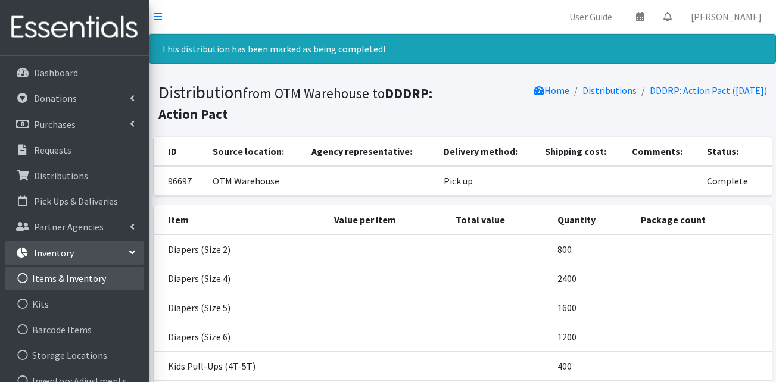
click at [89, 279] on link "Items & Inventory" at bounding box center [74, 279] width 139 height 24
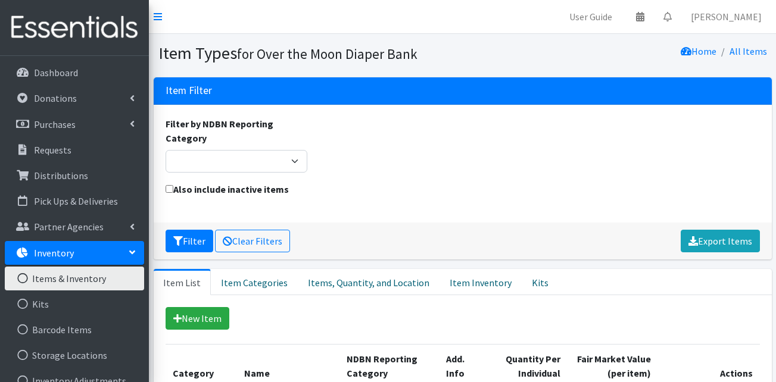
scroll to position [238, 0]
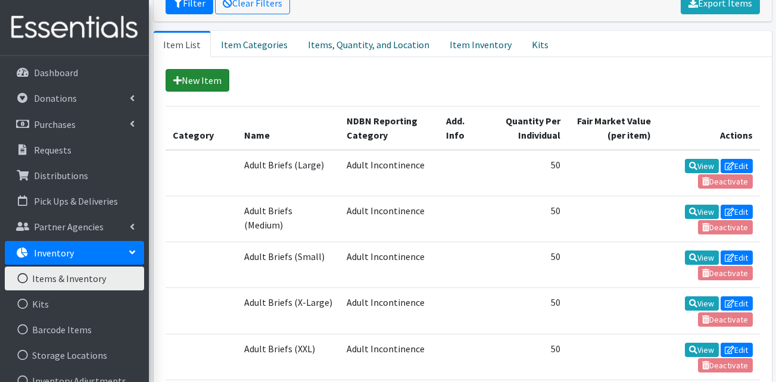
click at [210, 80] on link "New Item" at bounding box center [198, 80] width 64 height 23
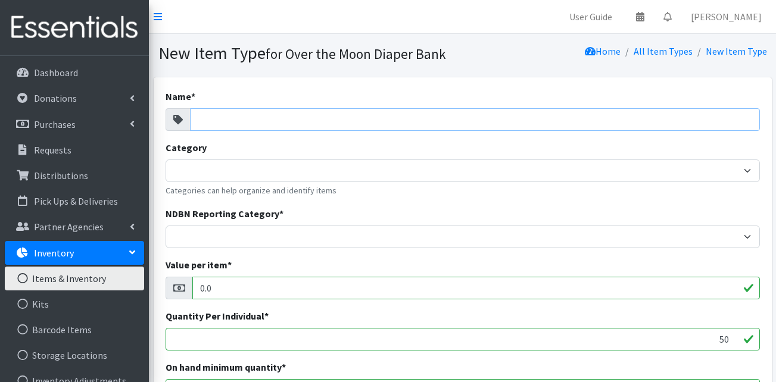
click at [265, 118] on input "Name *" at bounding box center [475, 119] width 570 height 23
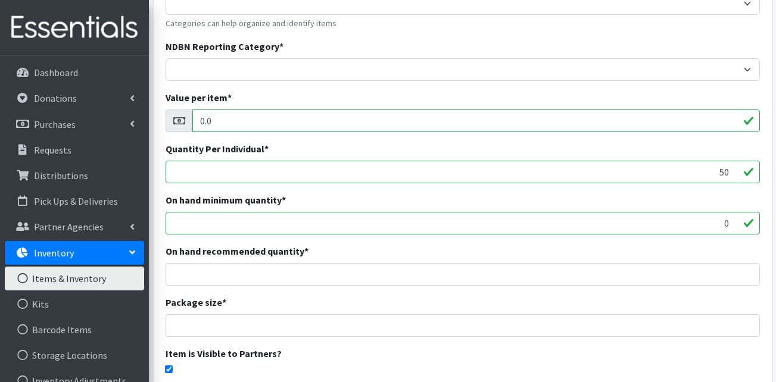
scroll to position [179, 0]
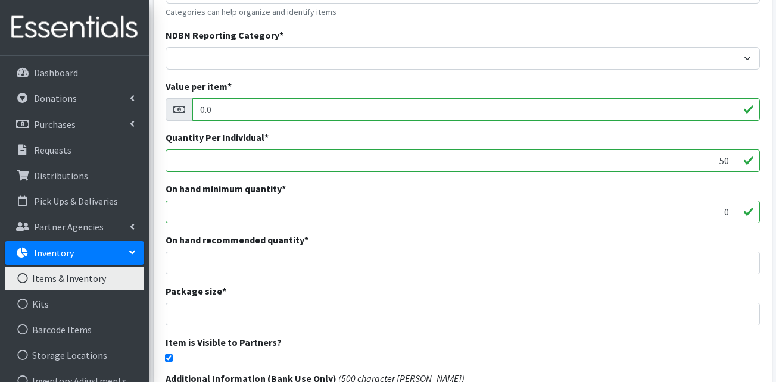
type input "Diaper Cream"
drag, startPoint x: 711, startPoint y: 170, endPoint x: 745, endPoint y: 167, distance: 34.7
click at [745, 167] on input "50" at bounding box center [463, 160] width 594 height 23
type input "1"
drag, startPoint x: 686, startPoint y: 205, endPoint x: 695, endPoint y: 208, distance: 10.0
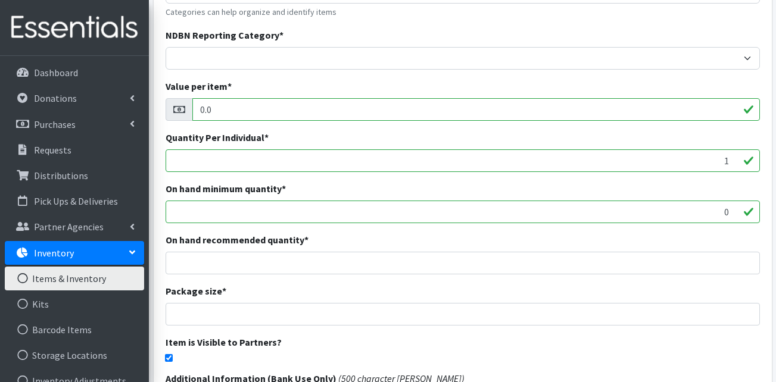
click at [689, 205] on input "0" at bounding box center [463, 212] width 594 height 23
drag, startPoint x: 695, startPoint y: 208, endPoint x: 735, endPoint y: 208, distance: 39.9
click at [735, 208] on input "0" at bounding box center [463, 212] width 594 height 23
type input "100000"
click at [706, 233] on div "On hand recommended quantity *" at bounding box center [463, 254] width 594 height 42
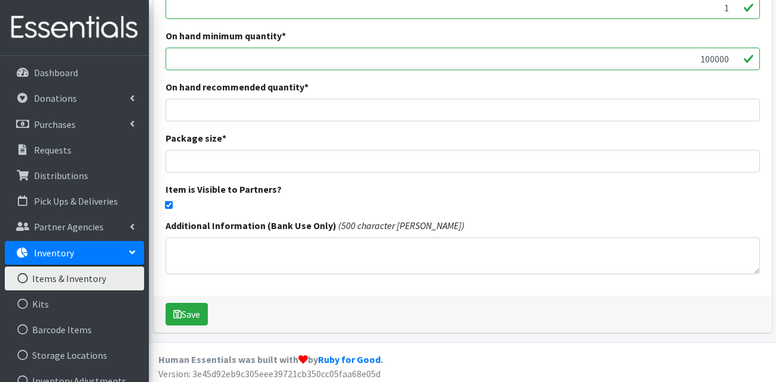
scroll to position [336, 0]
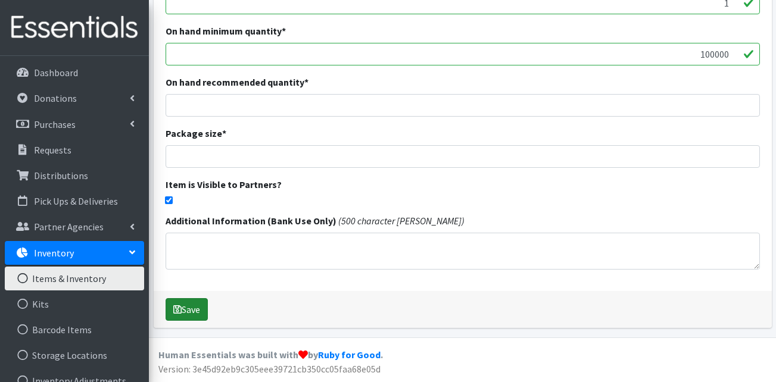
click at [180, 307] on icon "submit" at bounding box center [177, 310] width 8 height 10
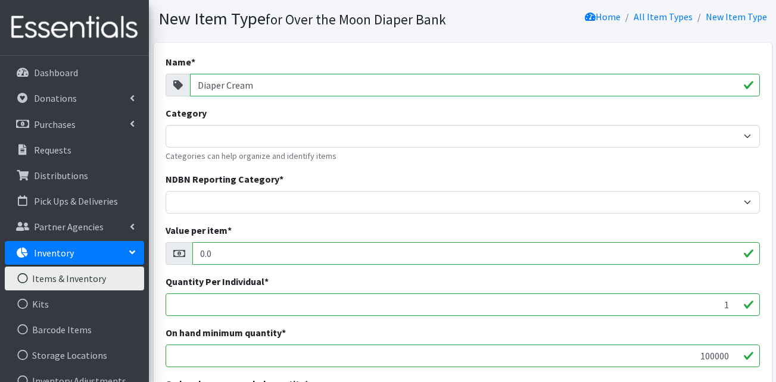
scroll to position [119, 0]
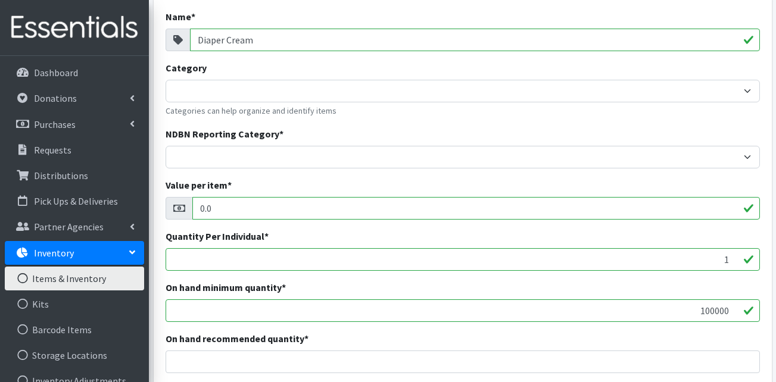
click at [323, 207] on input "0.0" at bounding box center [475, 208] width 567 height 23
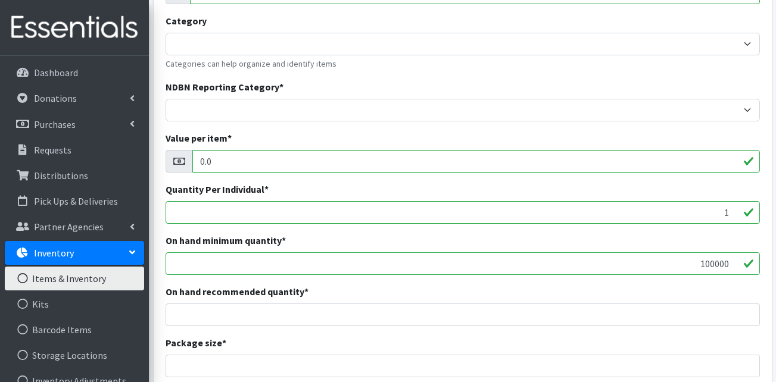
scroll to position [238, 0]
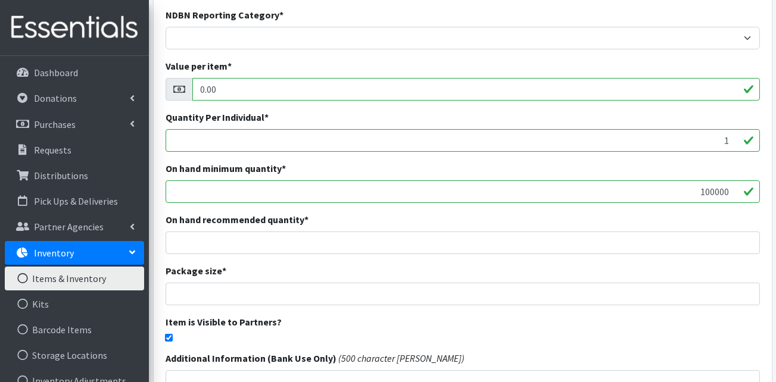
click at [211, 85] on input "0.00" at bounding box center [475, 89] width 567 height 23
click at [214, 90] on input "0.000" at bounding box center [475, 89] width 567 height 23
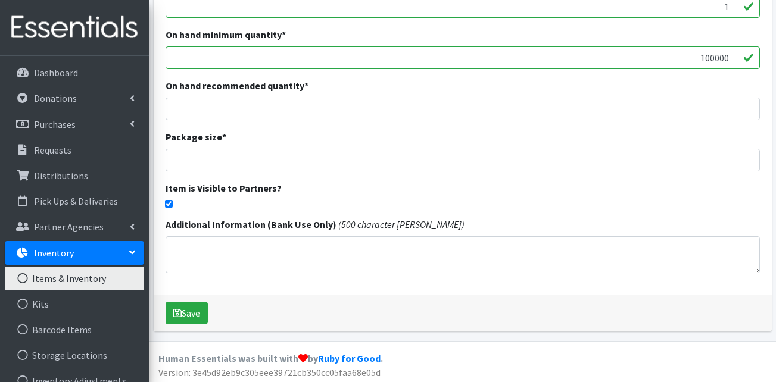
scroll to position [376, 0]
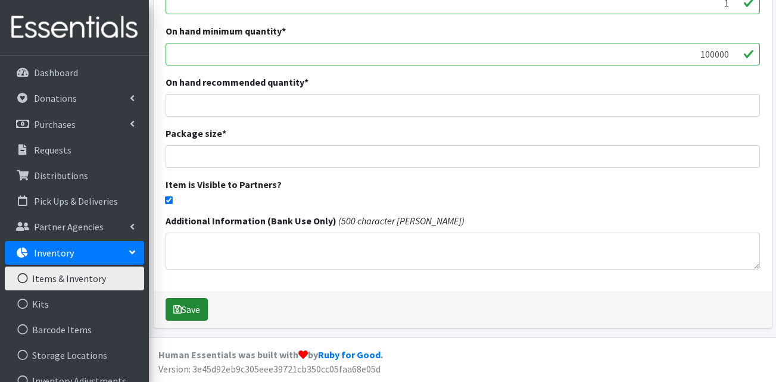
type input "0.00"
click at [198, 304] on button "Save" at bounding box center [187, 309] width 42 height 23
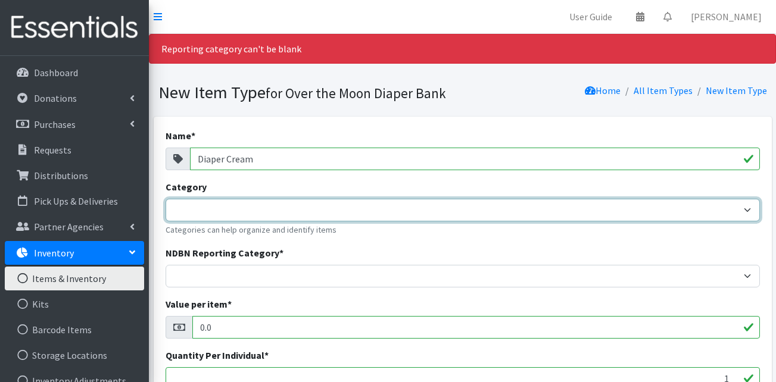
click at [329, 199] on select "Adult Diapers - Children" at bounding box center [463, 210] width 594 height 23
click at [166, 199] on select "Adult Diapers - Children" at bounding box center [463, 210] width 594 height 23
click at [258, 220] on select "Adult Diapers - Children" at bounding box center [463, 210] width 594 height 23
select select "292"
click at [166, 199] on select "Adult Diapers - Children" at bounding box center [463, 210] width 594 height 23
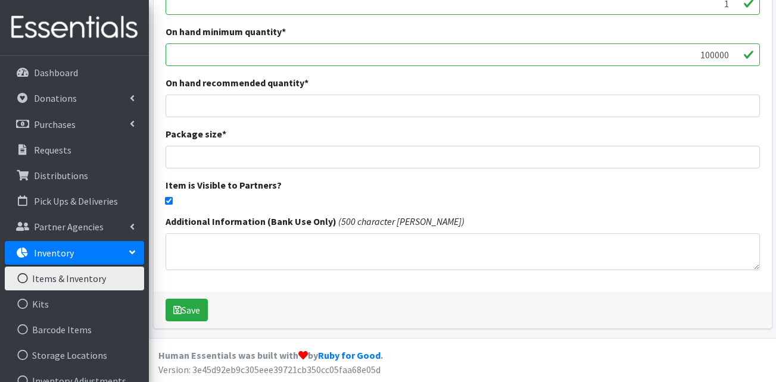
scroll to position [376, 0]
click at [187, 312] on button "Save" at bounding box center [187, 309] width 42 height 23
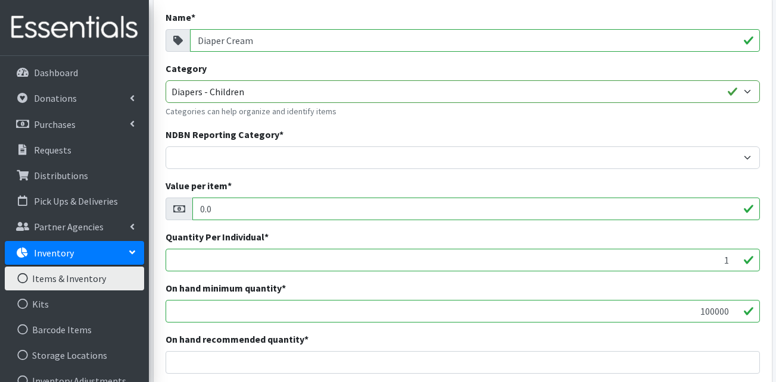
scroll to position [119, 0]
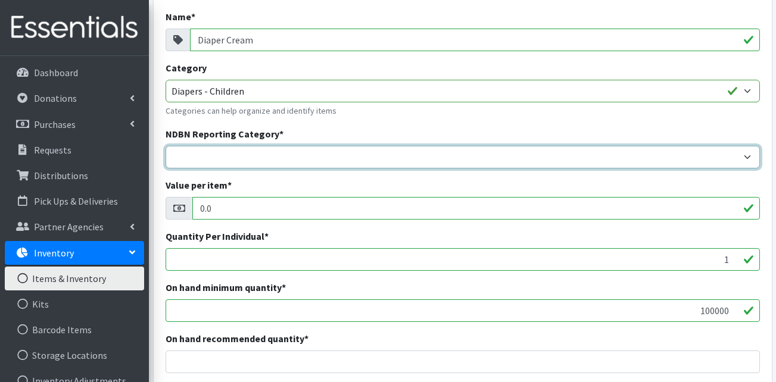
click at [354, 151] on select "Adult Incontinence Cloth Diapers Disposable Diapers Pads Period Liners Period O…" at bounding box center [463, 157] width 594 height 23
select select "other_categories"
click at [166, 146] on select "Adult Incontinence Cloth Diapers Disposable Diapers Pads Period Liners Period O…" at bounding box center [463, 157] width 594 height 23
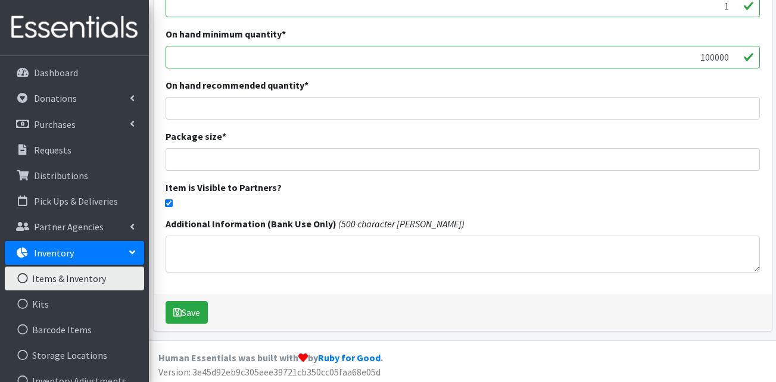
scroll to position [376, 0]
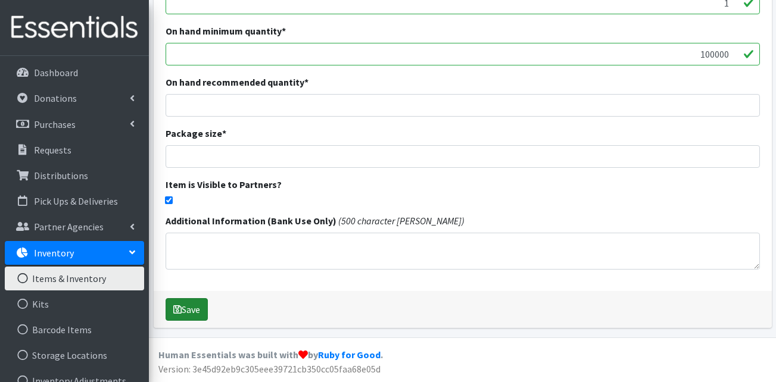
click at [200, 311] on button "Save" at bounding box center [187, 309] width 42 height 23
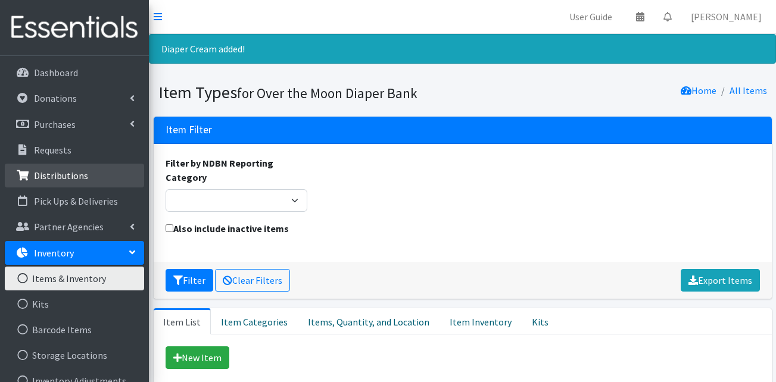
click at [79, 177] on p "Distributions" at bounding box center [61, 176] width 54 height 12
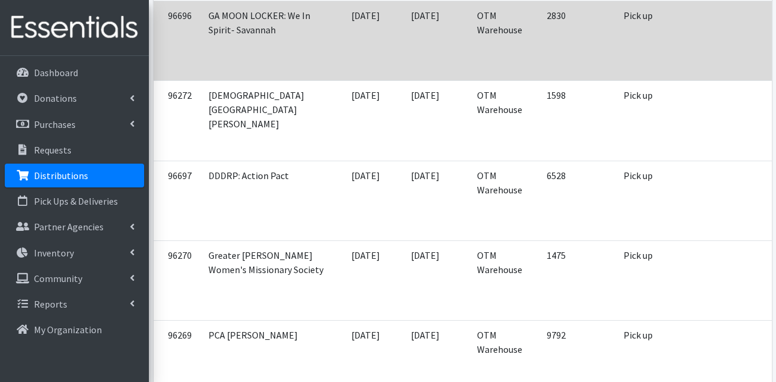
scroll to position [655, 0]
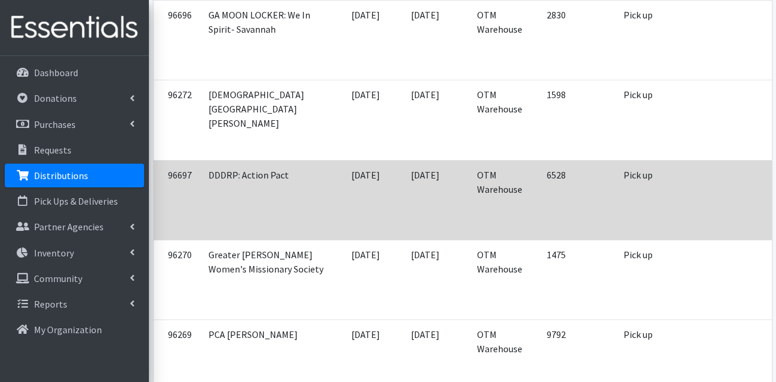
click at [717, 201] on td at bounding box center [772, 200] width 110 height 80
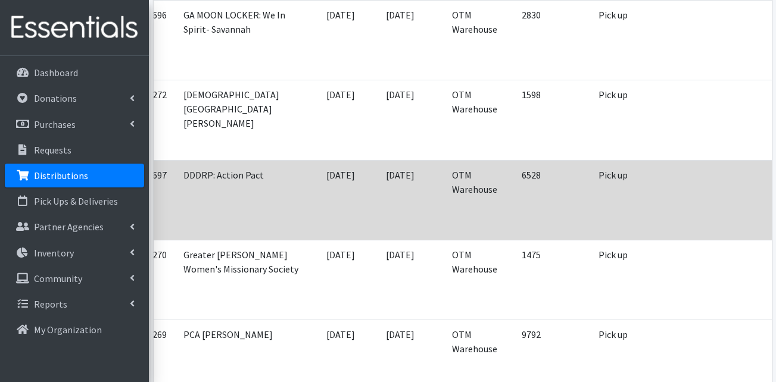
scroll to position [0, 43]
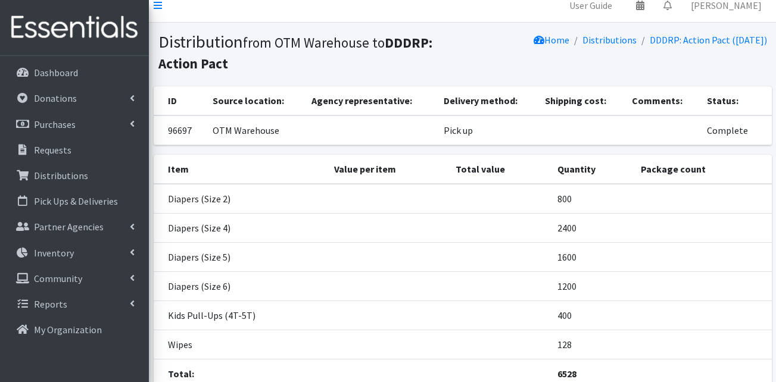
scroll to position [109, 0]
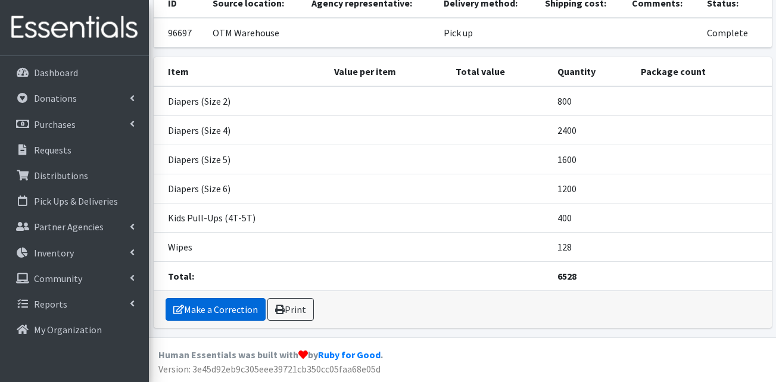
click at [204, 306] on link "Make a Correction" at bounding box center [216, 309] width 100 height 23
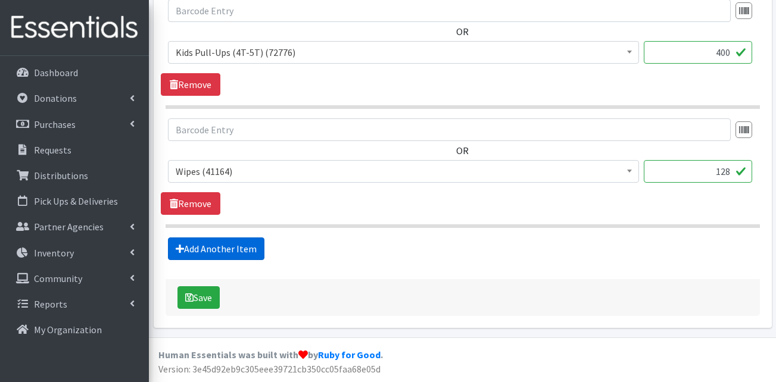
click at [226, 255] on link "Add Another Item" at bounding box center [216, 249] width 96 height 23
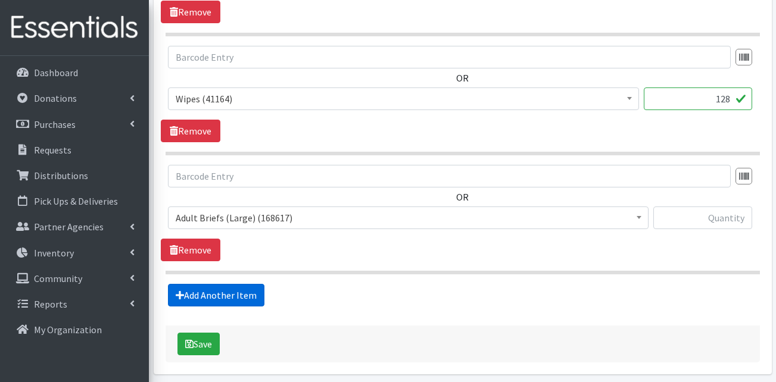
scroll to position [1139, 0]
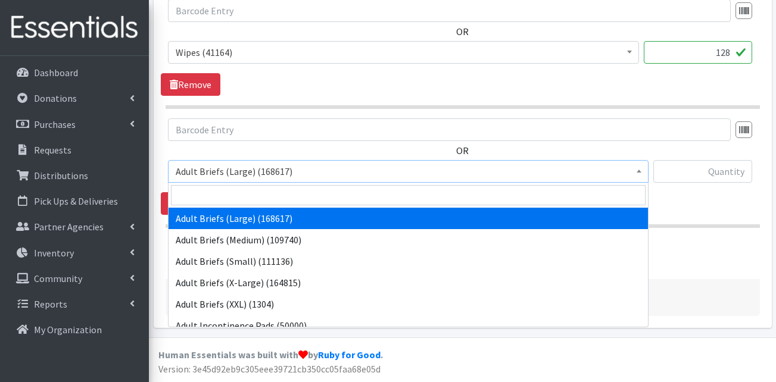
click at [239, 167] on span "Adult Briefs (Large) (168617)" at bounding box center [408, 171] width 465 height 17
click at [232, 191] on input "search" at bounding box center [408, 195] width 474 height 20
type input "dia"
select select "15587"
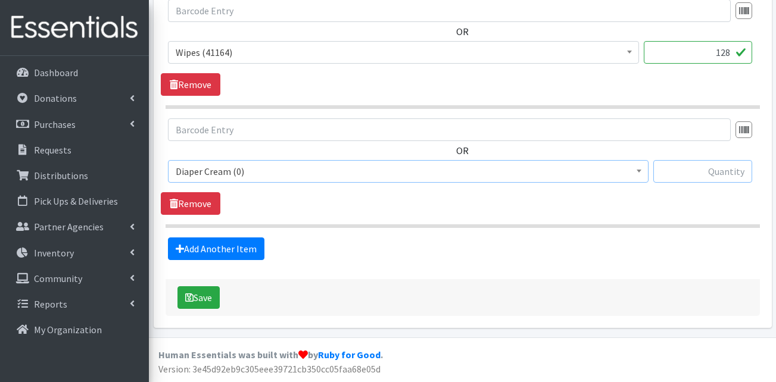
click at [691, 171] on input "text" at bounding box center [702, 171] width 99 height 23
type input "52"
click at [192, 295] on icon "submit" at bounding box center [189, 298] width 8 height 10
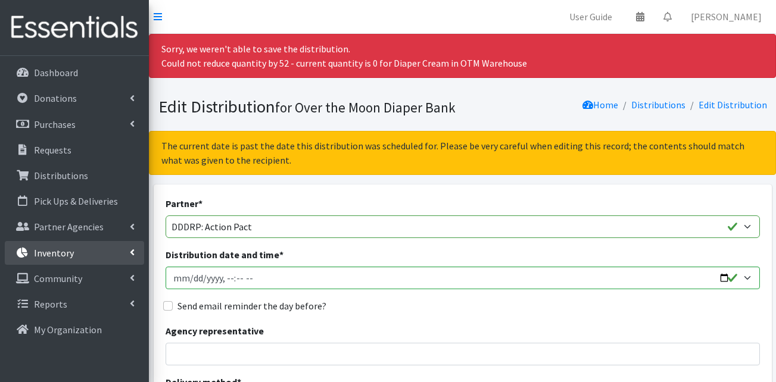
click at [120, 244] on link "Inventory" at bounding box center [74, 253] width 139 height 24
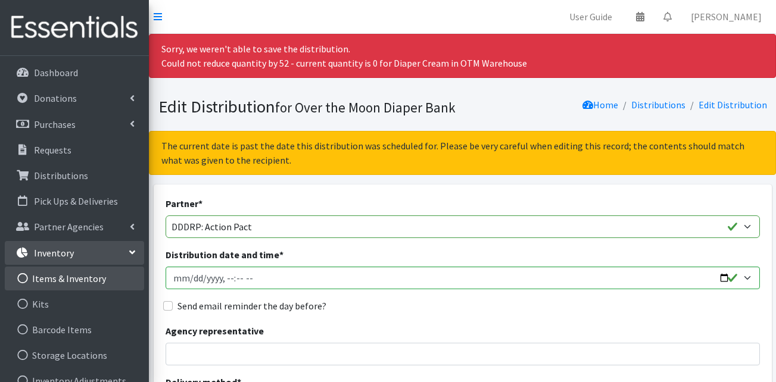
click at [76, 282] on link "Items & Inventory" at bounding box center [74, 279] width 139 height 24
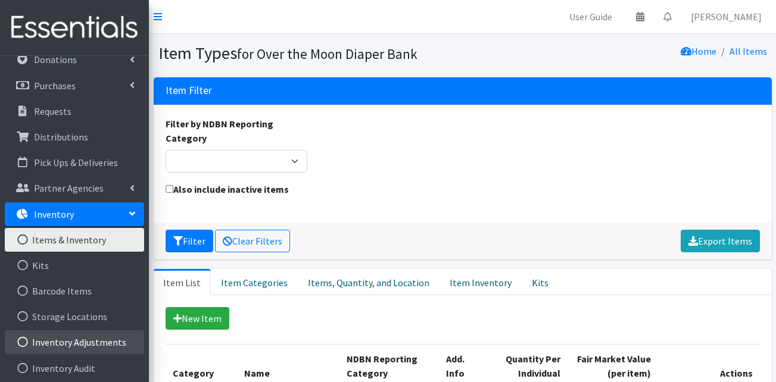
scroll to position [60, 0]
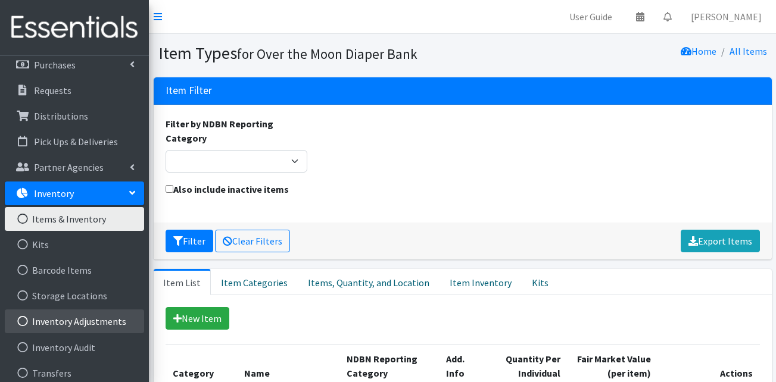
click at [89, 327] on link "Inventory Adjustments" at bounding box center [74, 322] width 139 height 24
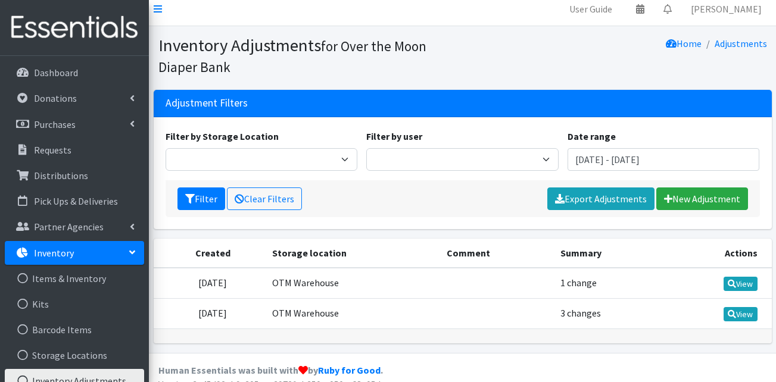
scroll to position [23, 0]
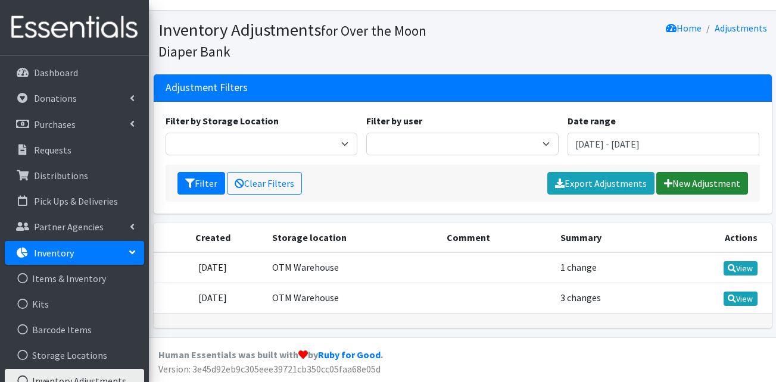
click at [711, 180] on link "New Adjustment" at bounding box center [702, 183] width 92 height 23
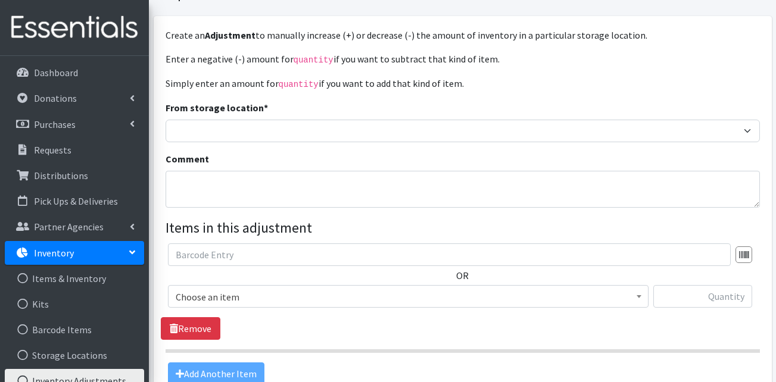
scroll to position [179, 0]
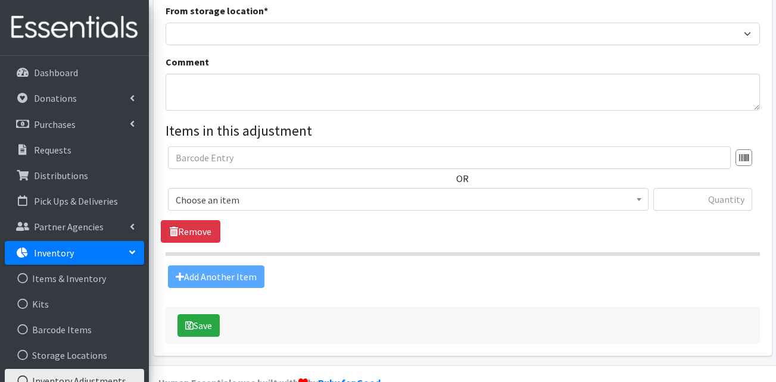
click at [407, 188] on div "OR Choose an item Adult Briefs (Large) Adult Briefs (Medium) Adult Briefs (Smal…" at bounding box center [462, 183] width 603 height 74
click at [398, 197] on span "Choose an item" at bounding box center [408, 200] width 465 height 17
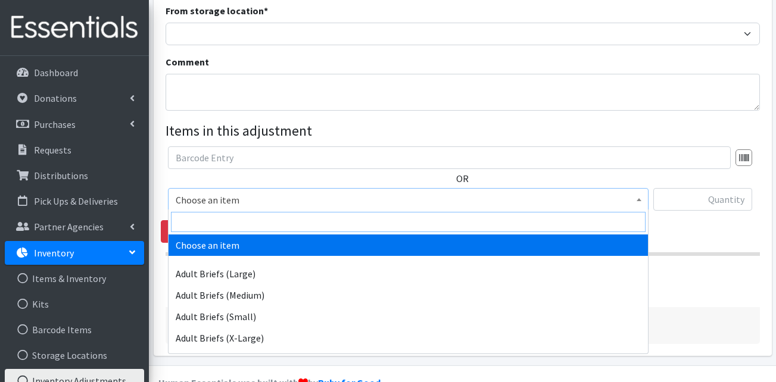
click at [328, 222] on input "search" at bounding box center [408, 222] width 474 height 20
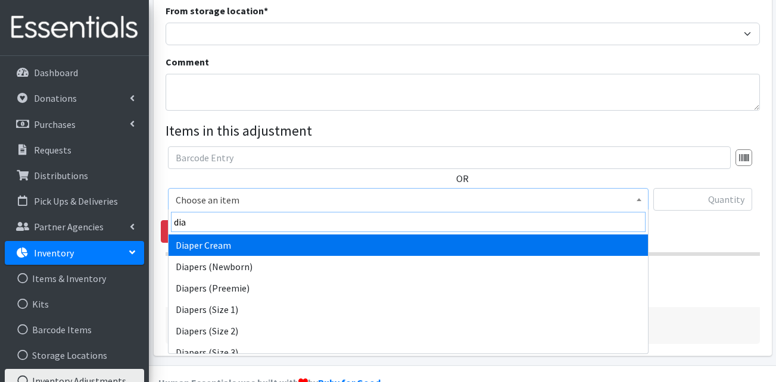
type input "dia"
select select "15587"
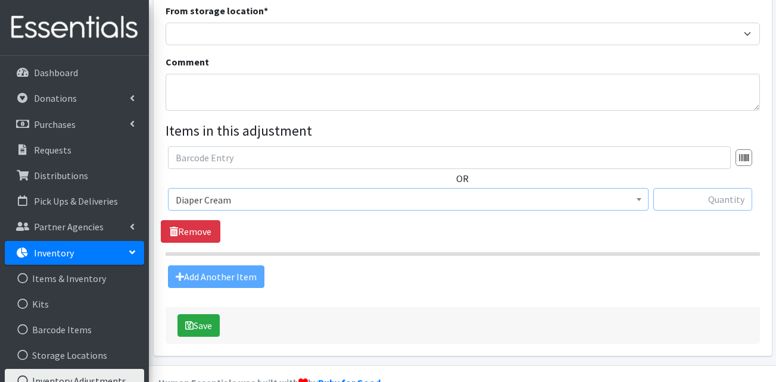
click at [702, 188] on input "text" at bounding box center [702, 199] width 99 height 23
type input "100000"
click at [211, 322] on button "Save" at bounding box center [198, 325] width 42 height 23
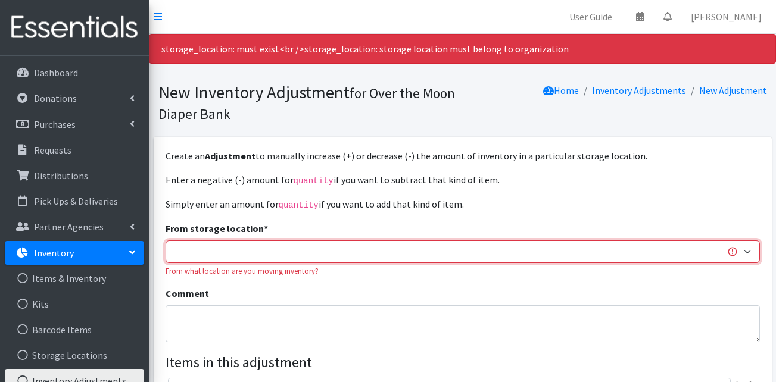
click at [254, 256] on select "OTM Warehouse Website Donation Event Donation" at bounding box center [463, 252] width 594 height 23
select select "385"
click at [166, 241] on select "OTM Warehouse Website Donation Event Donation" at bounding box center [463, 252] width 594 height 23
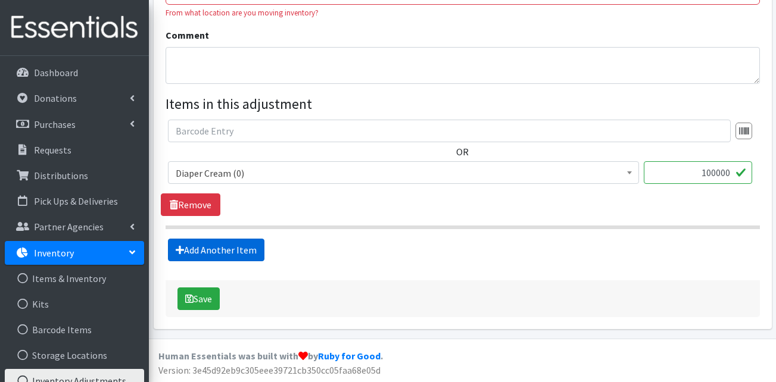
click at [220, 254] on link "Add Another Item" at bounding box center [216, 250] width 96 height 23
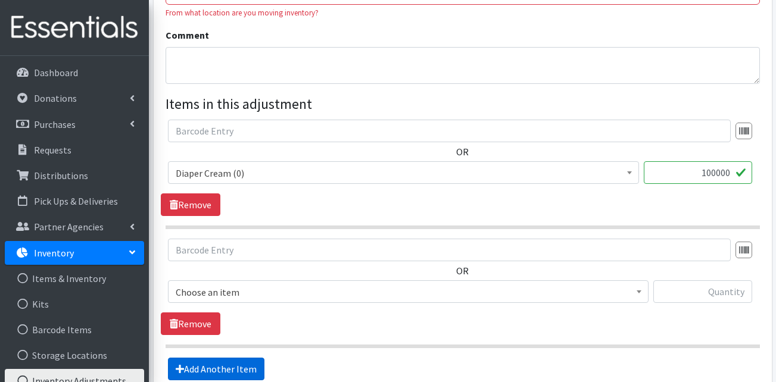
scroll to position [377, 0]
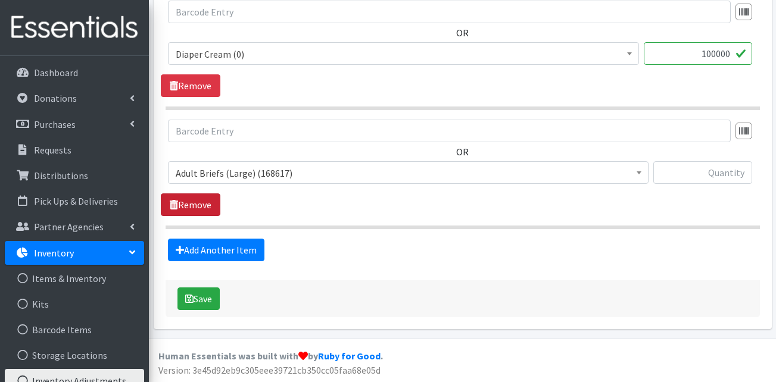
click at [194, 207] on link "Remove" at bounding box center [191, 204] width 60 height 23
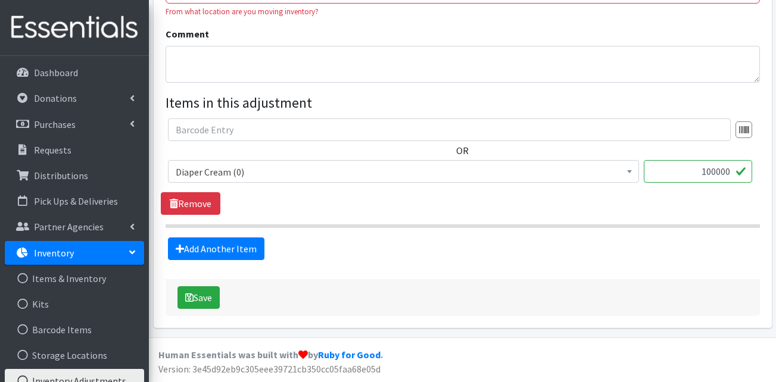
scroll to position [258, 0]
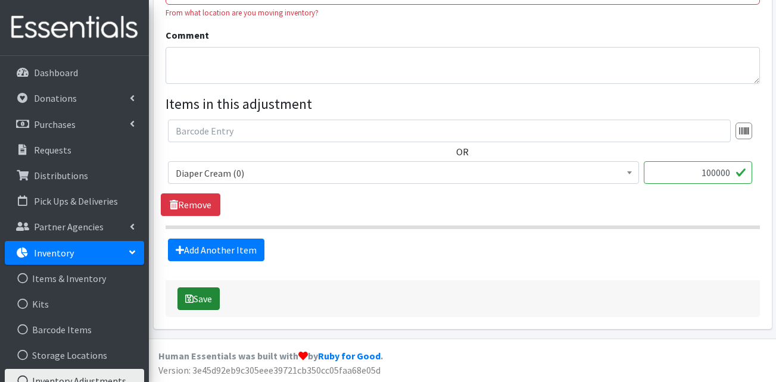
click at [200, 300] on button "Save" at bounding box center [198, 299] width 42 height 23
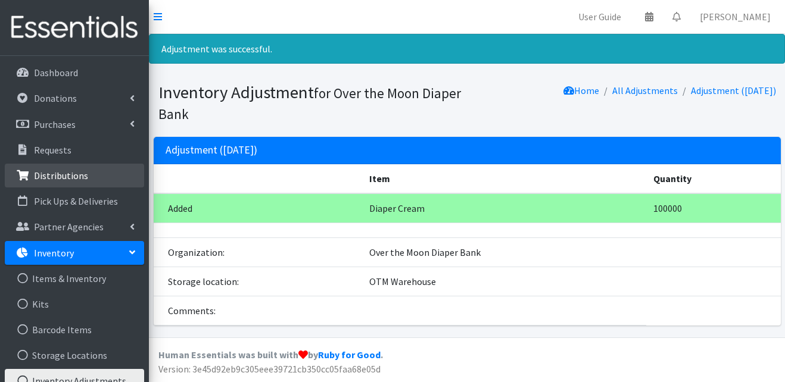
click at [78, 172] on p "Distributions" at bounding box center [61, 176] width 54 height 12
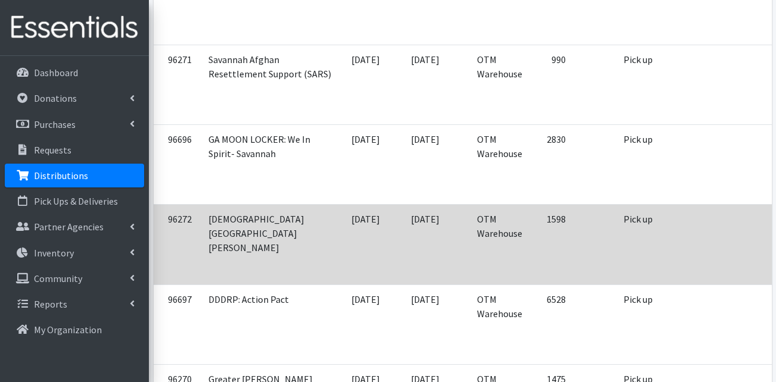
scroll to position [595, 0]
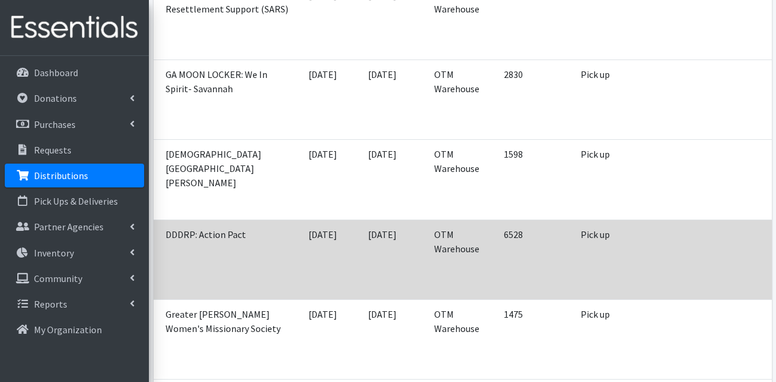
scroll to position [0, 43]
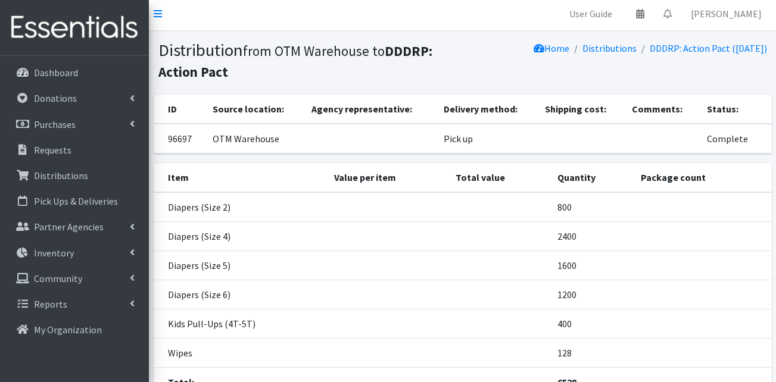
scroll to position [109, 0]
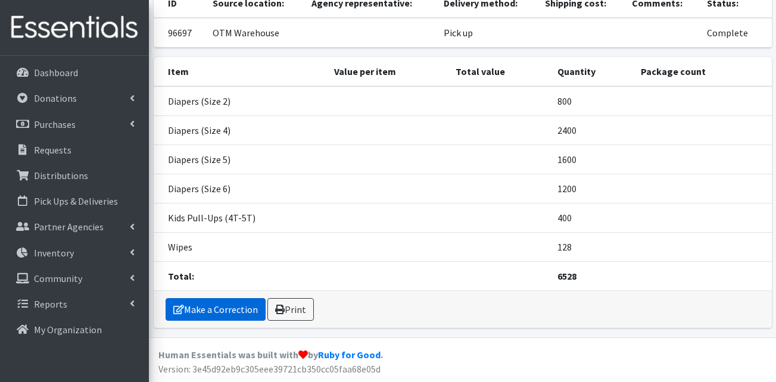
click at [235, 313] on link "Make a Correction" at bounding box center [216, 309] width 100 height 23
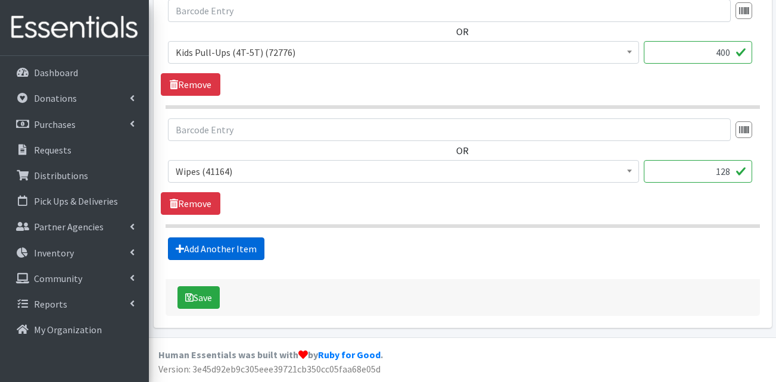
click at [177, 254] on link "Add Another Item" at bounding box center [216, 249] width 96 height 23
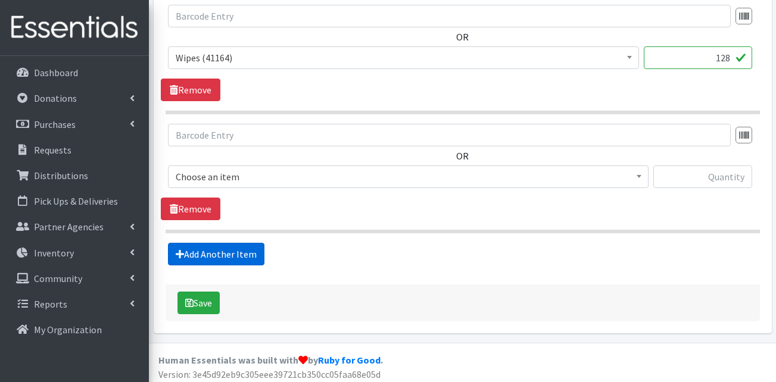
scroll to position [1139, 0]
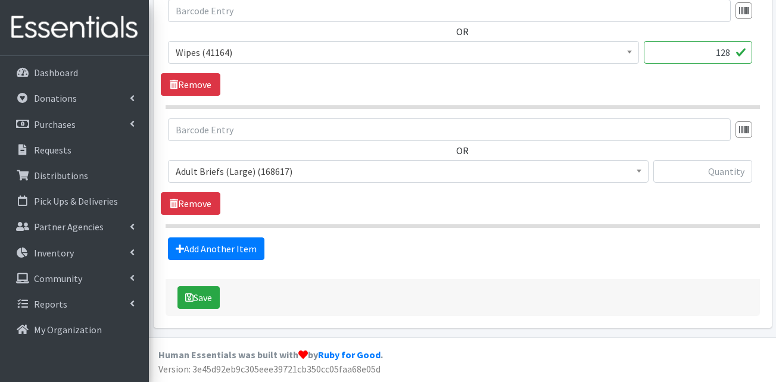
click at [236, 173] on span "Adult Briefs (Large) (168617)" at bounding box center [408, 171] width 465 height 17
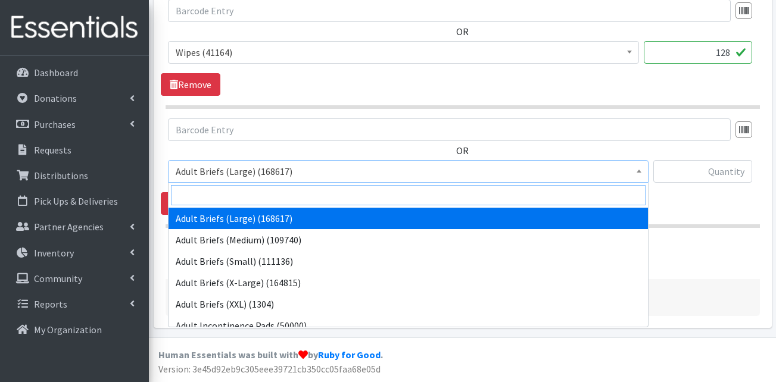
click at [231, 191] on input "search" at bounding box center [408, 195] width 474 height 20
type input "dia"
select select "15587"
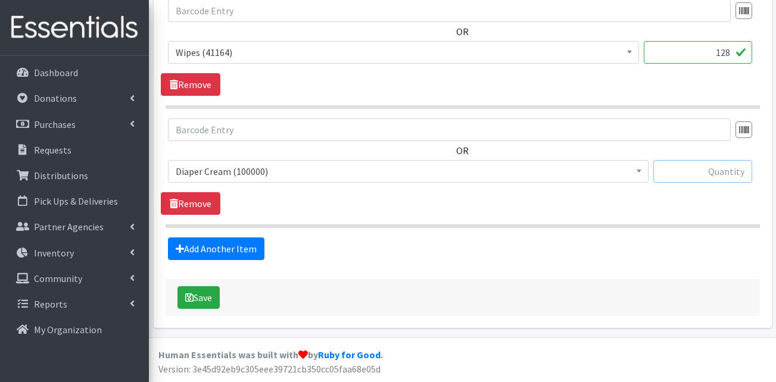
click at [682, 172] on input "text" at bounding box center [702, 171] width 99 height 23
type input "52"
click at [195, 297] on button "Save" at bounding box center [198, 297] width 42 height 23
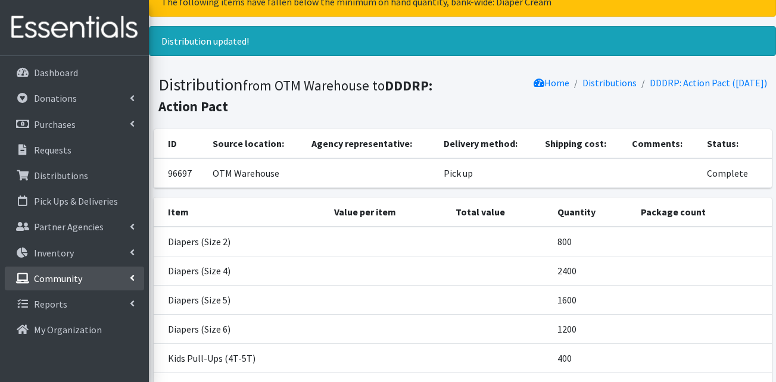
scroll to position [38, 0]
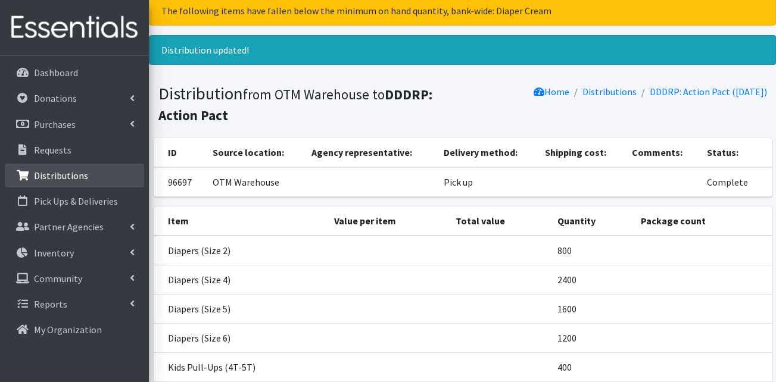
click at [64, 171] on p "Distributions" at bounding box center [61, 176] width 54 height 12
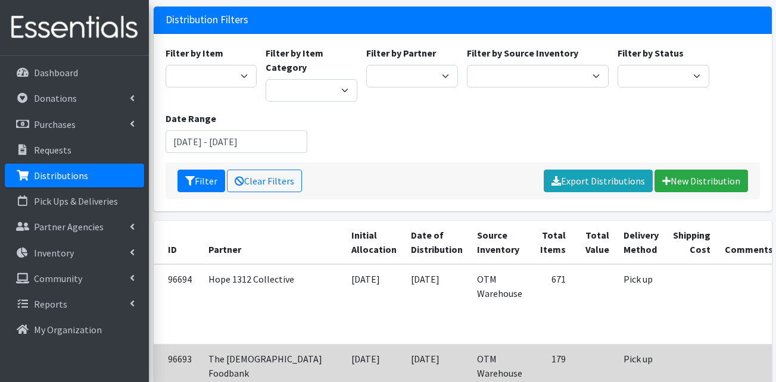
scroll to position [238, 0]
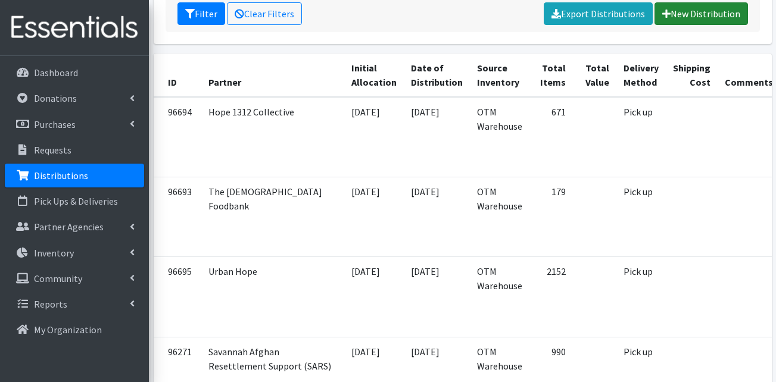
click at [699, 13] on link "New Distribution" at bounding box center [700, 13] width 93 height 23
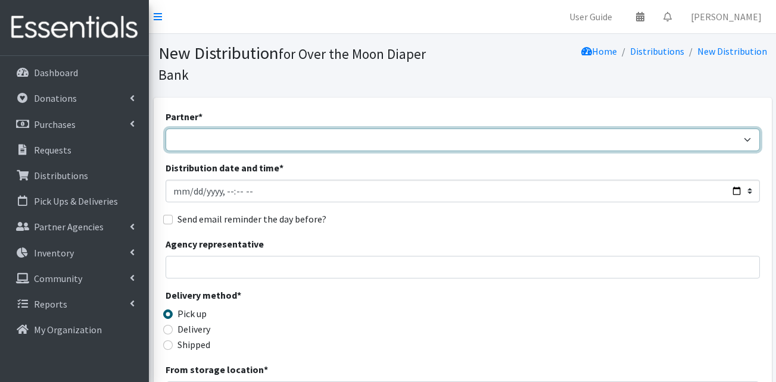
click at [288, 129] on select "AHJ Library System Amerigroup Back To School Event CCC [PERSON_NAME] Lighthouse…" at bounding box center [463, 140] width 594 height 23
select select "5716"
click at [166, 129] on select "AHJ Library System Amerigroup Back To School Event CCC [PERSON_NAME] Lighthouse…" at bounding box center [463, 140] width 594 height 23
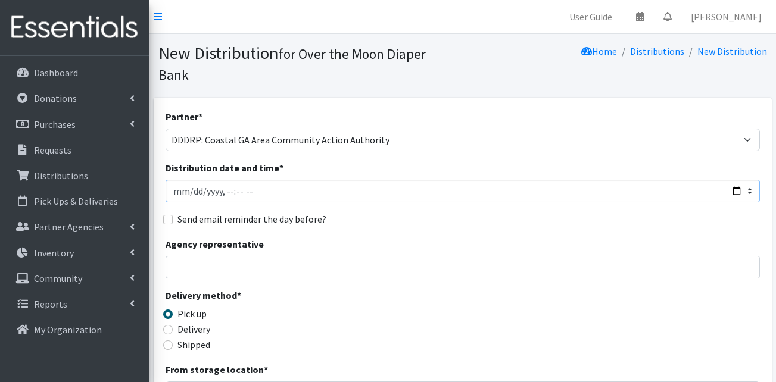
click at [186, 180] on input "Distribution date and time *" at bounding box center [463, 191] width 594 height 23
click at [235, 180] on input "Distribution date and time *" at bounding box center [463, 191] width 594 height 23
click at [241, 180] on input "Distribution date and time *" at bounding box center [463, 191] width 594 height 23
click at [247, 180] on input "Distribution date and time *" at bounding box center [463, 191] width 594 height 23
type input "2025-09-15T11:00"
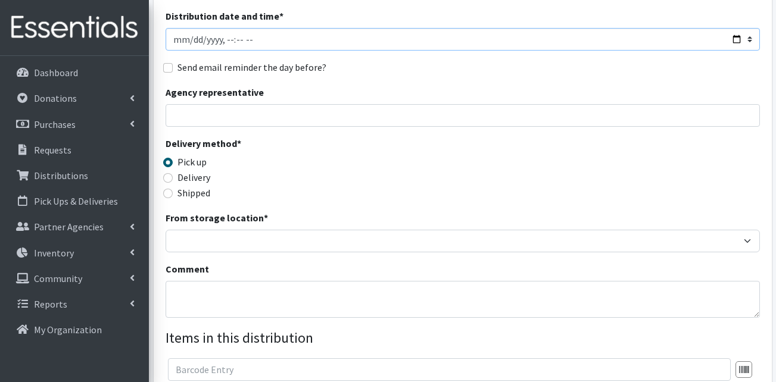
scroll to position [179, 0]
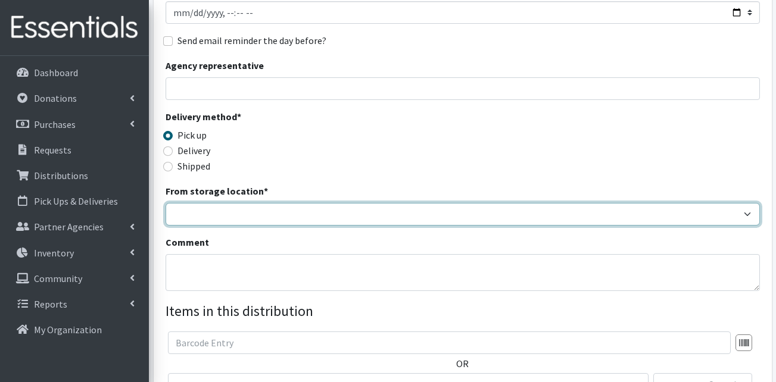
click at [235, 203] on select "OTM Warehouse" at bounding box center [463, 214] width 594 height 23
select select "385"
click at [166, 203] on select "OTM Warehouse" at bounding box center [463, 214] width 594 height 23
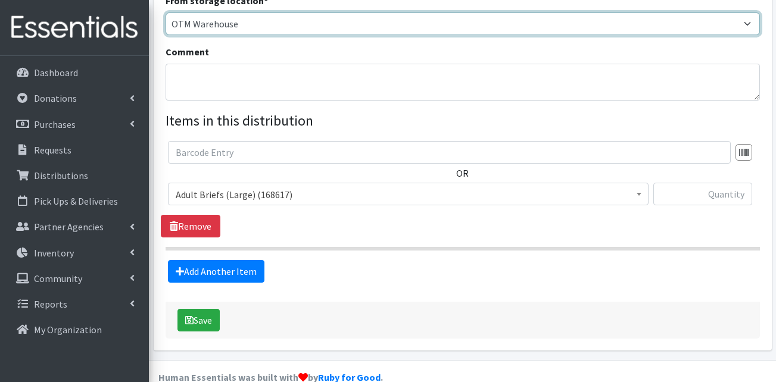
scroll to position [371, 0]
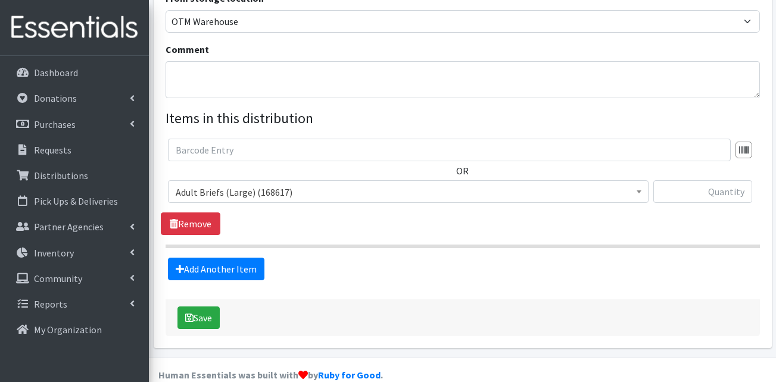
click at [235, 180] on span "Adult Briefs (Large) (168617)" at bounding box center [408, 191] width 480 height 23
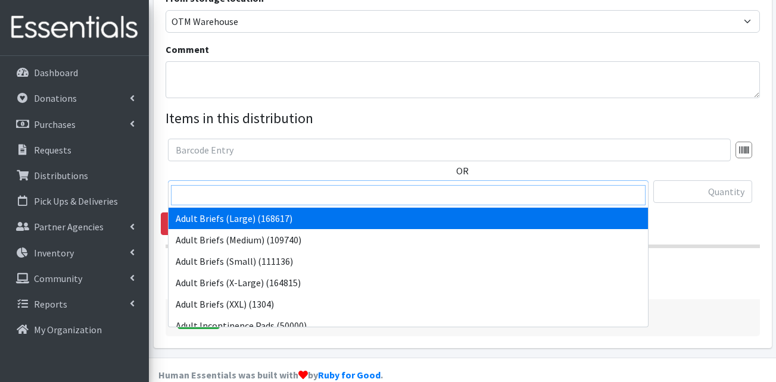
click at [241, 192] on input "search" at bounding box center [408, 195] width 474 height 20
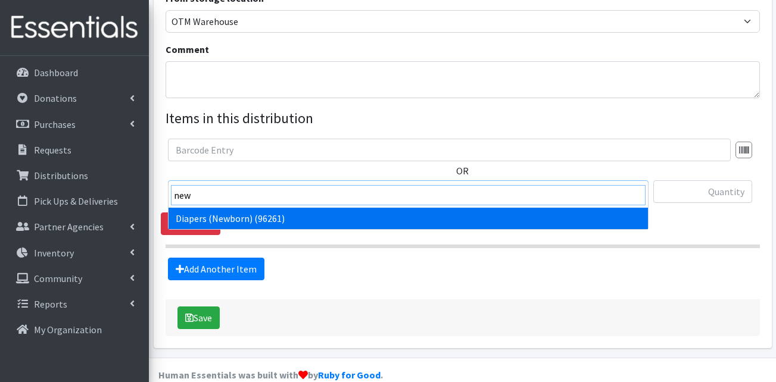
type input "new"
select select "13417"
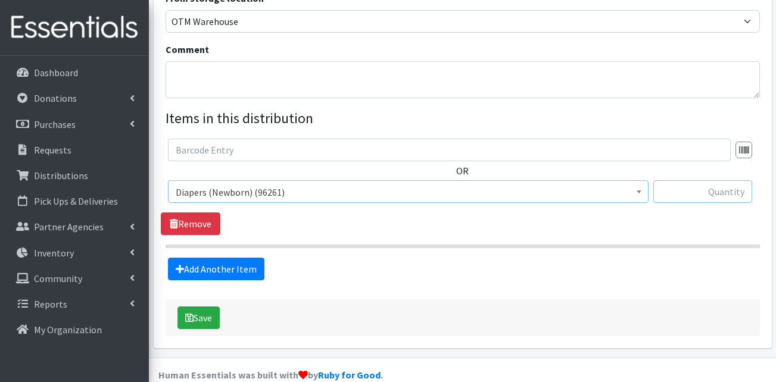
click at [662, 180] on input "text" at bounding box center [702, 191] width 99 height 23
type input "1400"
click at [191, 258] on link "Add Another Item" at bounding box center [216, 269] width 96 height 23
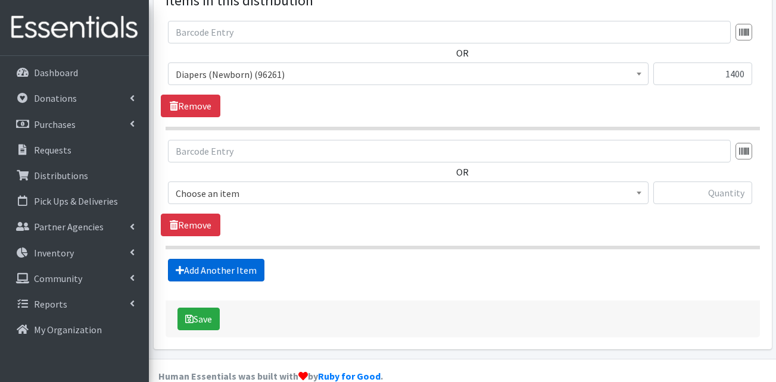
scroll to position [491, 0]
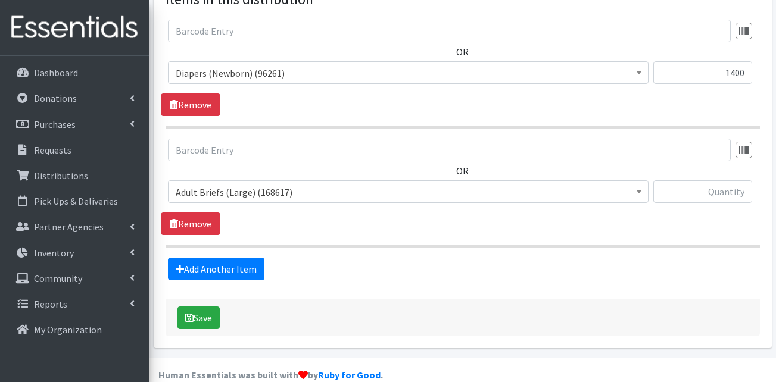
click at [270, 184] on span "Adult Briefs (Large) (168617)" at bounding box center [408, 192] width 465 height 17
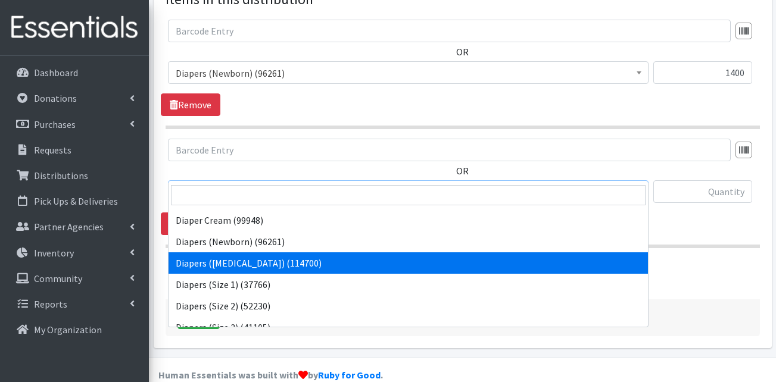
scroll to position [179, 0]
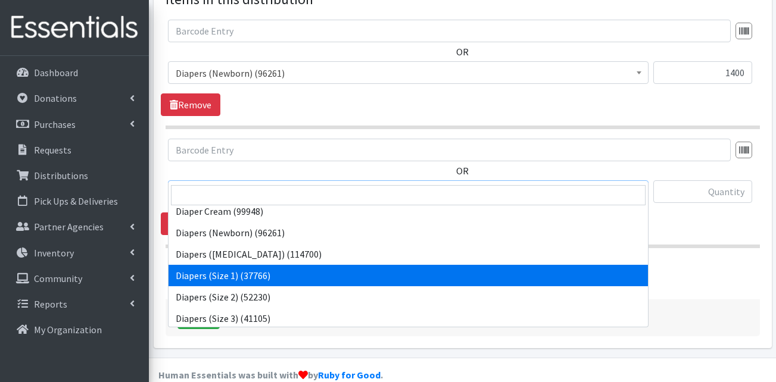
select select "13420"
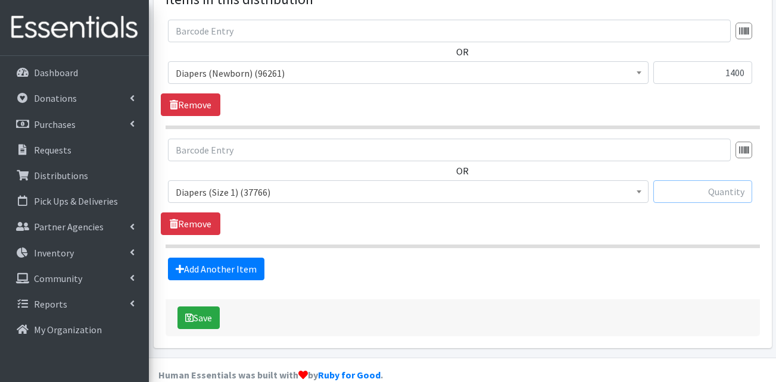
drag, startPoint x: 702, startPoint y: 173, endPoint x: 699, endPoint y: 179, distance: 6.1
click at [700, 180] on input "text" at bounding box center [702, 191] width 99 height 23
type input "1800"
click at [229, 258] on link "Add Another Item" at bounding box center [216, 269] width 96 height 23
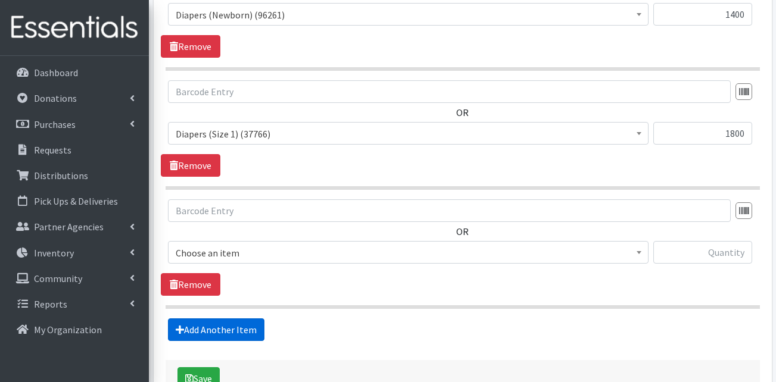
scroll to position [610, 0]
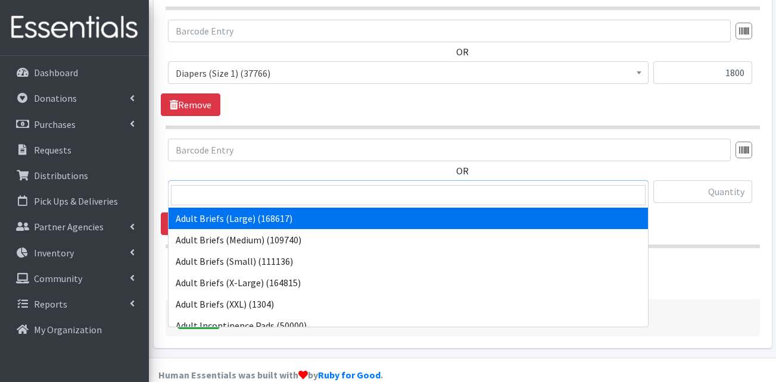
click at [255, 184] on span "Adult Briefs (Large) (168617)" at bounding box center [408, 192] width 465 height 17
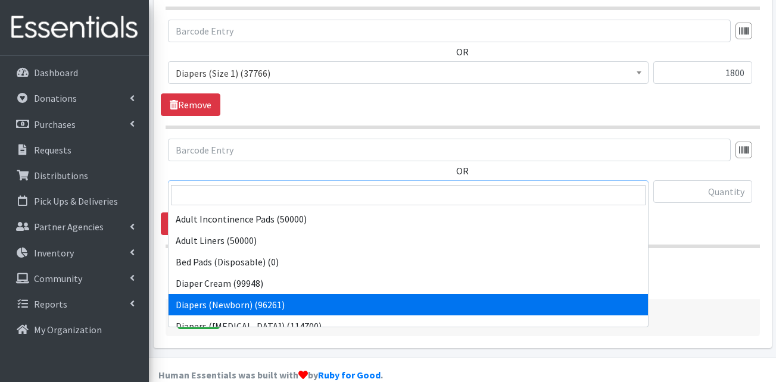
scroll to position [179, 0]
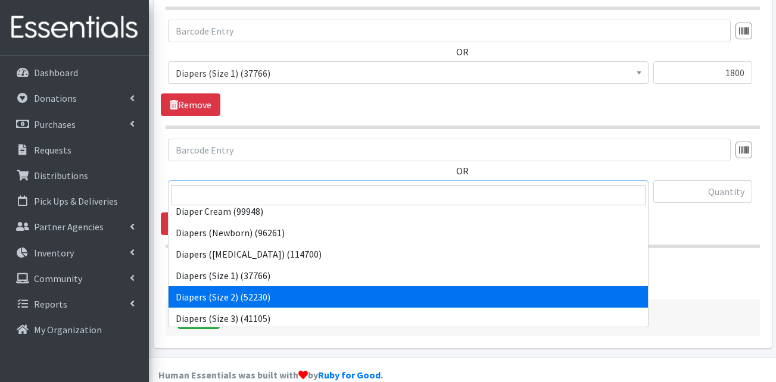
select select "13421"
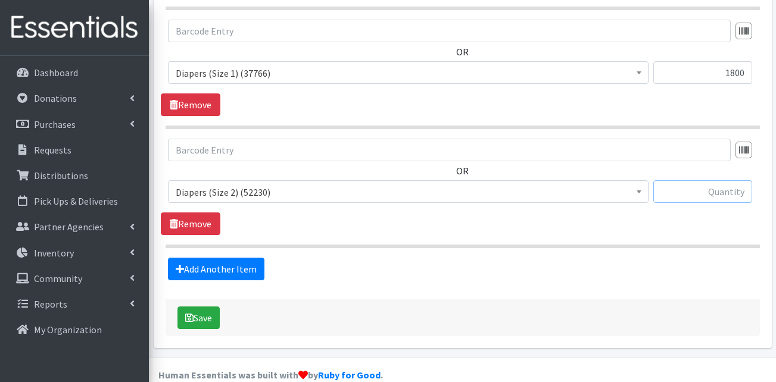
click at [699, 180] on input "text" at bounding box center [702, 191] width 99 height 23
type input "1400"
click at [248, 258] on link "Add Another Item" at bounding box center [216, 269] width 96 height 23
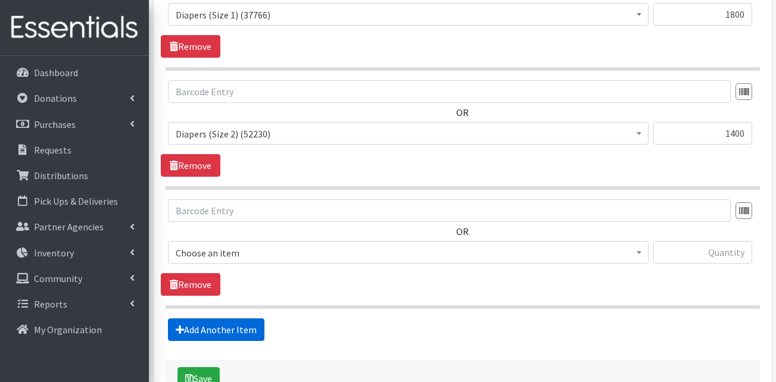
scroll to position [729, 0]
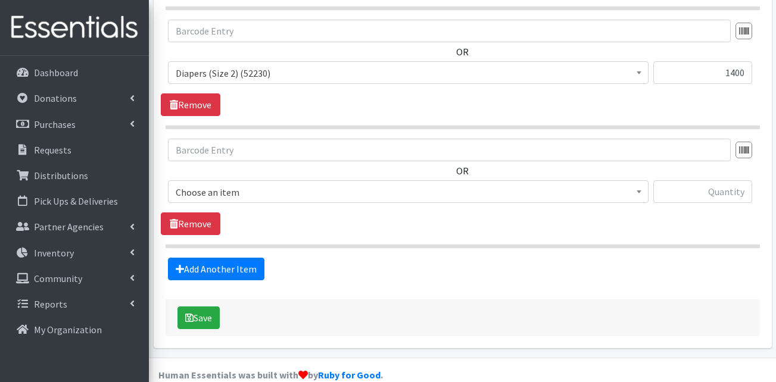
click at [252, 184] on span "Choose an item" at bounding box center [408, 192] width 465 height 17
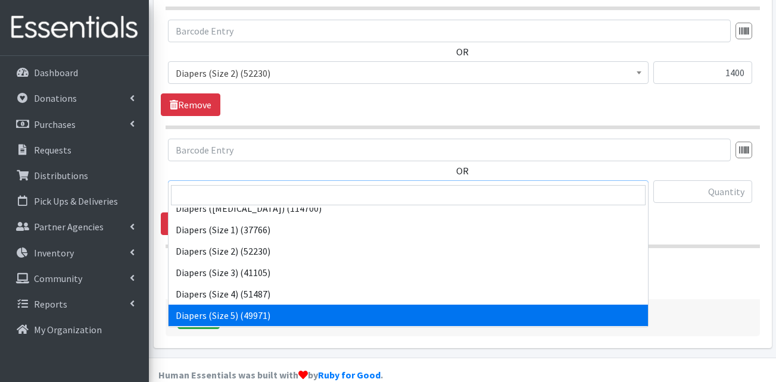
scroll to position [238, 0]
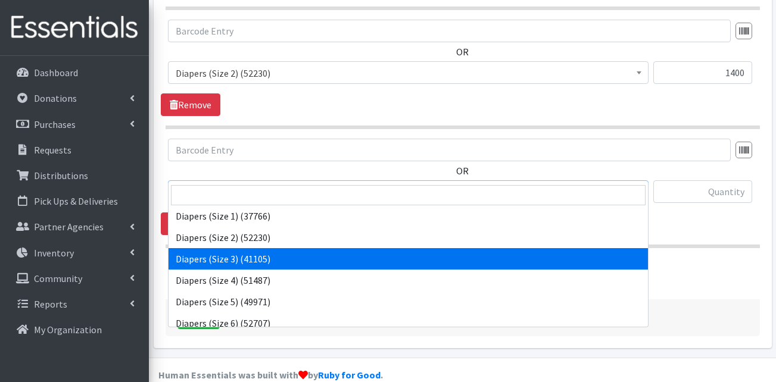
select select "13422"
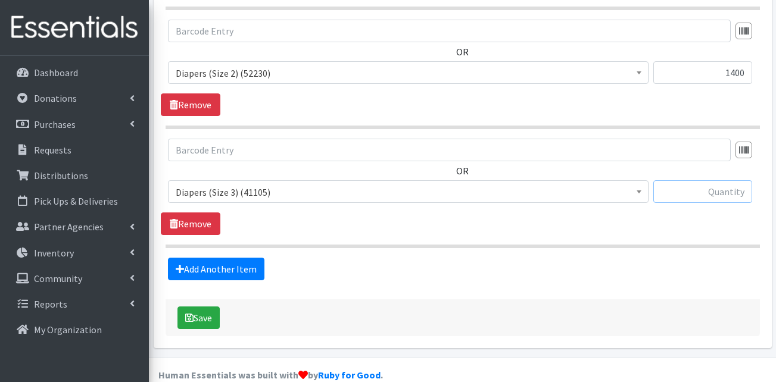
click at [713, 180] on input "text" at bounding box center [702, 191] width 99 height 23
type input "800"
click at [216, 258] on link "Add Another Item" at bounding box center [216, 269] width 96 height 23
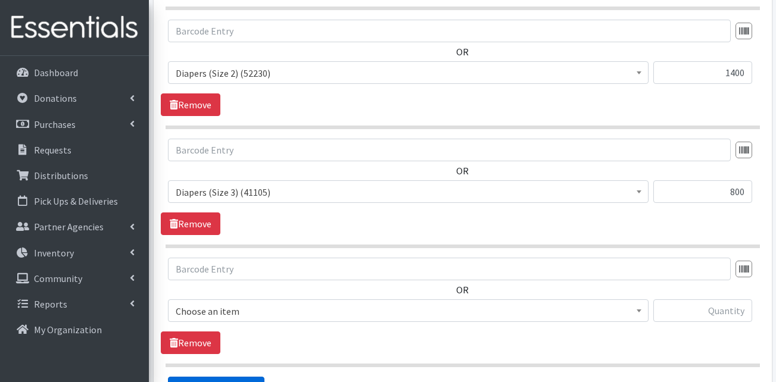
scroll to position [848, 0]
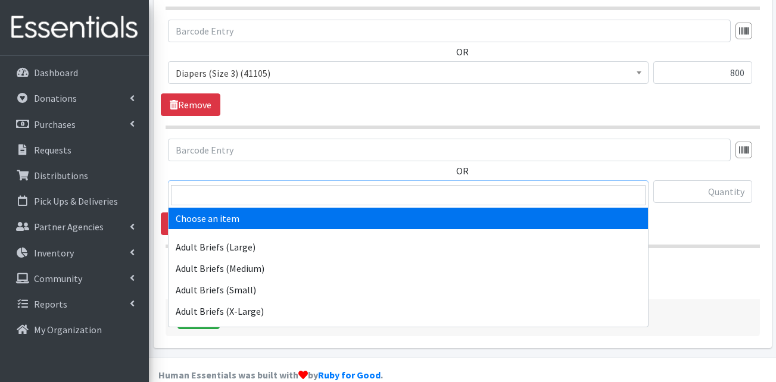
click at [257, 184] on span "Choose an item" at bounding box center [408, 192] width 465 height 17
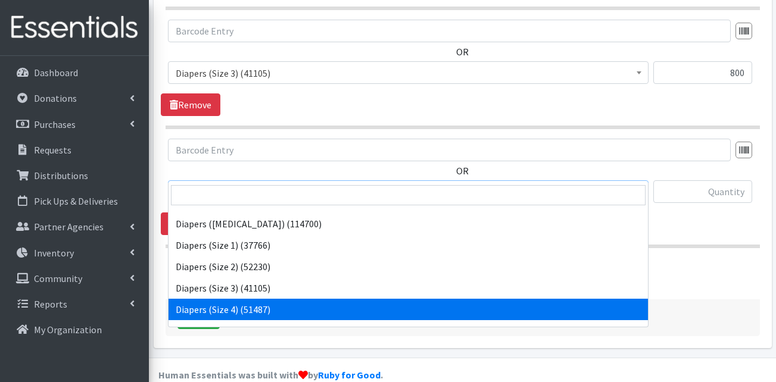
scroll to position [238, 0]
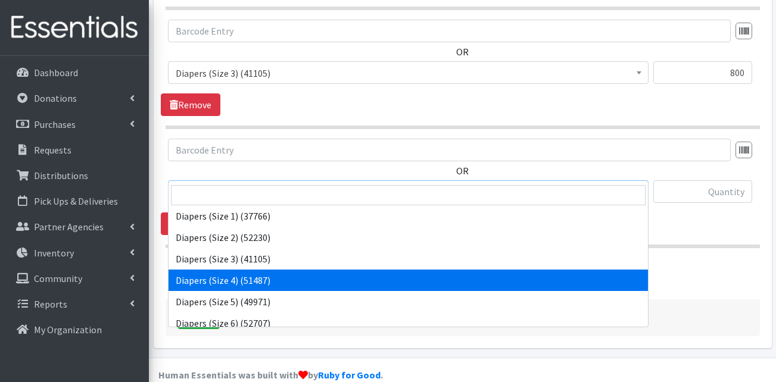
select select "13416"
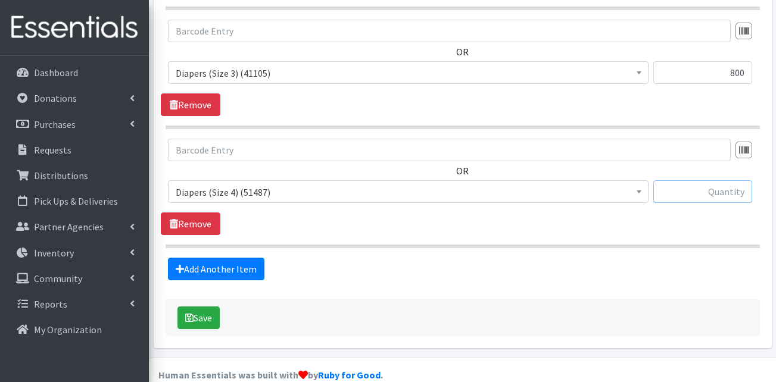
click at [733, 180] on input "text" at bounding box center [702, 191] width 99 height 23
type input "1000"
click at [246, 258] on link "Add Another Item" at bounding box center [216, 269] width 96 height 23
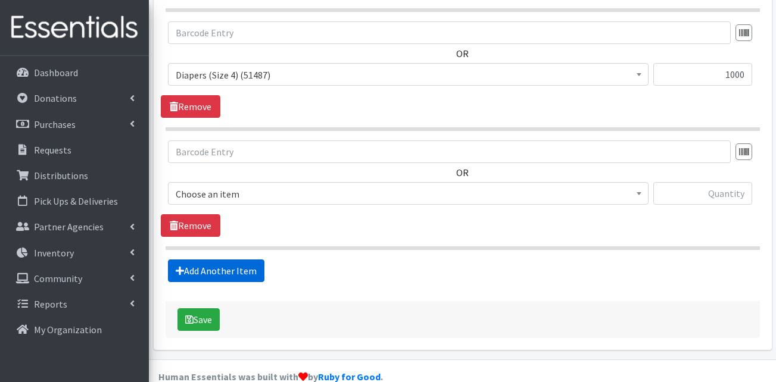
scroll to position [967, 0]
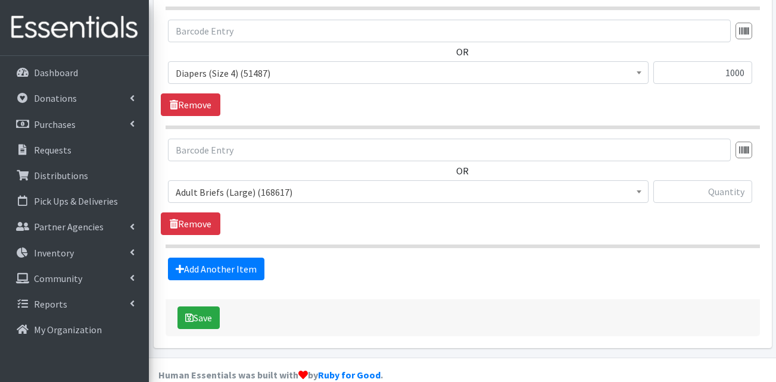
click at [292, 184] on span "Adult Briefs (Large) (168617)" at bounding box center [408, 192] width 465 height 17
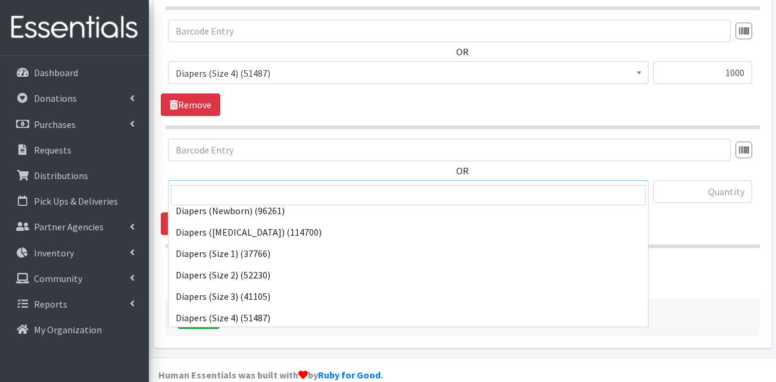
scroll to position [238, 0]
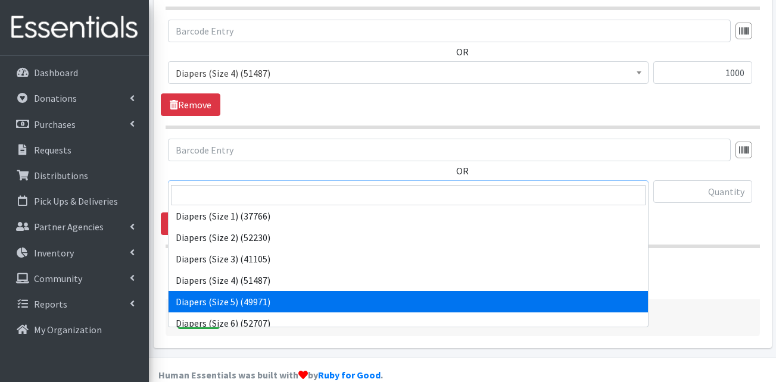
select select "13389"
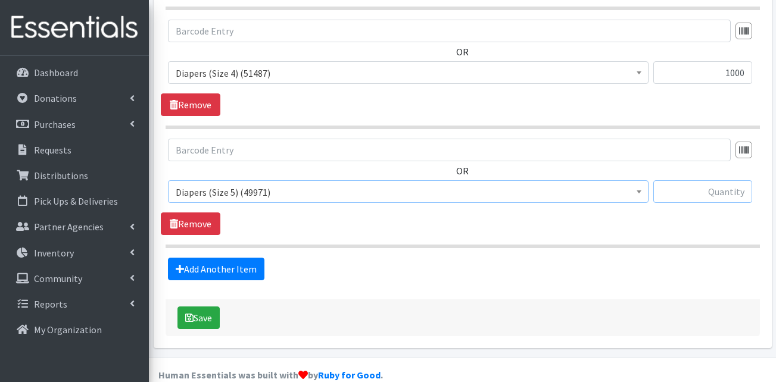
click at [714, 180] on input "text" at bounding box center [702, 191] width 99 height 23
type input "2400"
click at [205, 258] on link "Add Another Item" at bounding box center [216, 269] width 96 height 23
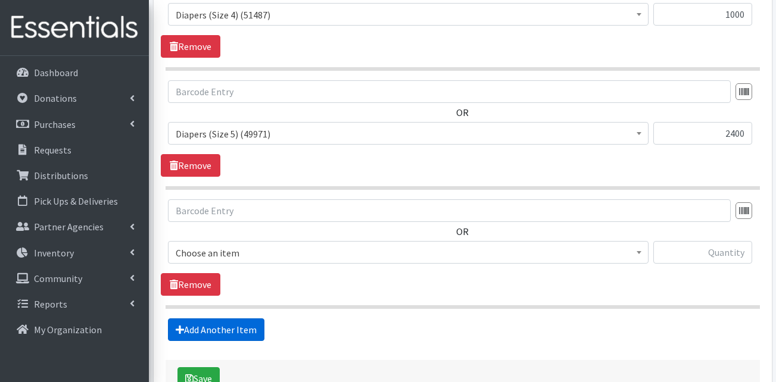
scroll to position [1086, 0]
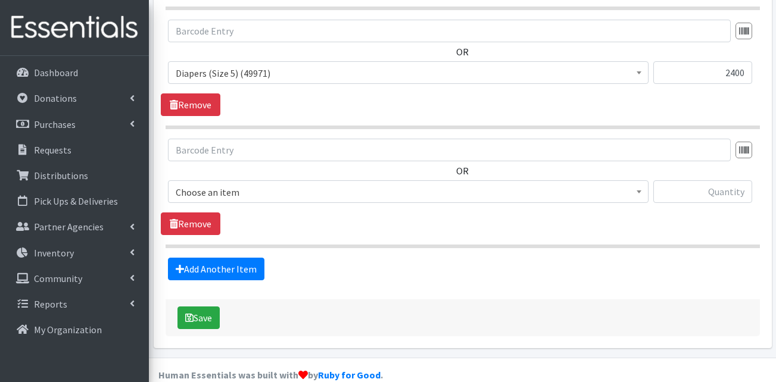
click at [250, 184] on span "Choose an item" at bounding box center [408, 192] width 465 height 17
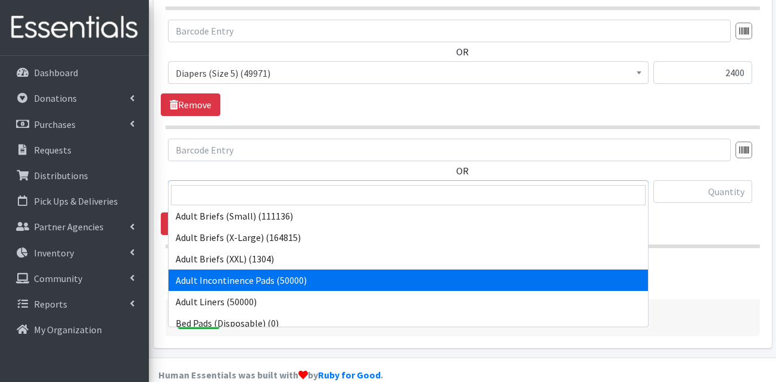
scroll to position [238, 0]
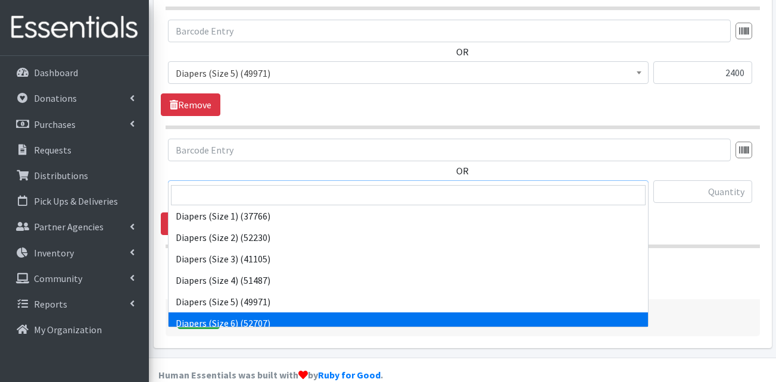
select select "13390"
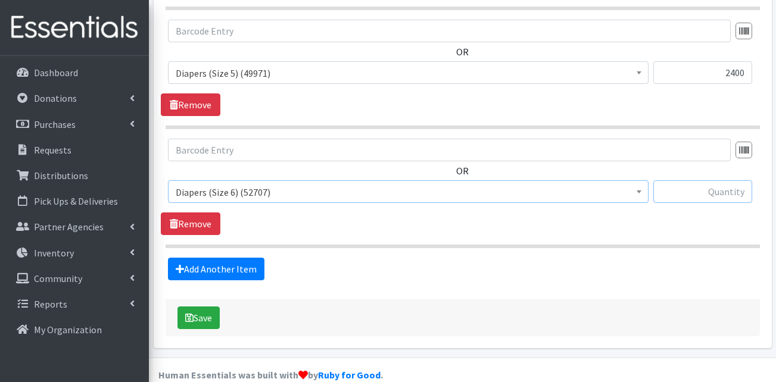
click at [687, 180] on input "text" at bounding box center [702, 191] width 99 height 23
type input "1200"
click at [211, 258] on link "Add Another Item" at bounding box center [216, 269] width 96 height 23
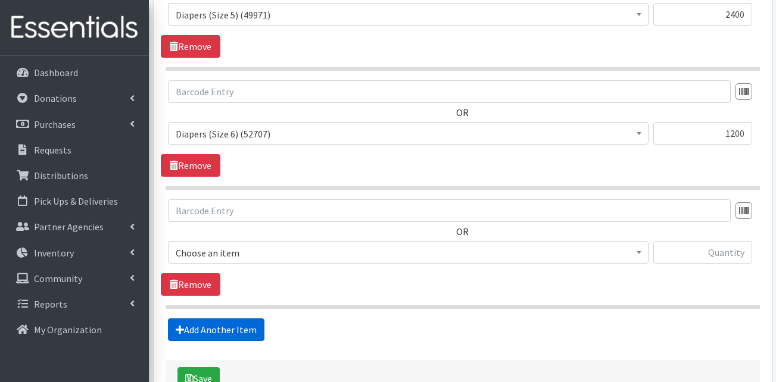
scroll to position [1205, 0]
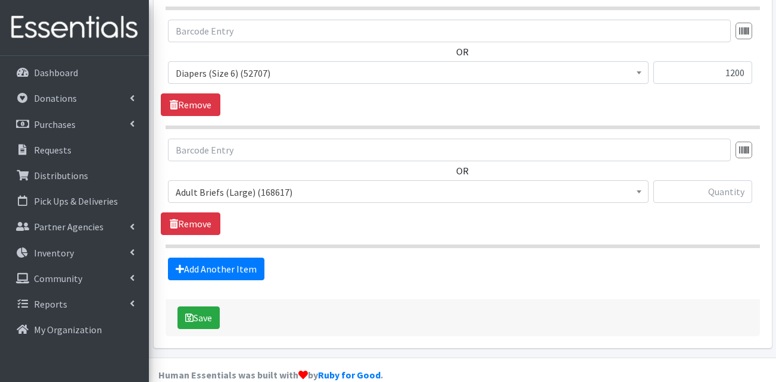
click at [261, 184] on span "Adult Briefs (Large) (168617)" at bounding box center [408, 192] width 465 height 17
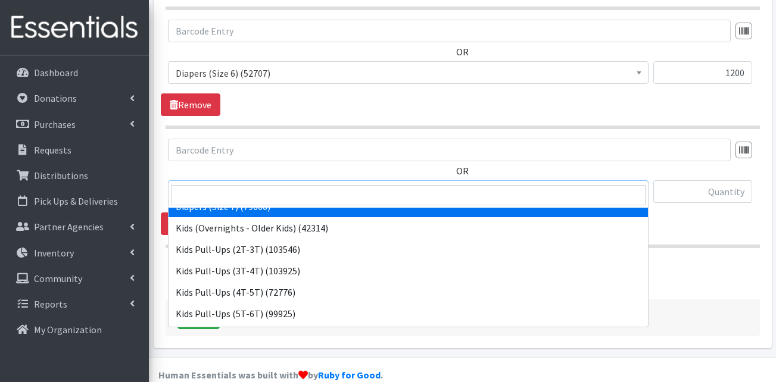
scroll to position [417, 0]
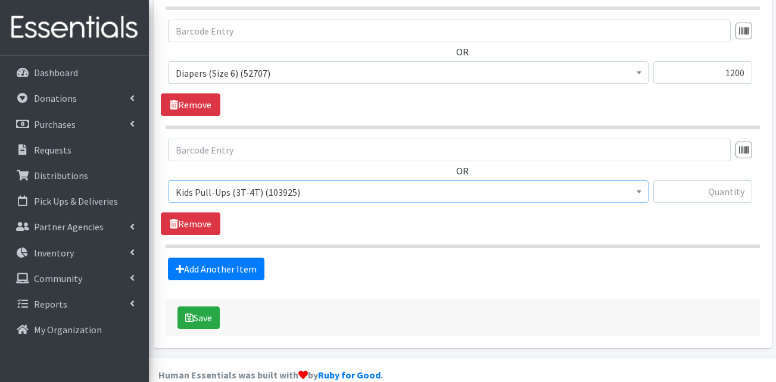
click at [275, 184] on span "Kids Pull-Ups (3T-4T) (103925)" at bounding box center [408, 192] width 465 height 17
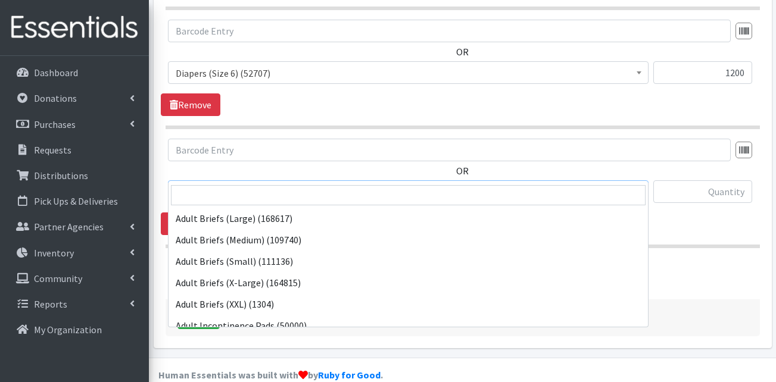
scroll to position [407, 0]
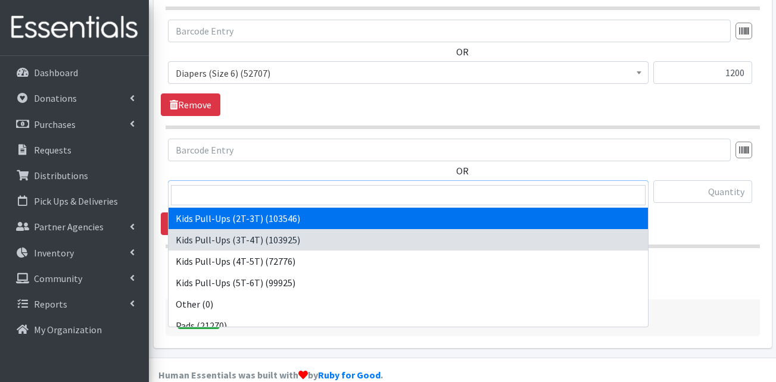
select select "13408"
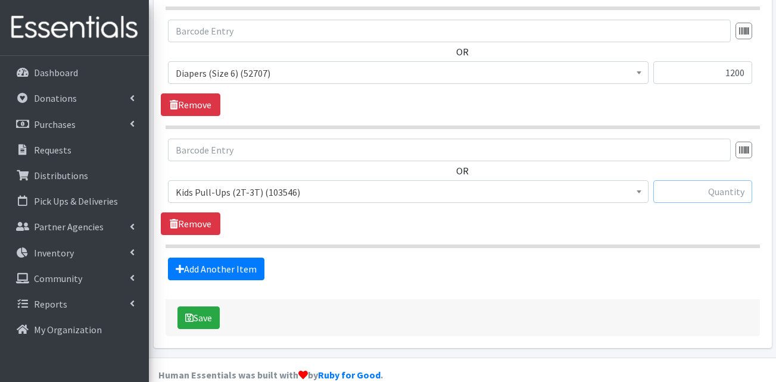
click at [713, 180] on input "text" at bounding box center [702, 191] width 99 height 23
type input "1600"
click at [218, 258] on link "Add Another Item" at bounding box center [216, 269] width 96 height 23
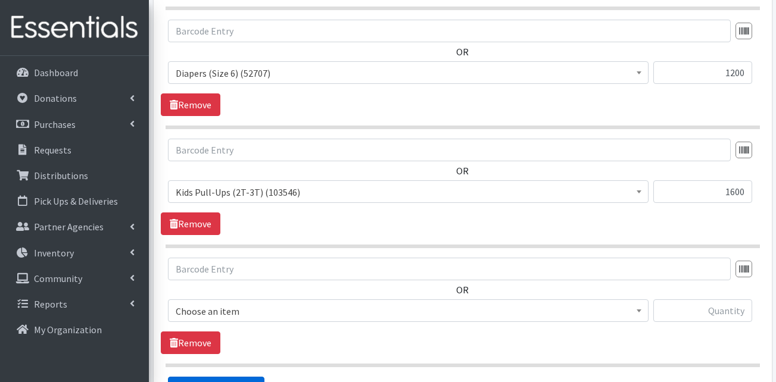
scroll to position [1324, 0]
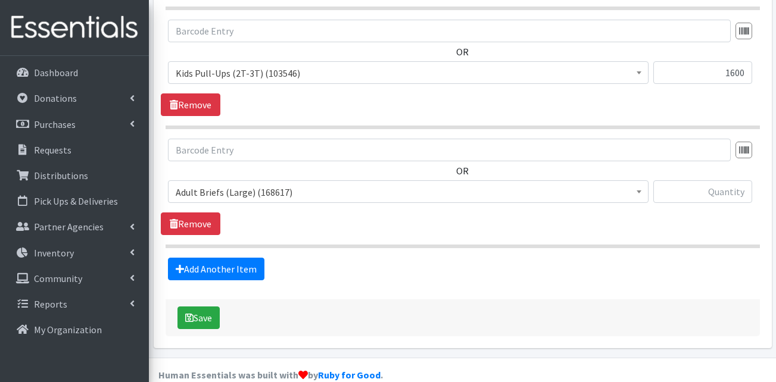
click at [223, 184] on span "Adult Briefs (Large) (168617)" at bounding box center [408, 192] width 465 height 17
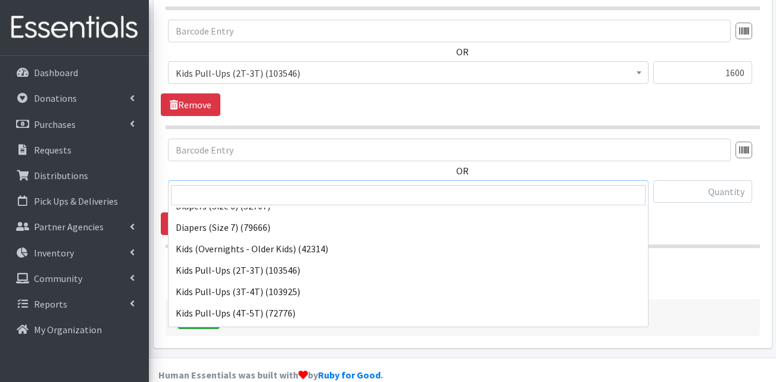
scroll to position [357, 0]
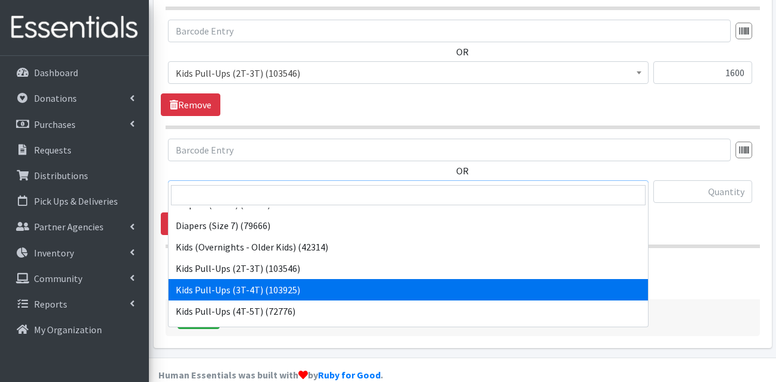
select select "13409"
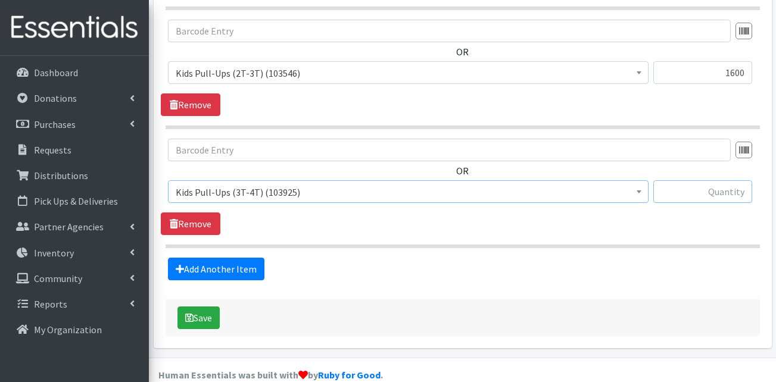
click at [725, 180] on input "text" at bounding box center [702, 191] width 99 height 23
type input "400"
click at [229, 258] on link "Add Another Item" at bounding box center [216, 269] width 96 height 23
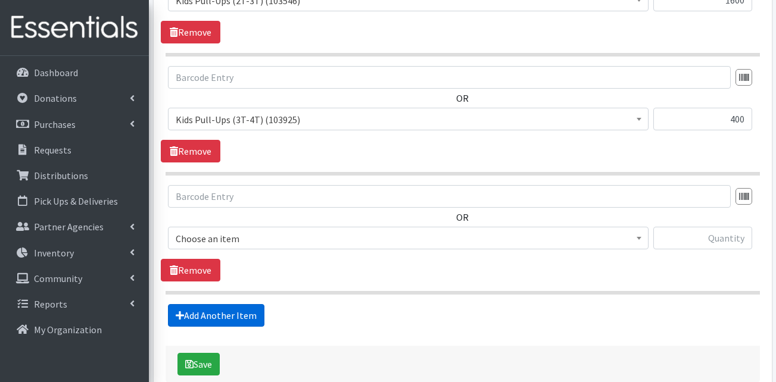
scroll to position [1443, 0]
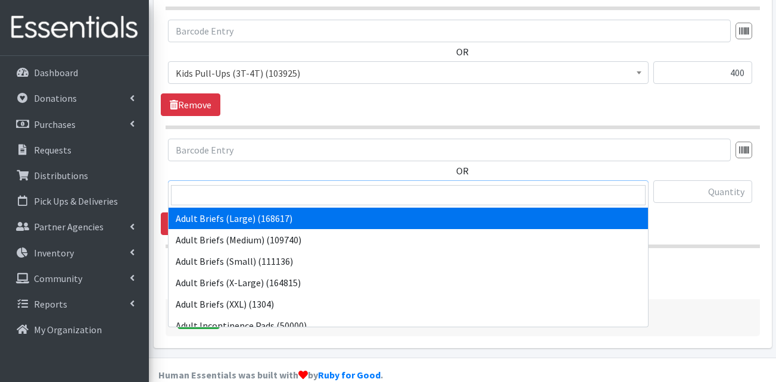
click at [276, 184] on span "Adult Briefs (Large) (168617)" at bounding box center [408, 192] width 465 height 17
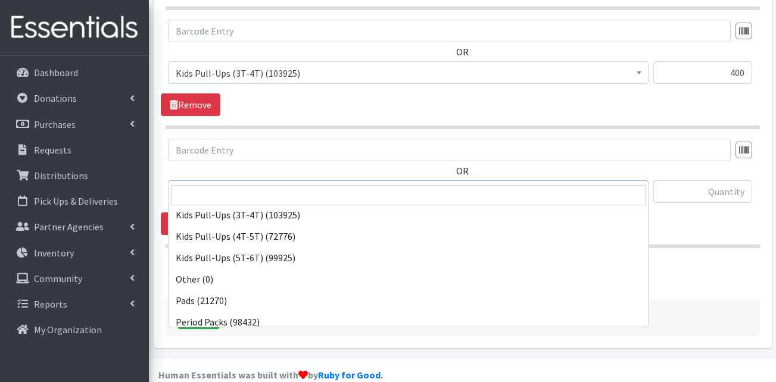
scroll to position [431, 0]
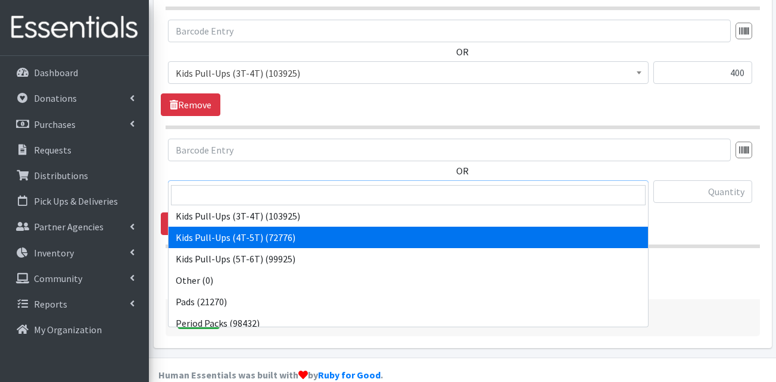
select select "13424"
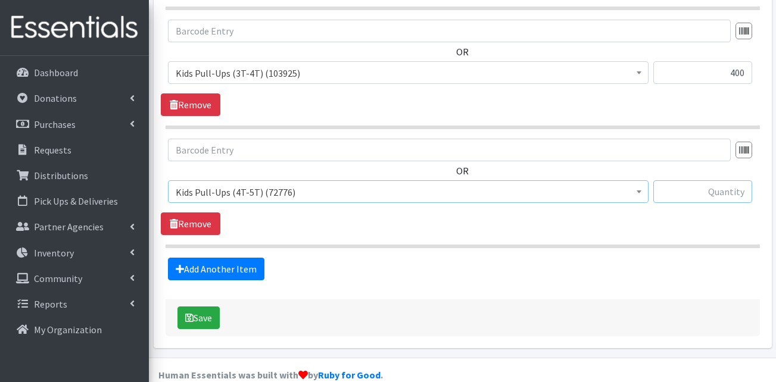
click at [711, 180] on input "text" at bounding box center [702, 191] width 99 height 23
type input "2800"
click at [212, 258] on link "Add Another Item" at bounding box center [216, 269] width 96 height 23
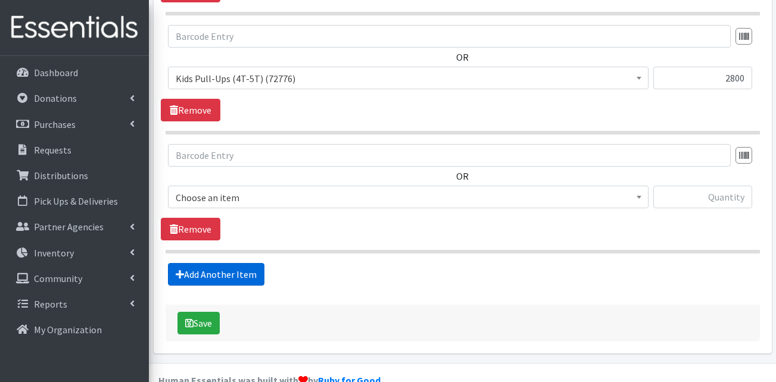
scroll to position [1562, 0]
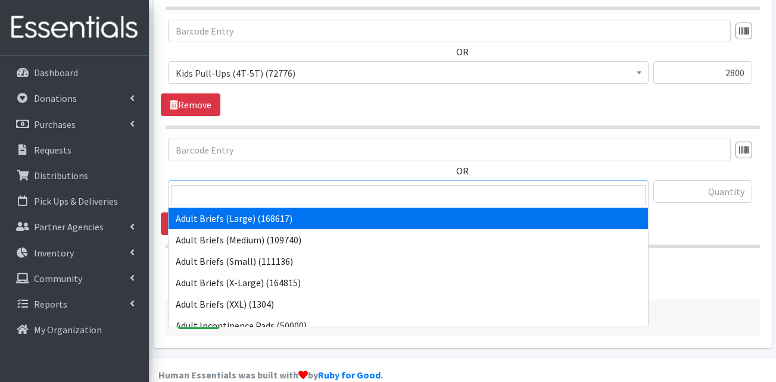
click at [231, 184] on span "Adult Briefs (Large) (168617)" at bounding box center [408, 192] width 465 height 17
click at [221, 193] on input "search" at bounding box center [408, 195] width 474 height 20
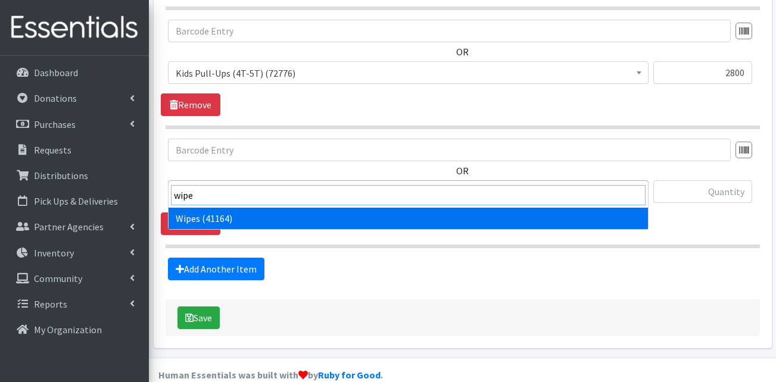
type input "wipe"
select select "13405"
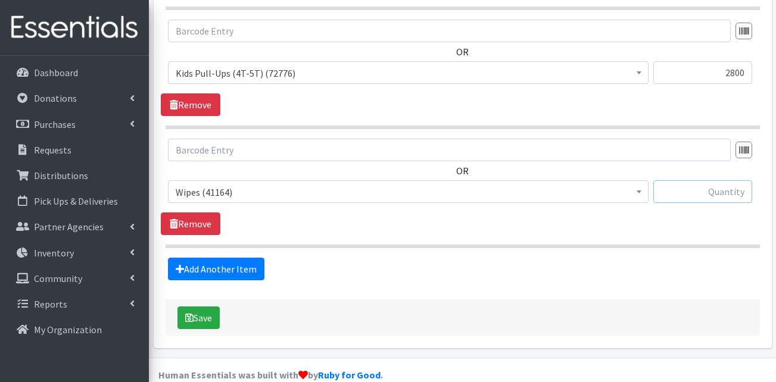
click at [701, 180] on input "text" at bounding box center [702, 191] width 99 height 23
type input "296"
click at [199, 307] on button "Save" at bounding box center [198, 318] width 42 height 23
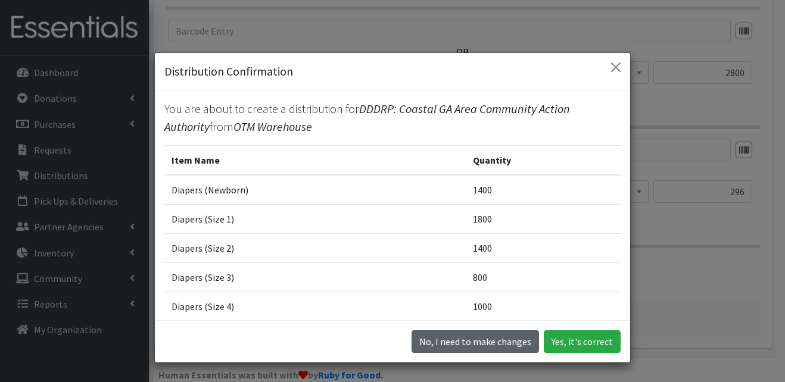
click at [466, 339] on button "No, I need to make changes" at bounding box center [474, 341] width 127 height 23
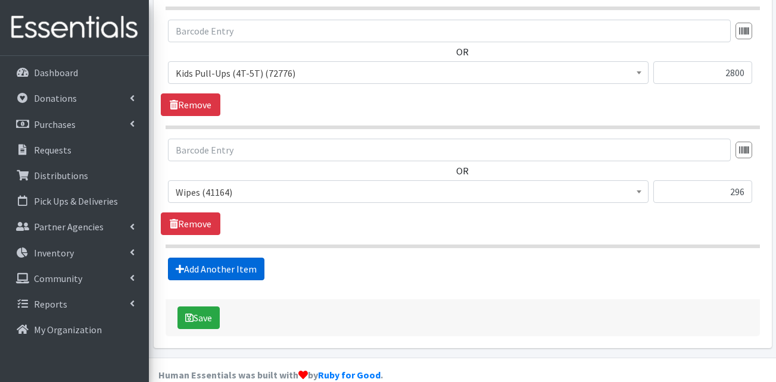
click at [214, 258] on link "Add Another Item" at bounding box center [216, 269] width 96 height 23
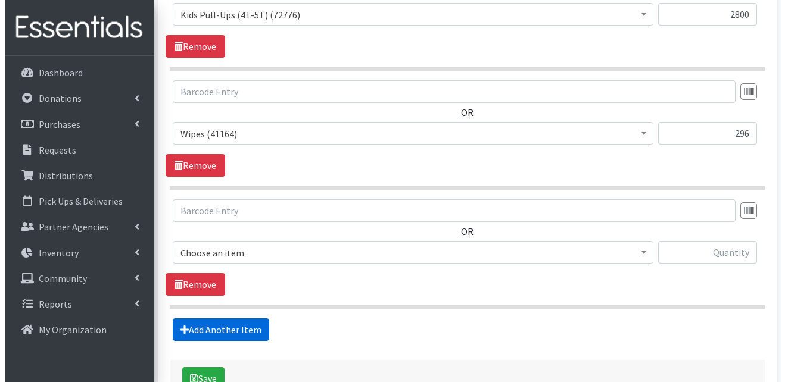
scroll to position [1681, 0]
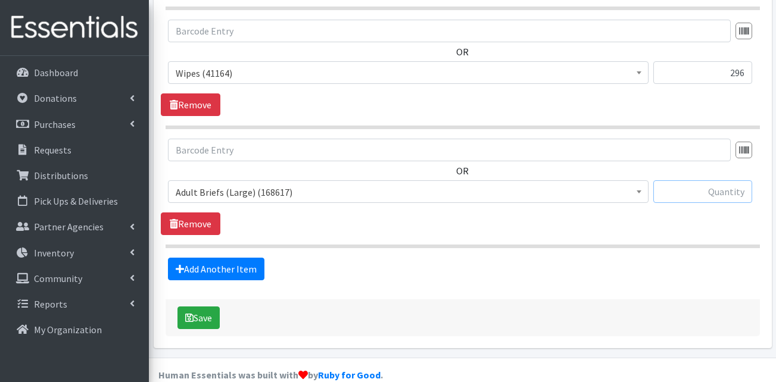
click at [698, 180] on input "text" at bounding box center [702, 191] width 99 height 23
type input "58"
click at [297, 184] on span "Adult Briefs (Large) (168617)" at bounding box center [408, 192] width 465 height 17
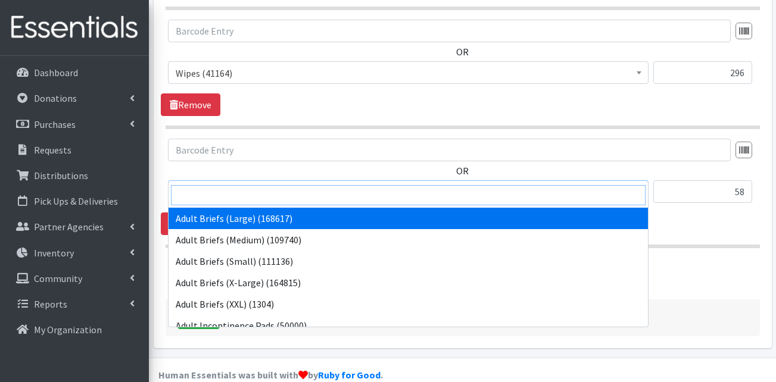
click at [286, 196] on input "search" at bounding box center [408, 195] width 474 height 20
type input "diap"
select select "15587"
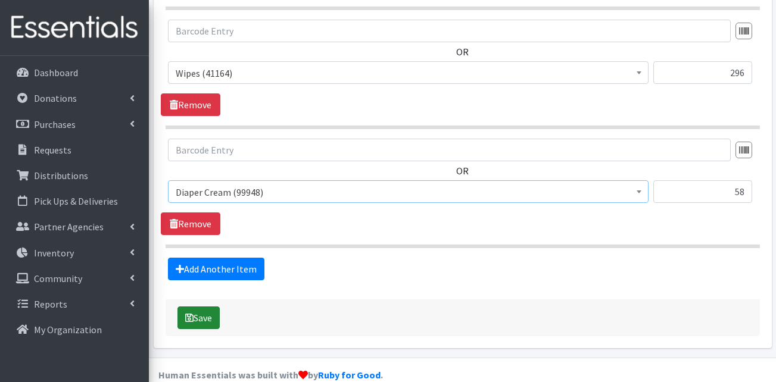
click at [205, 307] on button "Save" at bounding box center [198, 318] width 42 height 23
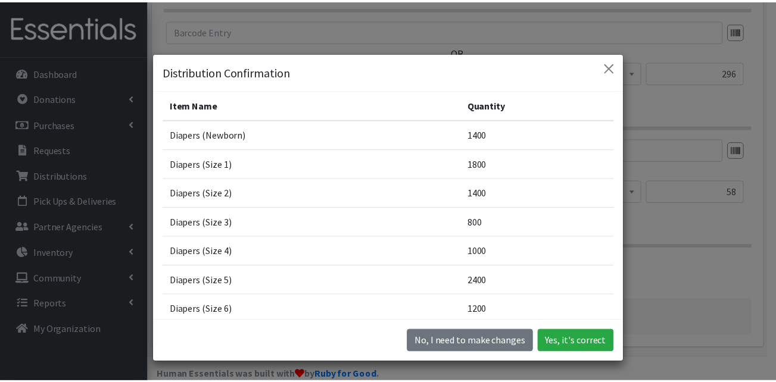
scroll to position [266, 0]
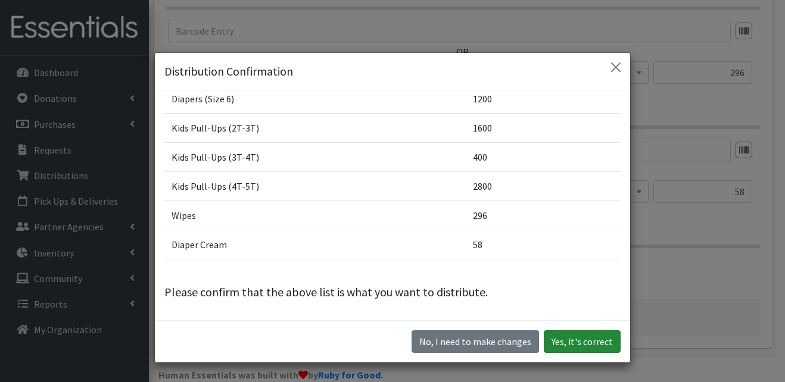
click at [575, 339] on button "Yes, it's correct" at bounding box center [582, 341] width 77 height 23
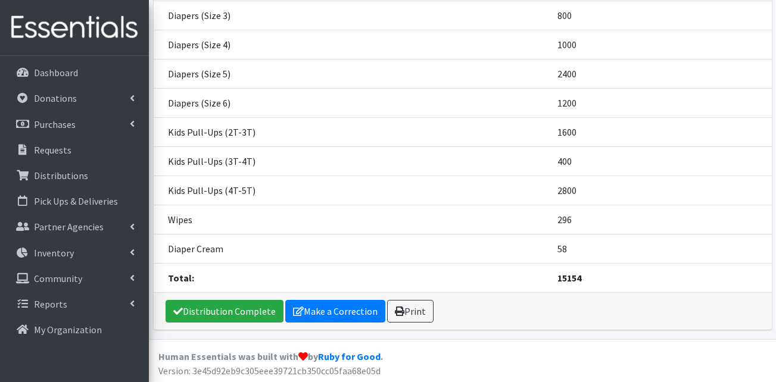
scroll to position [363, 0]
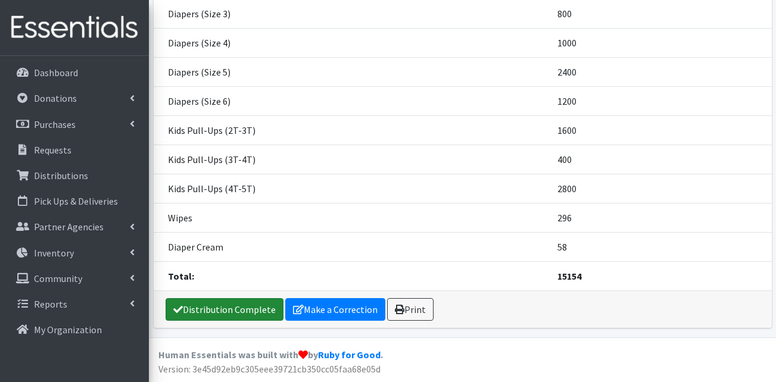
click at [202, 313] on link "Distribution Complete" at bounding box center [225, 309] width 118 height 23
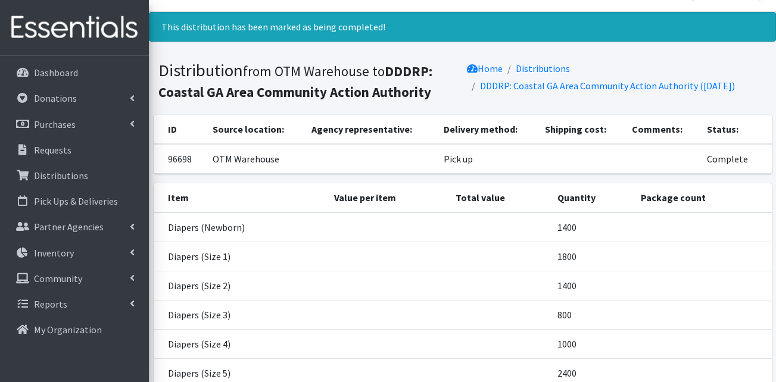
scroll to position [0, 0]
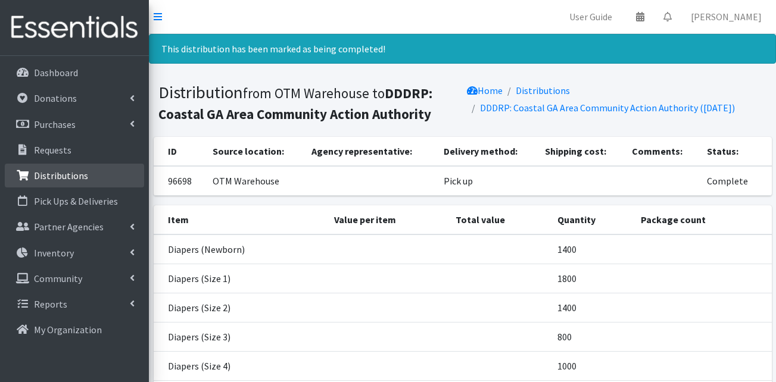
click at [76, 187] on link "Distributions" at bounding box center [74, 176] width 139 height 24
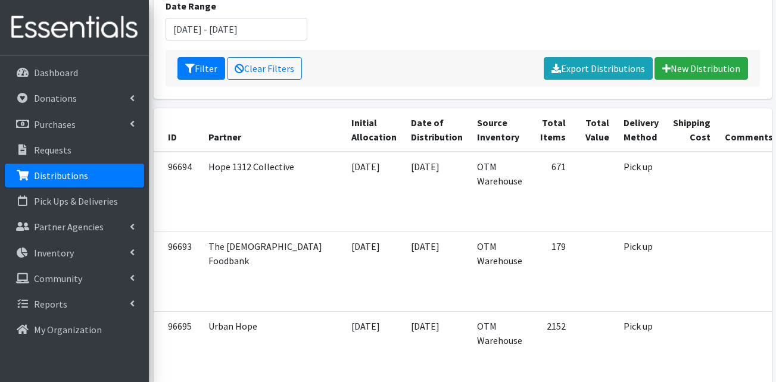
scroll to position [179, 0]
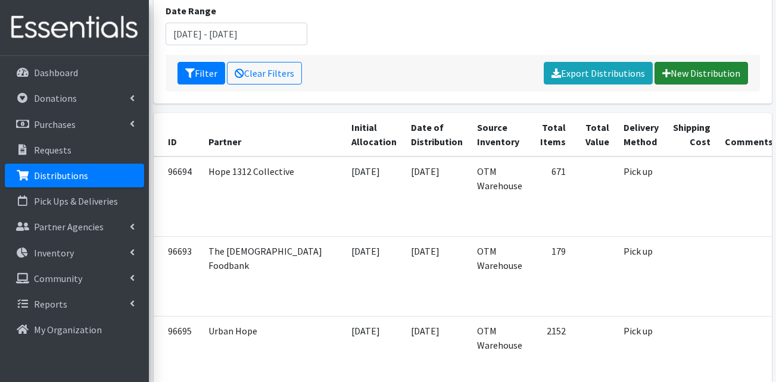
drag, startPoint x: 701, startPoint y: 73, endPoint x: 438, endPoint y: 81, distance: 262.7
click at [700, 73] on link "New Distribution" at bounding box center [700, 73] width 93 height 23
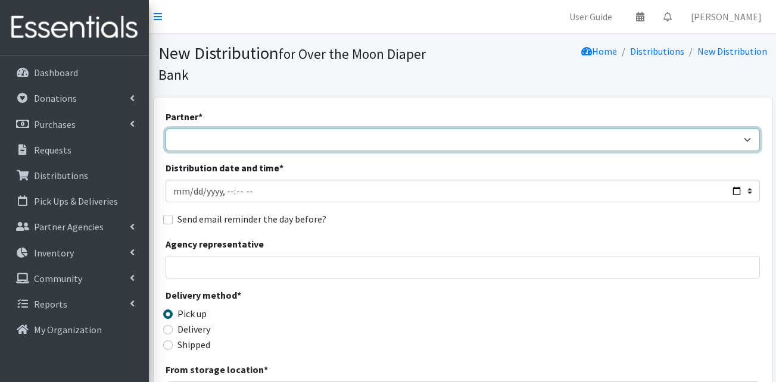
click at [320, 129] on select "AHJ Library System Amerigroup Back To School Event CCC [PERSON_NAME] Lighthouse…" at bounding box center [463, 140] width 594 height 23
select select "7311"
click at [166, 129] on select "AHJ Library System Amerigroup Back To School Event CCC [PERSON_NAME] Lighthouse…" at bounding box center [463, 140] width 594 height 23
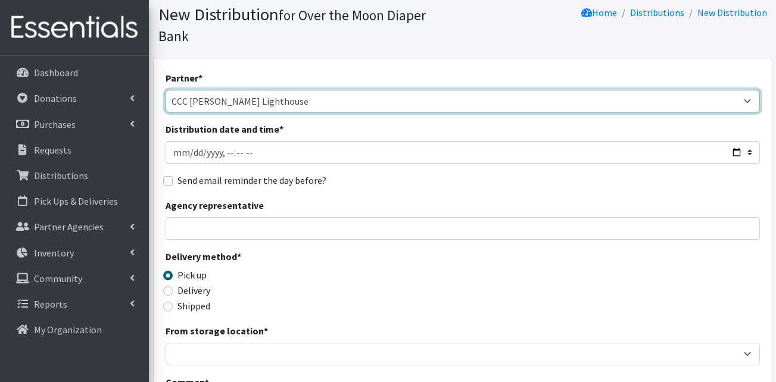
scroll to position [60, 0]
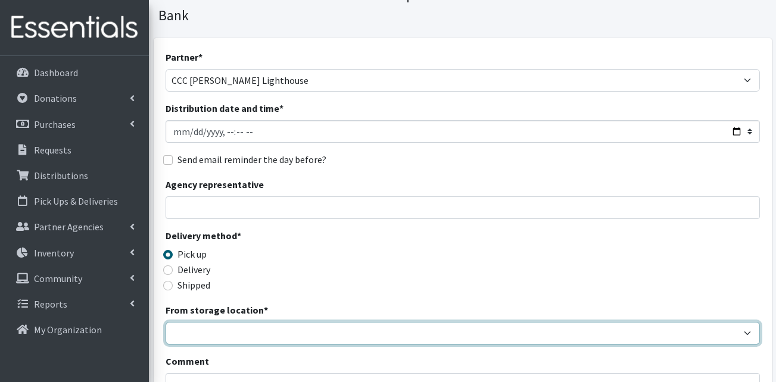
click at [193, 322] on select "OTM Warehouse" at bounding box center [463, 333] width 594 height 23
select select "385"
click at [166, 322] on select "OTM Warehouse" at bounding box center [463, 333] width 594 height 23
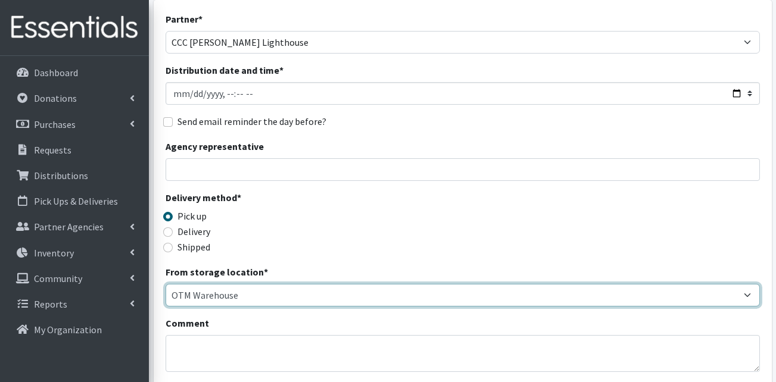
scroll to position [298, 0]
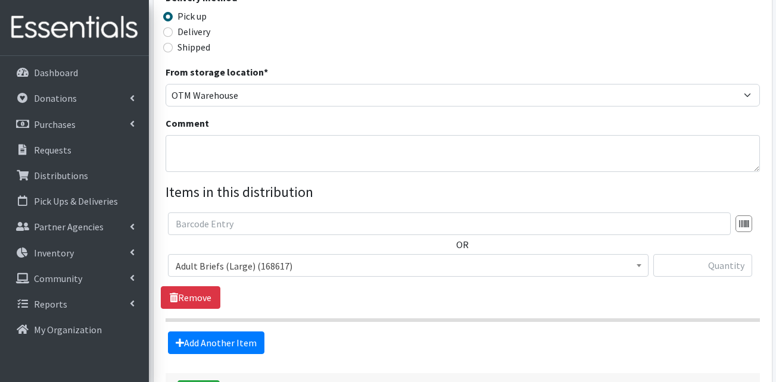
click at [264, 258] on span "Adult Briefs (Large) (168617)" at bounding box center [408, 266] width 465 height 17
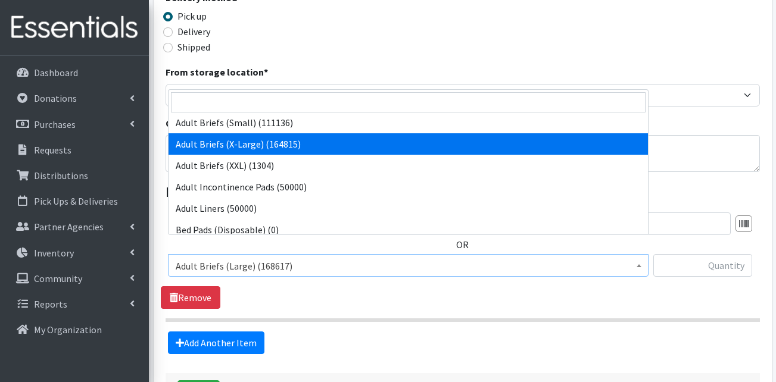
scroll to position [179, 0]
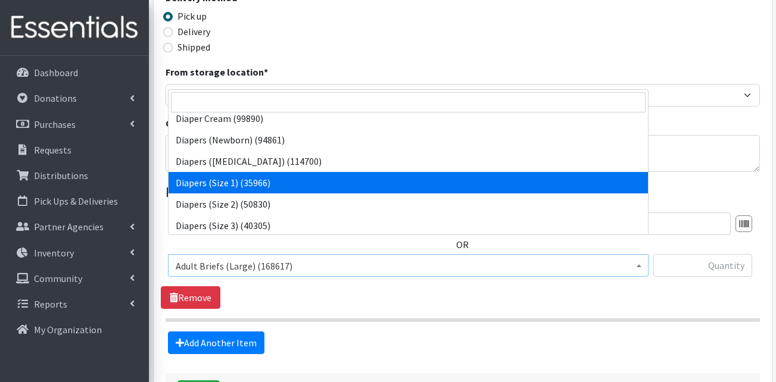
drag, startPoint x: 247, startPoint y: 186, endPoint x: 440, endPoint y: 186, distance: 192.9
select select "13420"
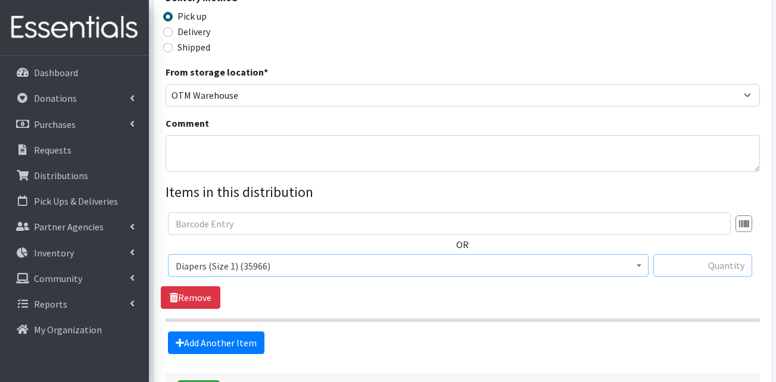
click at [700, 254] on input "text" at bounding box center [702, 265] width 99 height 23
type input "50"
click at [236, 333] on link "Add Another Item" at bounding box center [216, 343] width 96 height 23
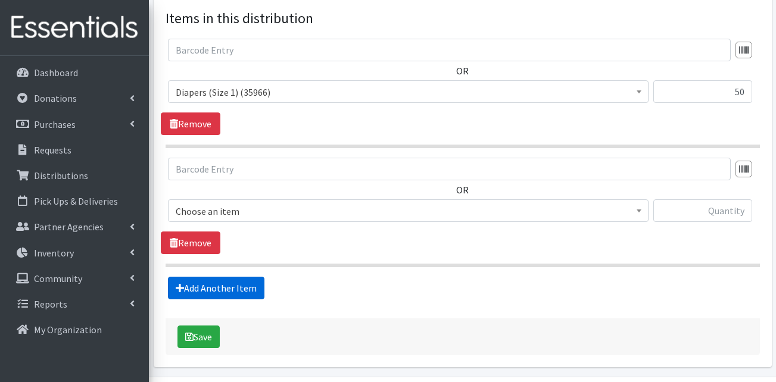
scroll to position [491, 0]
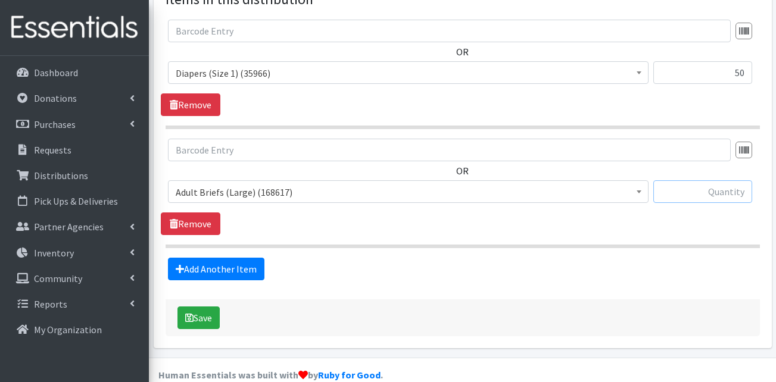
click at [730, 180] on input "text" at bounding box center [702, 191] width 99 height 23
type input "50"
click at [259, 184] on span "Adult Briefs (Large) (168617)" at bounding box center [408, 192] width 465 height 17
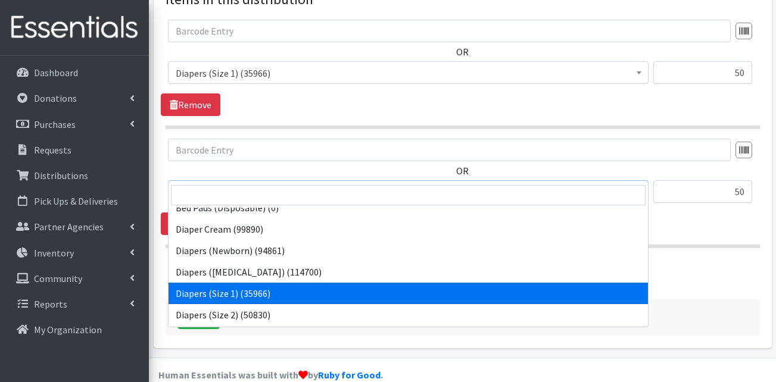
scroll to position [238, 0]
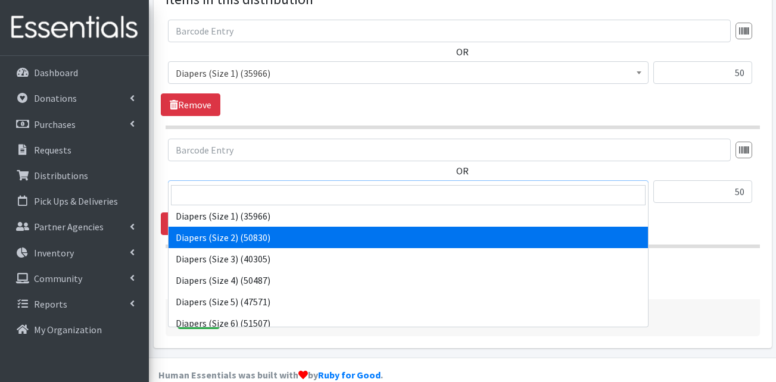
select select "13421"
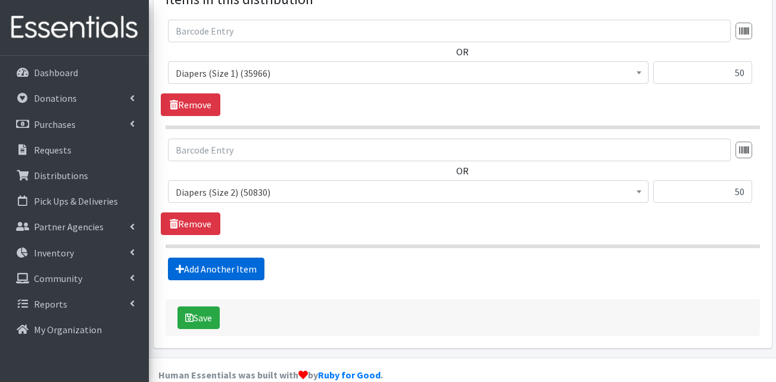
click at [243, 258] on link "Add Another Item" at bounding box center [216, 269] width 96 height 23
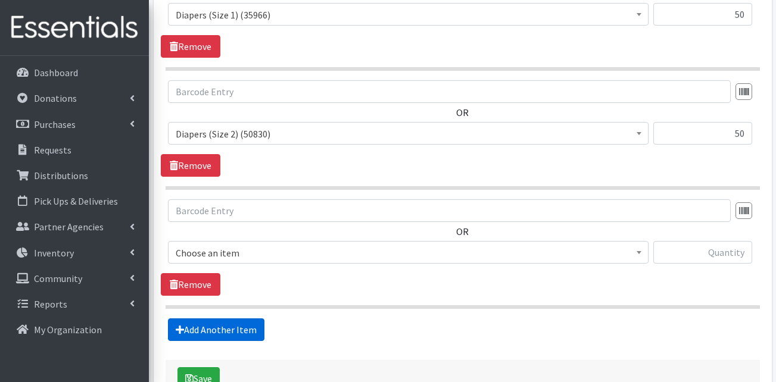
scroll to position [610, 0]
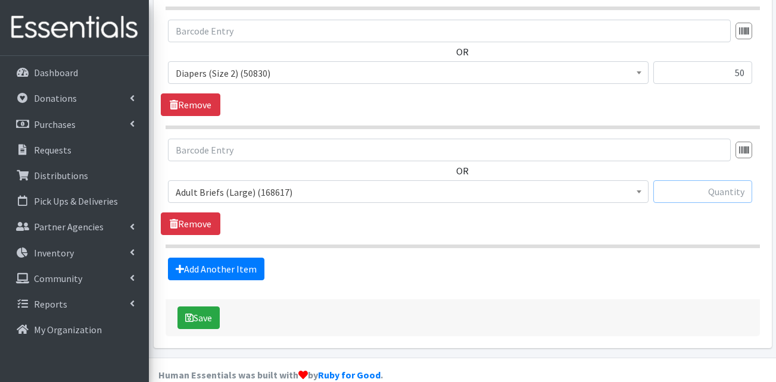
click at [694, 180] on input "text" at bounding box center [702, 191] width 99 height 23
type input "75"
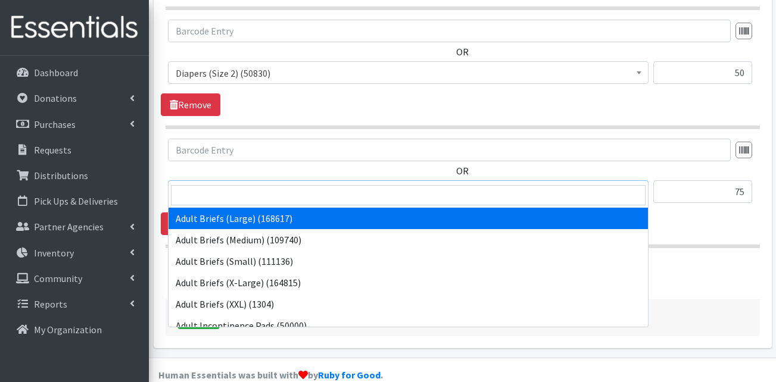
drag, startPoint x: 369, startPoint y: 174, endPoint x: 361, endPoint y: 202, distance: 29.2
click at [369, 184] on span "Adult Briefs (Large) (168617)" at bounding box center [408, 192] width 465 height 17
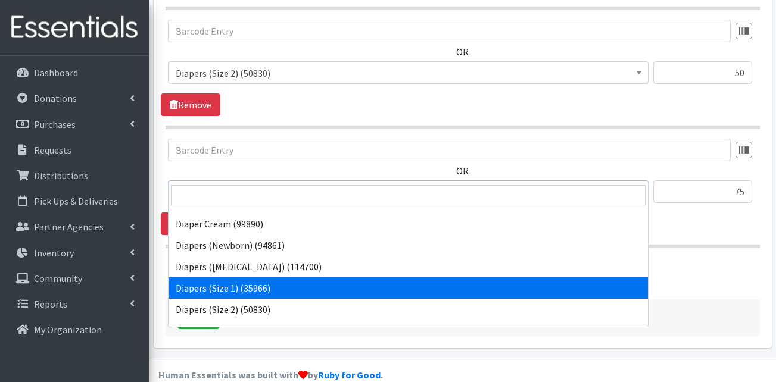
scroll to position [179, 0]
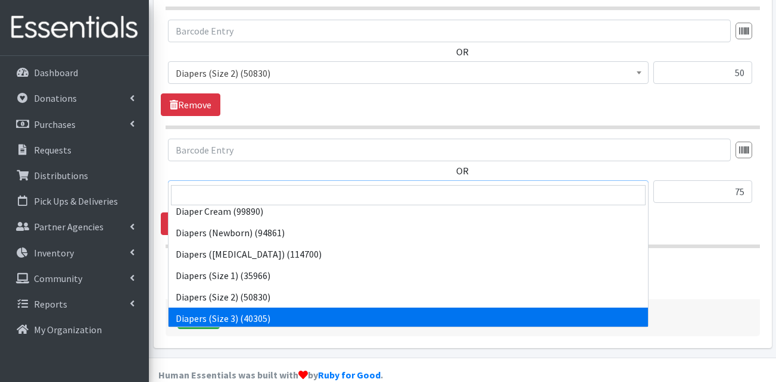
select select "13422"
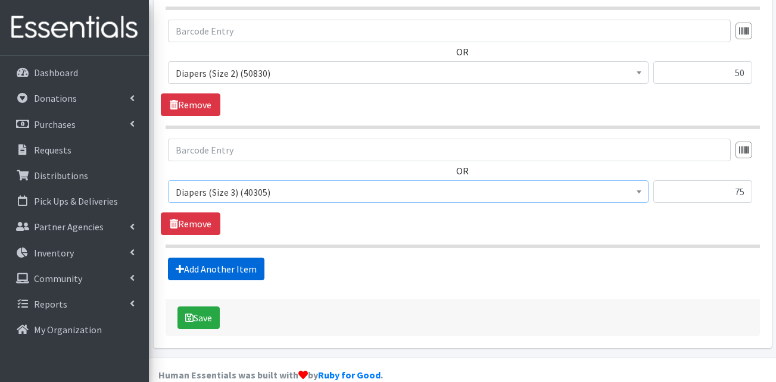
click at [223, 258] on link "Add Another Item" at bounding box center [216, 269] width 96 height 23
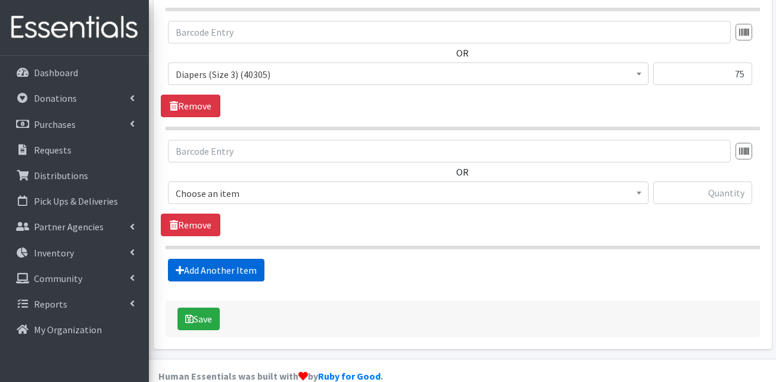
scroll to position [729, 0]
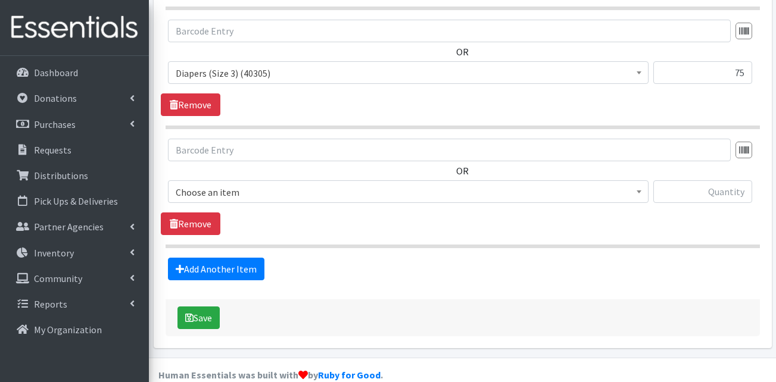
click at [256, 184] on span "Choose an item" at bounding box center [408, 192] width 465 height 17
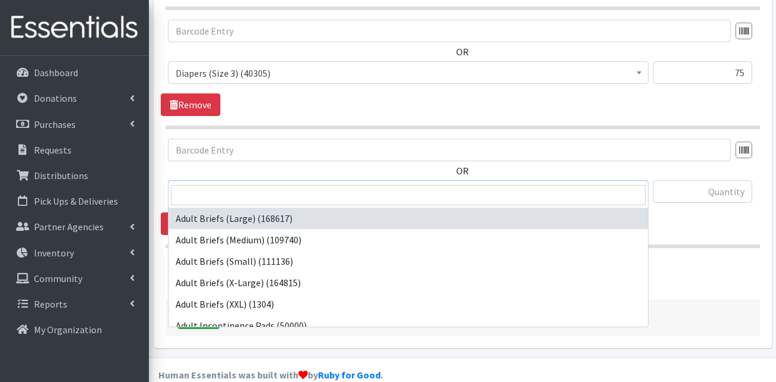
scroll to position [238, 0]
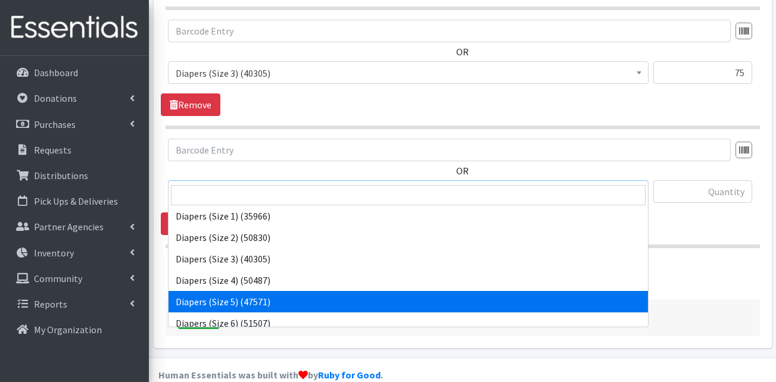
select select "13389"
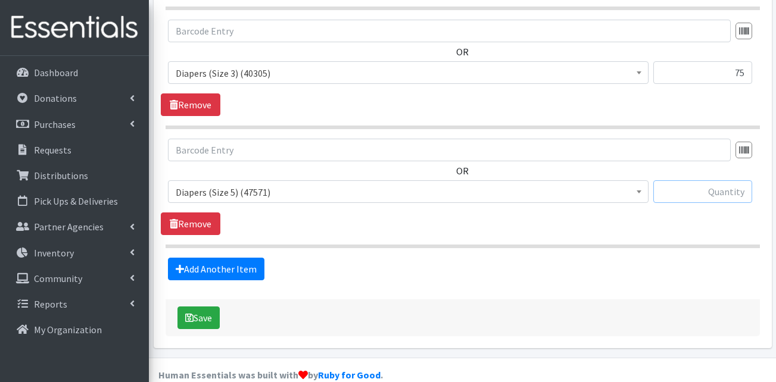
click at [713, 181] on input "text" at bounding box center [702, 191] width 99 height 23
type input "75"
click at [232, 258] on link "Add Another Item" at bounding box center [216, 269] width 96 height 23
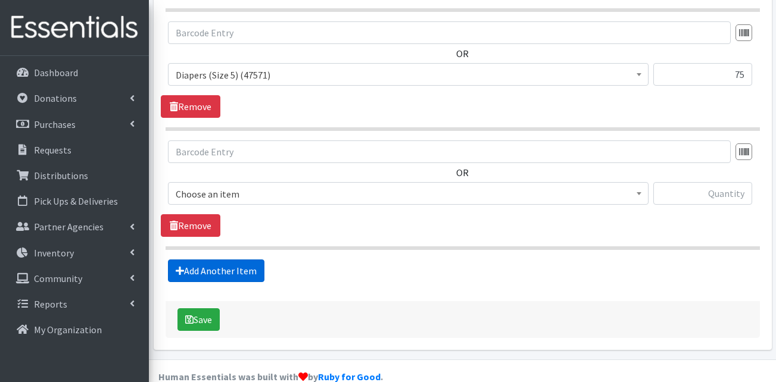
scroll to position [848, 0]
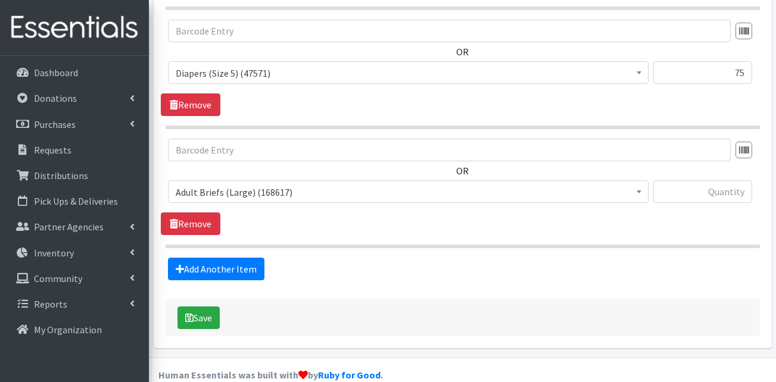
click at [257, 184] on span "Adult Briefs (Large) (168617)" at bounding box center [408, 192] width 465 height 17
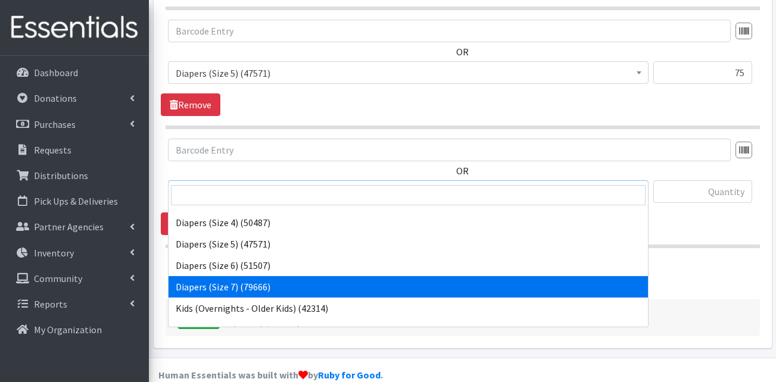
scroll to position [357, 0]
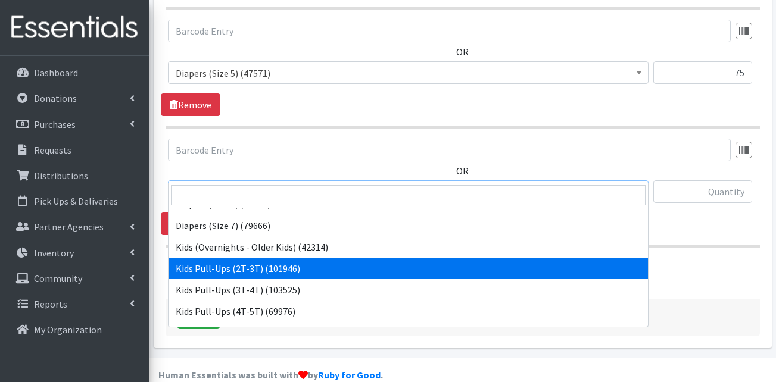
select select "13408"
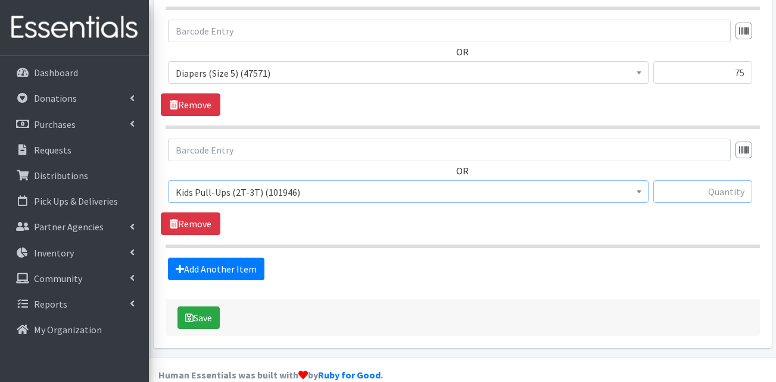
click at [714, 180] on input "text" at bounding box center [702, 191] width 99 height 23
type input "100"
click at [210, 258] on link "Add Another Item" at bounding box center [216, 269] width 96 height 23
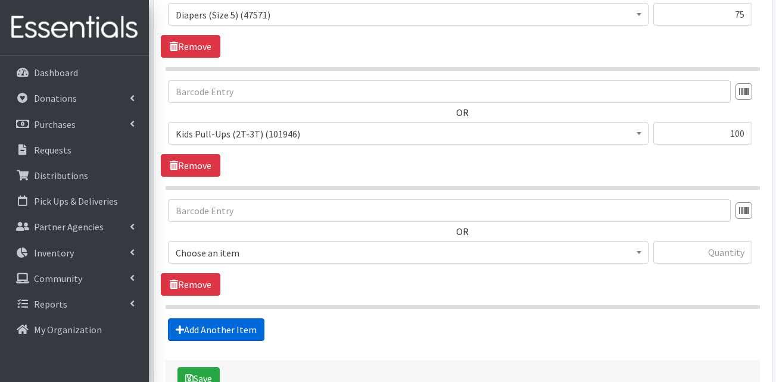
scroll to position [967, 0]
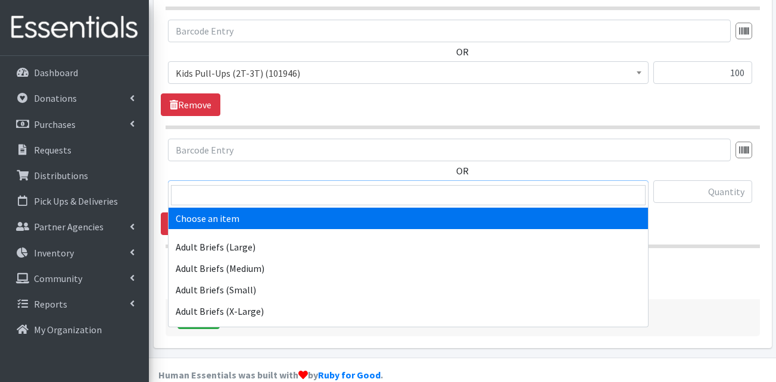
click at [272, 184] on span "Choose an item" at bounding box center [408, 192] width 465 height 17
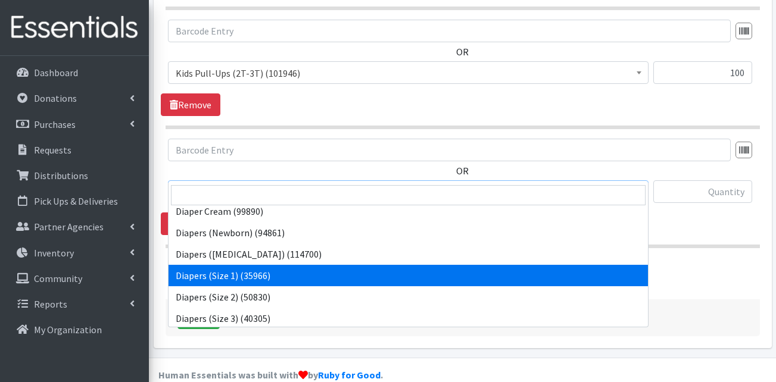
scroll to position [357, 0]
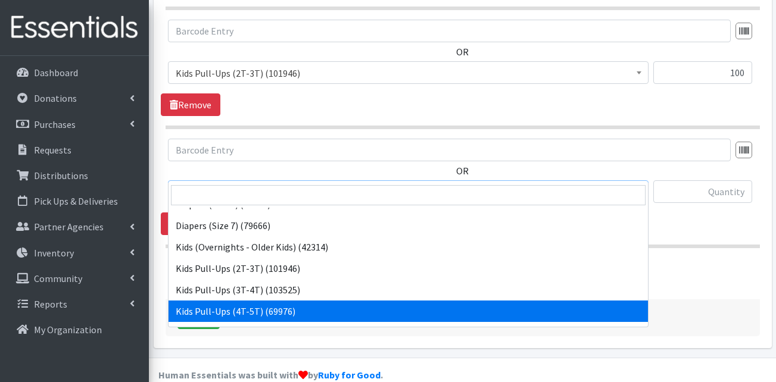
select select "13424"
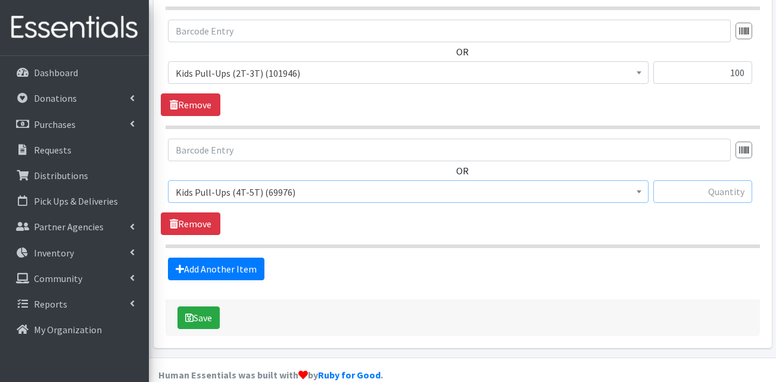
click at [713, 180] on input "text" at bounding box center [702, 191] width 99 height 23
type input "100"
click at [194, 258] on link "Add Another Item" at bounding box center [216, 269] width 96 height 23
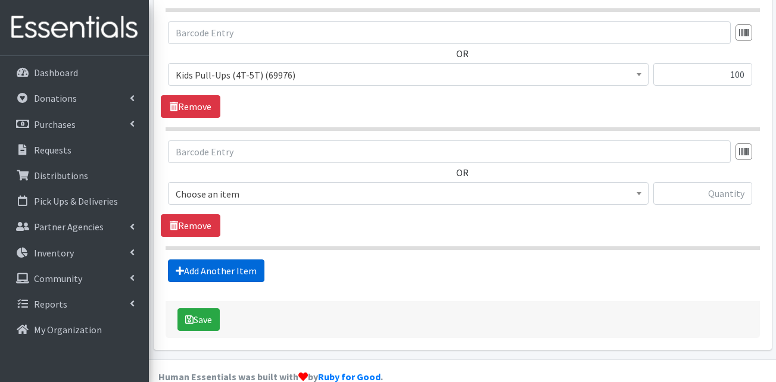
scroll to position [1086, 0]
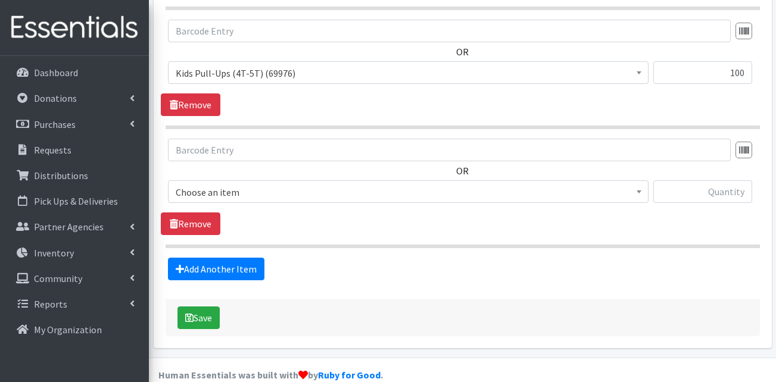
click at [271, 180] on span "Choose an item" at bounding box center [408, 191] width 480 height 23
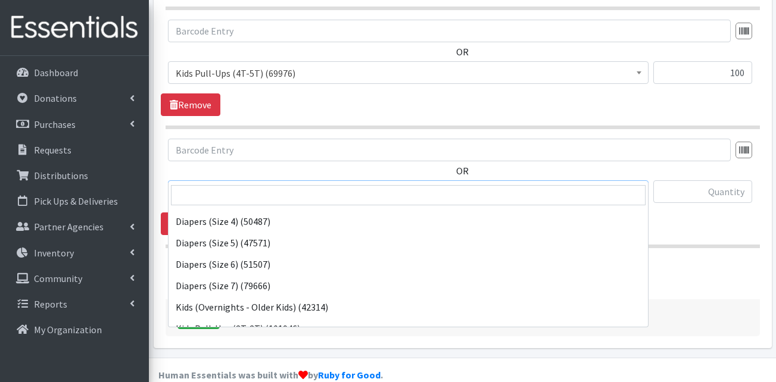
scroll to position [298, 0]
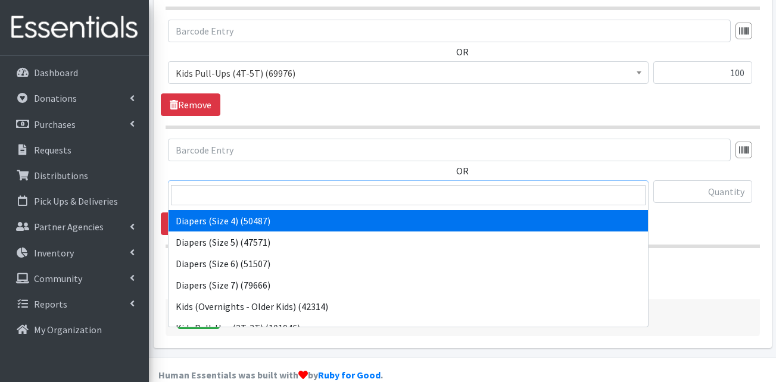
select select "13416"
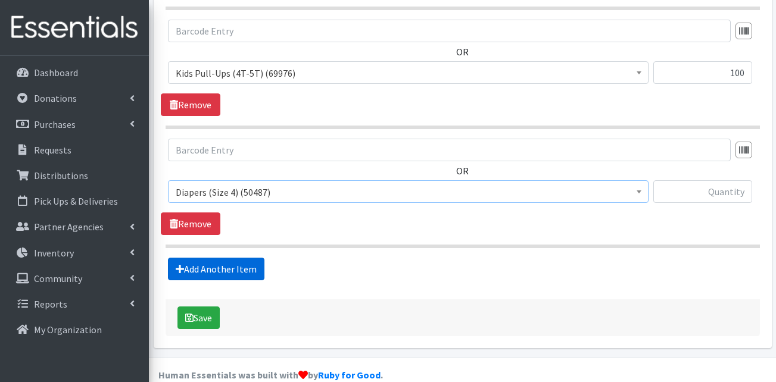
click at [205, 258] on link "Add Another Item" at bounding box center [216, 269] width 96 height 23
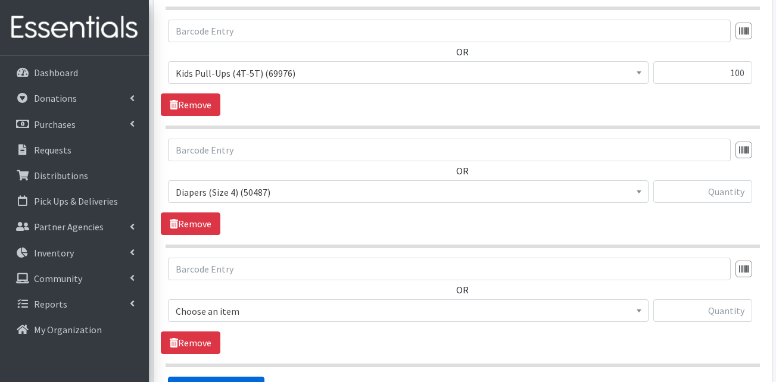
scroll to position [1205, 0]
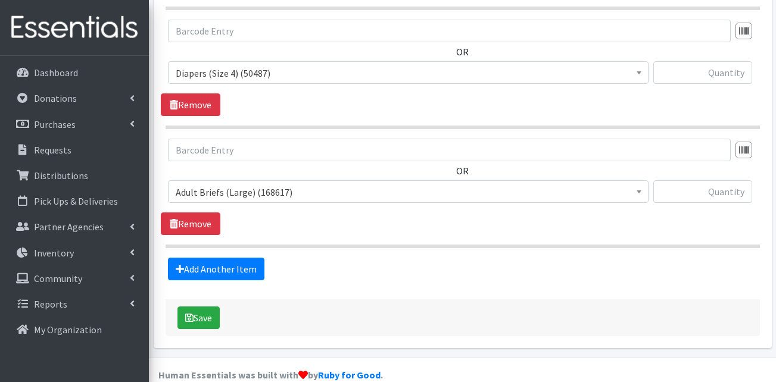
click at [279, 180] on span "Adult Briefs (Large) (168617)" at bounding box center [408, 191] width 480 height 23
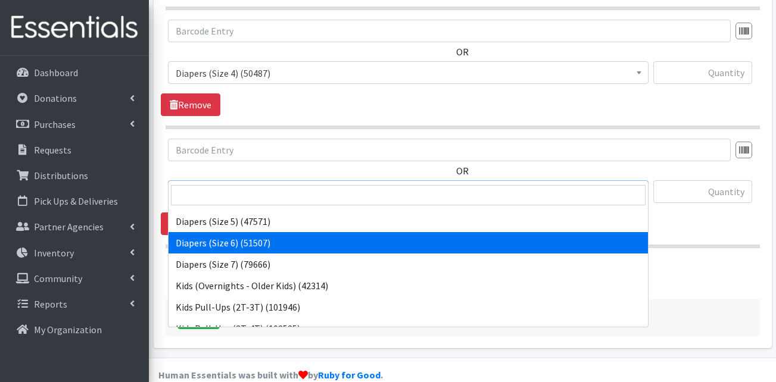
scroll to position [298, 0]
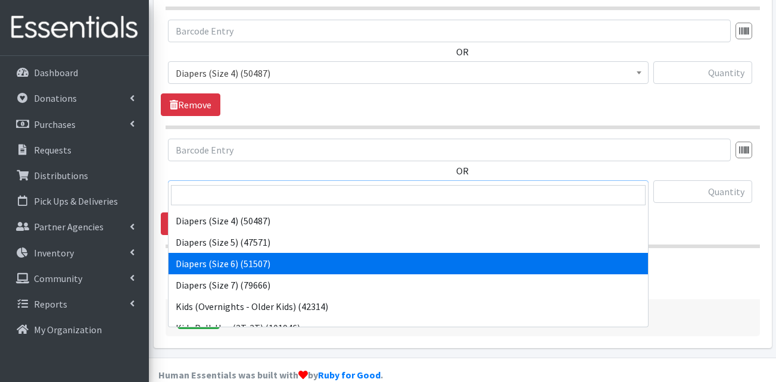
select select "13390"
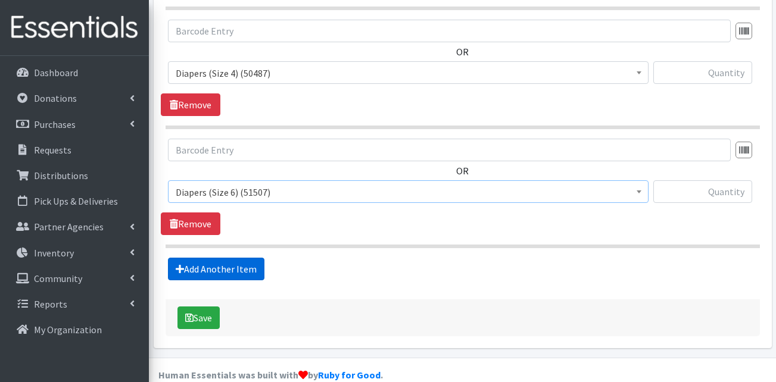
click at [222, 258] on link "Add Another Item" at bounding box center [216, 269] width 96 height 23
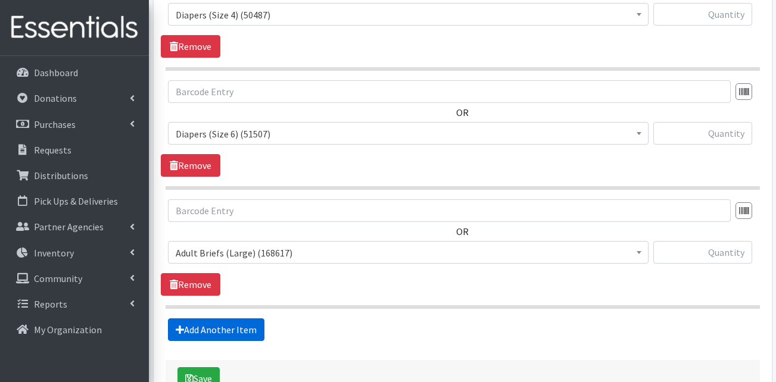
scroll to position [1324, 0]
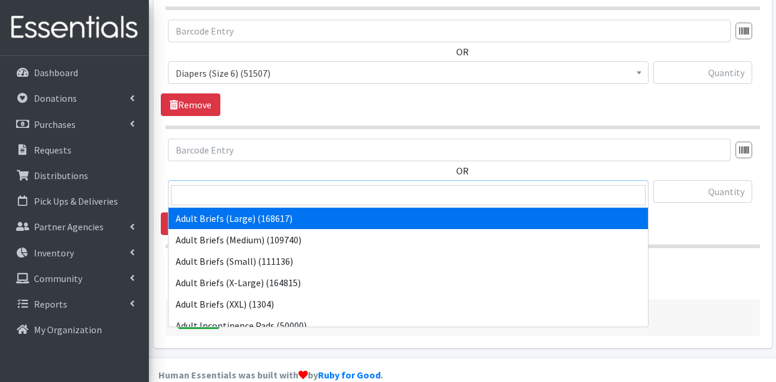
click at [272, 184] on span "Adult Briefs (Large) (168617)" at bounding box center [408, 192] width 465 height 17
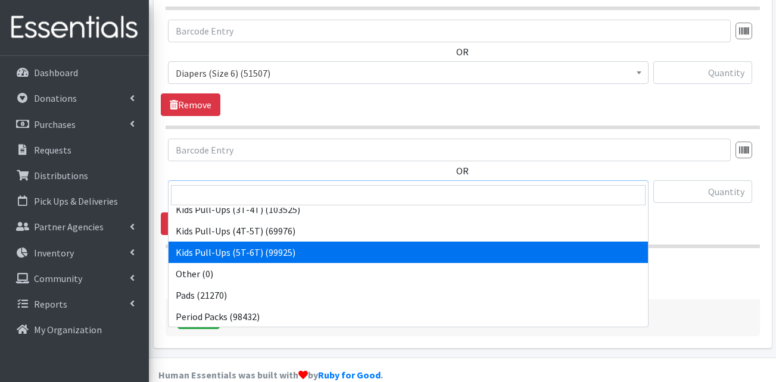
scroll to position [417, 0]
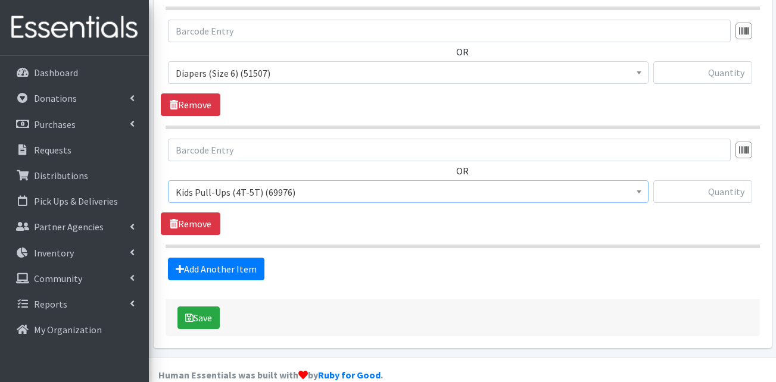
click at [268, 184] on span "Kids Pull-Ups (4T-5T) (69976)" at bounding box center [408, 192] width 465 height 17
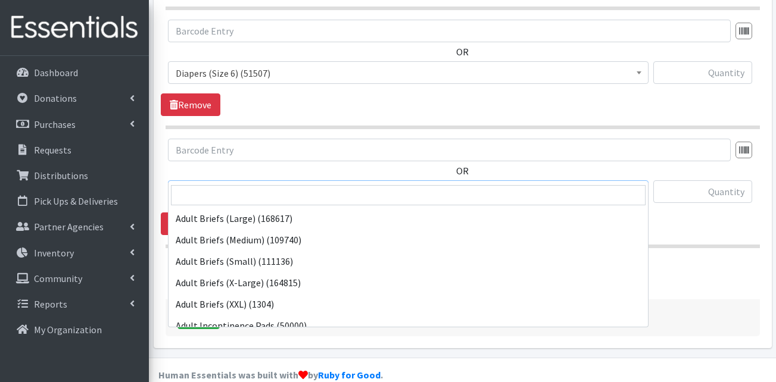
scroll to position [429, 0]
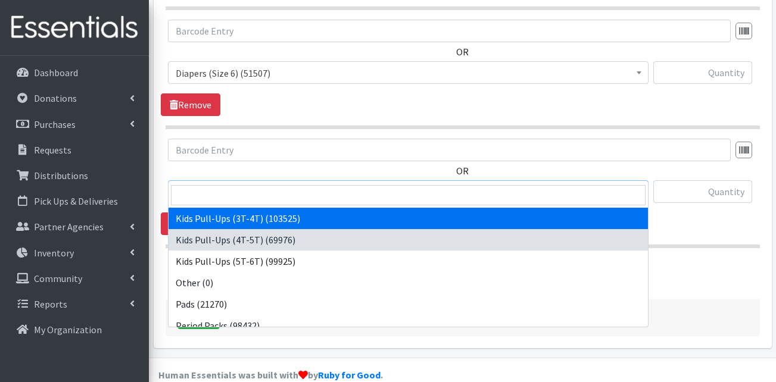
select select "13409"
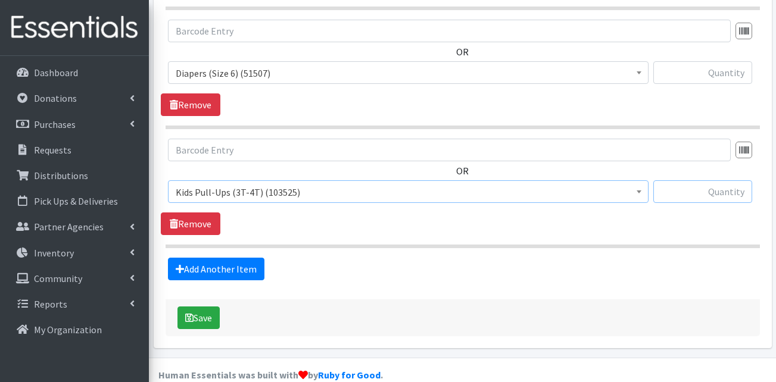
click at [730, 180] on input "text" at bounding box center [702, 191] width 99 height 23
type input "100"
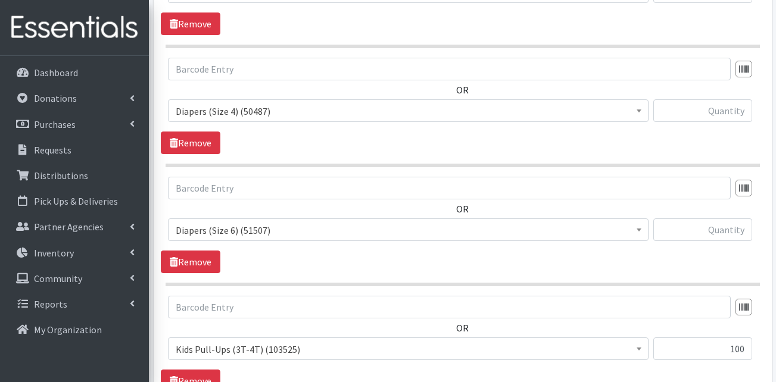
scroll to position [1205, 0]
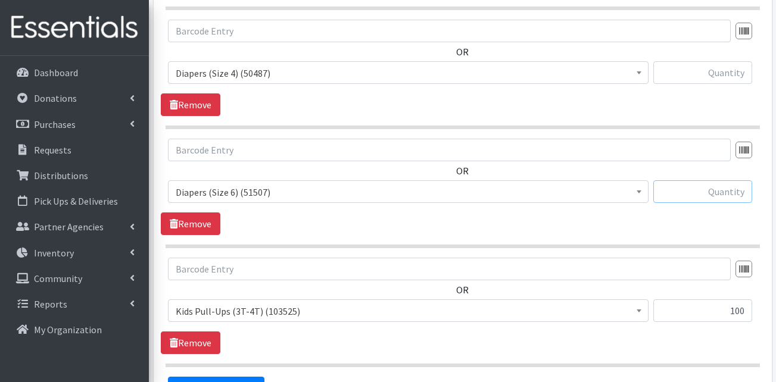
click at [686, 180] on input "text" at bounding box center [702, 191] width 99 height 23
type input "75"
click at [713, 61] on input "text" at bounding box center [702, 72] width 99 height 23
type input "75"
click at [671, 86] on div "OR Adult Briefs (Large) (168617) Adult Briefs (Medium) (109740) Adult Briefs (S…" at bounding box center [462, 68] width 603 height 96
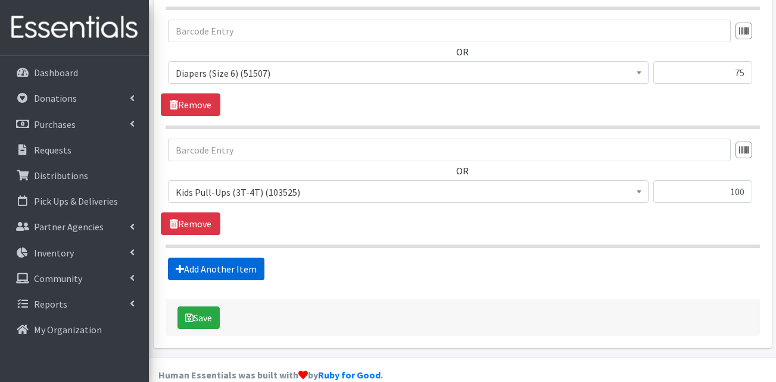
click at [224, 258] on link "Add Another Item" at bounding box center [216, 269] width 96 height 23
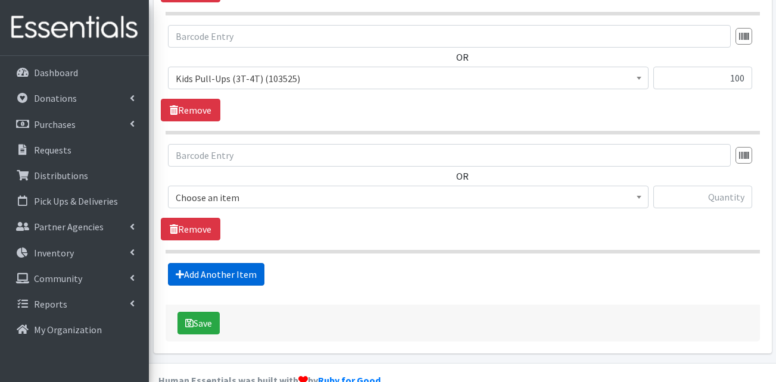
scroll to position [1443, 0]
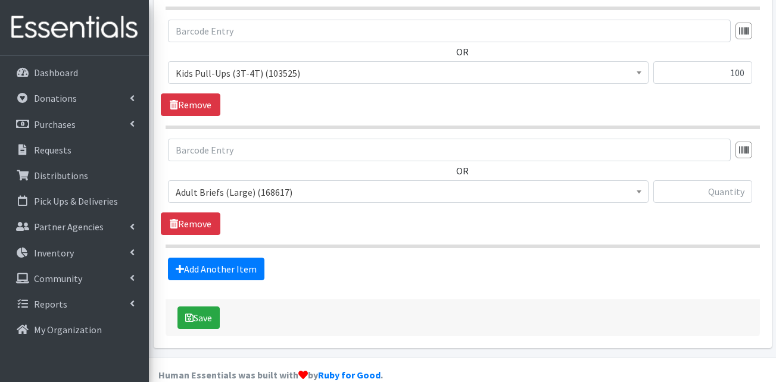
click at [279, 184] on span "Adult Briefs (Large) (168617)" at bounding box center [408, 192] width 465 height 17
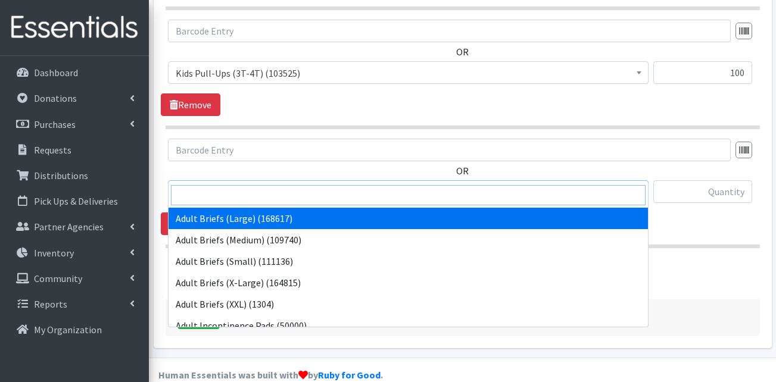
click at [245, 195] on input "search" at bounding box center [408, 195] width 474 height 20
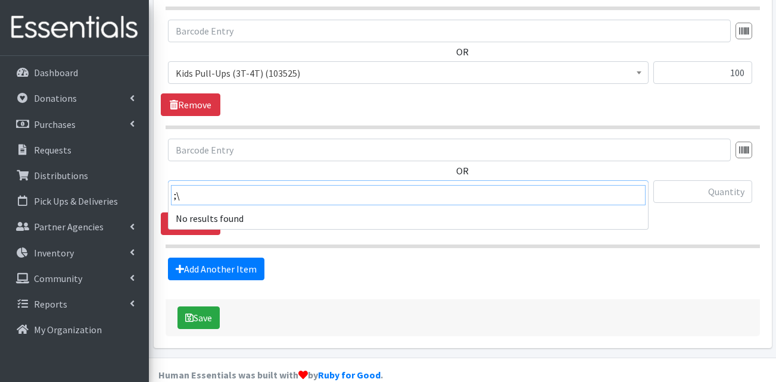
type input ";"
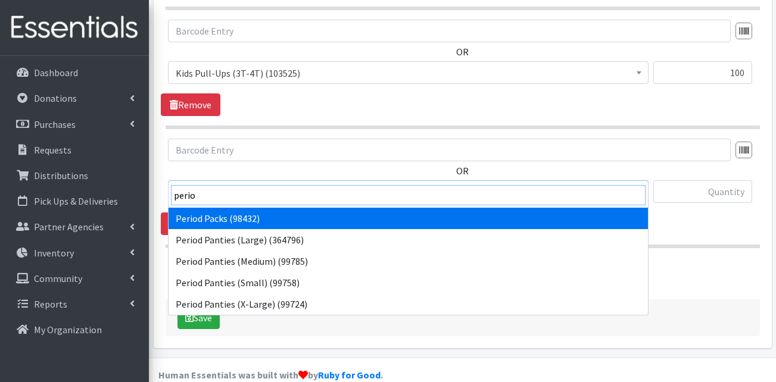
type input "perio"
drag, startPoint x: 264, startPoint y: 221, endPoint x: 305, endPoint y: 216, distance: 40.8
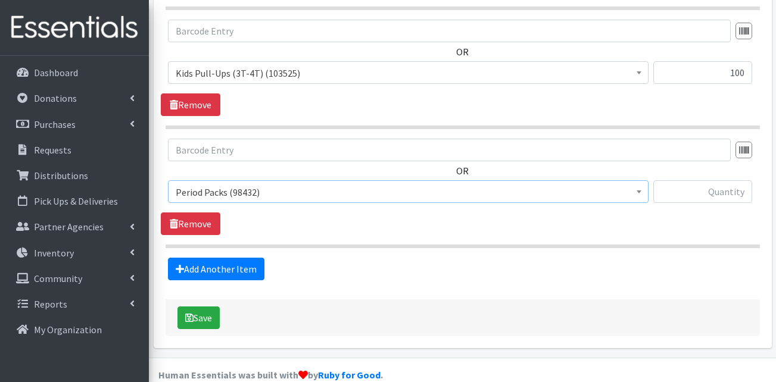
select select "15291"
click at [725, 180] on input "text" at bounding box center [702, 191] width 99 height 23
type input "10"
click at [213, 258] on link "Add Another Item" at bounding box center [216, 269] width 96 height 23
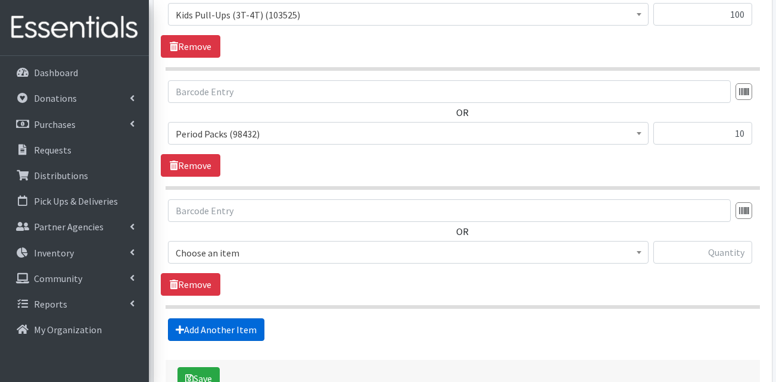
scroll to position [1562, 0]
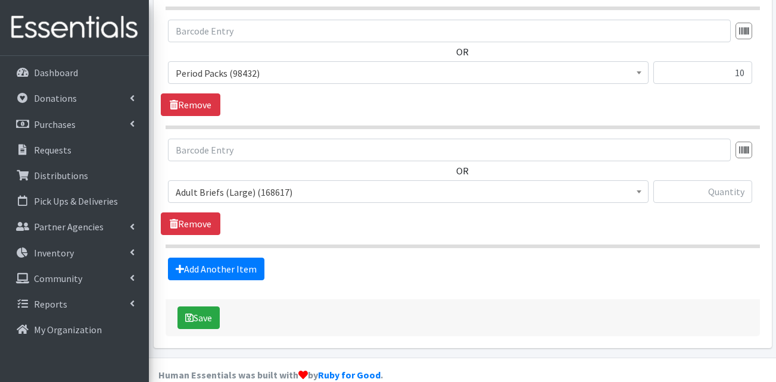
click at [258, 180] on span "Adult Briefs (Large) (168617)" at bounding box center [408, 191] width 480 height 23
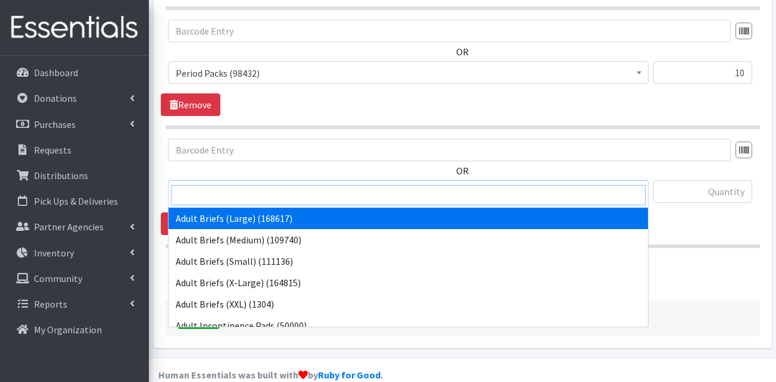
click at [256, 193] on input "search" at bounding box center [408, 195] width 474 height 20
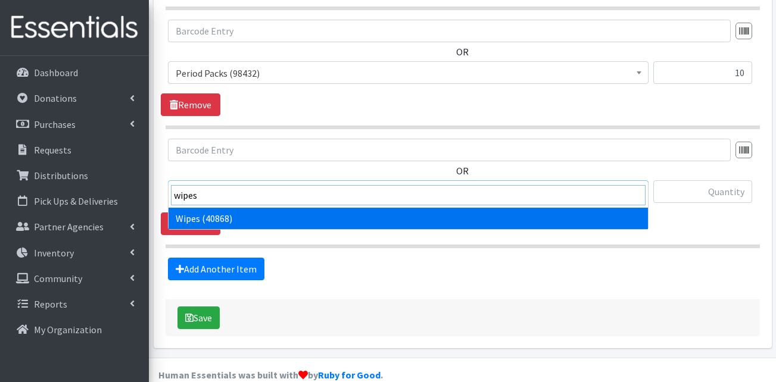
type input "wipes"
select select "13405"
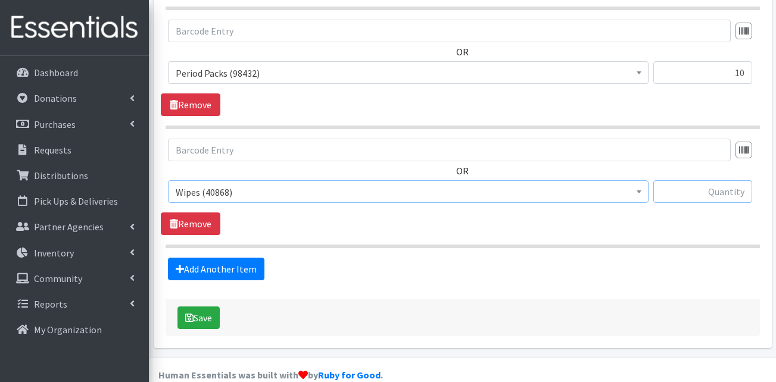
click at [686, 180] on input "text" at bounding box center [702, 191] width 99 height 23
type input "48"
click at [186, 313] on icon "submit" at bounding box center [189, 318] width 8 height 10
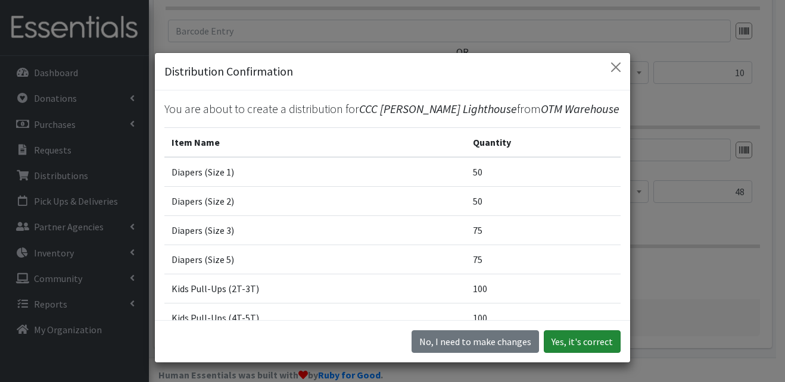
click at [566, 344] on button "Yes, it's correct" at bounding box center [582, 341] width 77 height 23
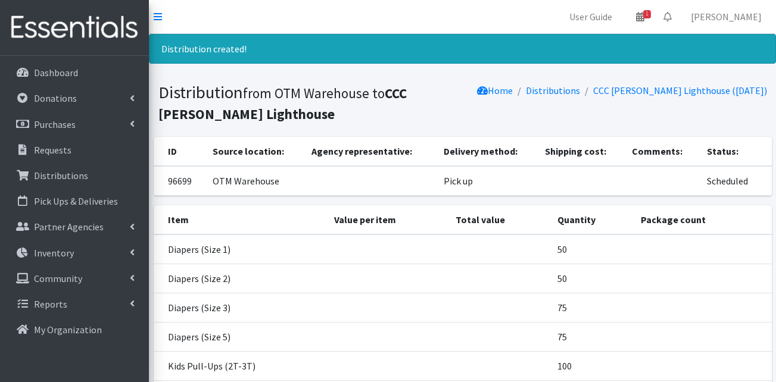
scroll to position [294, 0]
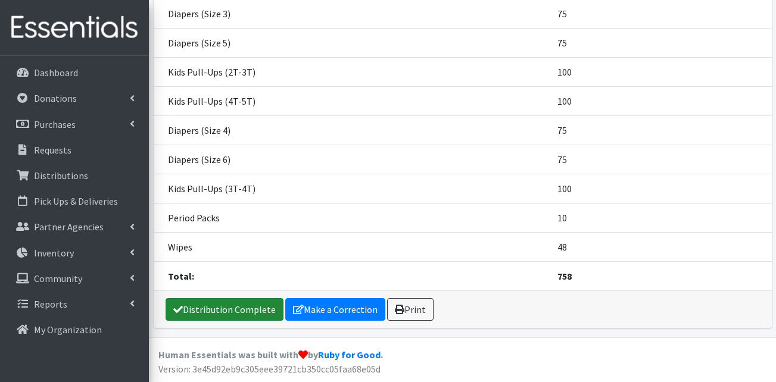
click at [210, 314] on link "Distribution Complete" at bounding box center [225, 309] width 118 height 23
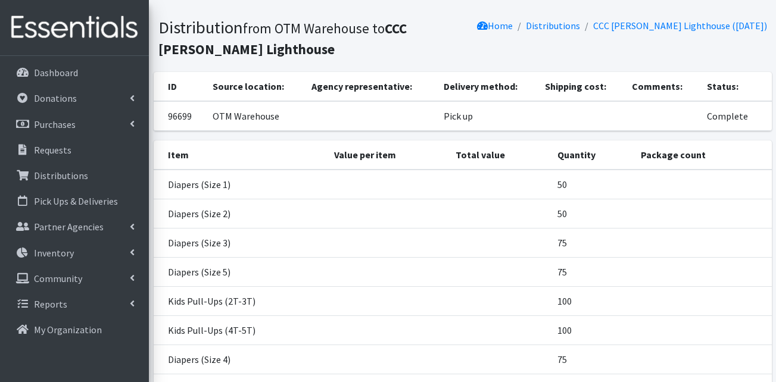
scroll to position [0, 0]
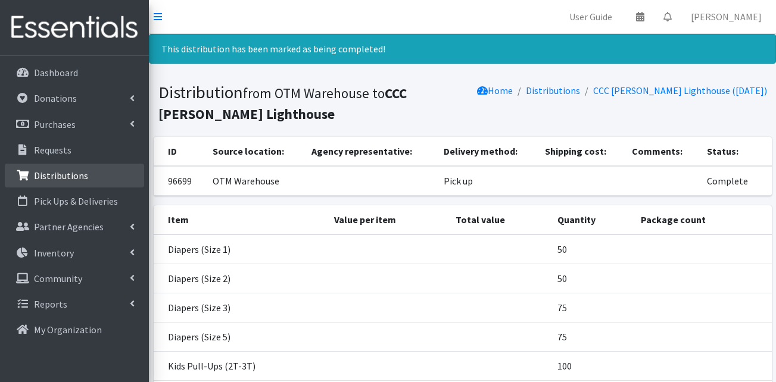
click at [60, 179] on p "Distributions" at bounding box center [61, 176] width 54 height 12
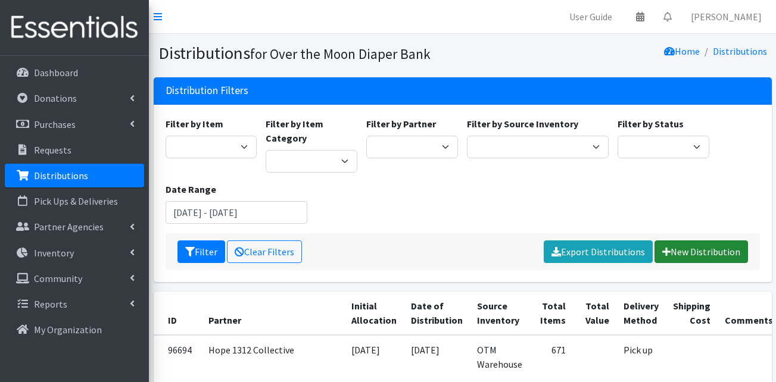
click at [697, 257] on link "New Distribution" at bounding box center [700, 252] width 93 height 23
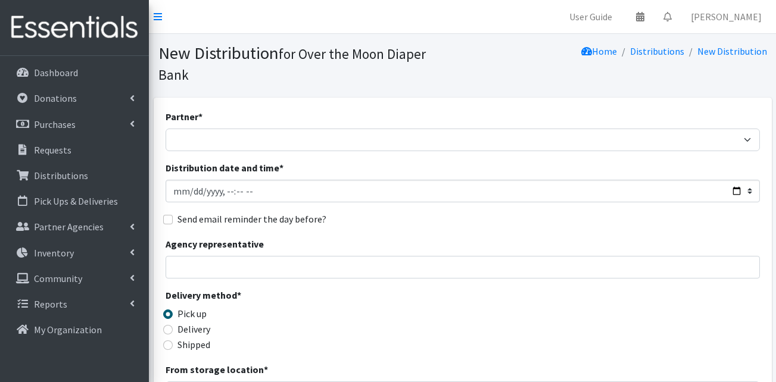
click at [320, 131] on div "Partner * AHJ Library System Amerigroup Back To School Event CCC [PERSON_NAME] …" at bounding box center [463, 381] width 594 height 542
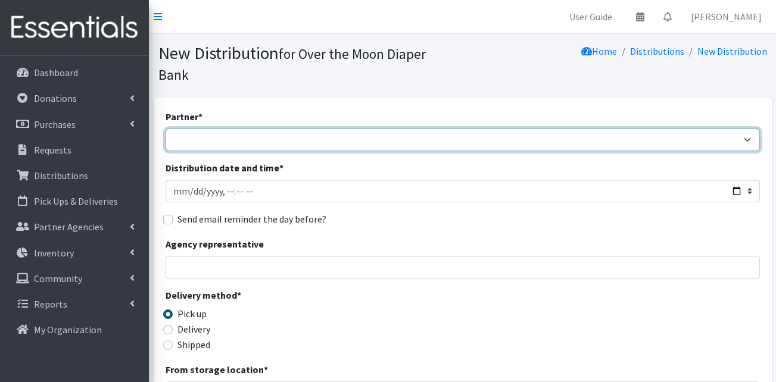
click at [323, 129] on select "AHJ Library System Amerigroup Back To School Event CCC [PERSON_NAME] Lighthouse…" at bounding box center [463, 140] width 594 height 23
select select "5495"
click at [166, 129] on select "AHJ Library System Amerigroup Back To School Event CCC [PERSON_NAME] Lighthouse…" at bounding box center [463, 140] width 594 height 23
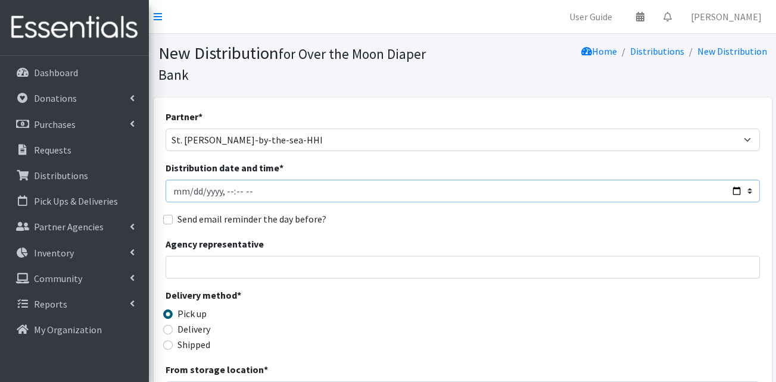
click at [188, 180] on input "Distribution date and time *" at bounding box center [463, 191] width 594 height 23
click at [227, 180] on input "Distribution date and time *" at bounding box center [463, 191] width 594 height 23
type input "[DATE]T12:00"
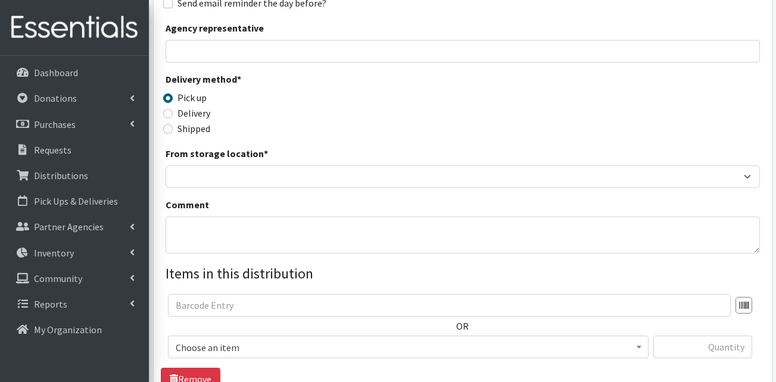
scroll to position [238, 0]
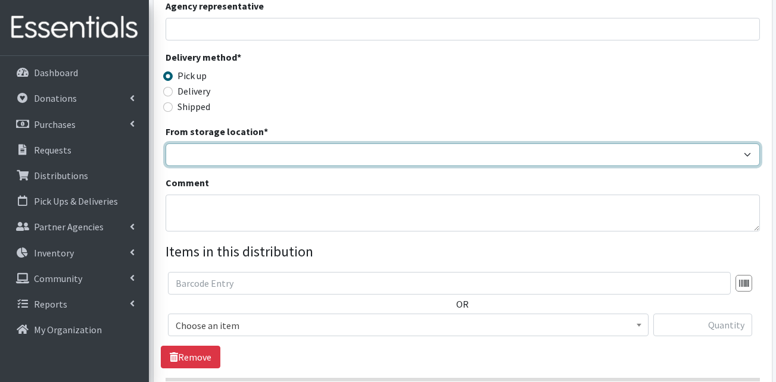
click at [251, 143] on select "OTM Warehouse" at bounding box center [463, 154] width 594 height 23
select select "385"
click at [166, 143] on select "OTM Warehouse" at bounding box center [463, 154] width 594 height 23
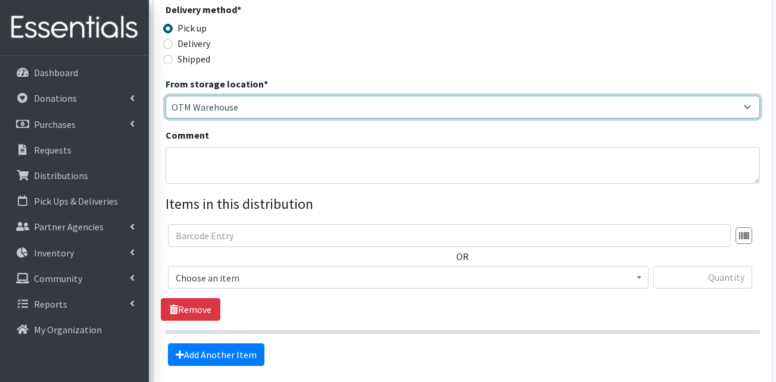
scroll to position [357, 0]
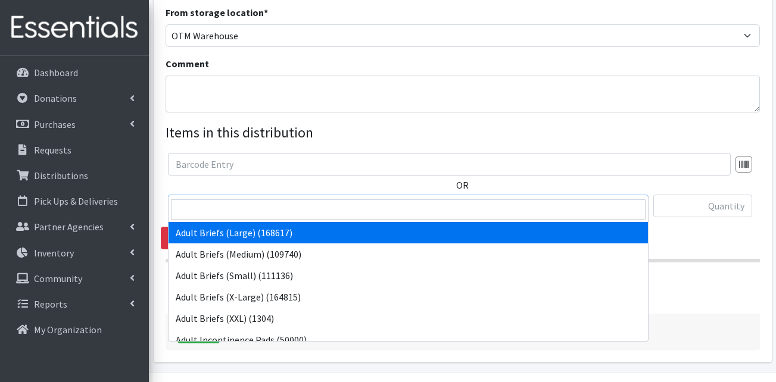
click at [233, 198] on span "Adult Briefs (Large) (168617)" at bounding box center [408, 206] width 465 height 17
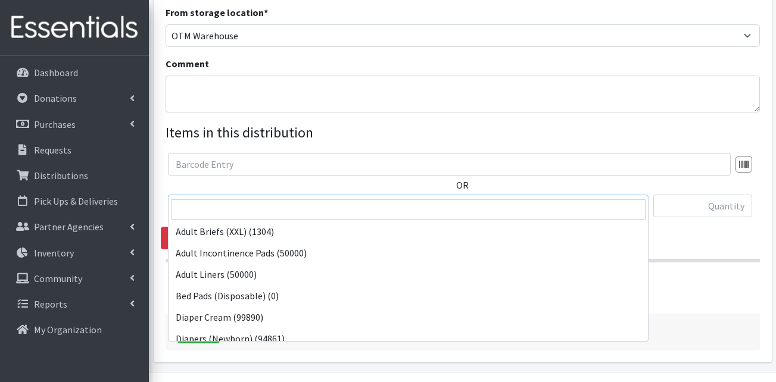
scroll to position [298, 0]
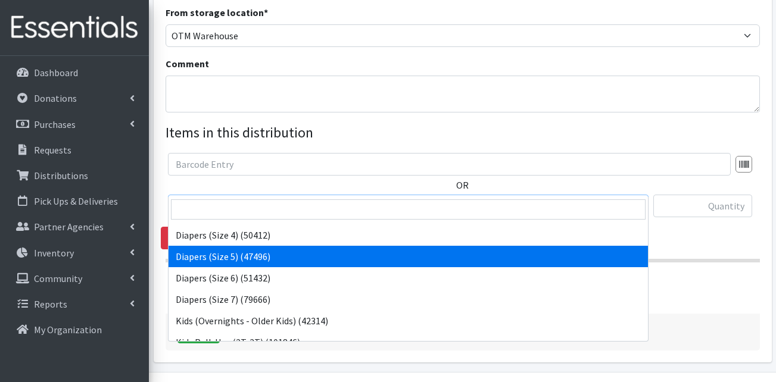
select select "13389"
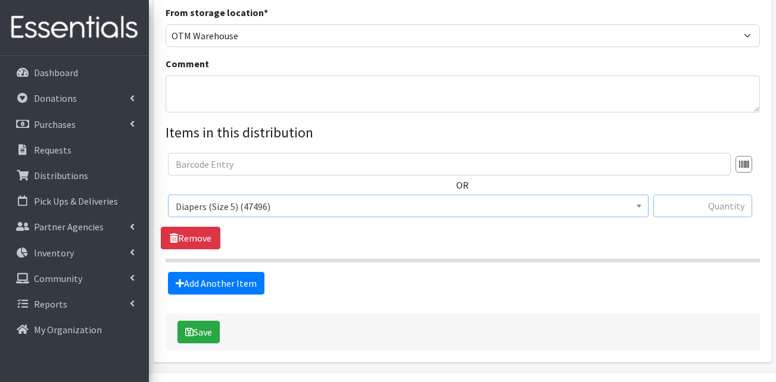
click at [678, 195] on input "text" at bounding box center [702, 206] width 99 height 23
click at [519, 272] on div "Add Another Item" at bounding box center [462, 283] width 603 height 23
drag, startPoint x: 717, startPoint y: 188, endPoint x: 770, endPoint y: 186, distance: 52.4
click at [770, 186] on div "Partner * AHJ Library System Amerigroup Back To School Event CCC Henderson Ligh…" at bounding box center [463, 51] width 618 height 622
click at [747, 195] on input "12" at bounding box center [702, 206] width 99 height 23
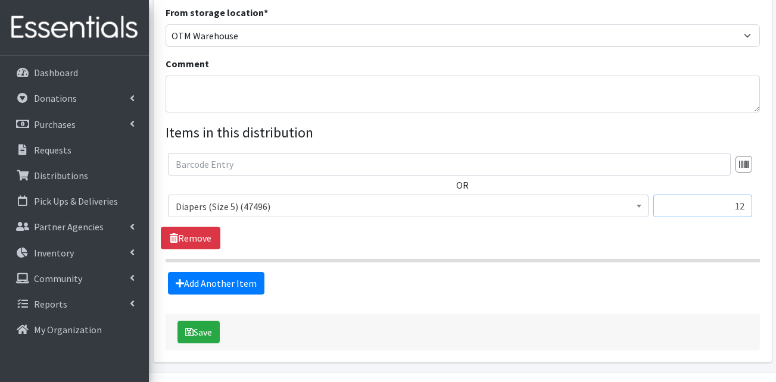
drag, startPoint x: 735, startPoint y: 188, endPoint x: 766, endPoint y: 187, distance: 31.0
click at [766, 186] on div "Partner * AHJ Library System Amerigroup Back To School Event CCC Henderson Ligh…" at bounding box center [463, 51] width 618 height 622
type input "300"
click at [749, 234] on section "OR Adult Briefs (Large) (168617) Adult Briefs (Medium) (109740) Adult Briefs (S…" at bounding box center [463, 208] width 594 height 110
click at [238, 272] on link "Add Another Item" at bounding box center [216, 283] width 96 height 23
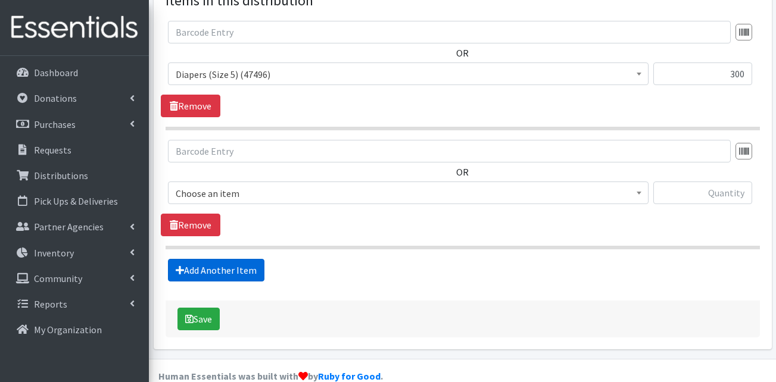
scroll to position [491, 0]
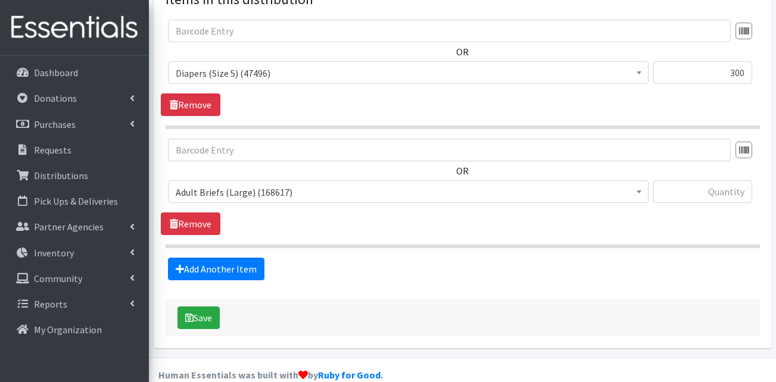
click at [330, 184] on span "Adult Briefs (Large) (168617)" at bounding box center [408, 192] width 465 height 17
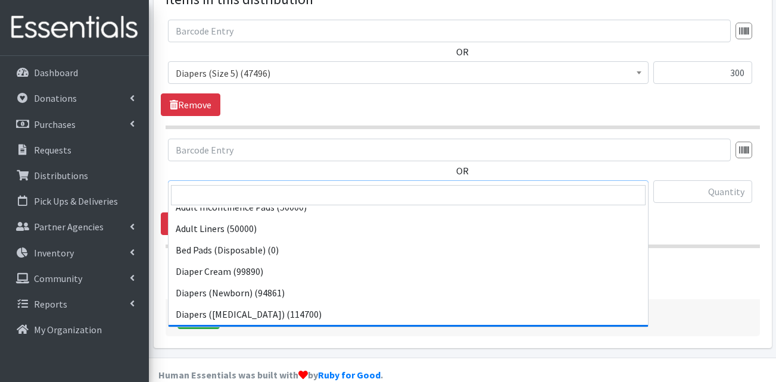
scroll to position [298, 0]
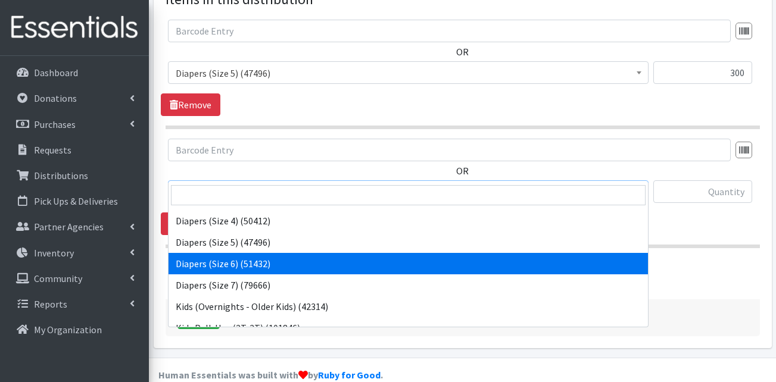
drag, startPoint x: 276, startPoint y: 261, endPoint x: 425, endPoint y: 337, distance: 167.2
select select "13390"
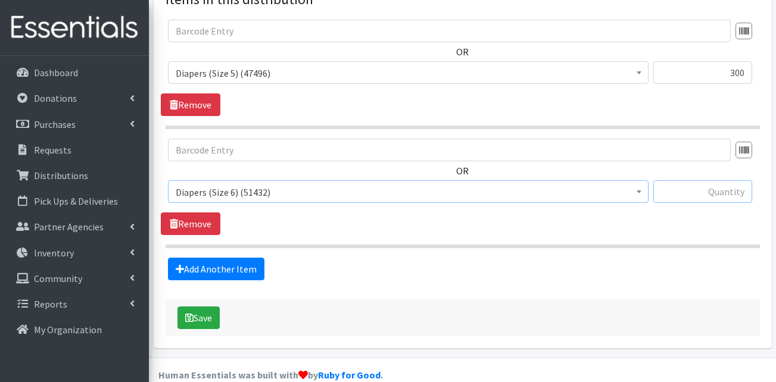
click at [722, 180] on input "text" at bounding box center [702, 191] width 99 height 23
type input "450"
click at [661, 210] on div "OR Adult Briefs (Large) (168617) Adult Briefs (Medium) (109740) Adult Briefs (S…" at bounding box center [462, 187] width 603 height 96
click at [238, 258] on link "Add Another Item" at bounding box center [216, 269] width 96 height 23
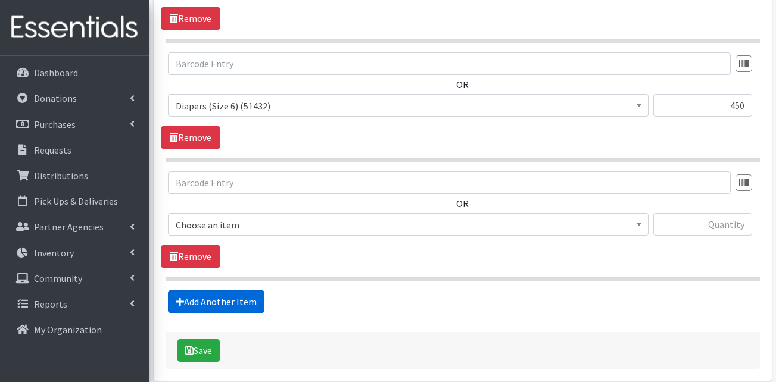
scroll to position [610, 0]
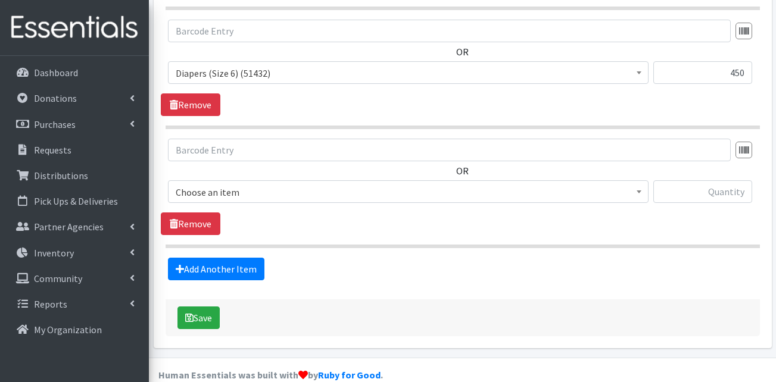
click at [280, 184] on span "Choose an item" at bounding box center [408, 192] width 465 height 17
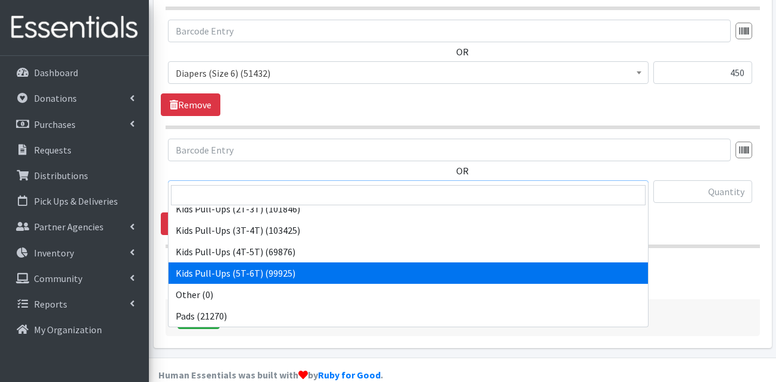
scroll to position [357, 0]
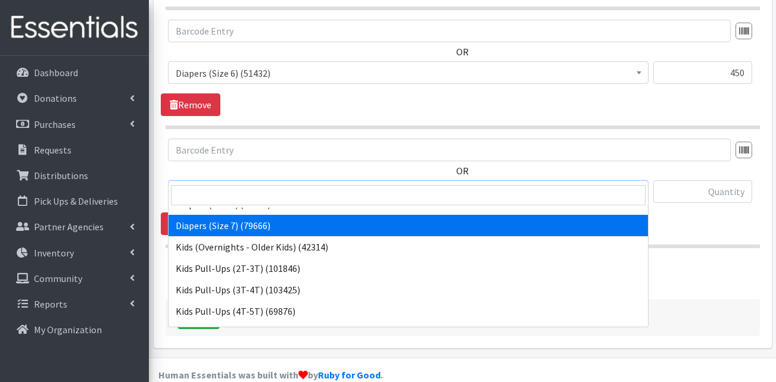
select select "13423"
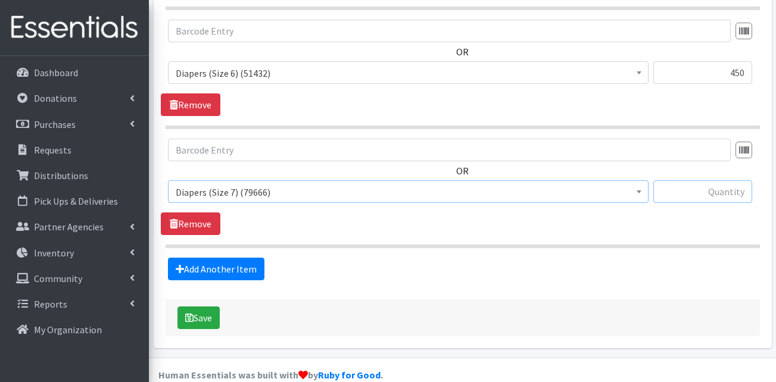
click at [686, 180] on input "text" at bounding box center [702, 191] width 99 height 23
type input "200"
click at [238, 258] on link "Add Another Item" at bounding box center [216, 269] width 96 height 23
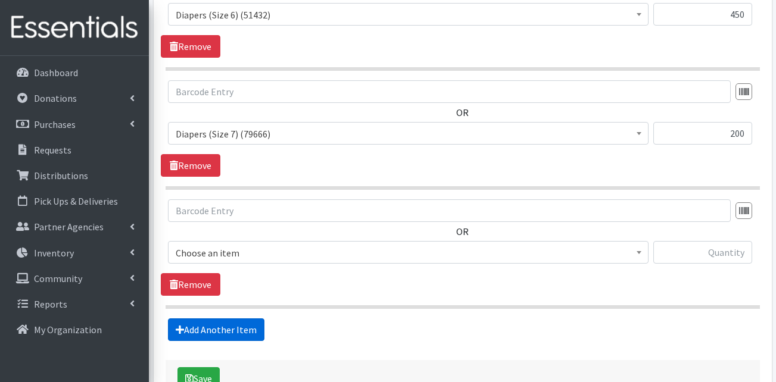
scroll to position [729, 0]
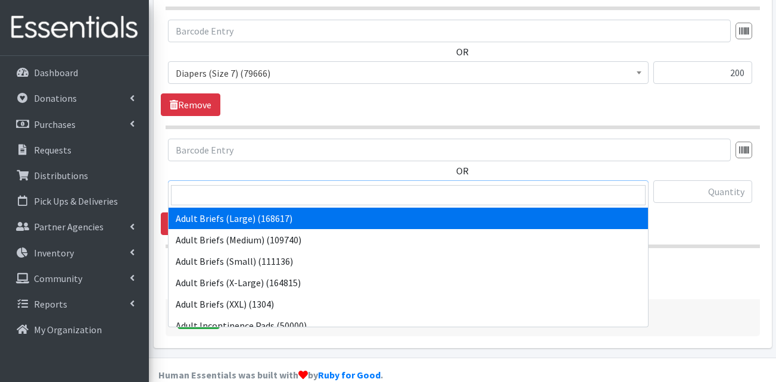
click at [239, 184] on span "Adult Briefs (Large) (168617)" at bounding box center [408, 192] width 465 height 17
click at [240, 197] on input "search" at bounding box center [408, 195] width 474 height 20
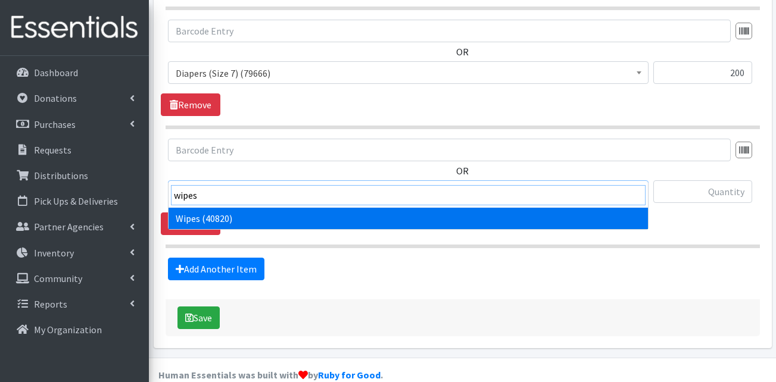
type input "wipes"
select select "13405"
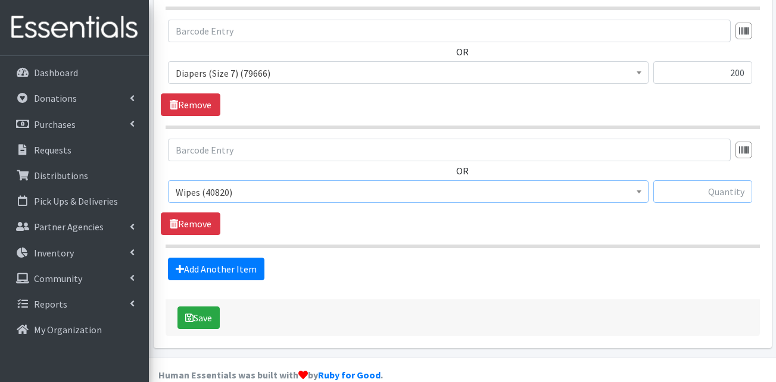
click at [701, 180] on input "text" at bounding box center [702, 191] width 99 height 23
type input "48"
click at [628, 258] on div "Add Another Item" at bounding box center [462, 269] width 603 height 23
click at [187, 307] on button "Save" at bounding box center [198, 318] width 42 height 23
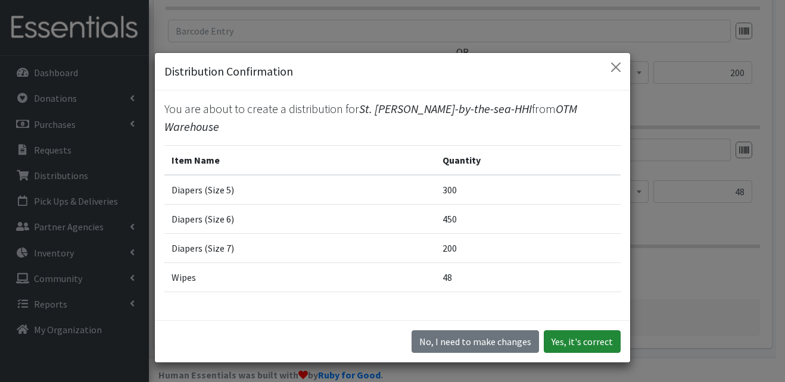
click at [598, 341] on button "Yes, it's correct" at bounding box center [582, 341] width 77 height 23
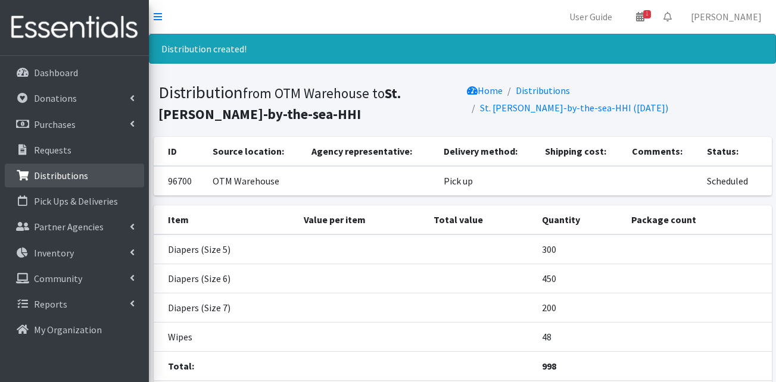
click at [78, 174] on p "Distributions" at bounding box center [61, 176] width 54 height 12
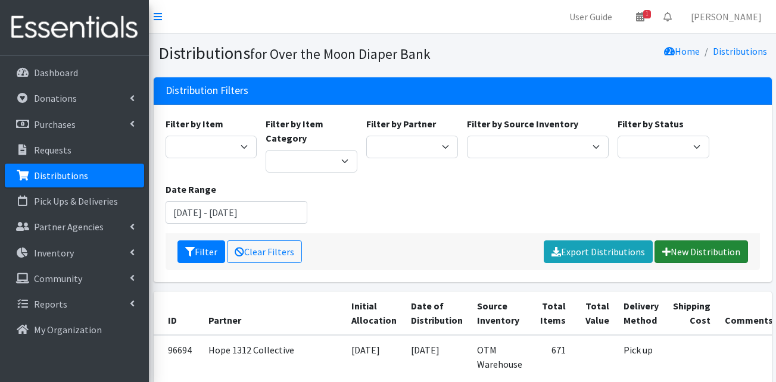
click at [701, 243] on link "New Distribution" at bounding box center [700, 252] width 93 height 23
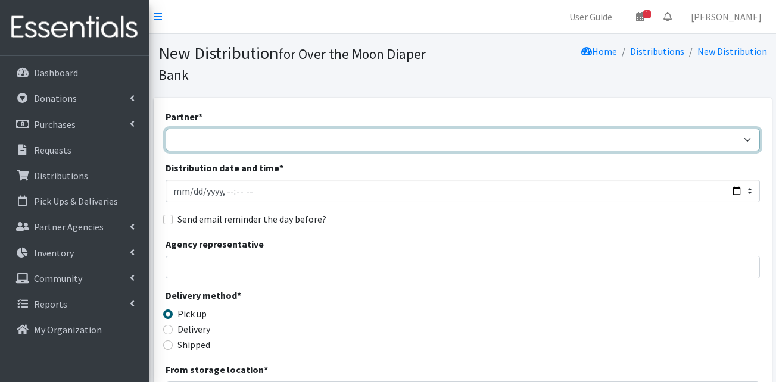
click at [276, 129] on select "AHJ Library System Amerigroup Back To School Event CCC Henderson Lighthouse CEM…" at bounding box center [463, 140] width 594 height 23
select select "4549"
click at [166, 129] on select "AHJ Library System Amerigroup Back To School Event CCC Henderson Lighthouse CEM…" at bounding box center [463, 140] width 594 height 23
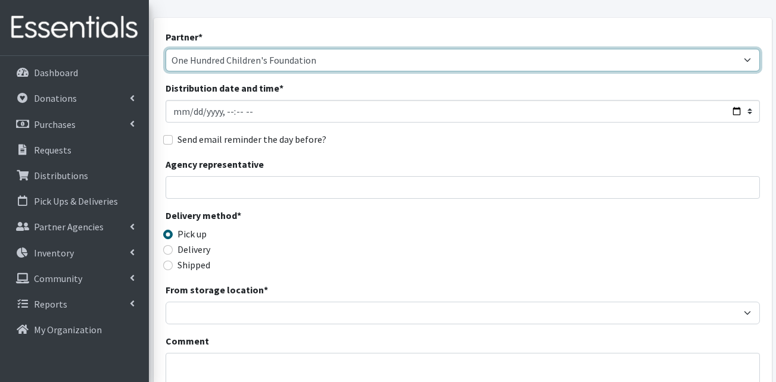
scroll to position [238, 0]
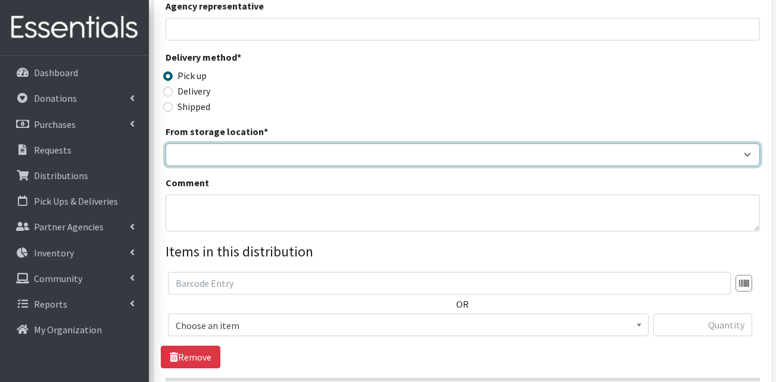
click at [247, 143] on select "OTM Warehouse" at bounding box center [463, 154] width 594 height 23
select select "385"
click at [166, 143] on select "OTM Warehouse" at bounding box center [463, 154] width 594 height 23
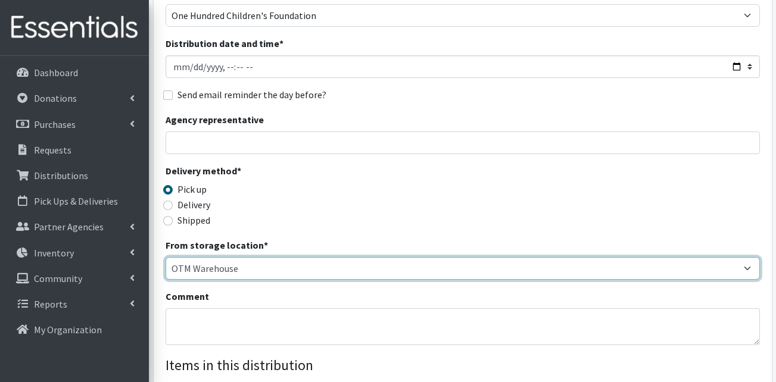
scroll to position [0, 0]
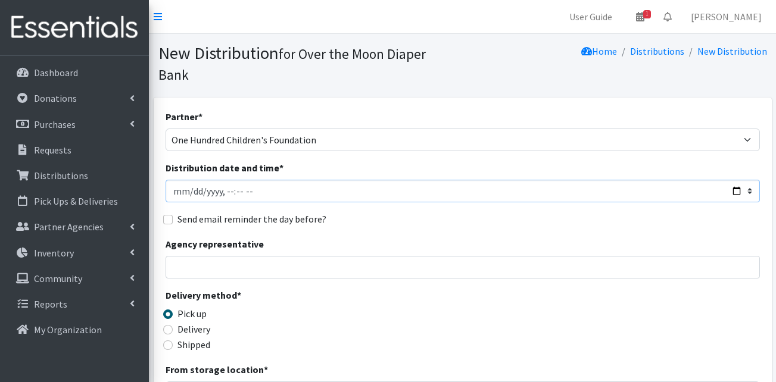
click at [192, 180] on input "Distribution date and time *" at bounding box center [463, 191] width 594 height 23
click at [177, 180] on input "Distribution date and time *" at bounding box center [463, 191] width 594 height 23
type input "2025-08-16T23:59"
click at [171, 180] on input "Distribution date and time *" at bounding box center [463, 191] width 594 height 23
click at [173, 180] on input "Distribution date and time *" at bounding box center [463, 191] width 594 height 23
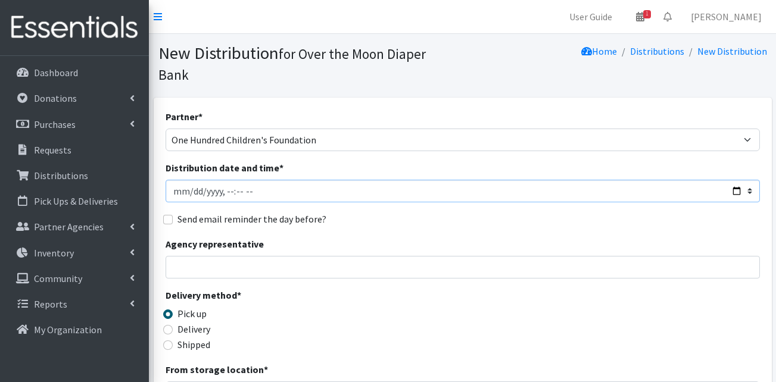
type input "2025-08-09T23:59"
click at [178, 180] on input "Distribution date and time *" at bounding box center [463, 191] width 594 height 23
click at [242, 180] on input "Distribution date and time *" at bounding box center [463, 191] width 594 height 23
click at [238, 180] on input "Distribution date and time *" at bounding box center [463, 191] width 594 height 23
click at [257, 180] on input "Distribution date and time *" at bounding box center [463, 191] width 594 height 23
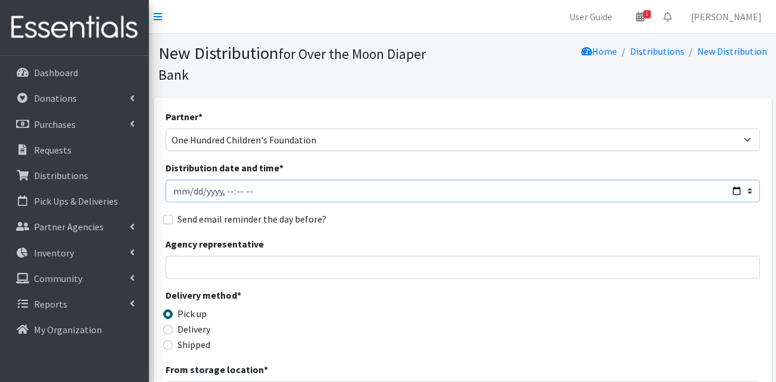
type input "2025-09-16T11:00"
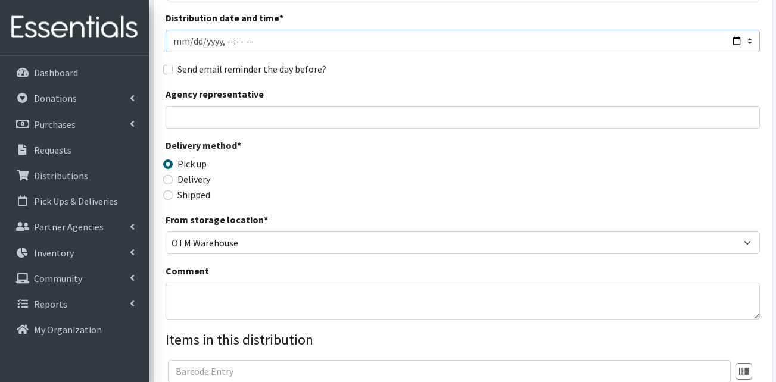
scroll to position [238, 0]
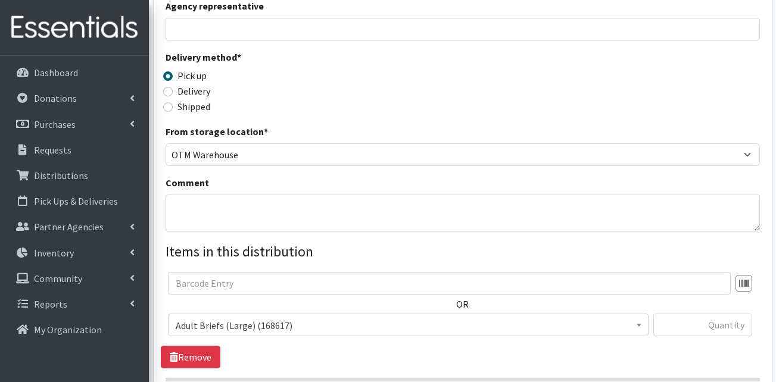
click at [210, 288] on div "OR Adult Briefs (Large) (168617) Adult Briefs (Medium) (109740) Adult Briefs (S…" at bounding box center [462, 309] width 603 height 74
click at [207, 317] on span "Adult Briefs (Large) (168617)" at bounding box center [408, 325] width 465 height 17
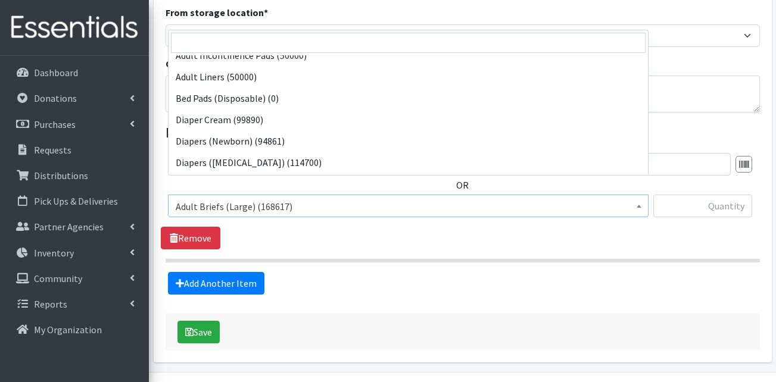
scroll to position [119, 0]
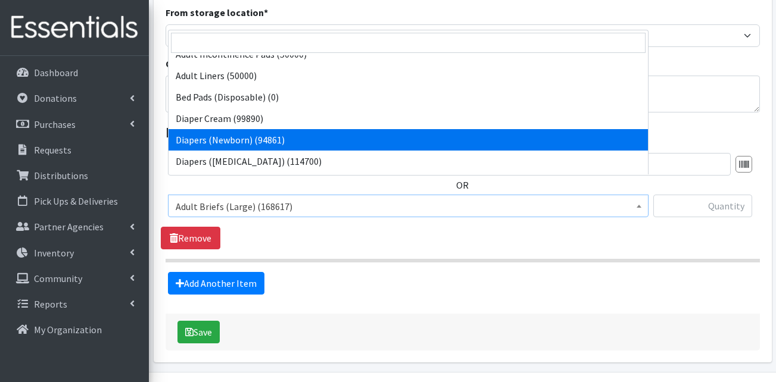
drag, startPoint x: 269, startPoint y: 136, endPoint x: 250, endPoint y: 174, distance: 43.1
select select "13417"
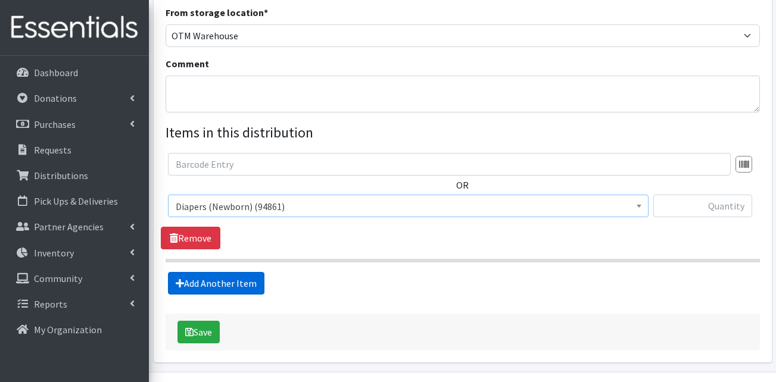
click at [226, 272] on link "Add Another Item" at bounding box center [216, 283] width 96 height 23
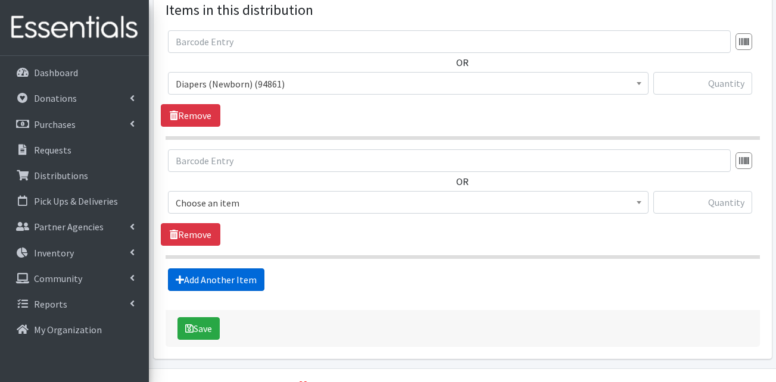
scroll to position [491, 0]
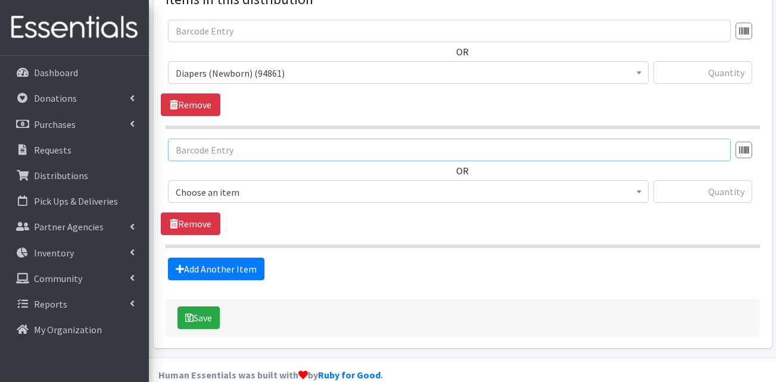
click at [258, 139] on input "text" at bounding box center [449, 150] width 563 height 23
click at [251, 184] on span "Choose an item" at bounding box center [408, 192] width 465 height 17
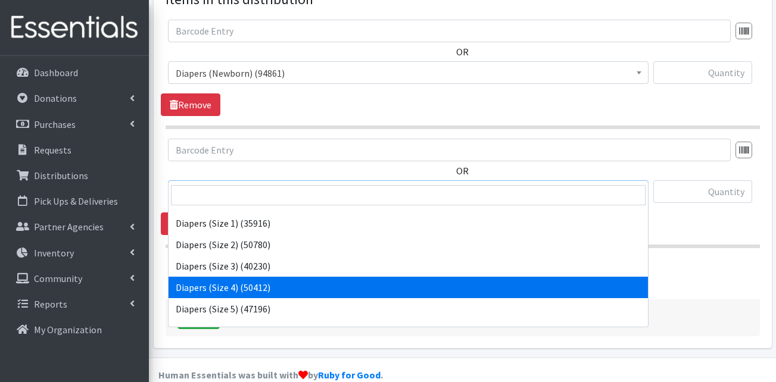
scroll to position [238, 0]
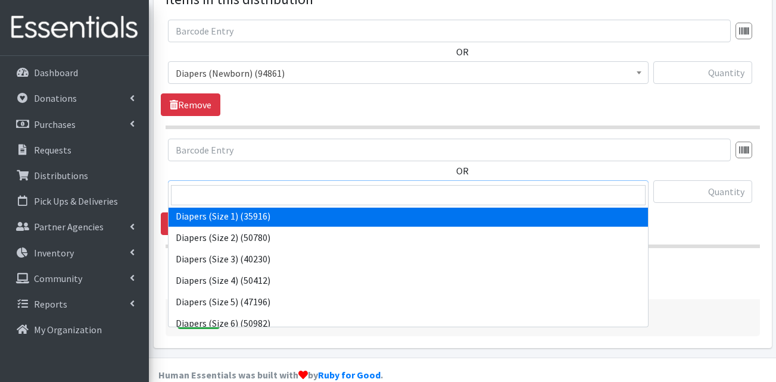
select select "13420"
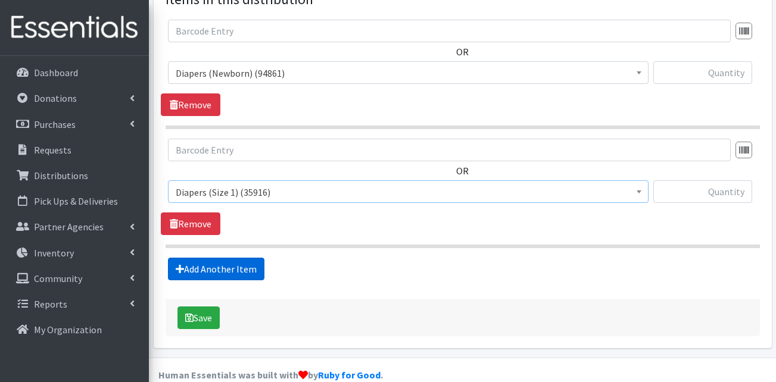
click at [230, 258] on link "Add Another Item" at bounding box center [216, 269] width 96 height 23
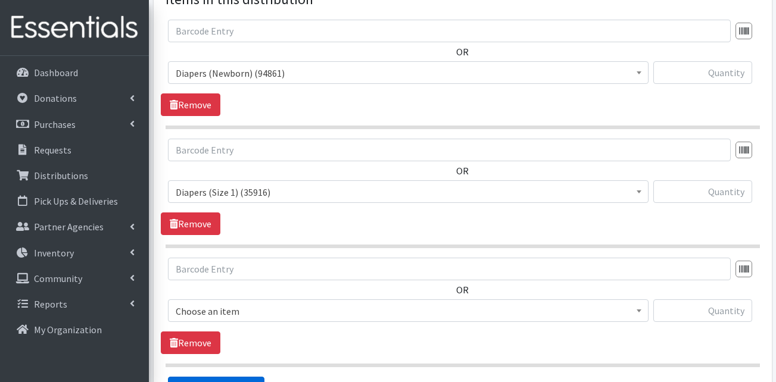
scroll to position [610, 0]
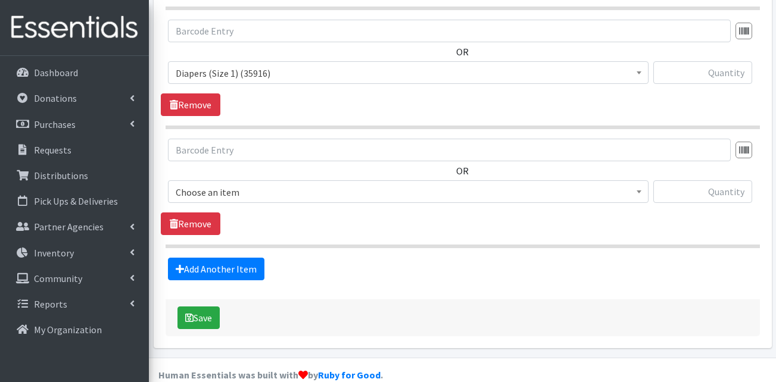
click at [247, 184] on span "Choose an item" at bounding box center [408, 192] width 465 height 17
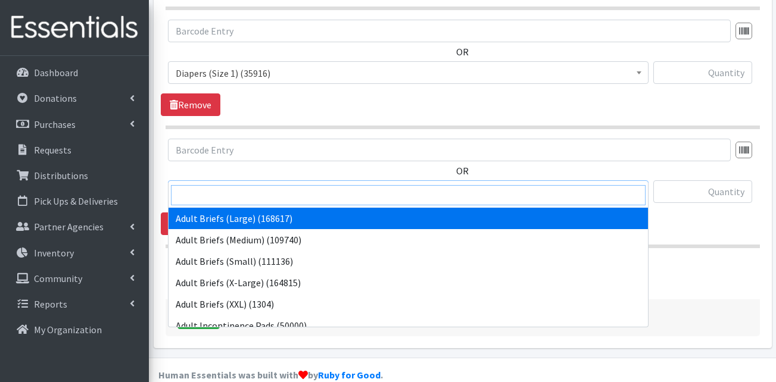
click at [242, 196] on input "search" at bounding box center [408, 195] width 474 height 20
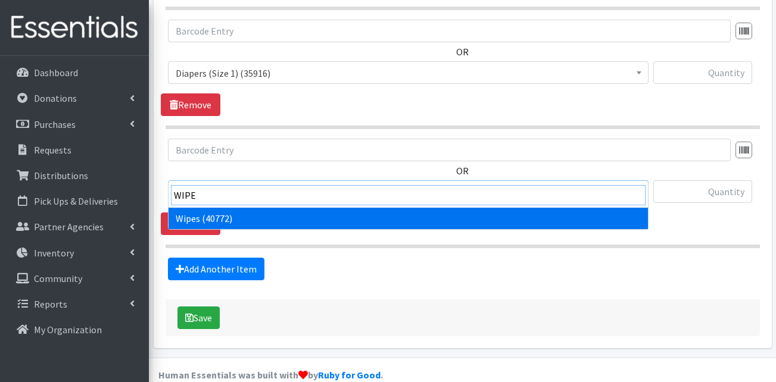
type input "WIPE"
select select "13405"
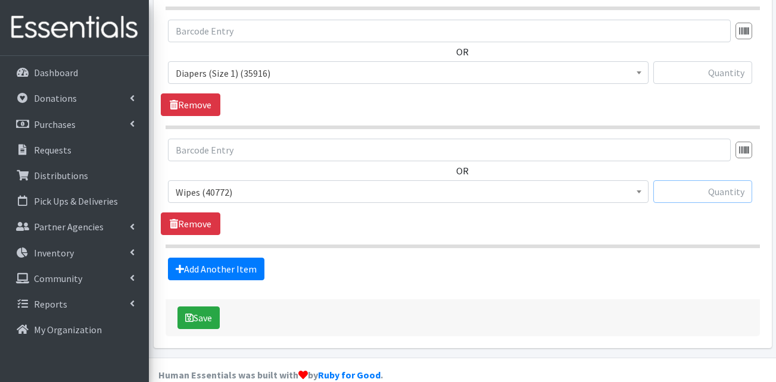
click at [691, 180] on input "text" at bounding box center [702, 191] width 99 height 23
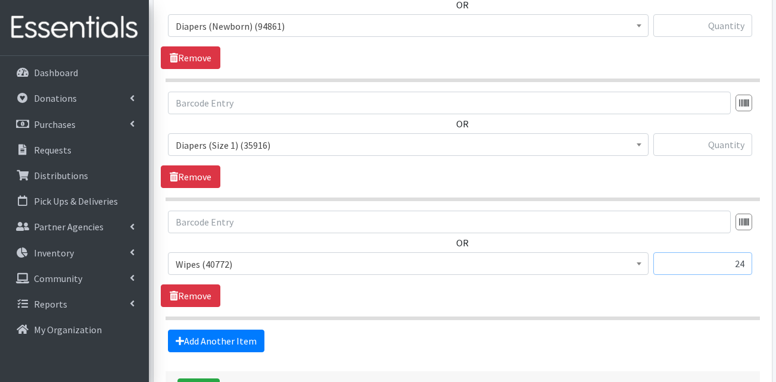
scroll to position [491, 0]
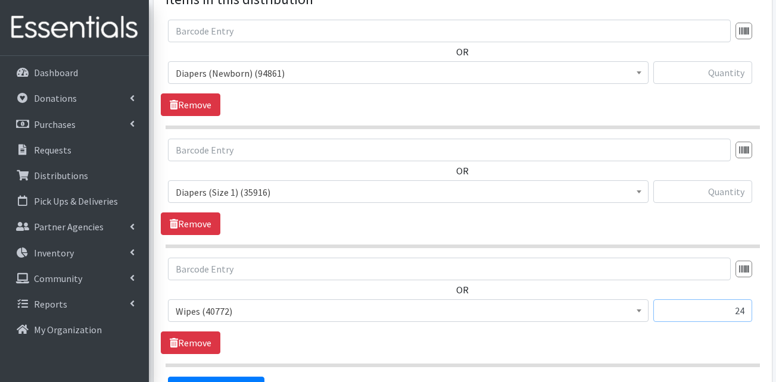
type input "24"
click at [717, 180] on input "text" at bounding box center [702, 191] width 99 height 23
type input "600"
click at [729, 61] on input "text" at bounding box center [702, 72] width 99 height 23
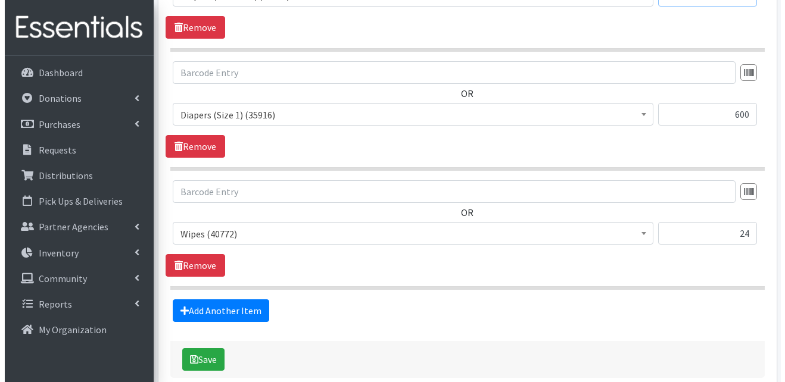
scroll to position [610, 0]
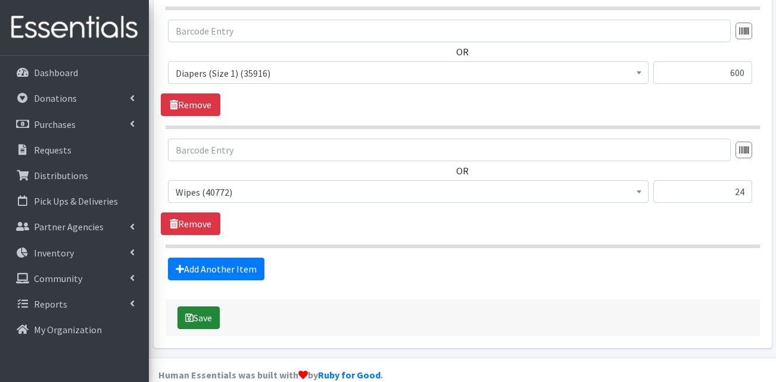
type input "600"
click at [206, 307] on button "Save" at bounding box center [198, 318] width 42 height 23
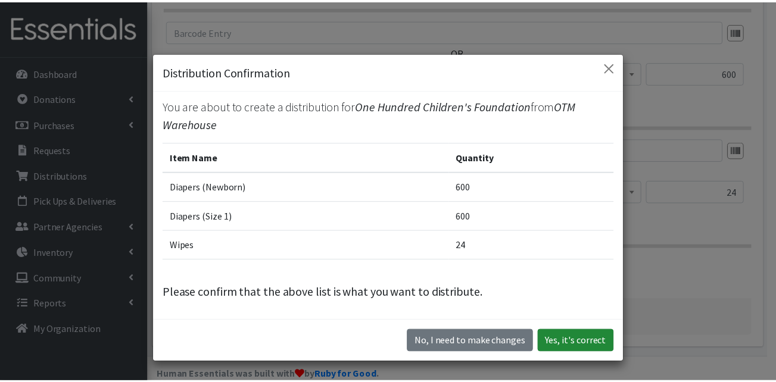
scroll to position [4, 0]
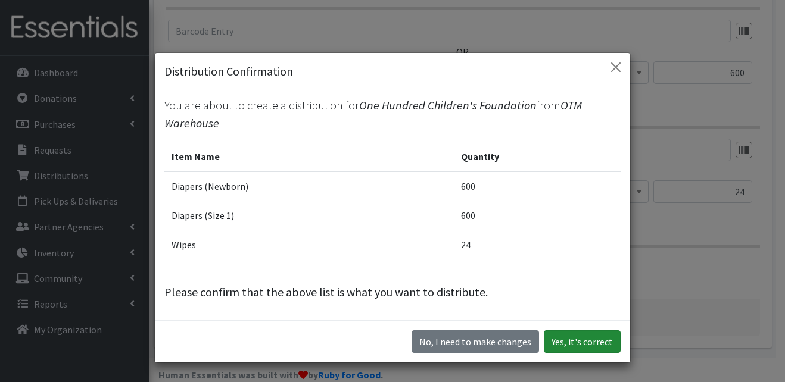
click at [589, 340] on button "Yes, it's correct" at bounding box center [582, 341] width 77 height 23
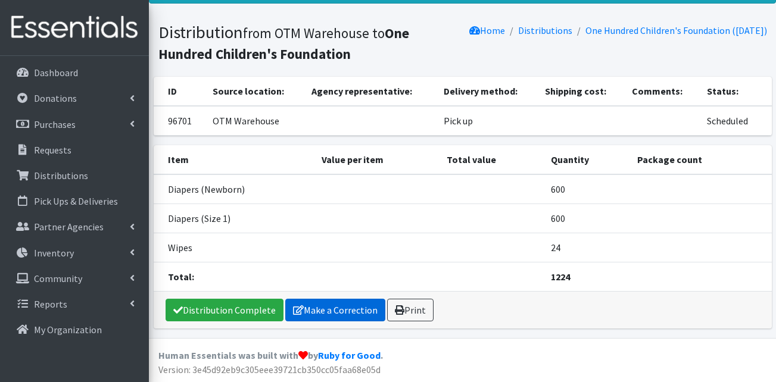
scroll to position [61, 0]
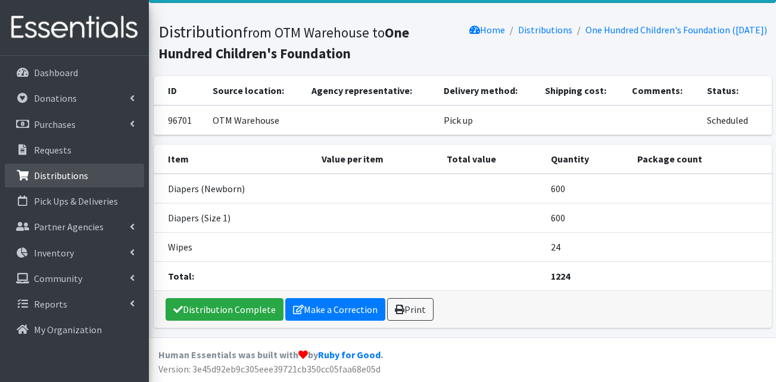
click at [64, 173] on p "Distributions" at bounding box center [61, 176] width 54 height 12
